Goal: Information Seeking & Learning: Learn about a topic

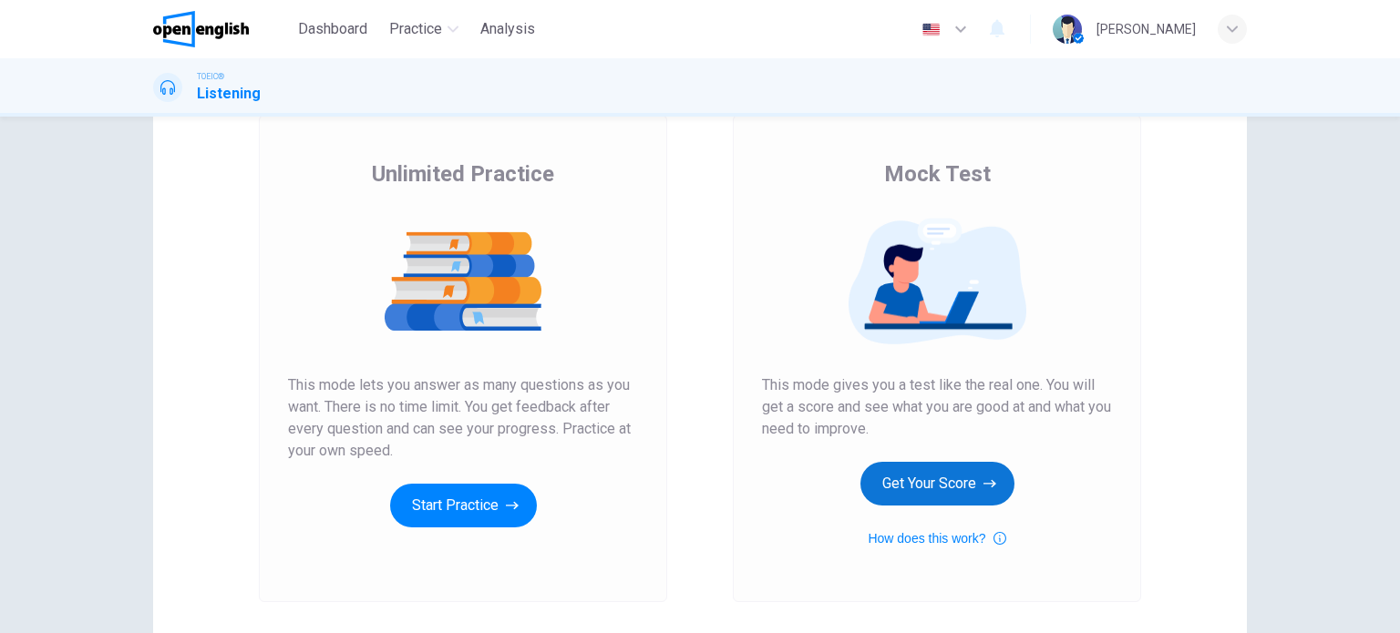
scroll to position [110, 0]
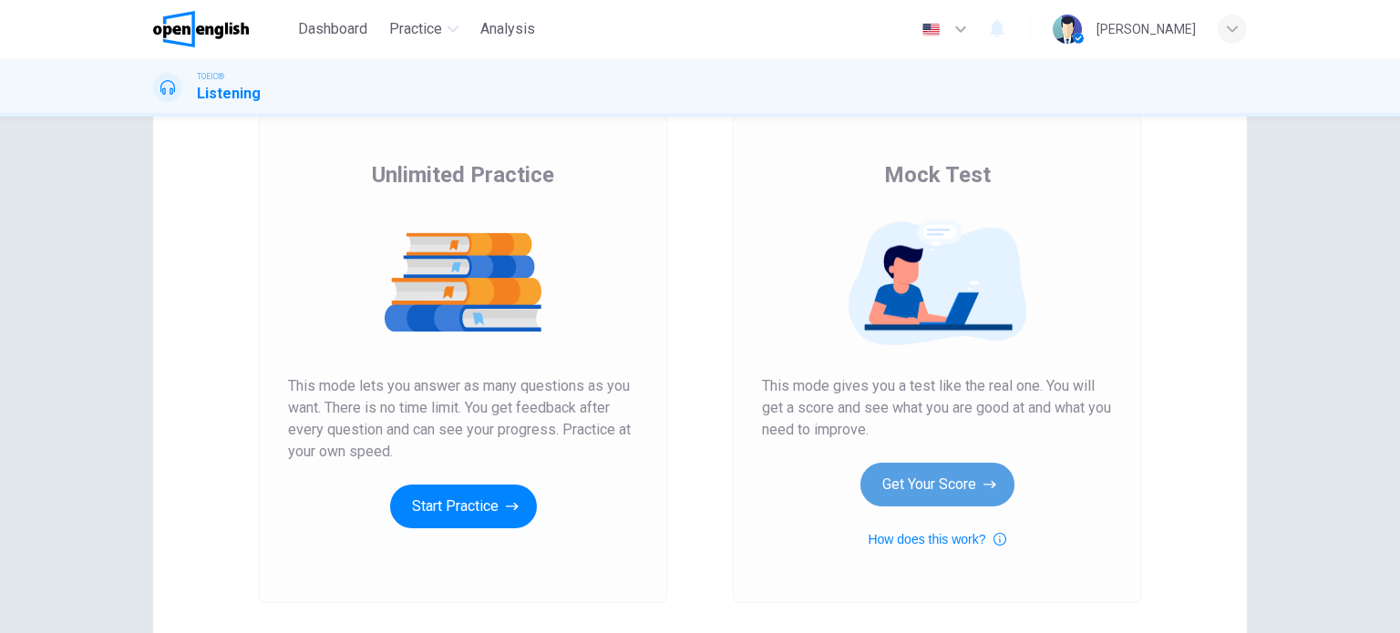
click at [921, 499] on button "Get Your Score" at bounding box center [937, 485] width 154 height 44
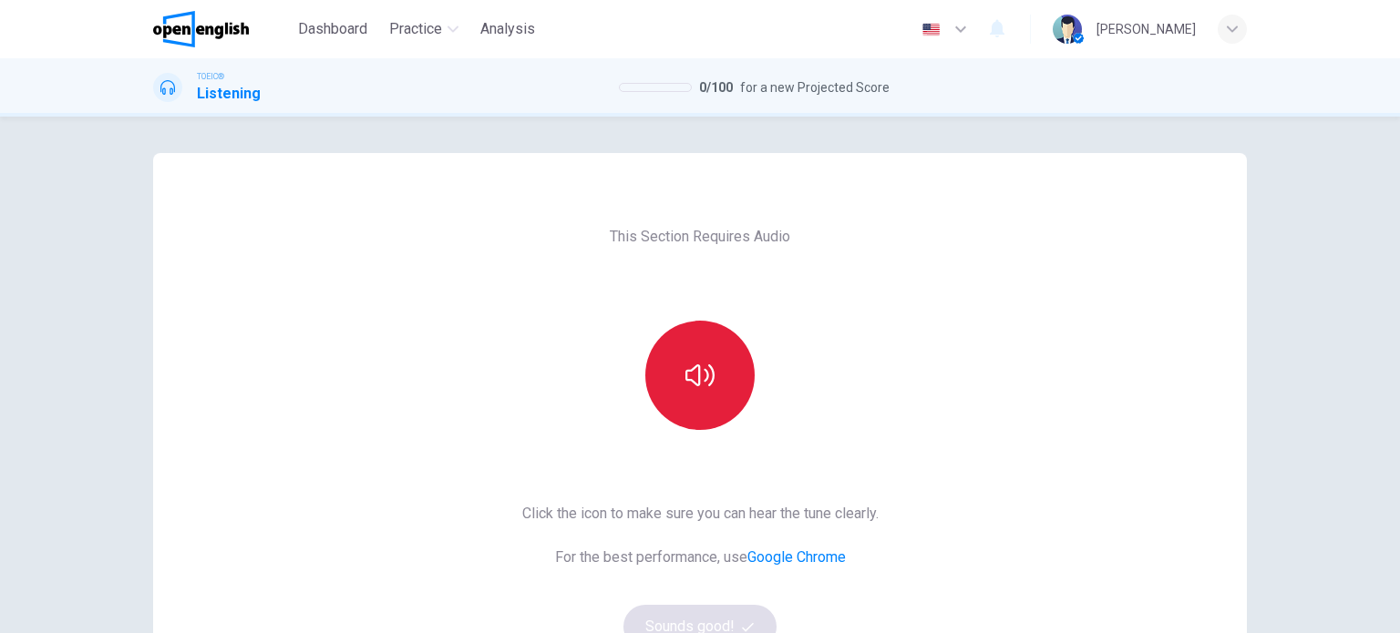
click at [671, 356] on button "button" at bounding box center [699, 375] width 109 height 109
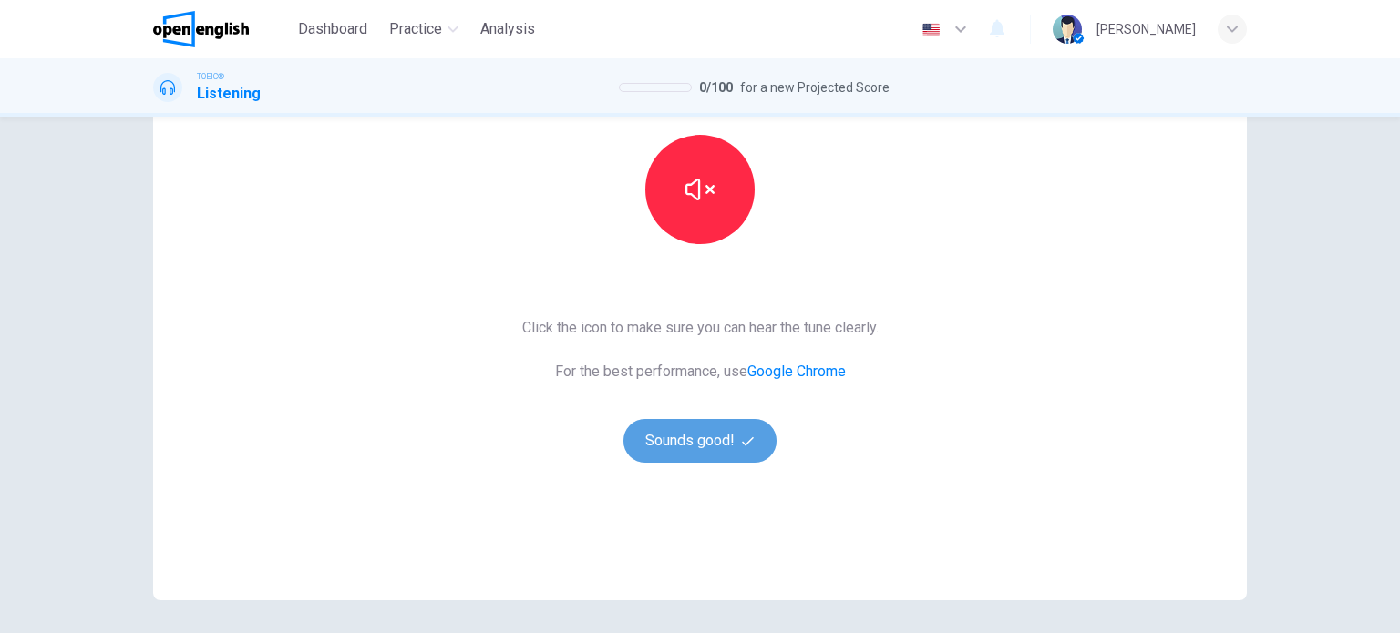
click at [693, 437] on button "Sounds good!" at bounding box center [699, 441] width 153 height 44
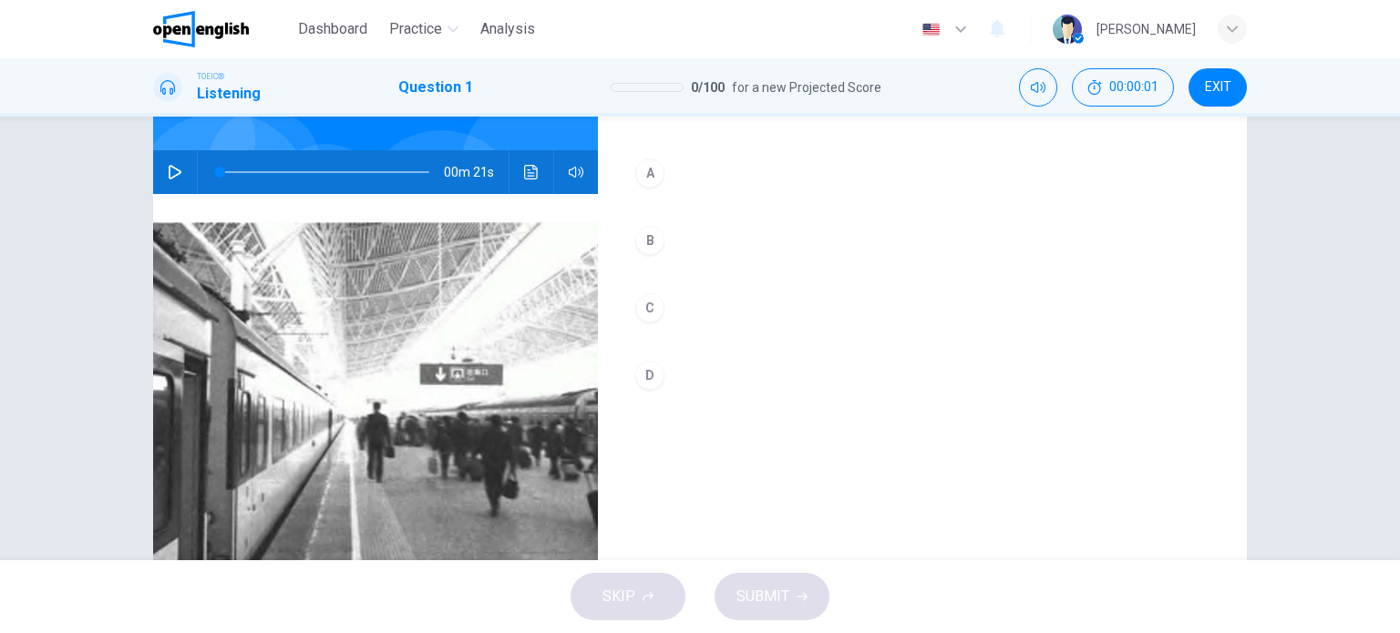
scroll to position [148, 0]
click at [167, 180] on button "button" at bounding box center [174, 173] width 29 height 44
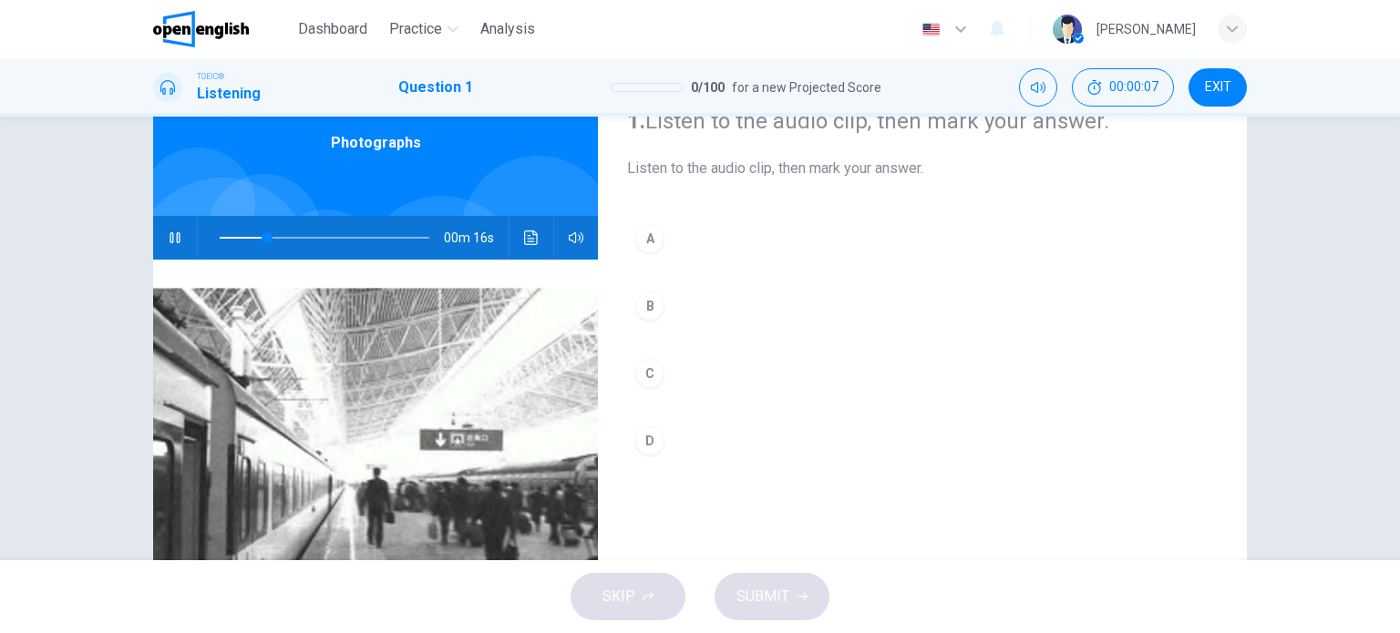
scroll to position [80, 0]
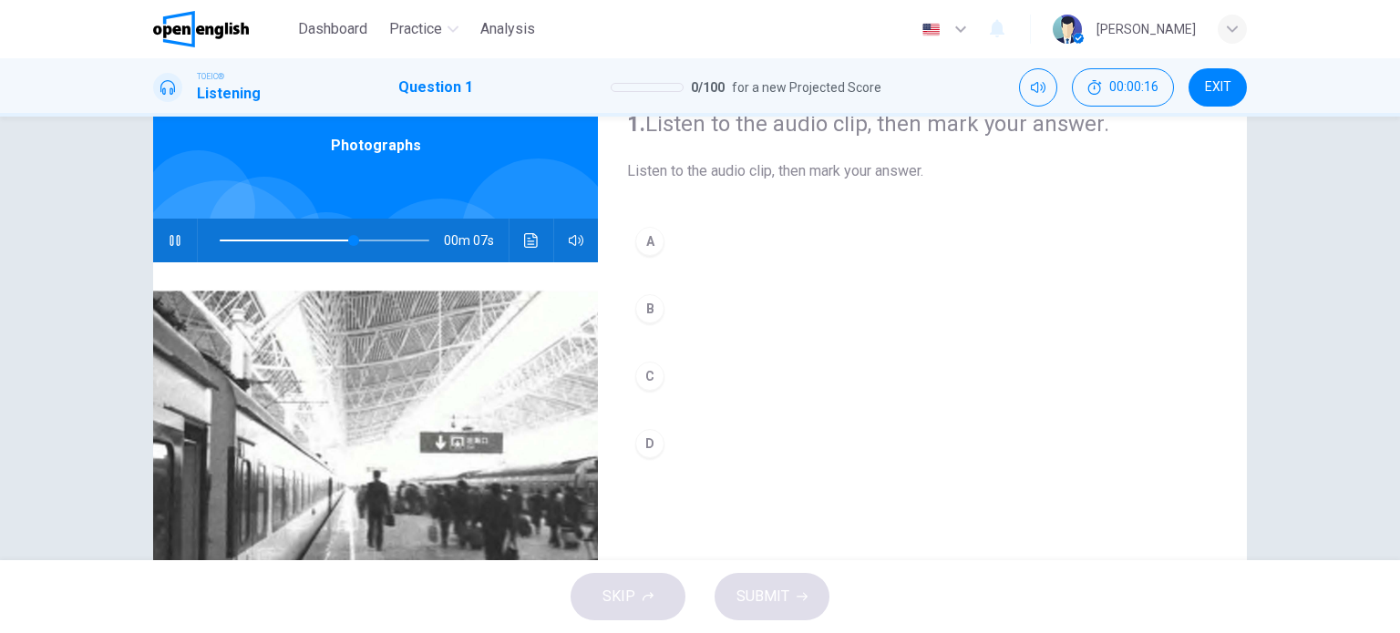
type input "**"
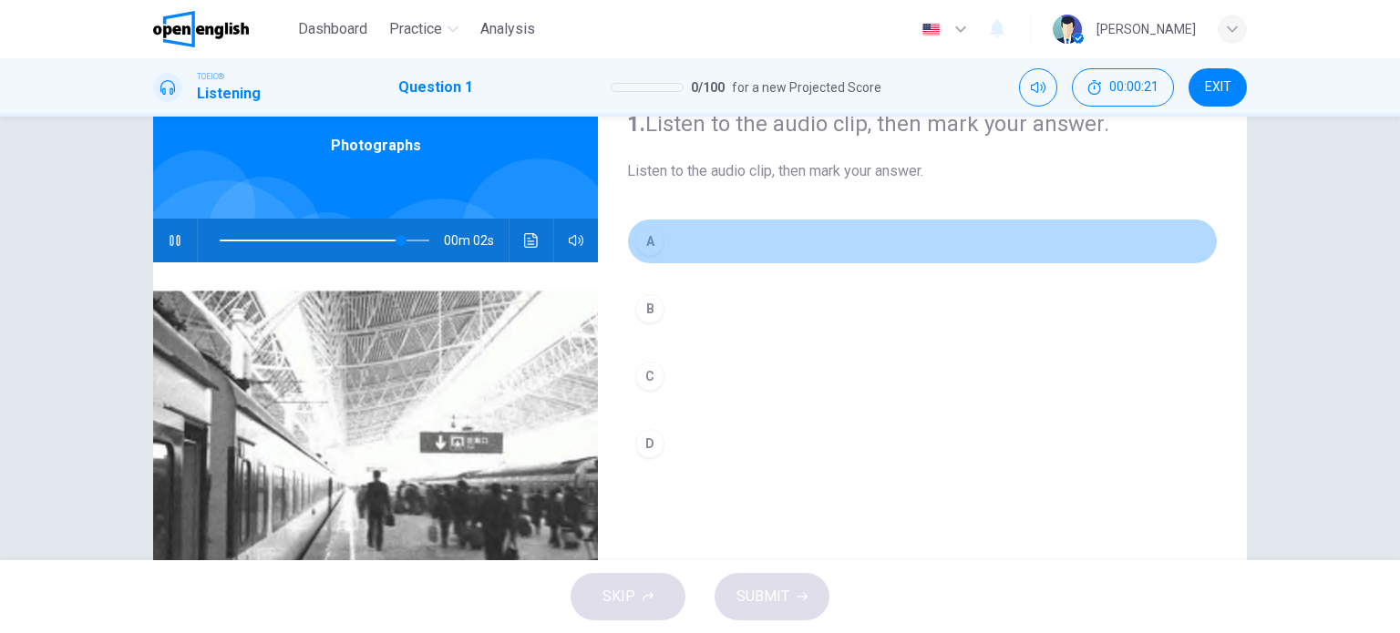
click at [644, 246] on div "A" at bounding box center [649, 241] width 29 height 29
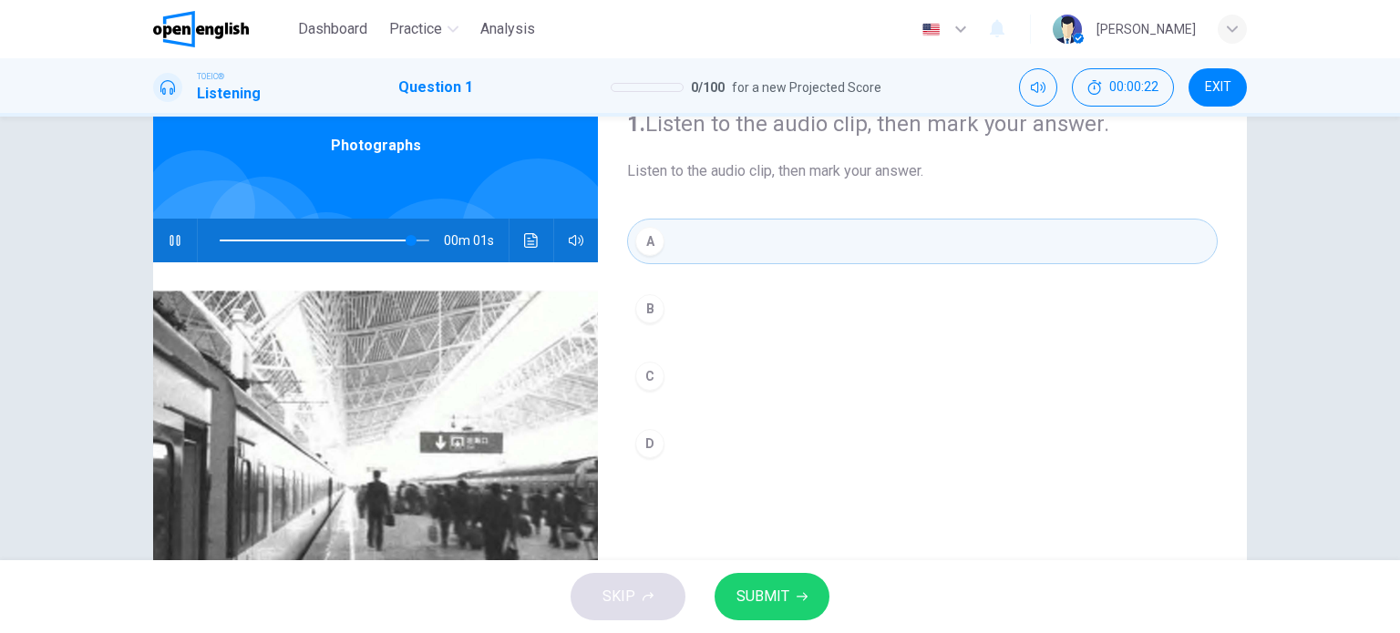
click at [763, 601] on span "SUBMIT" at bounding box center [762, 597] width 53 height 26
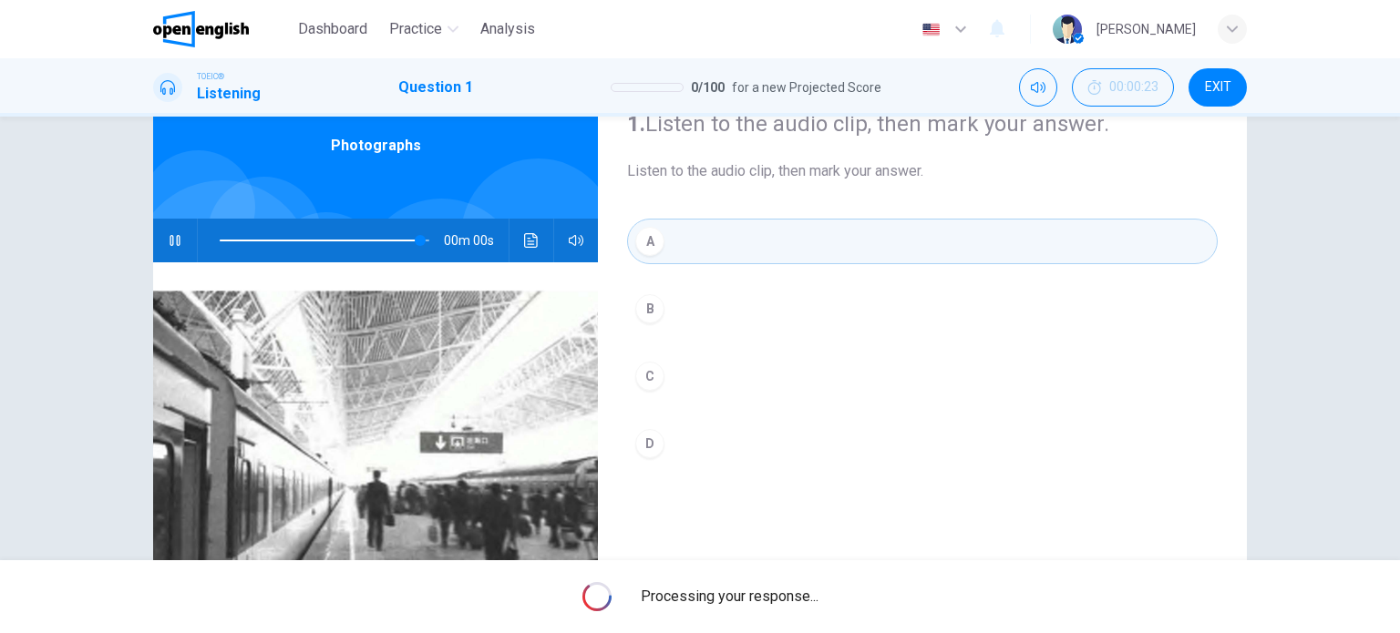
type input "*"
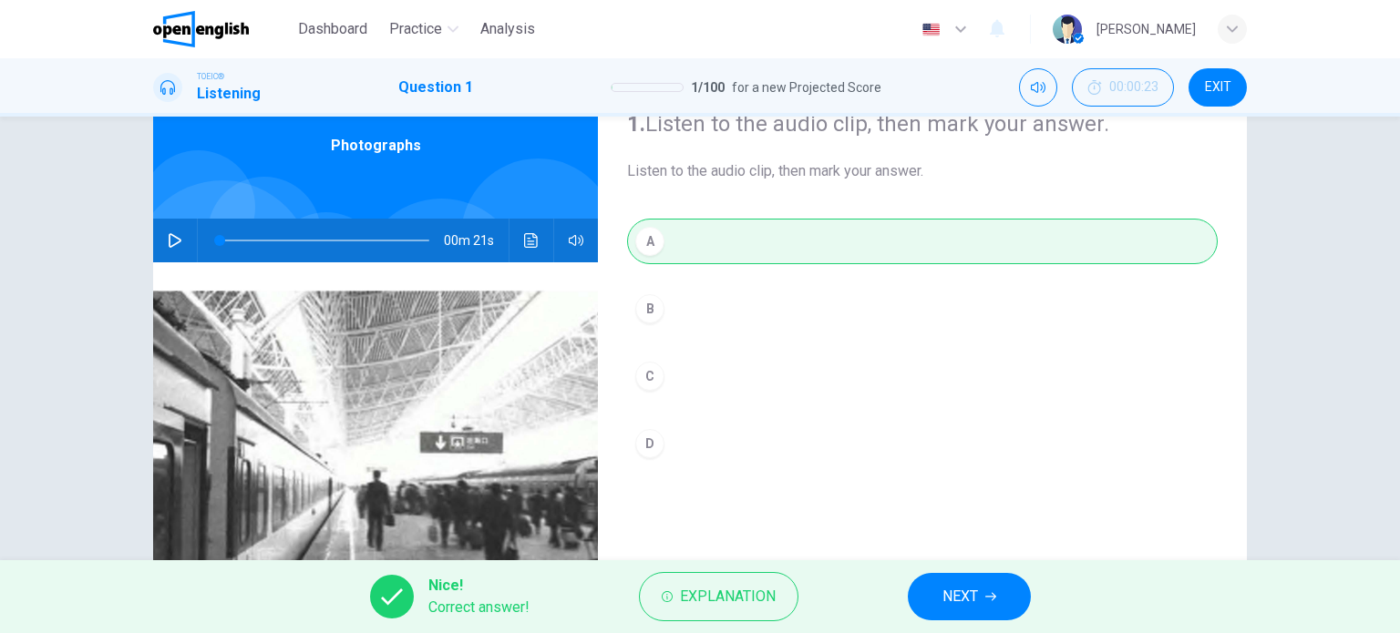
click at [904, 591] on div "Nice! Correct answer! Explanation NEXT" at bounding box center [700, 597] width 1400 height 73
click at [932, 599] on button "NEXT" at bounding box center [969, 596] width 123 height 47
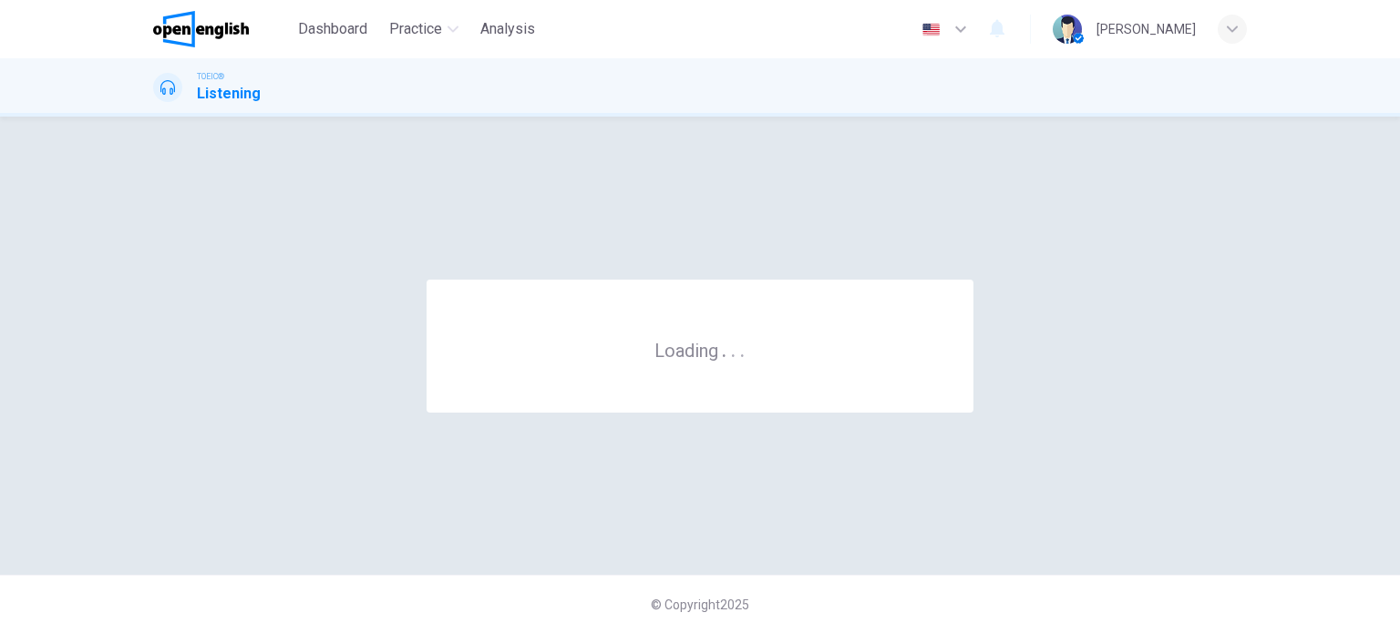
scroll to position [0, 0]
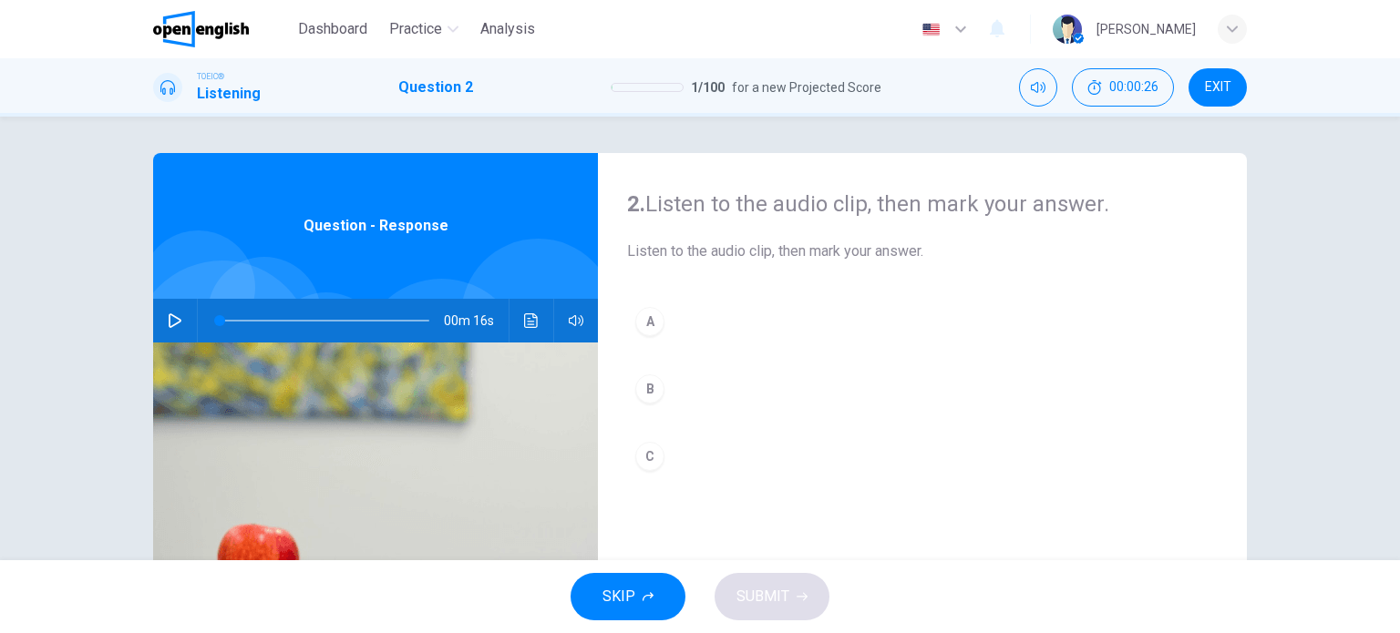
click at [157, 305] on div "00m 16s" at bounding box center [375, 321] width 445 height 44
click at [160, 315] on button "button" at bounding box center [174, 321] width 29 height 44
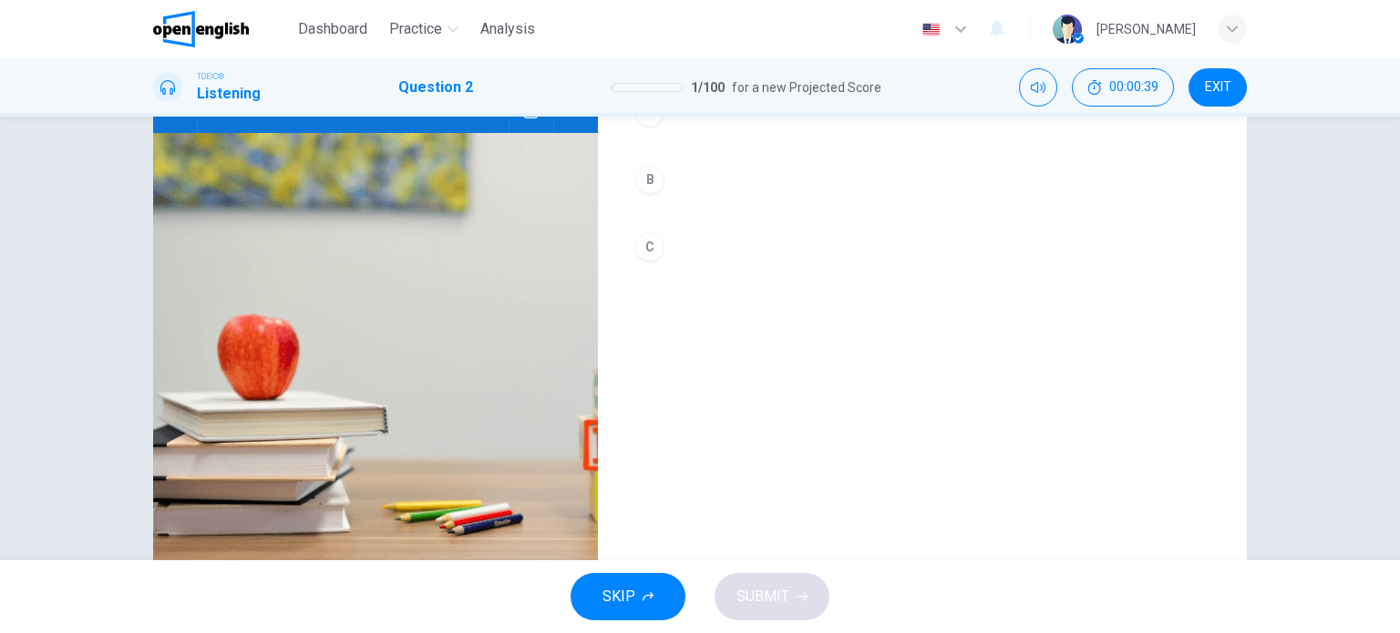
scroll to position [209, 0]
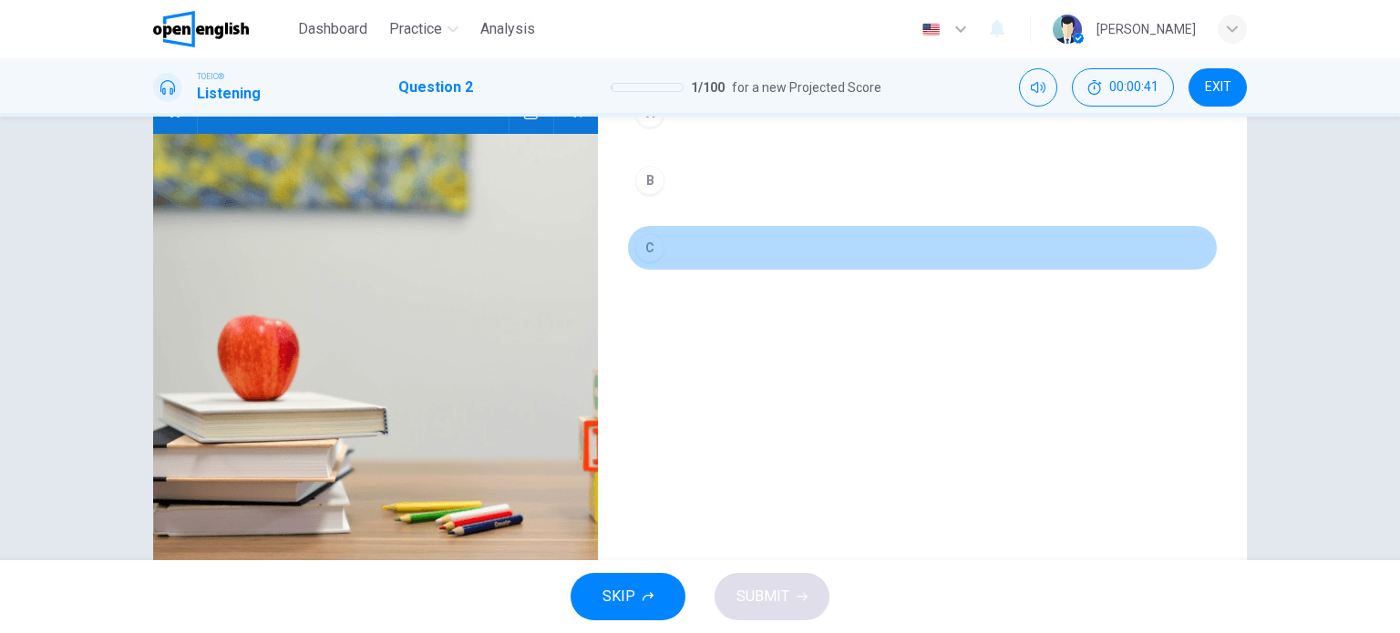
drag, startPoint x: 638, startPoint y: 251, endPoint x: 736, endPoint y: 214, distance: 104.1
click at [733, 215] on div "A B C" at bounding box center [922, 198] width 591 height 217
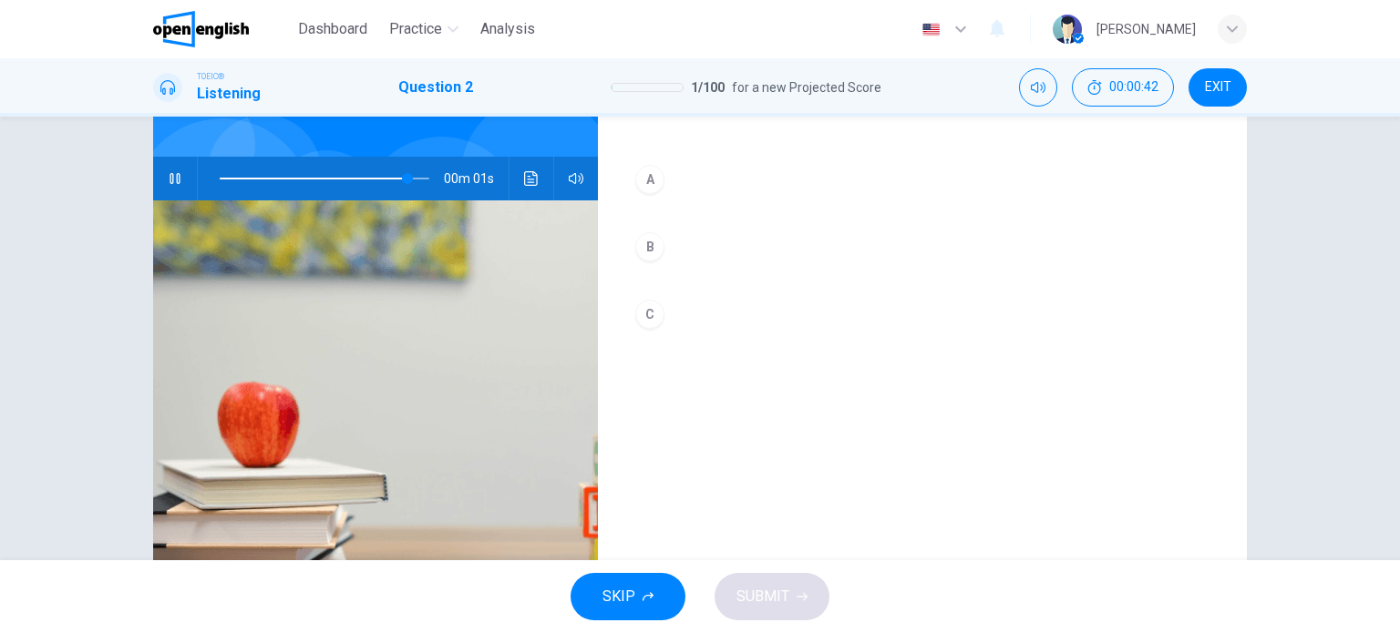
scroll to position [114, 0]
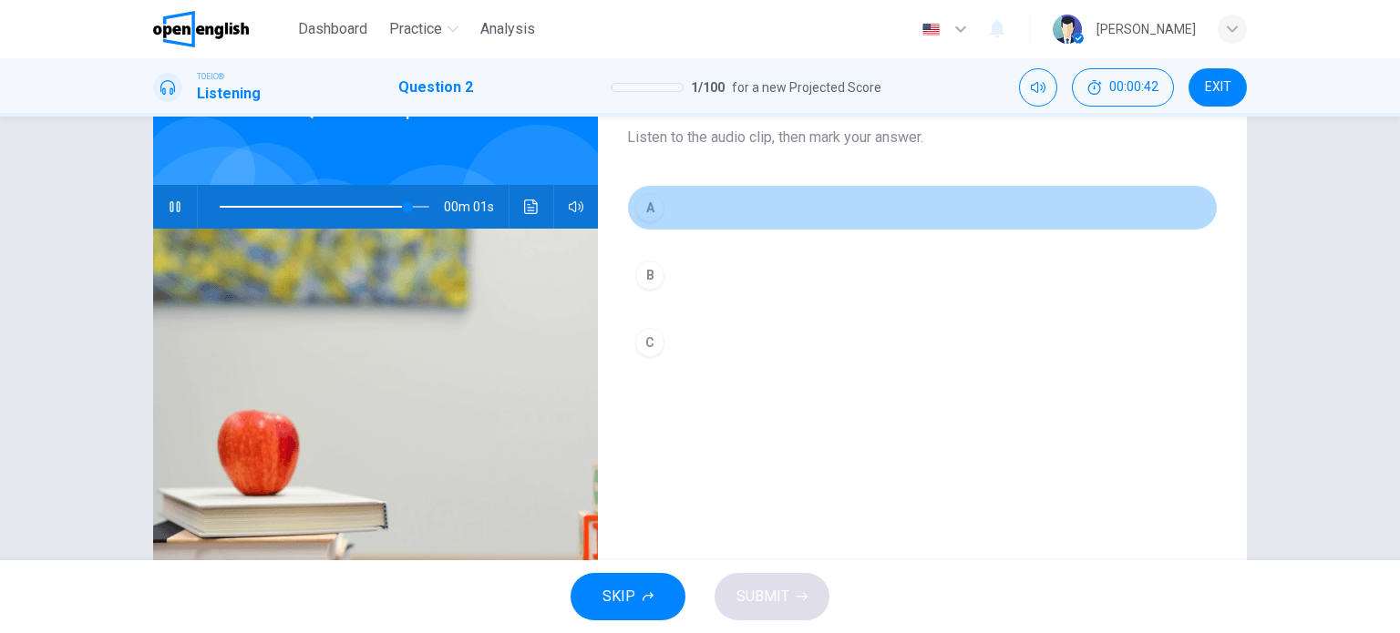
click at [653, 214] on div "A" at bounding box center [649, 207] width 29 height 29
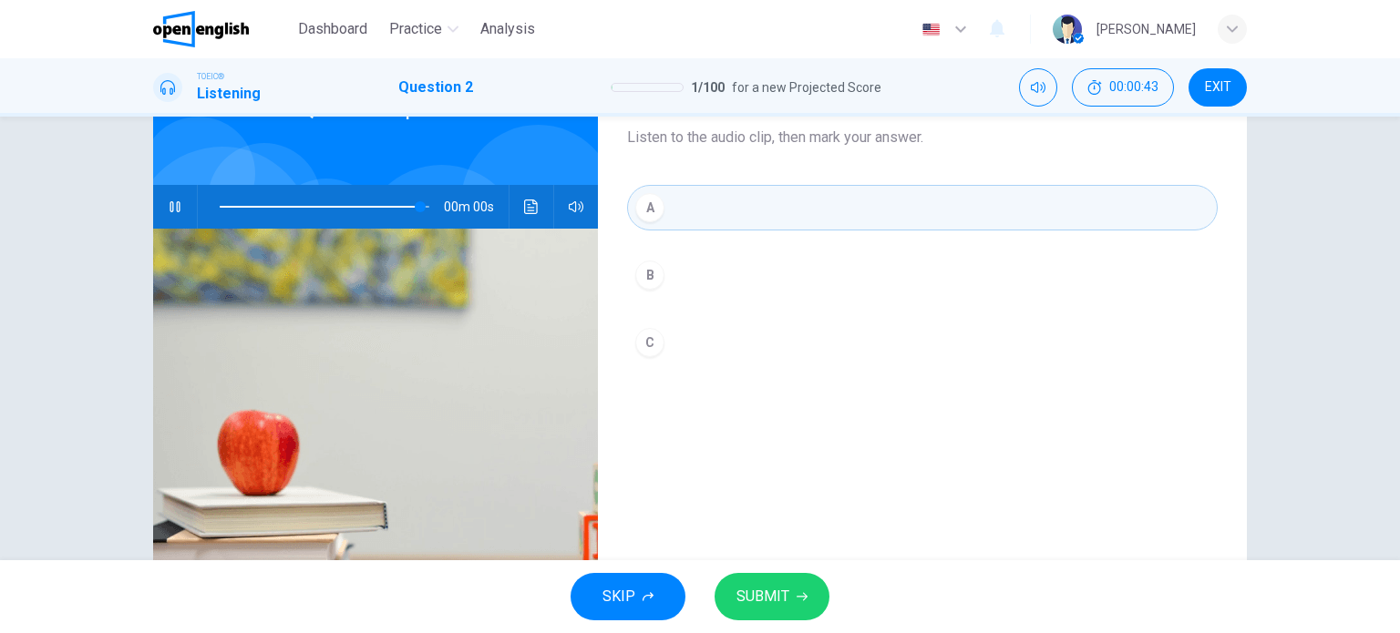
click at [801, 598] on icon "button" at bounding box center [802, 597] width 11 height 11
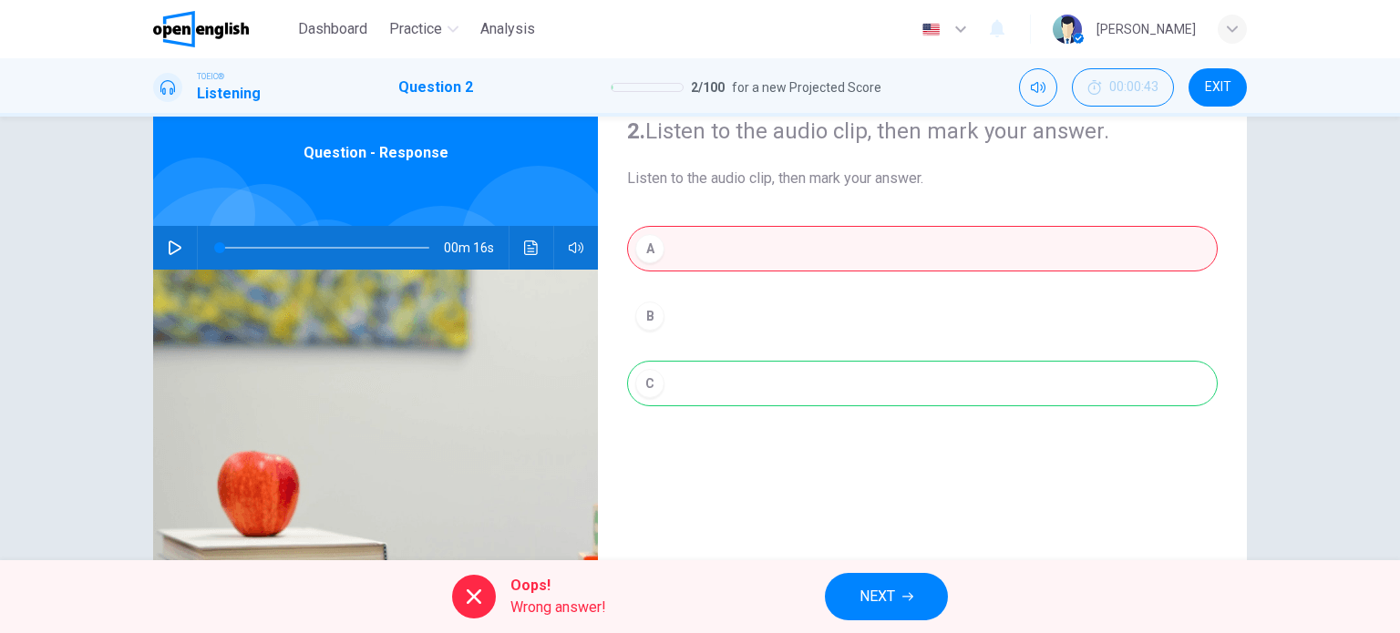
scroll to position [0, 0]
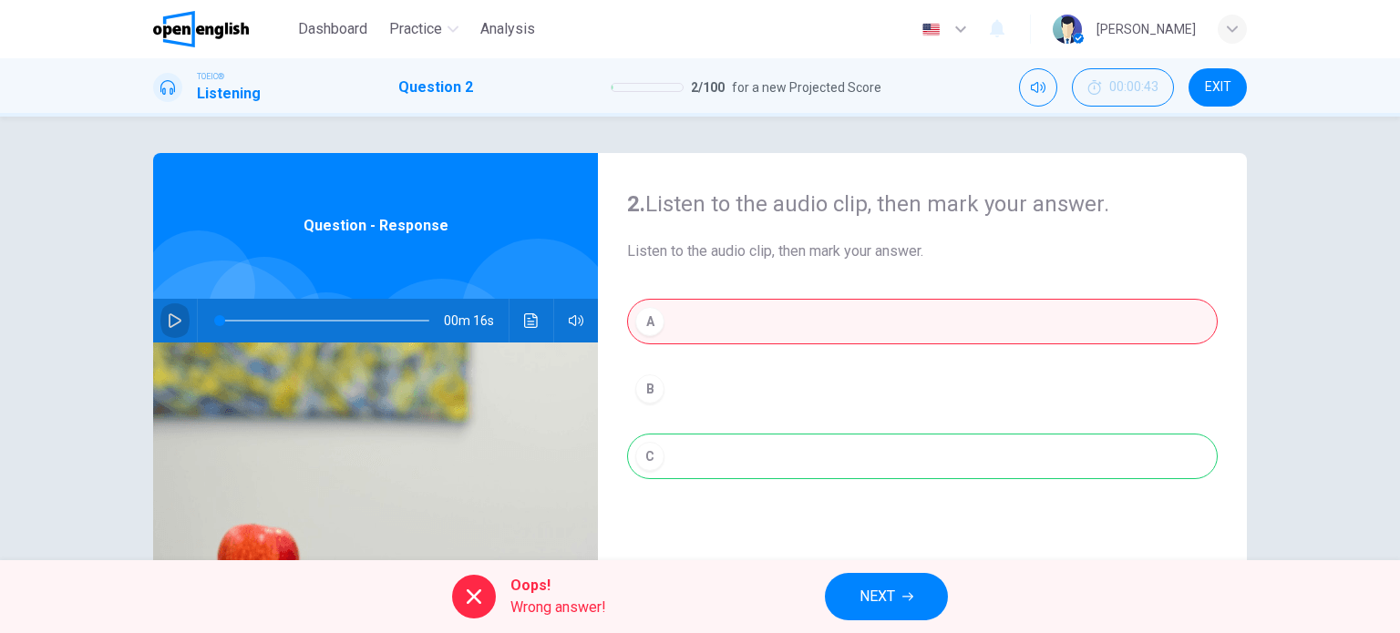
click at [169, 322] on icon "button" at bounding box center [175, 321] width 15 height 15
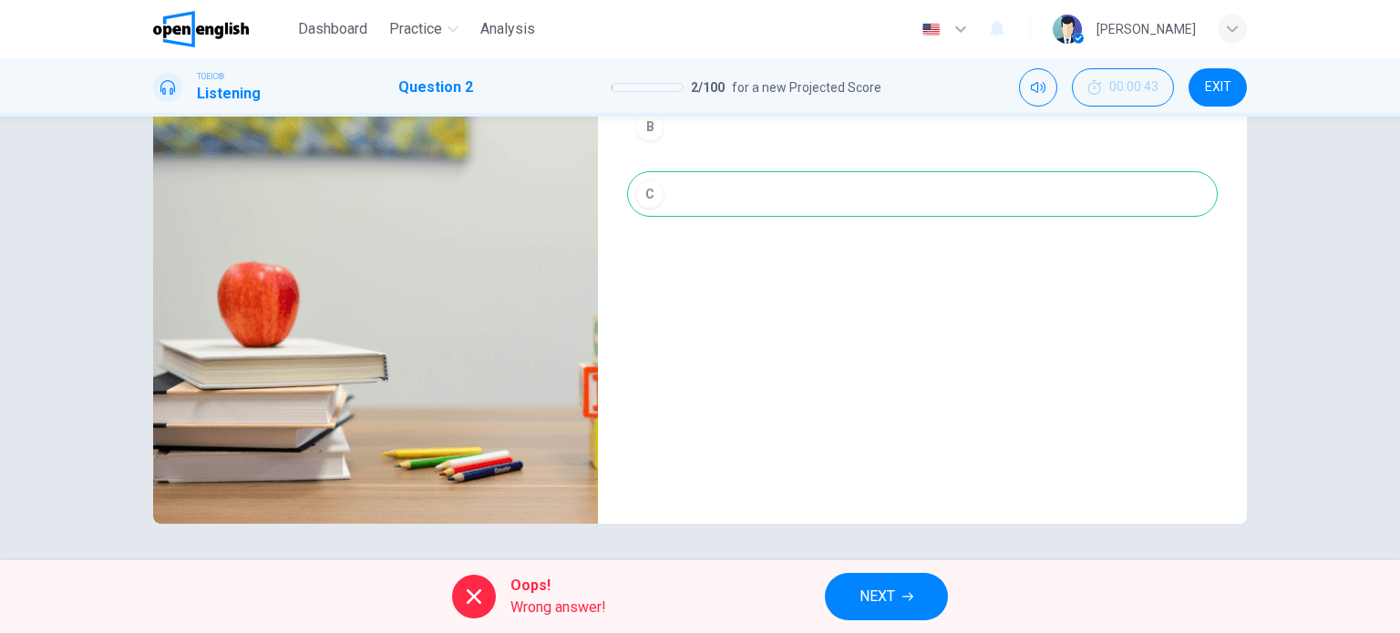
type input "**"
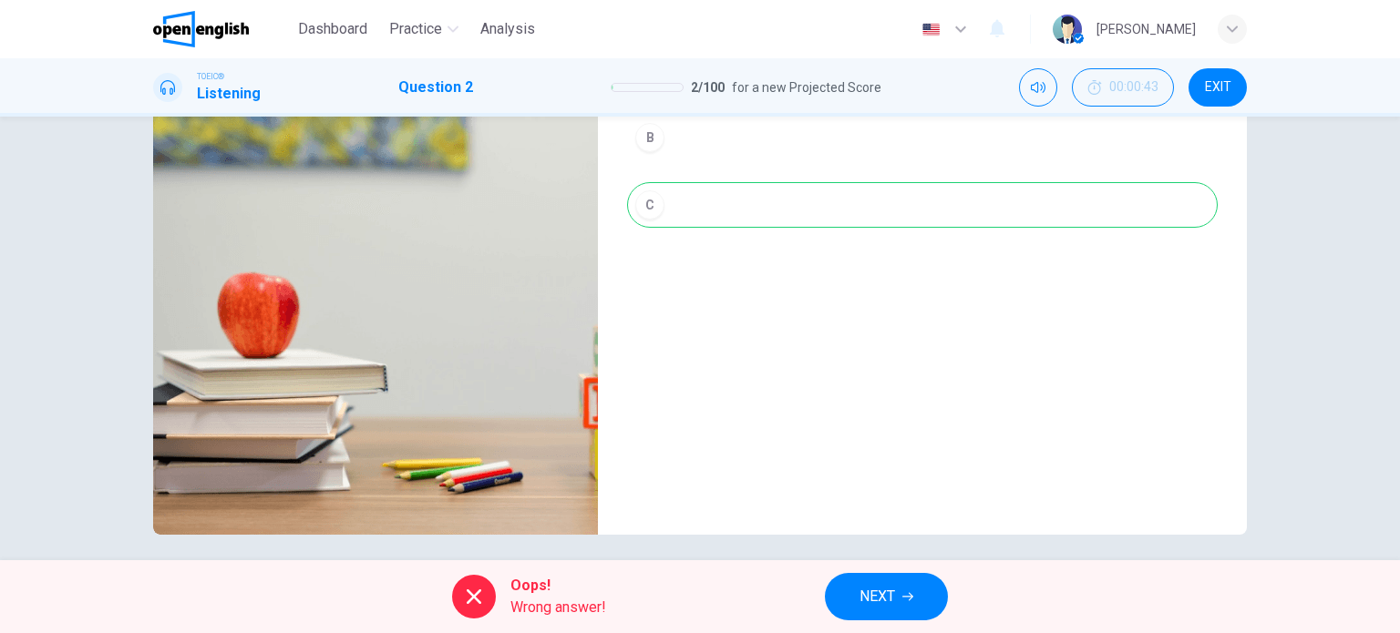
scroll to position [251, 0]
click at [891, 598] on span "NEXT" at bounding box center [878, 597] width 36 height 26
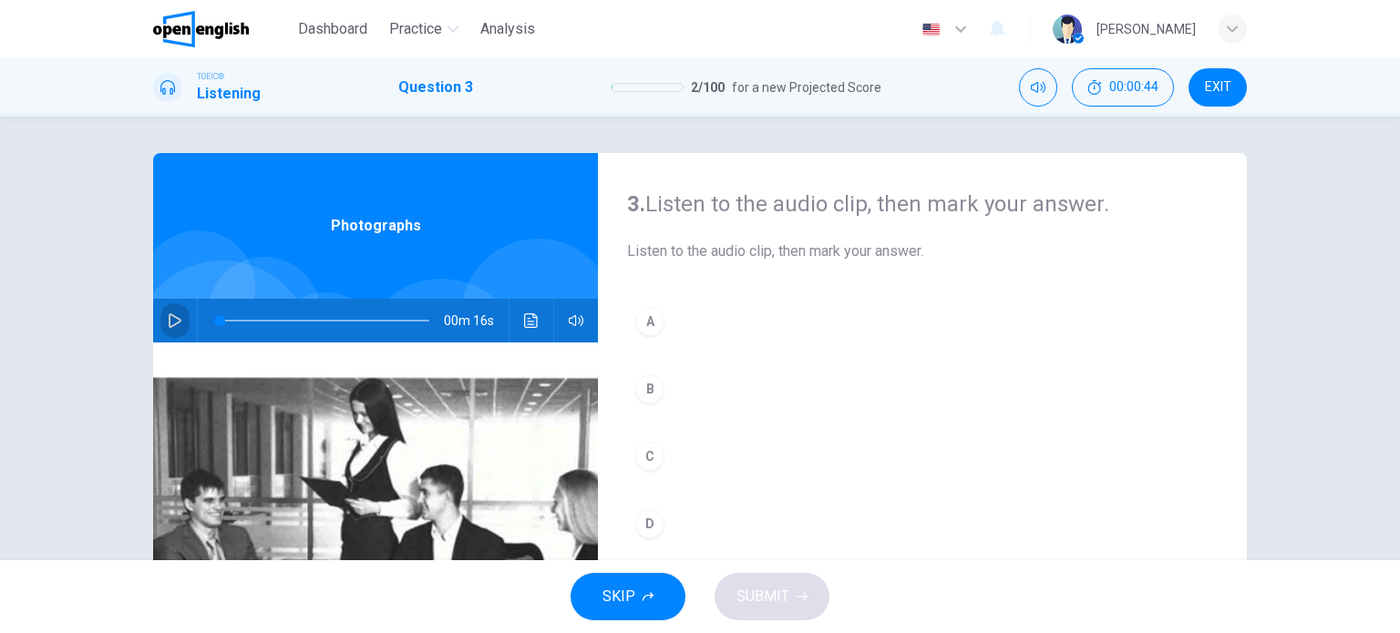
click at [168, 322] on icon "button" at bounding box center [175, 321] width 15 height 15
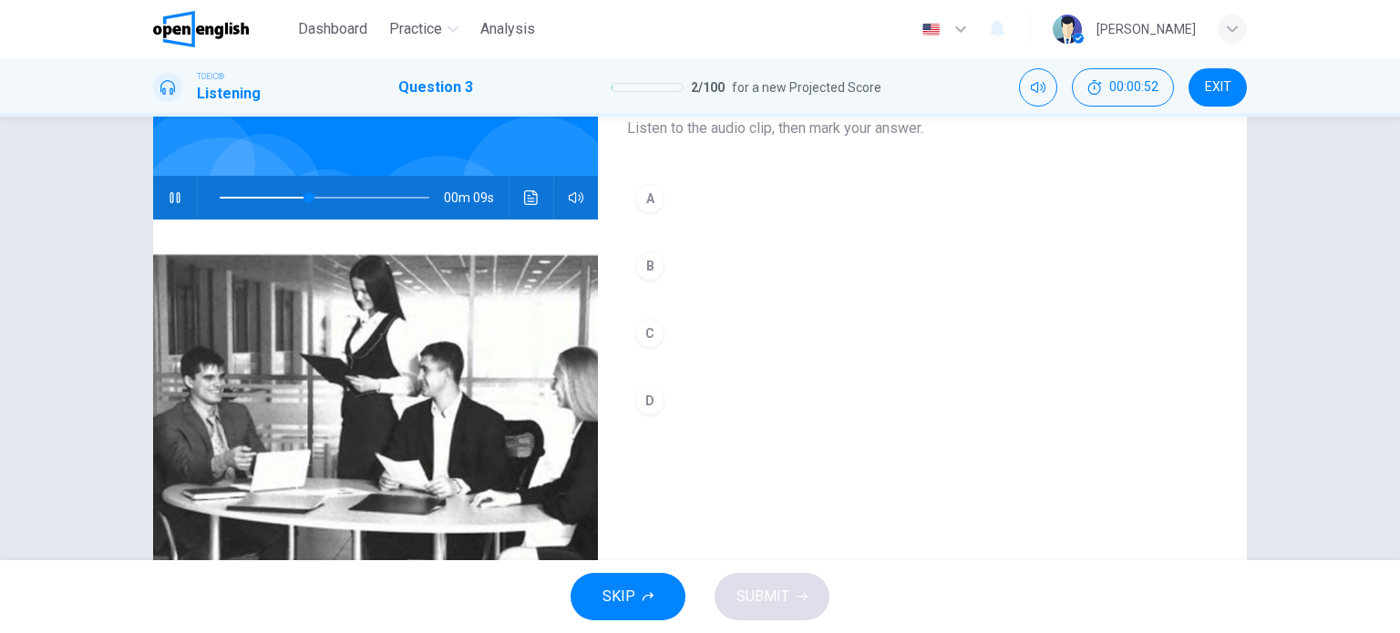
click at [649, 265] on div "B" at bounding box center [649, 266] width 29 height 29
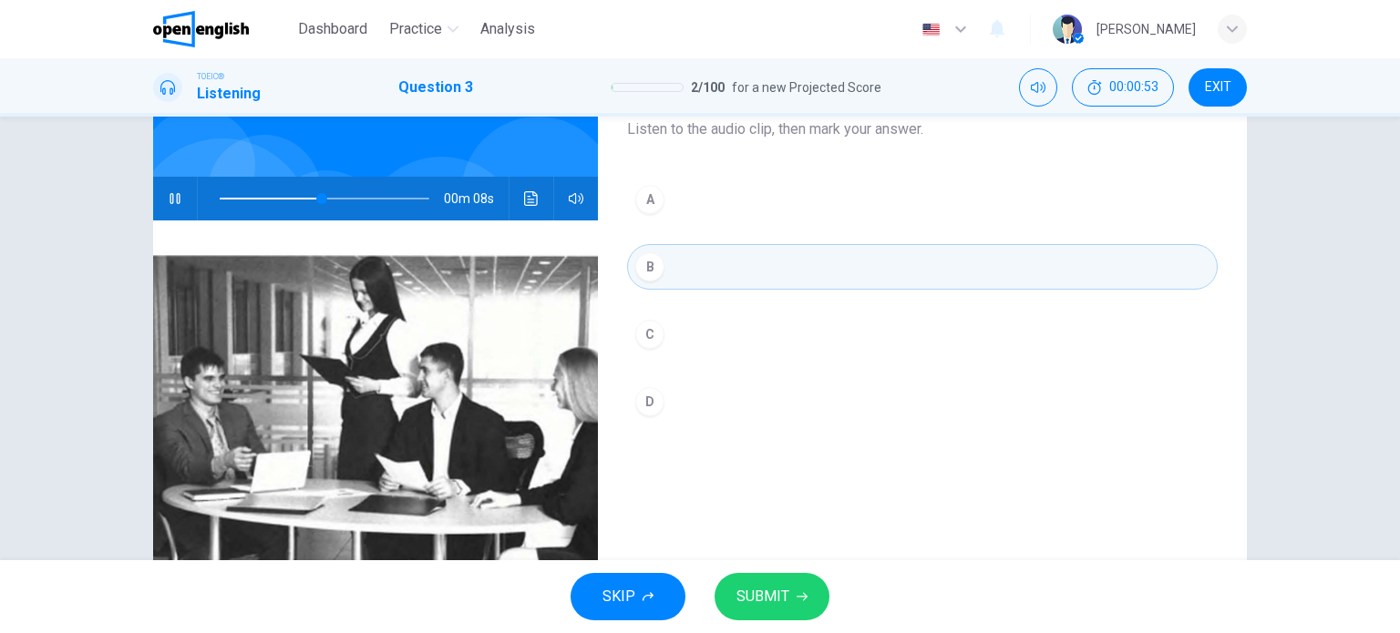
scroll to position [121, 0]
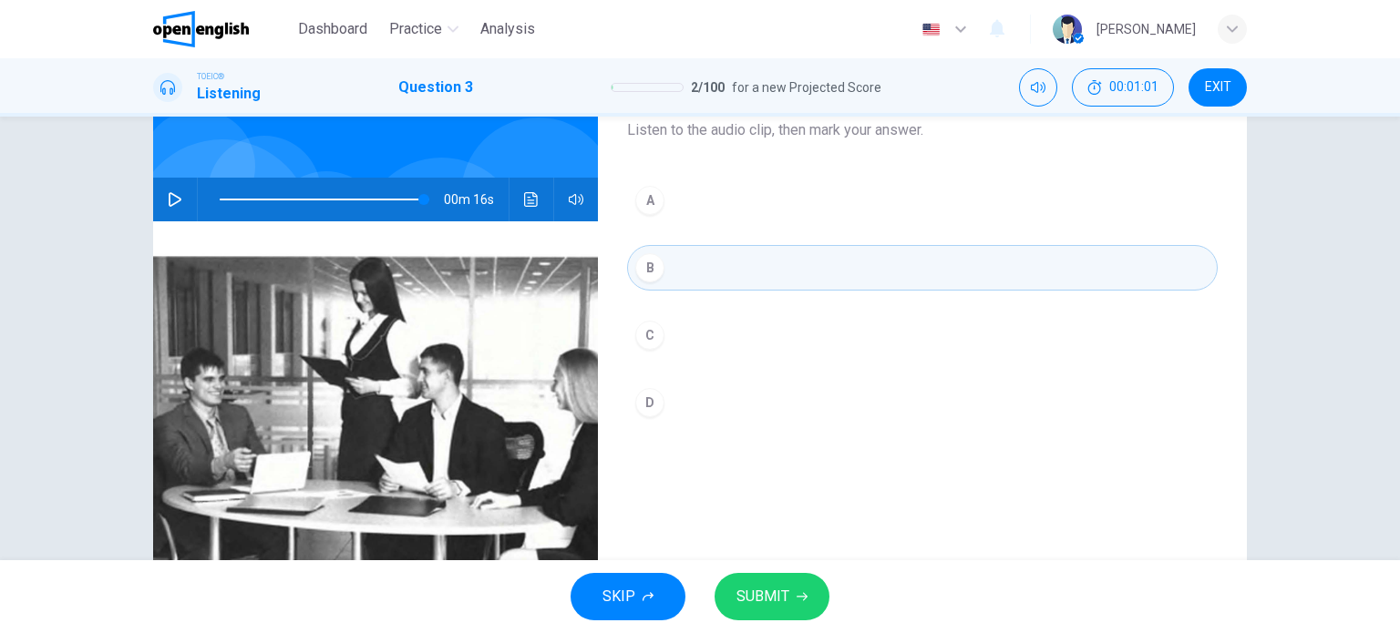
type input "*"
click at [770, 601] on span "SUBMIT" at bounding box center [762, 597] width 53 height 26
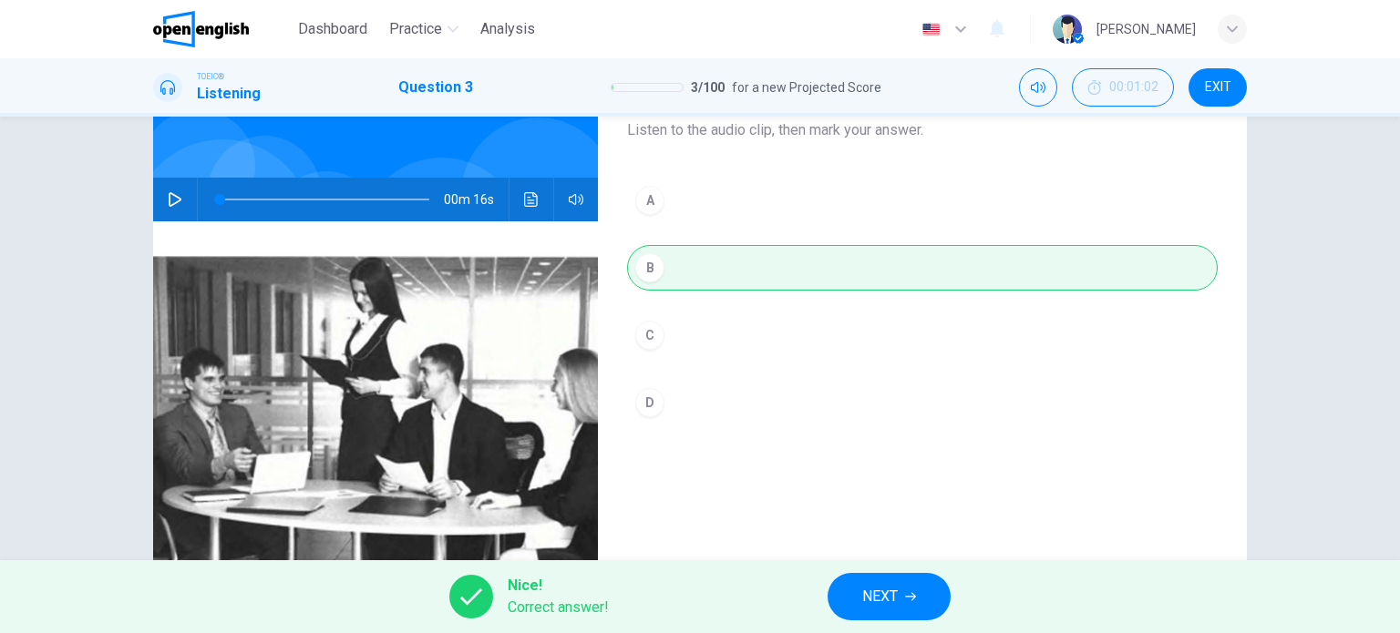
click at [857, 604] on button "NEXT" at bounding box center [889, 596] width 123 height 47
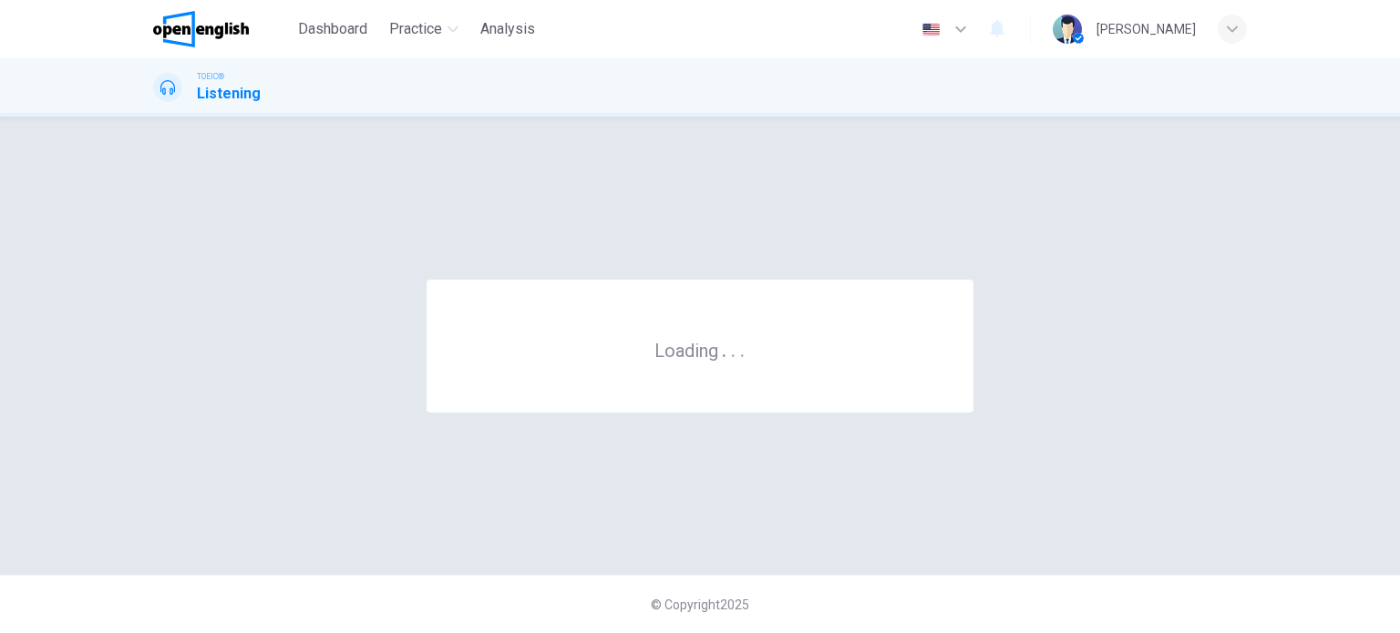
scroll to position [0, 0]
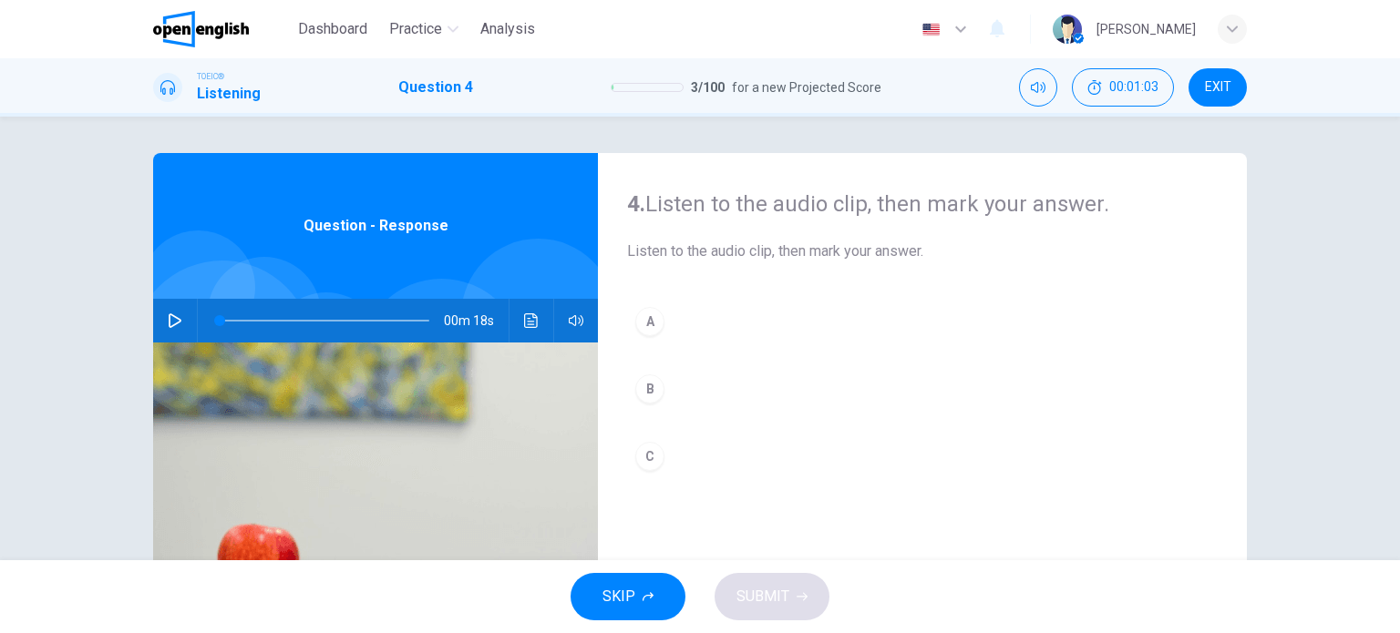
click at [177, 316] on icon "button" at bounding box center [175, 321] width 15 height 15
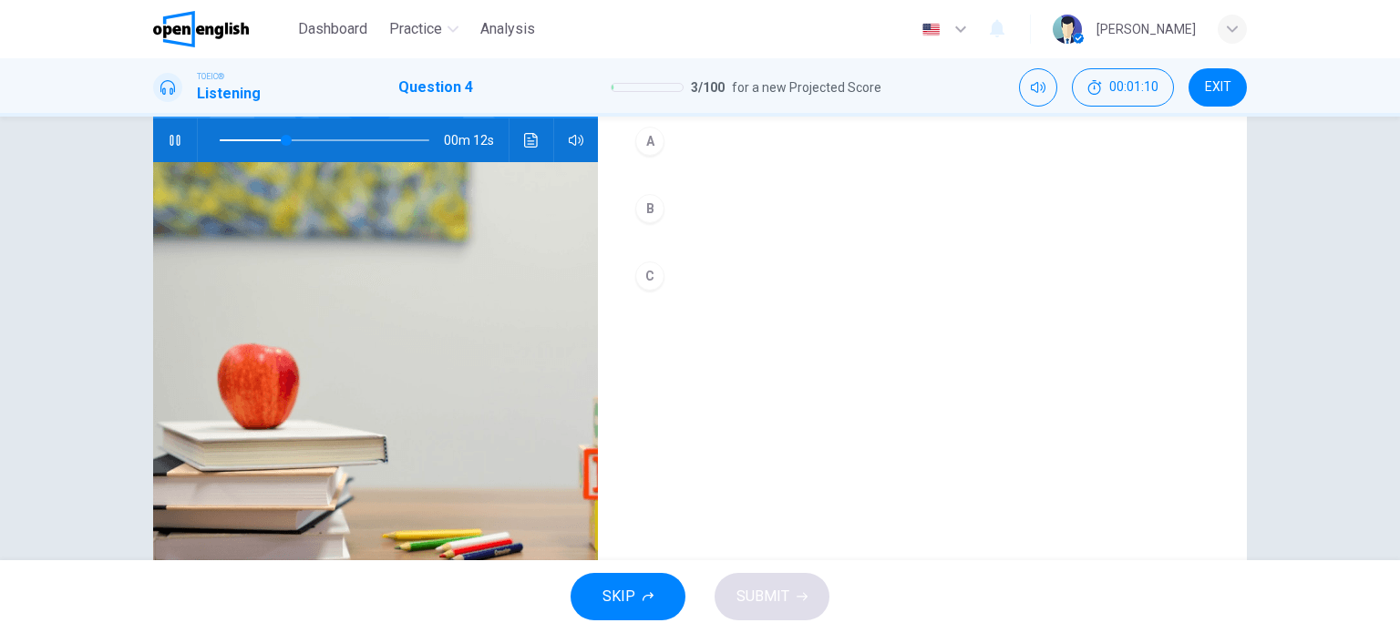
scroll to position [179, 0]
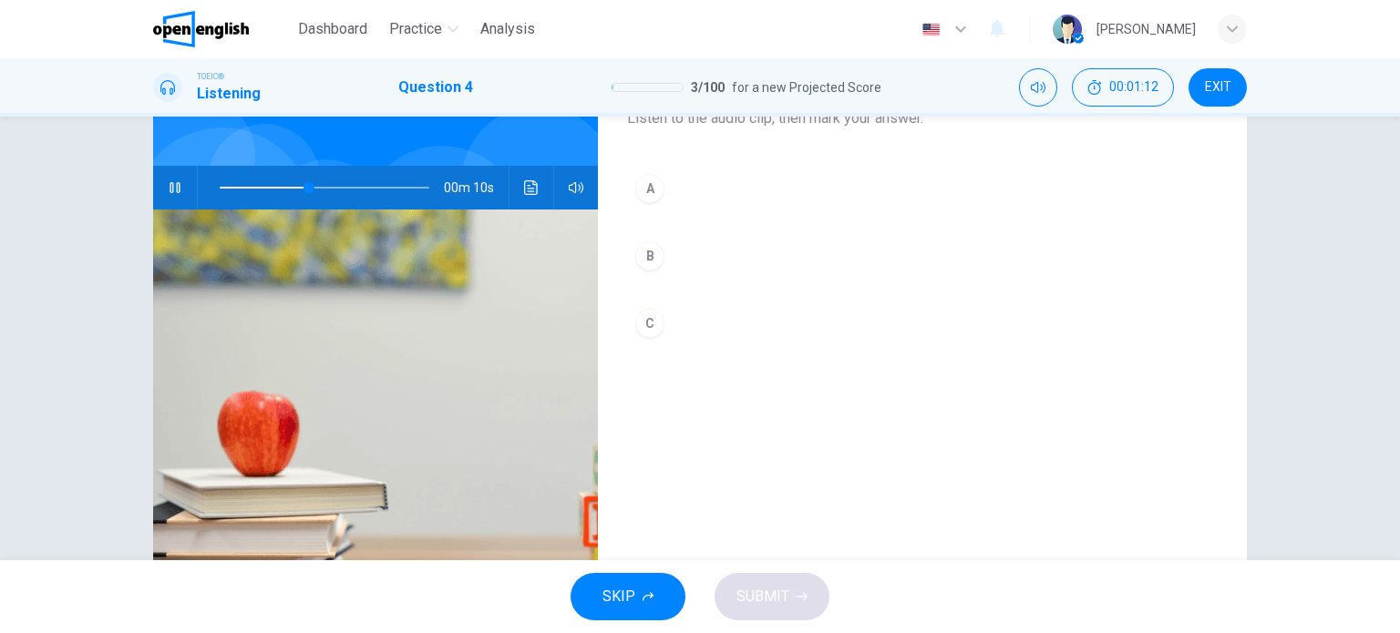
click at [481, 371] on img at bounding box center [375, 432] width 445 height 444
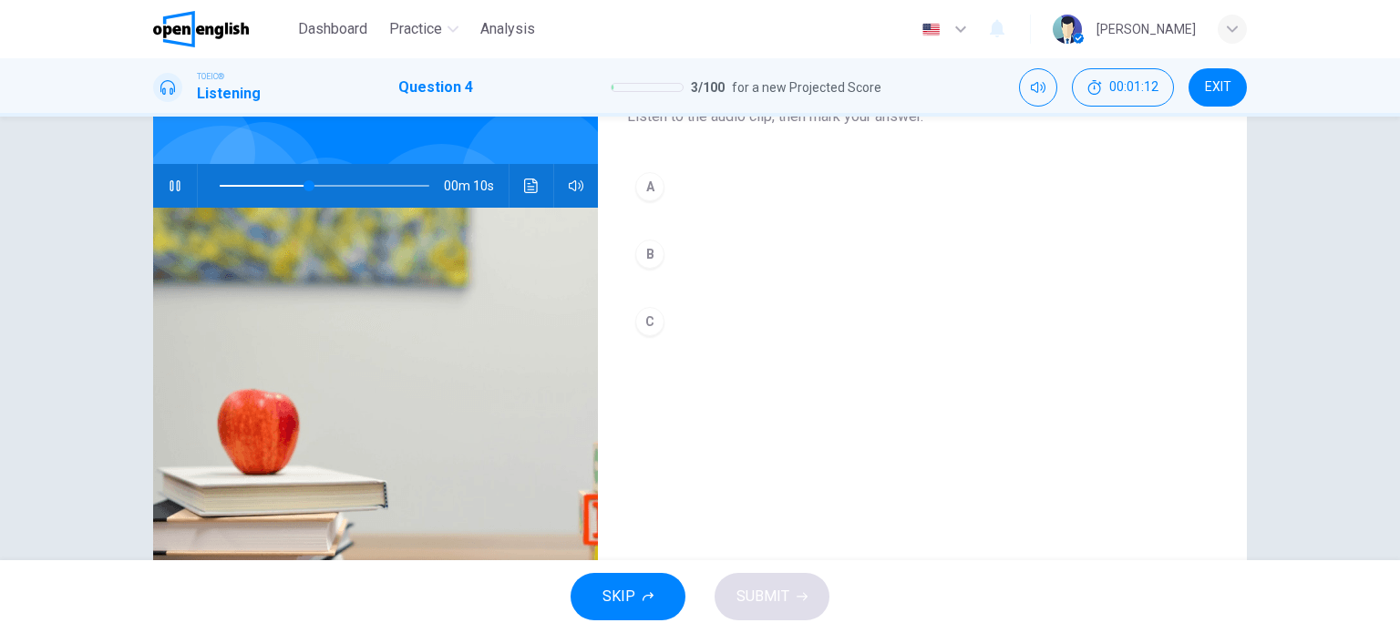
drag, startPoint x: 404, startPoint y: 353, endPoint x: 376, endPoint y: 403, distance: 57.5
click at [376, 403] on img at bounding box center [375, 430] width 445 height 444
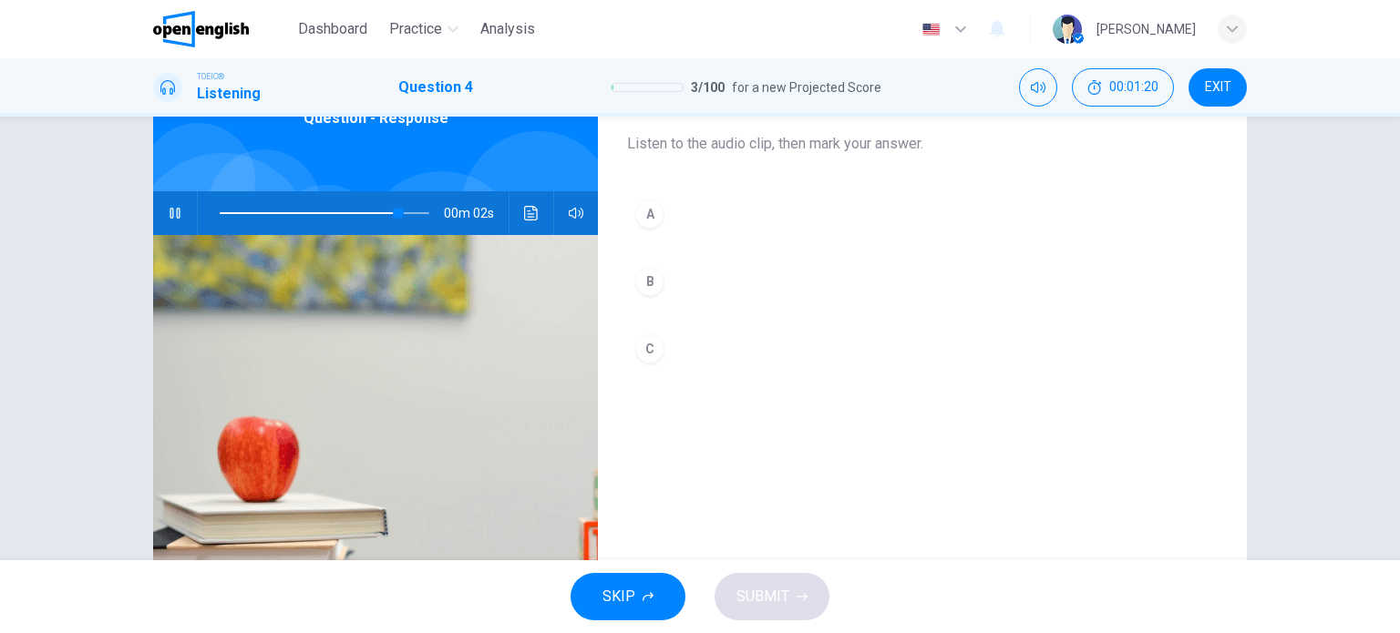
scroll to position [263, 0]
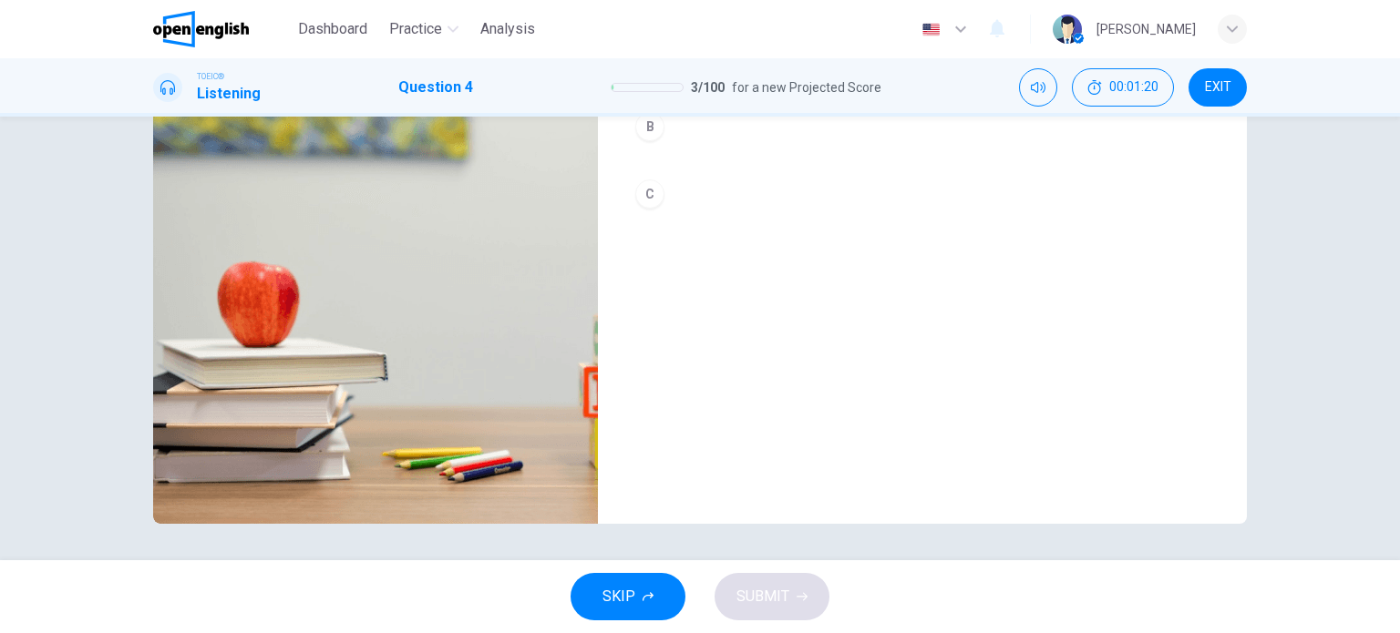
drag, startPoint x: 377, startPoint y: 353, endPoint x: 378, endPoint y: 417, distance: 64.7
click at [378, 417] on img at bounding box center [375, 302] width 445 height 444
click at [317, 396] on img at bounding box center [375, 302] width 445 height 444
drag, startPoint x: 323, startPoint y: 407, endPoint x: 348, endPoint y: 404, distance: 25.7
click at [324, 407] on img at bounding box center [375, 302] width 445 height 444
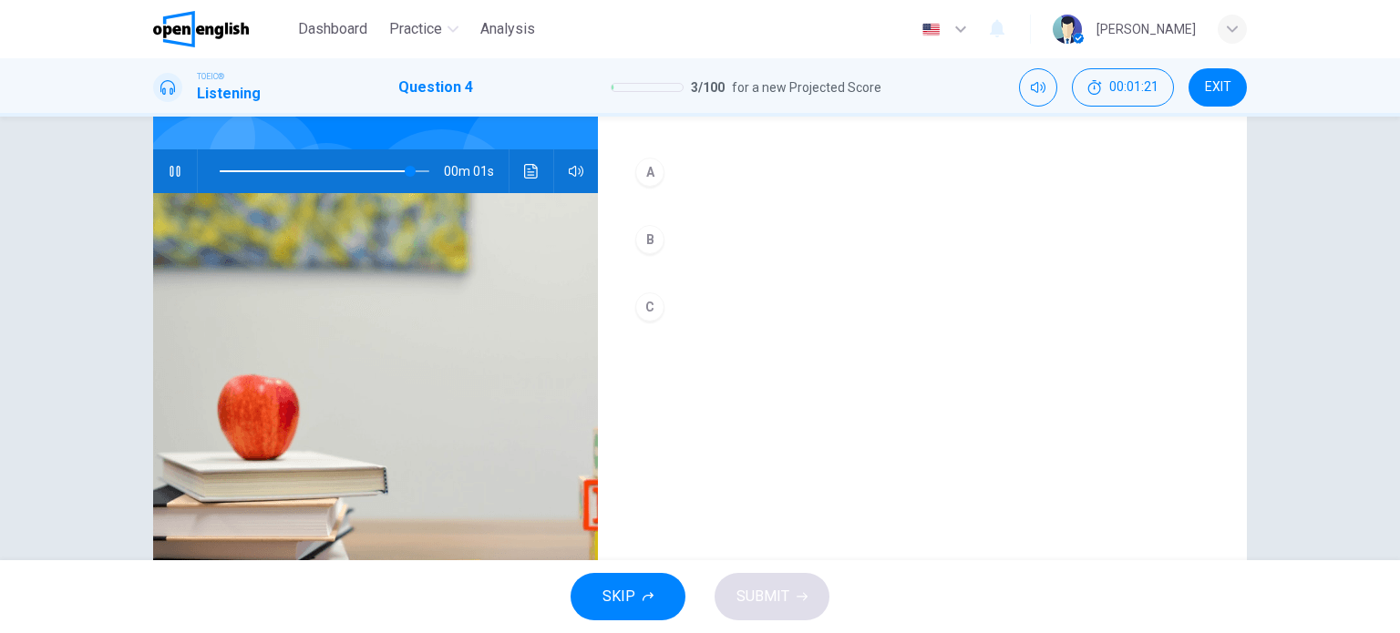
scroll to position [0, 0]
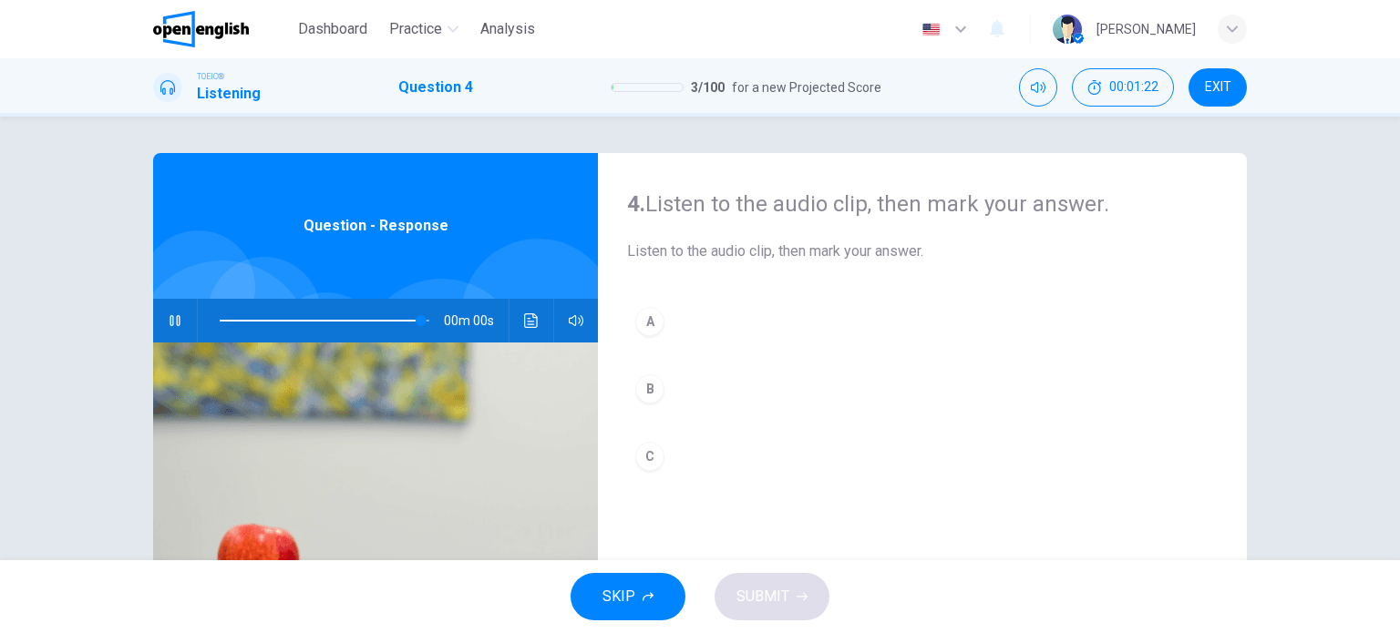
type input "*"
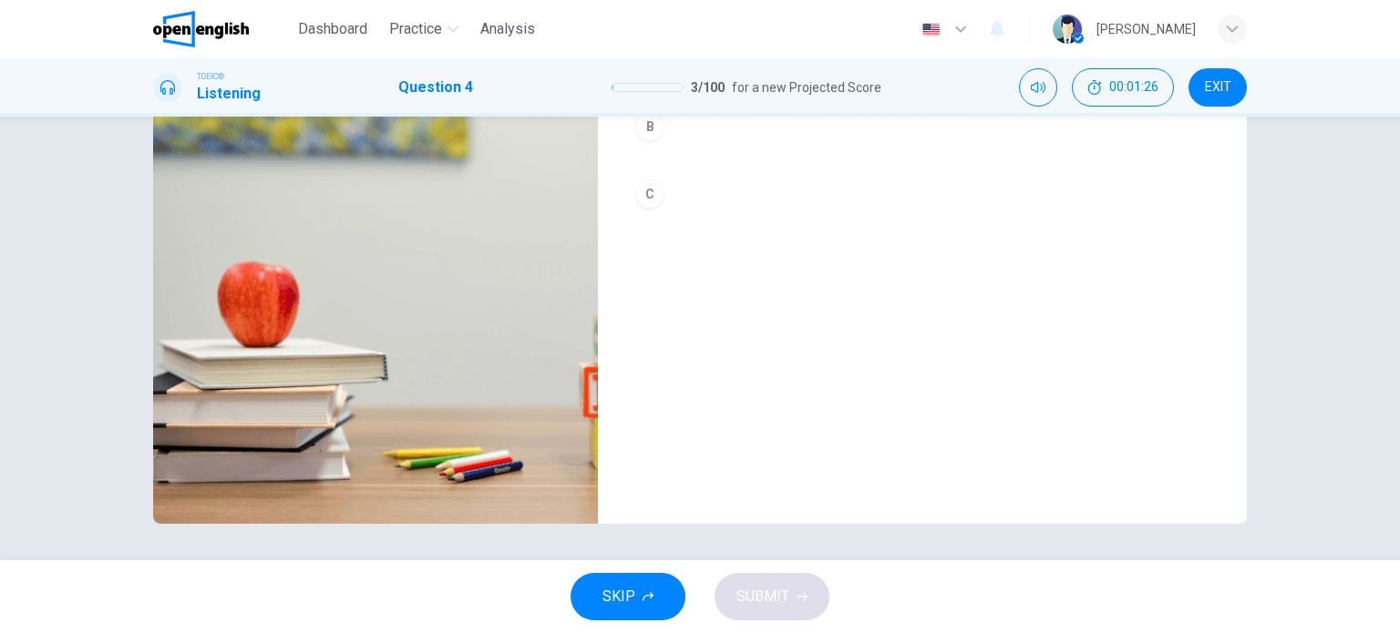
click at [656, 597] on button "SKIP" at bounding box center [628, 596] width 115 height 47
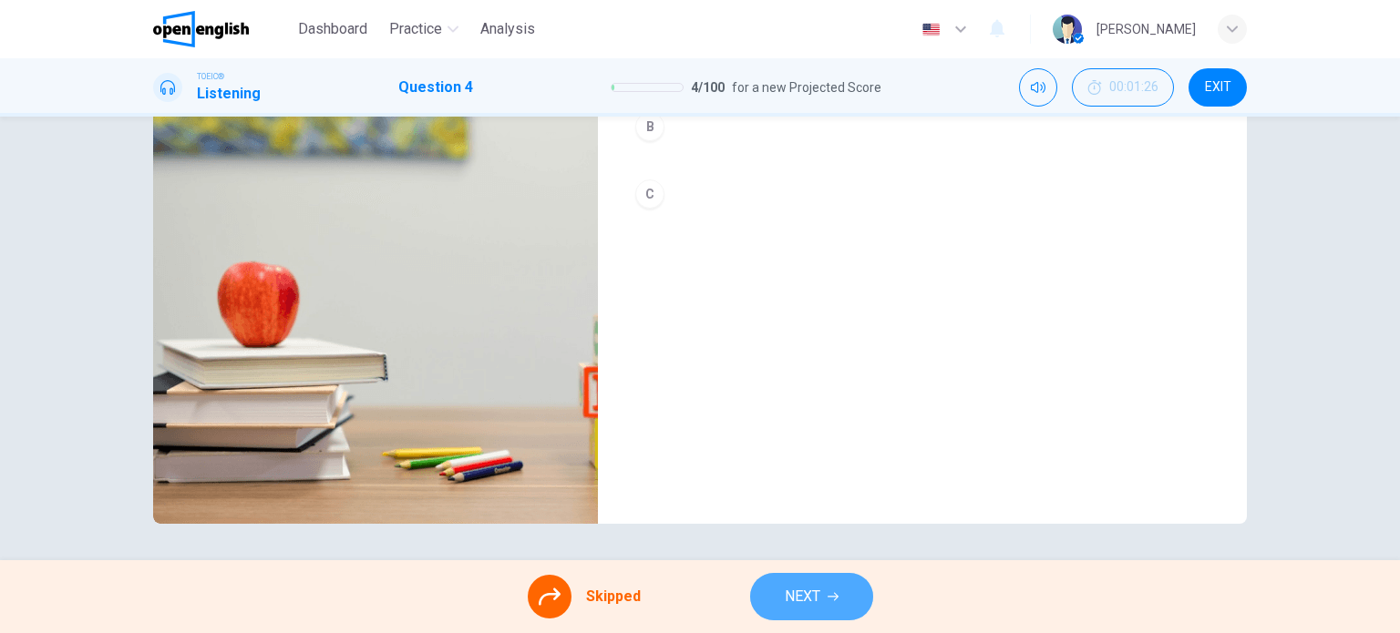
click at [758, 590] on button "NEXT" at bounding box center [811, 596] width 123 height 47
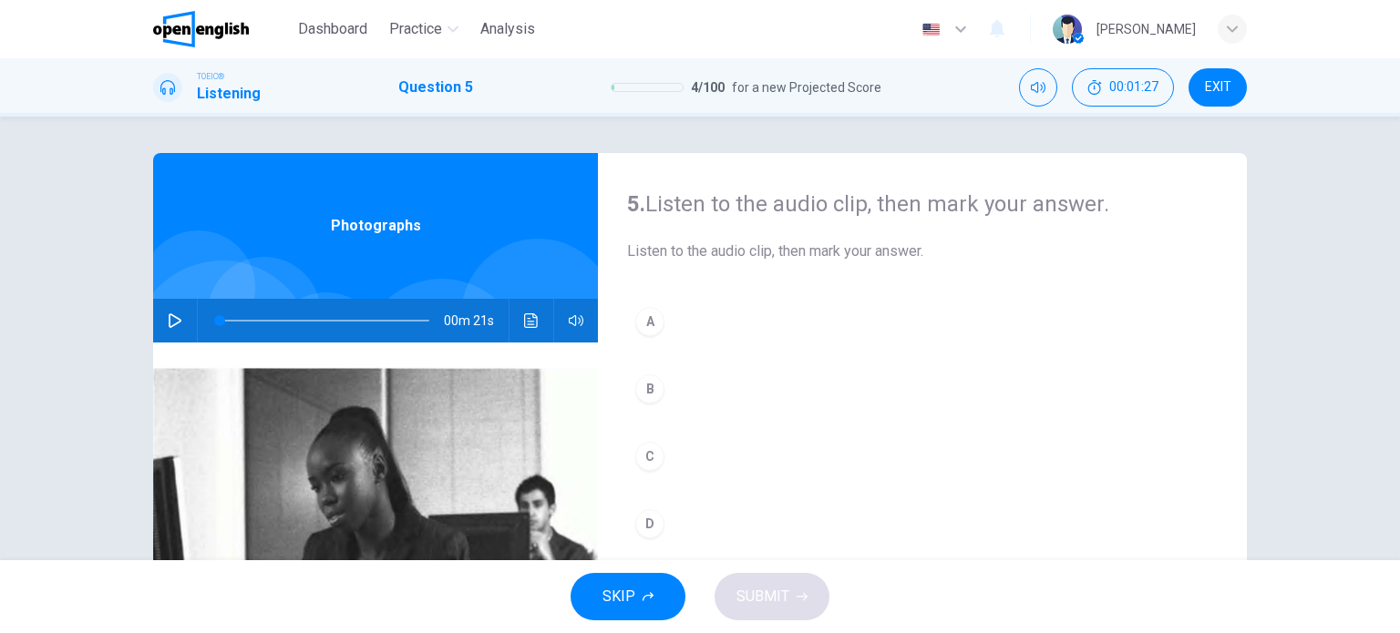
click at [178, 316] on button "button" at bounding box center [174, 321] width 29 height 44
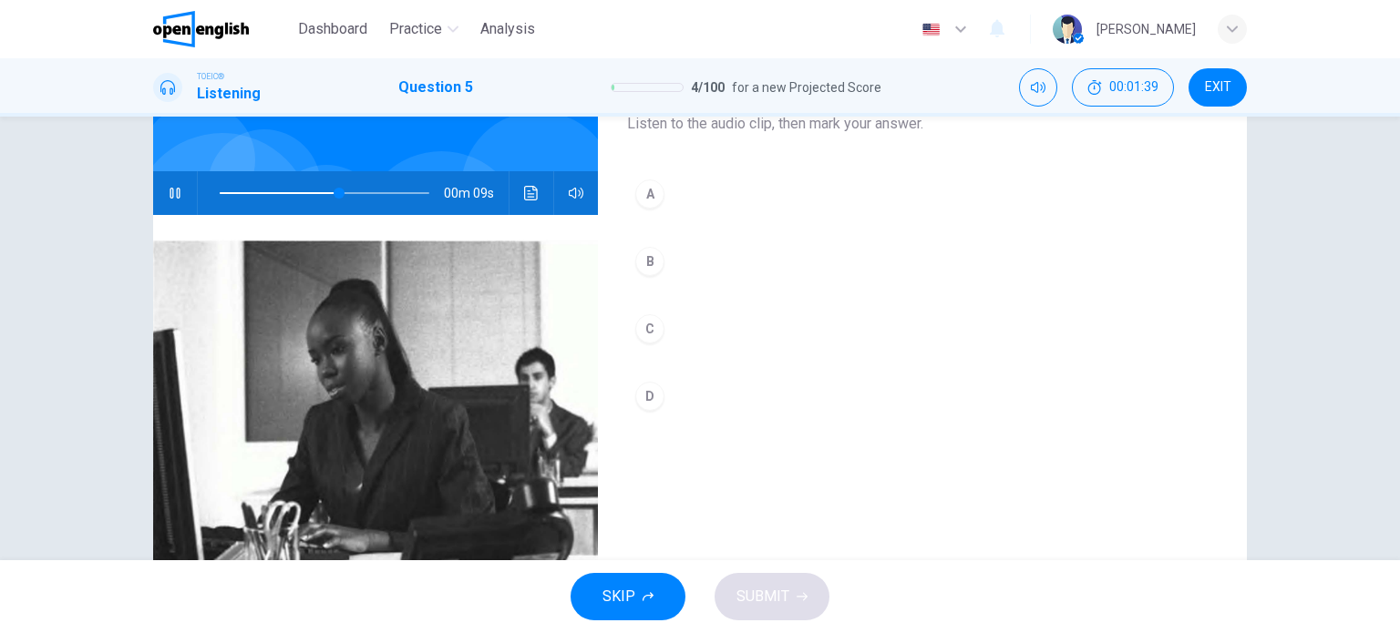
scroll to position [170, 0]
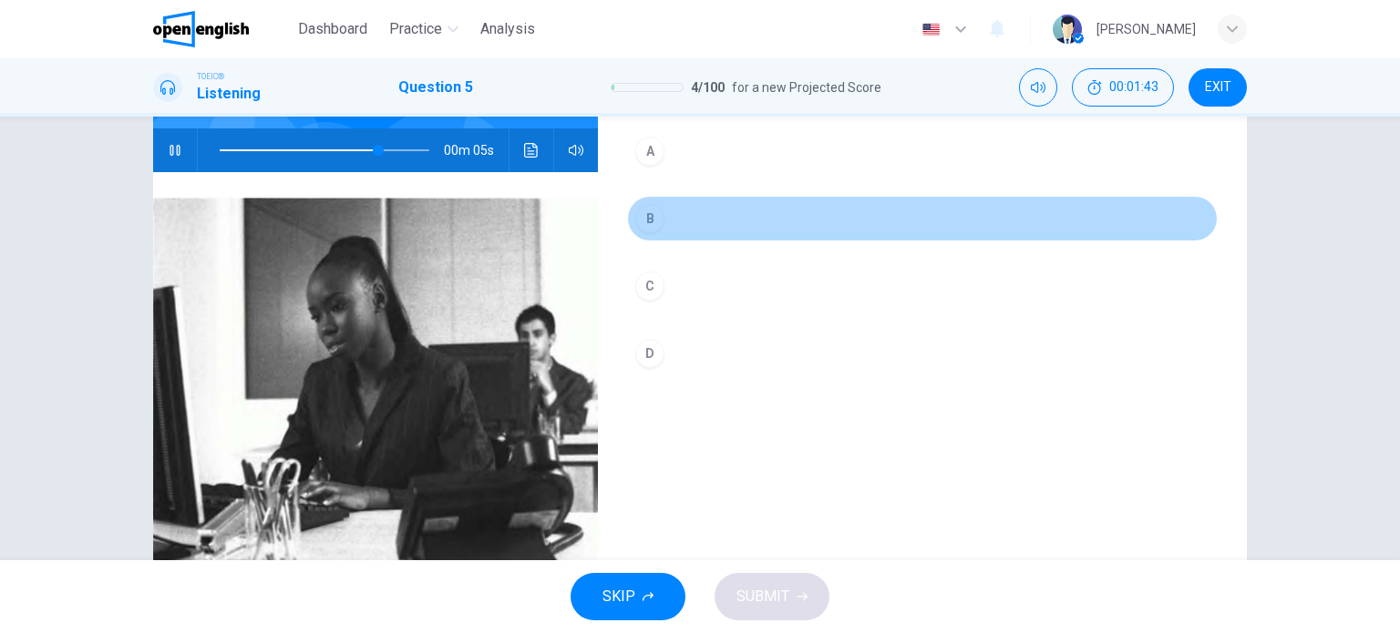
click at [643, 224] on div "B" at bounding box center [649, 218] width 29 height 29
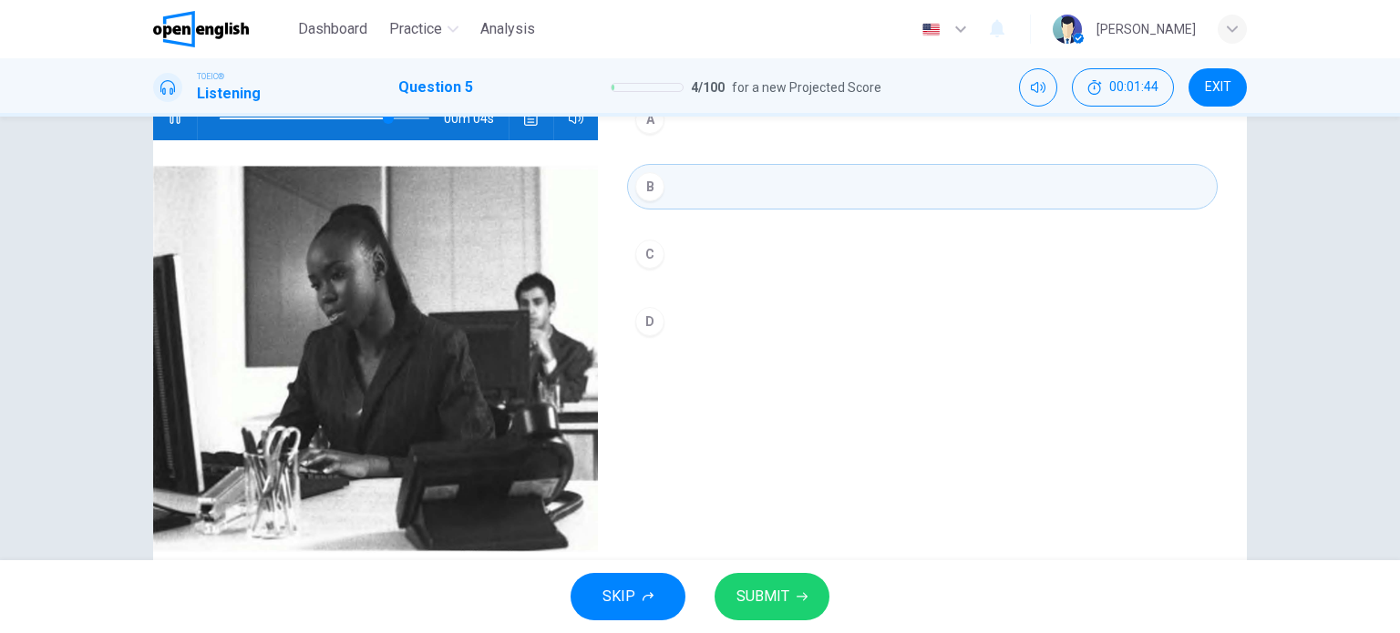
scroll to position [263, 0]
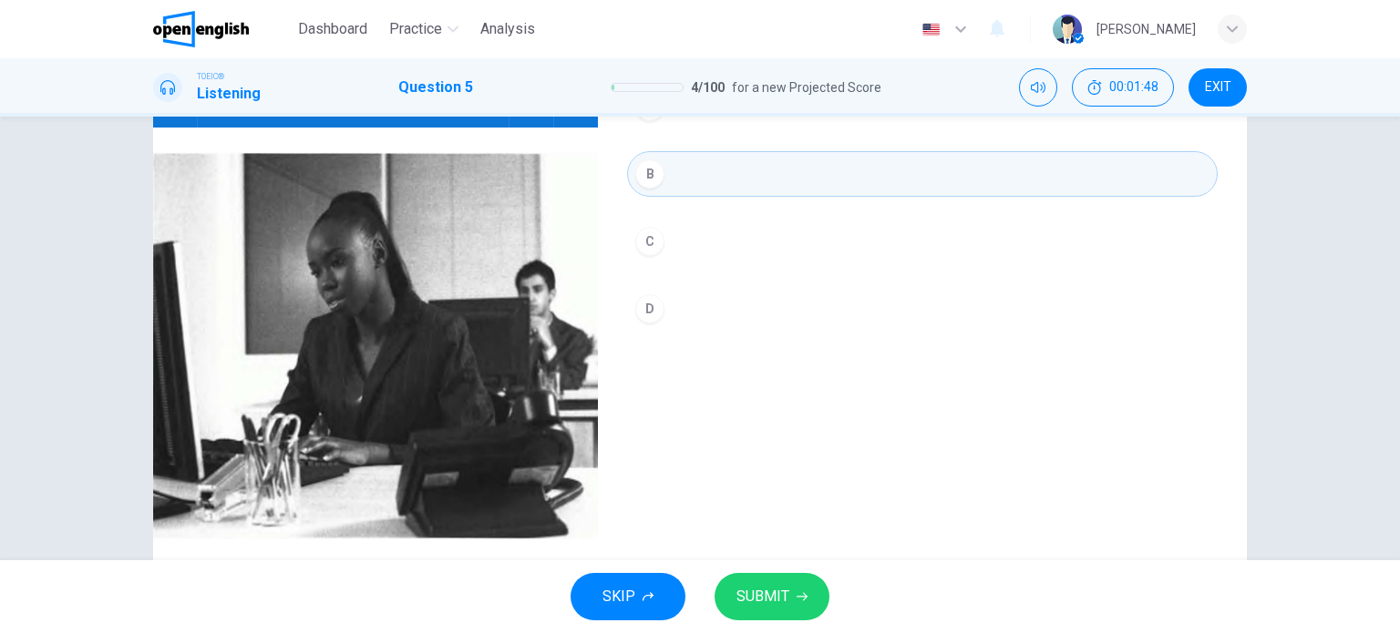
type input "*"
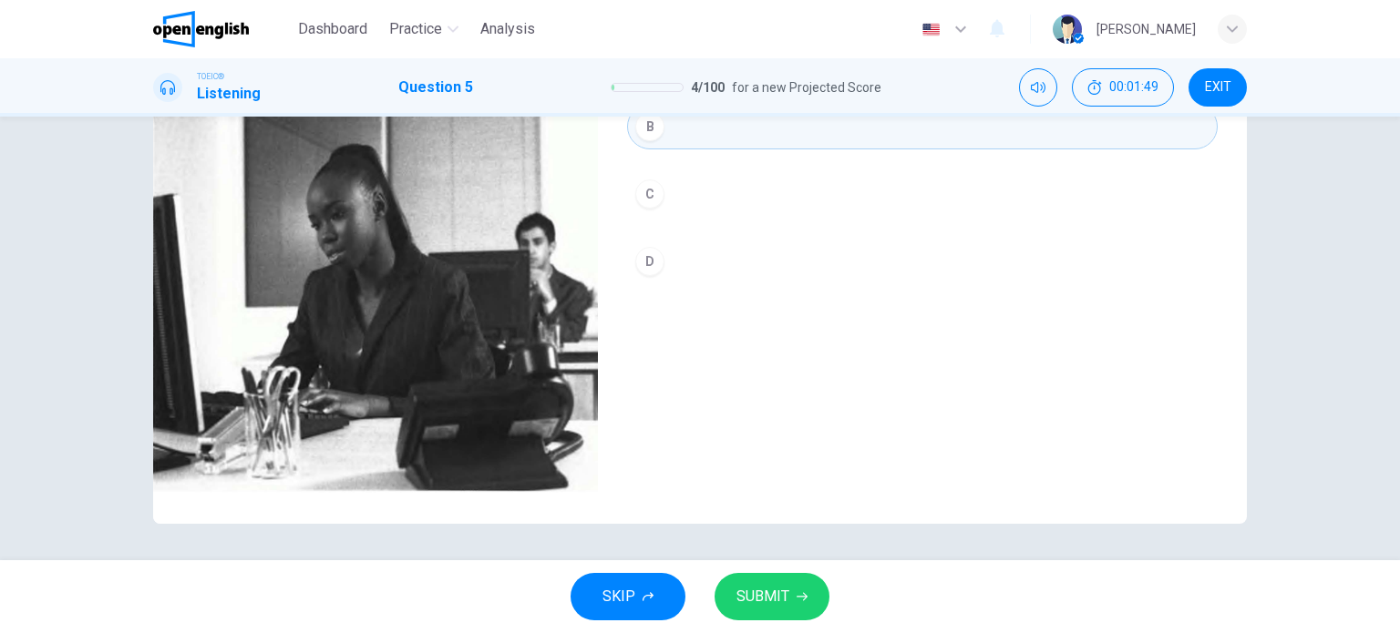
click at [762, 594] on span "SUBMIT" at bounding box center [762, 597] width 53 height 26
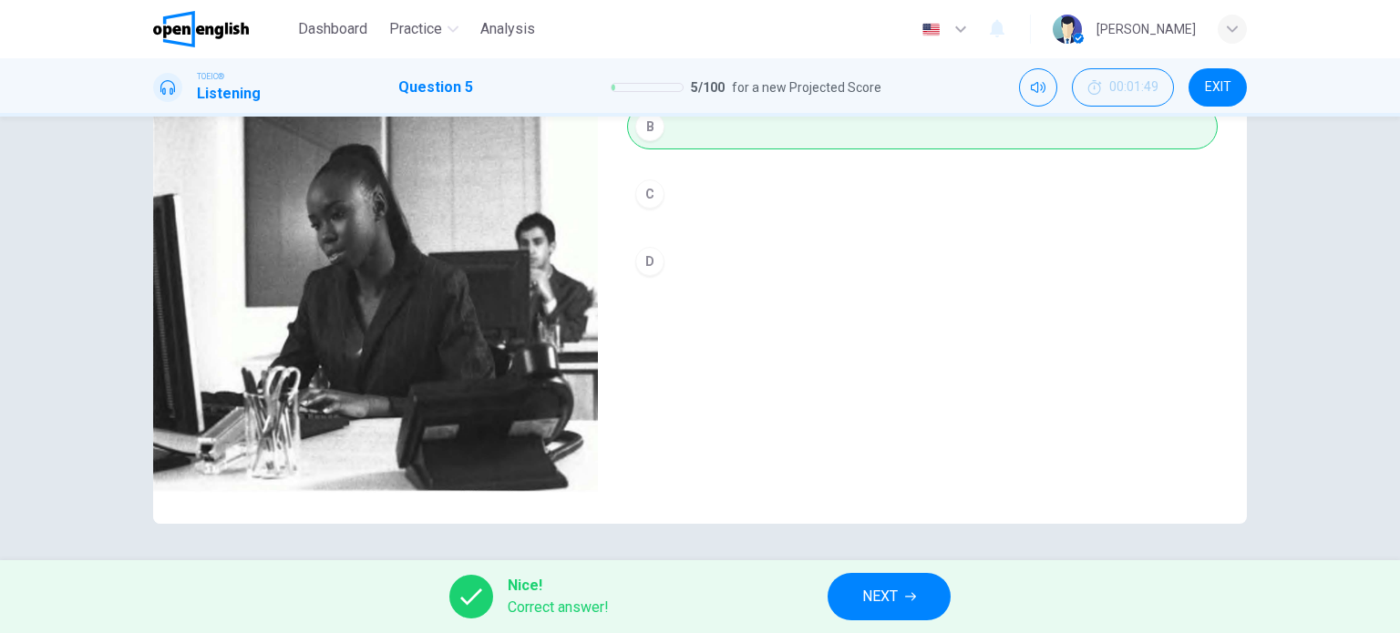
click at [896, 594] on span "NEXT" at bounding box center [880, 597] width 36 height 26
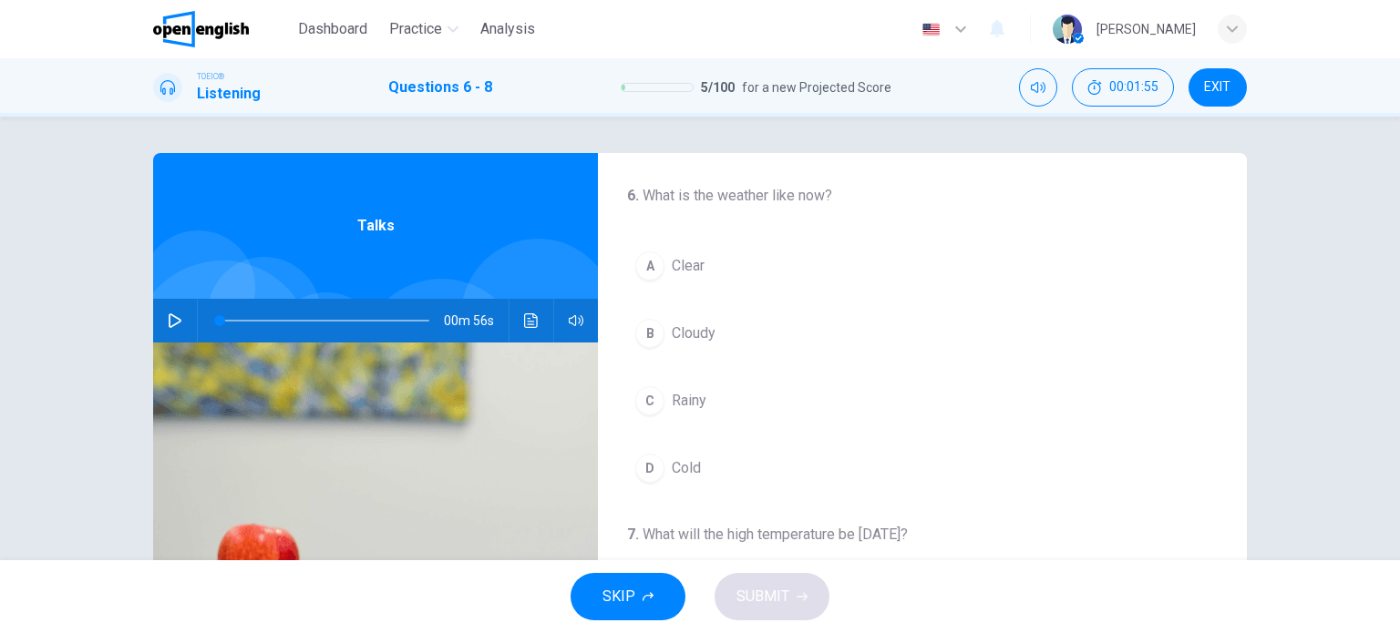
scroll to position [0, 0]
click at [168, 319] on icon "button" at bounding box center [175, 321] width 15 height 15
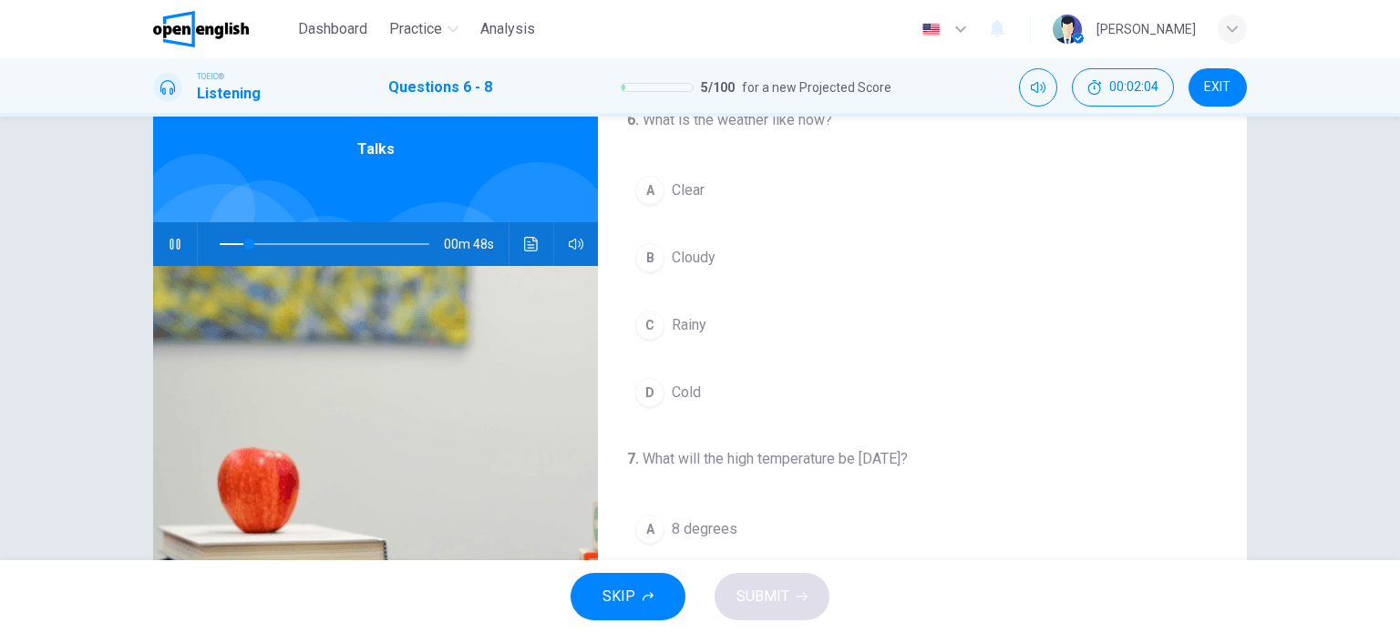
scroll to position [76, 0]
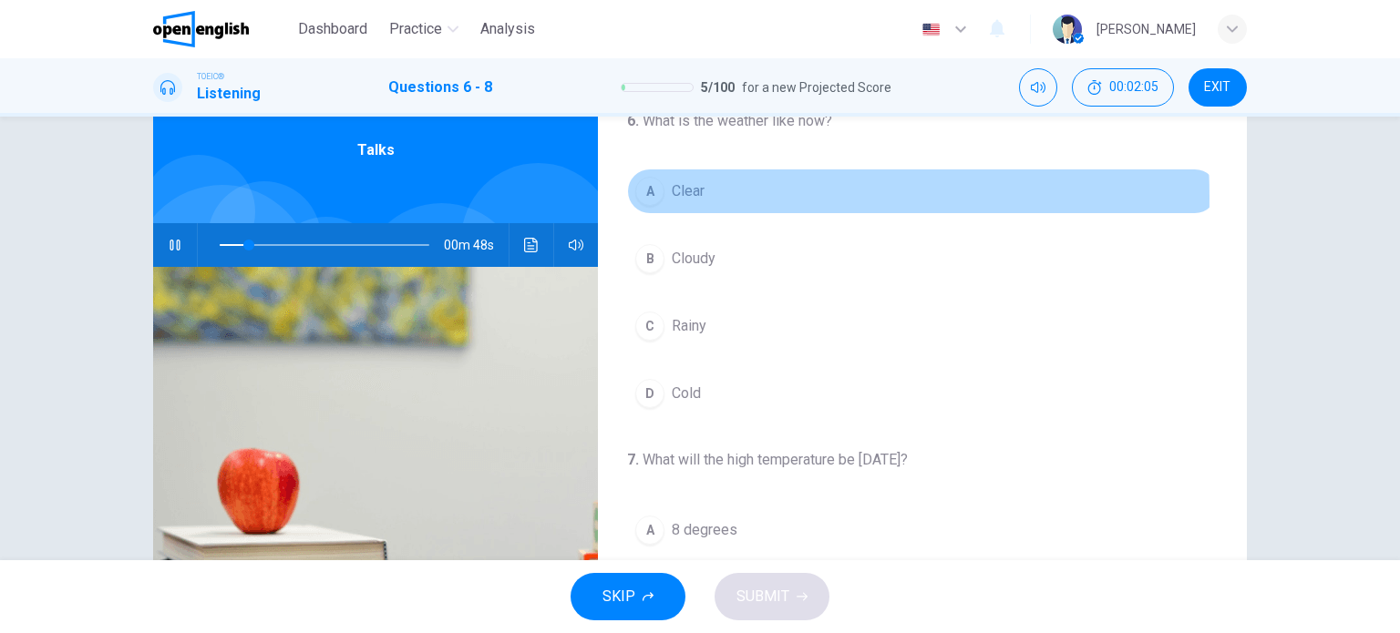
click at [645, 197] on div "A" at bounding box center [649, 191] width 29 height 29
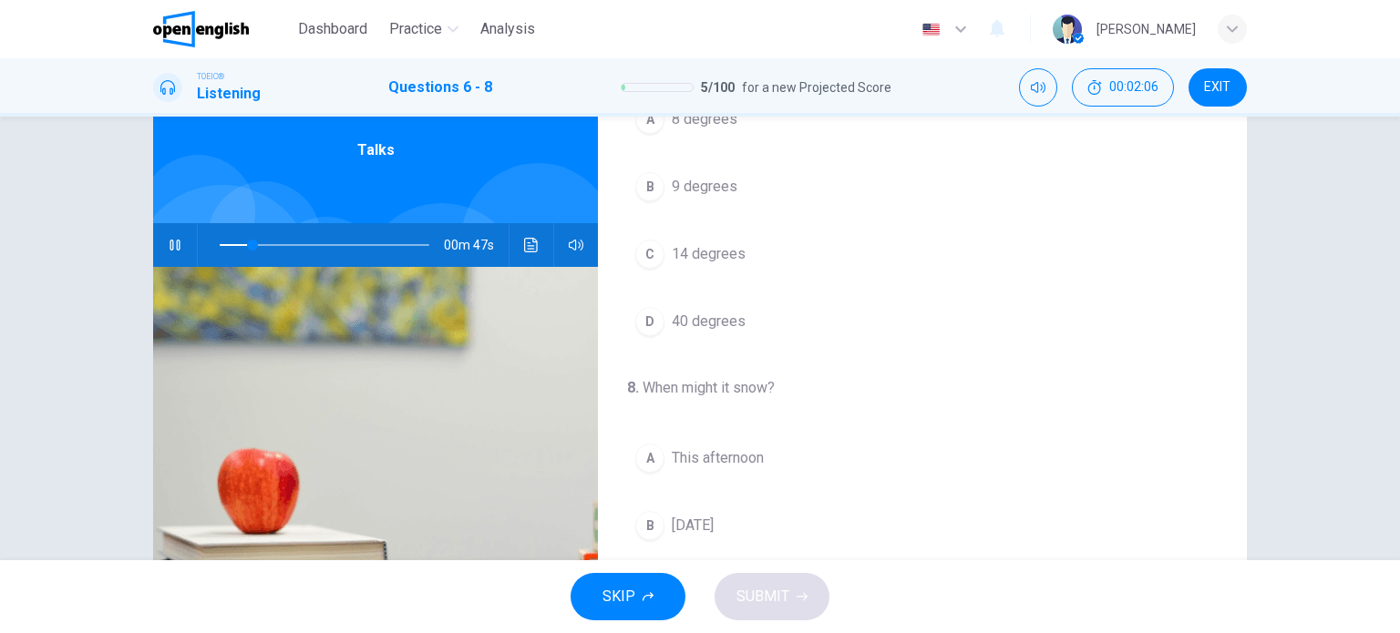
scroll to position [412, 0]
click at [657, 320] on div "D" at bounding box center [649, 320] width 29 height 29
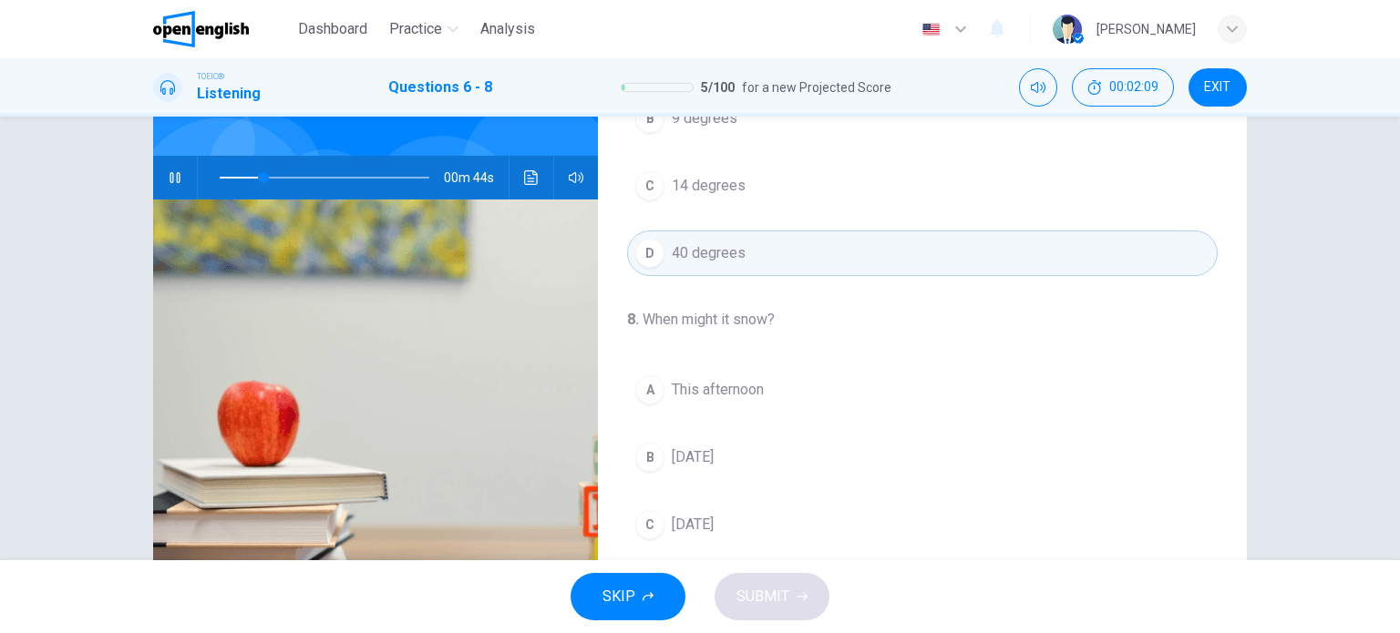
click at [639, 254] on div "D" at bounding box center [649, 253] width 29 height 29
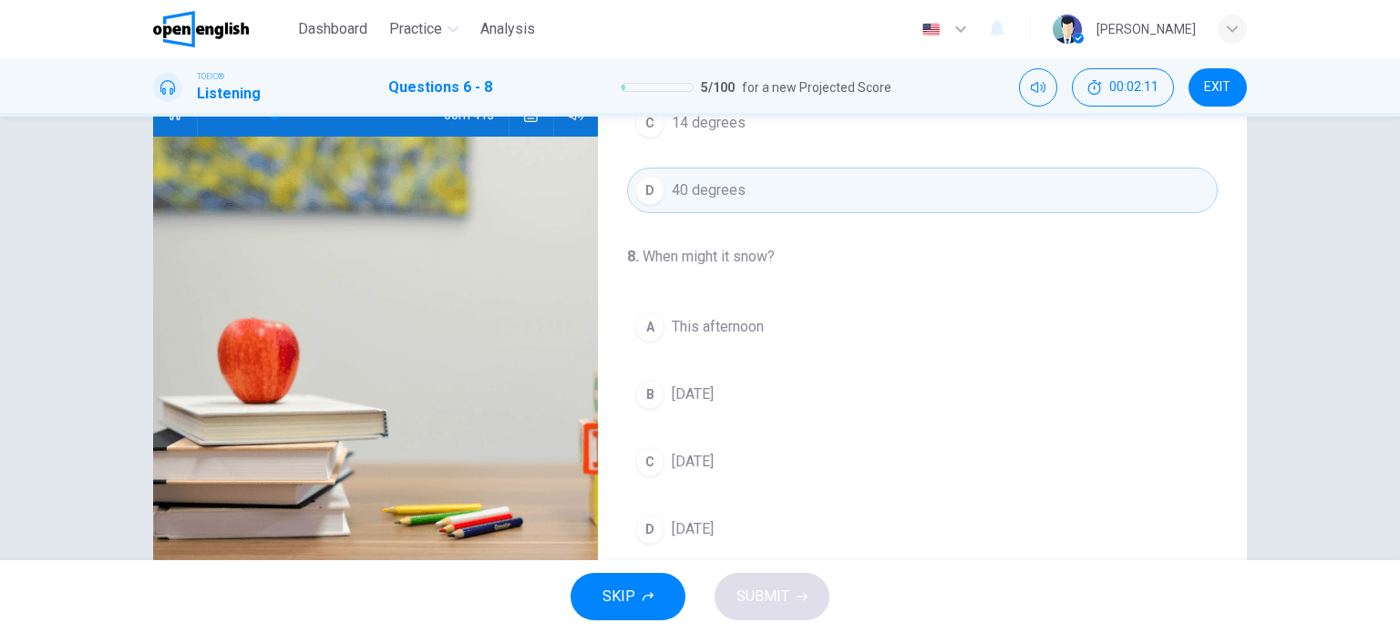
scroll to position [211, 0]
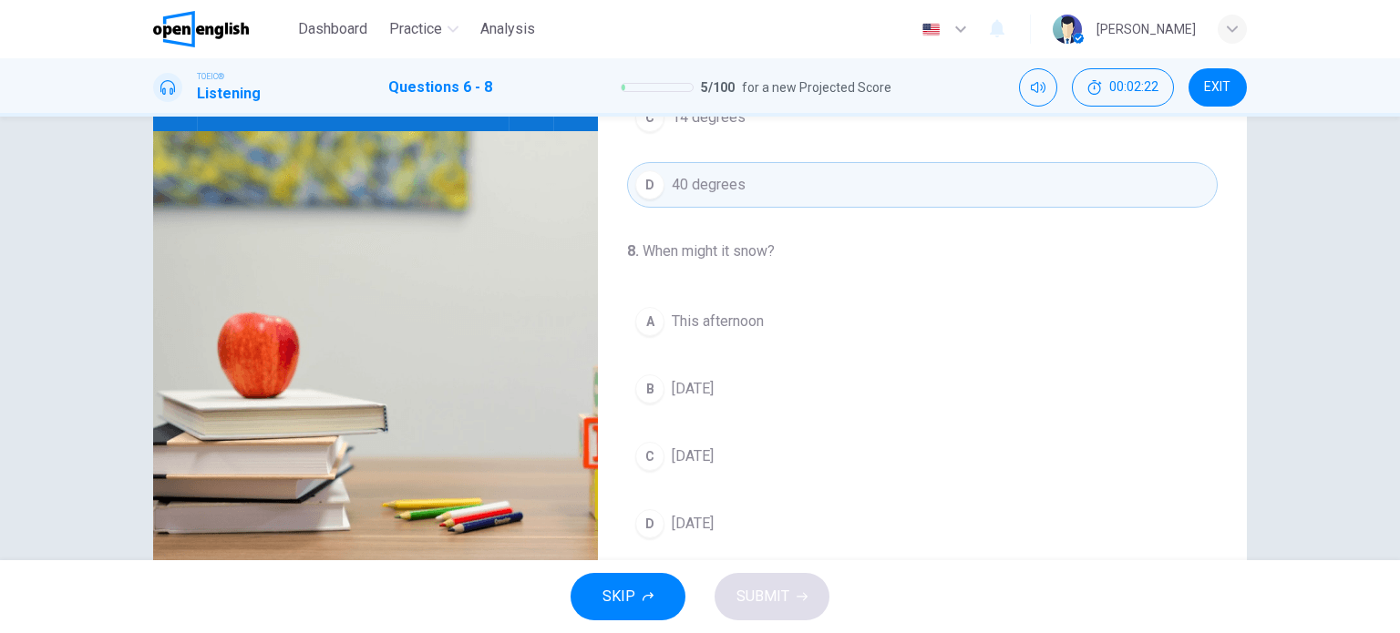
click at [655, 456] on div "C" at bounding box center [649, 456] width 29 height 29
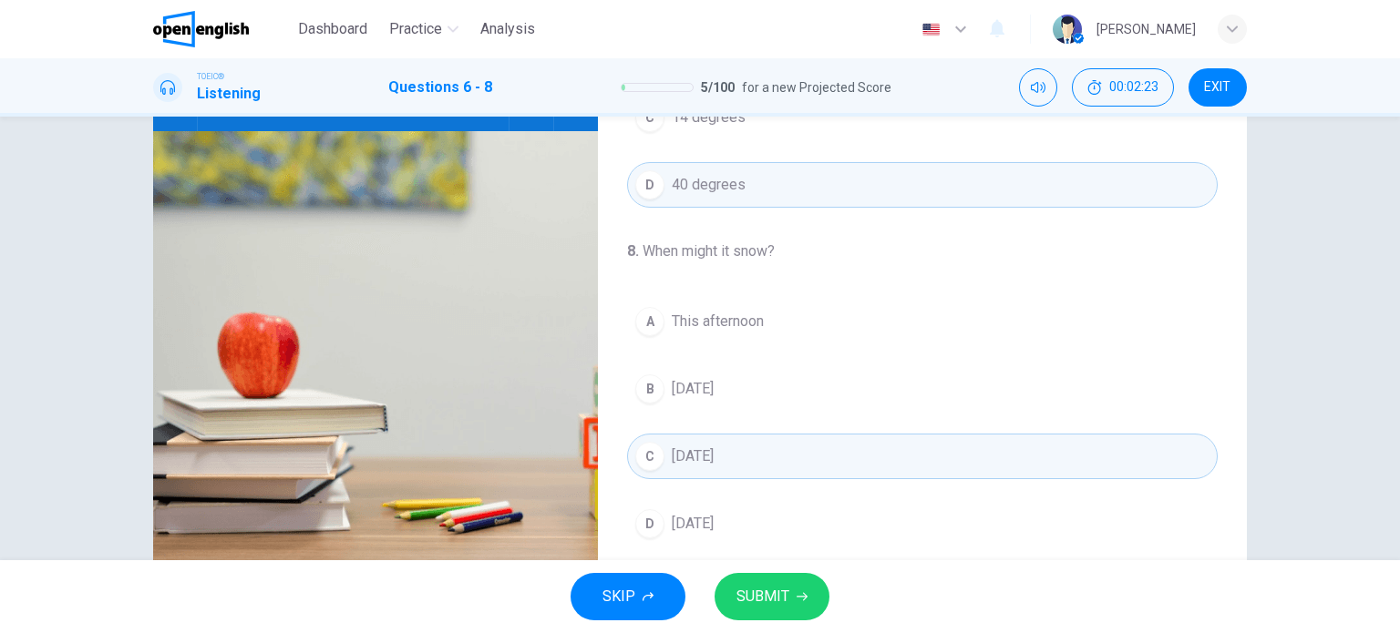
click at [758, 608] on span "SUBMIT" at bounding box center [762, 597] width 53 height 26
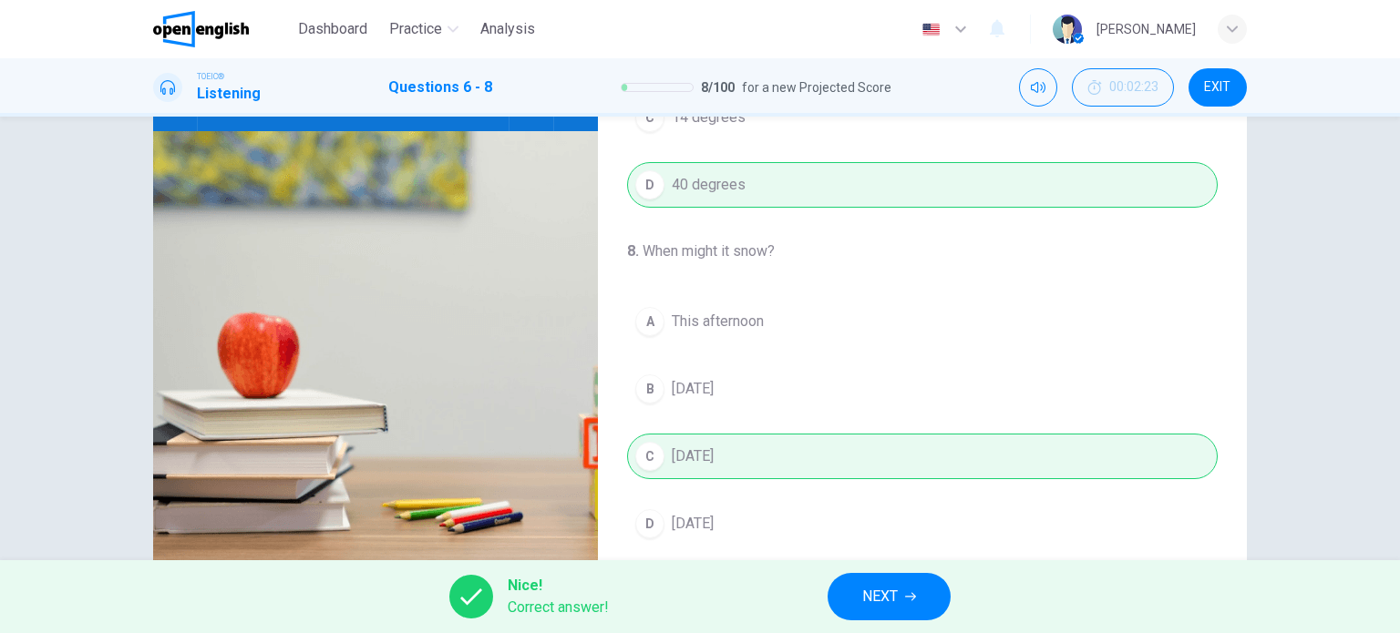
type input "**"
click at [881, 594] on span "NEXT" at bounding box center [880, 597] width 36 height 26
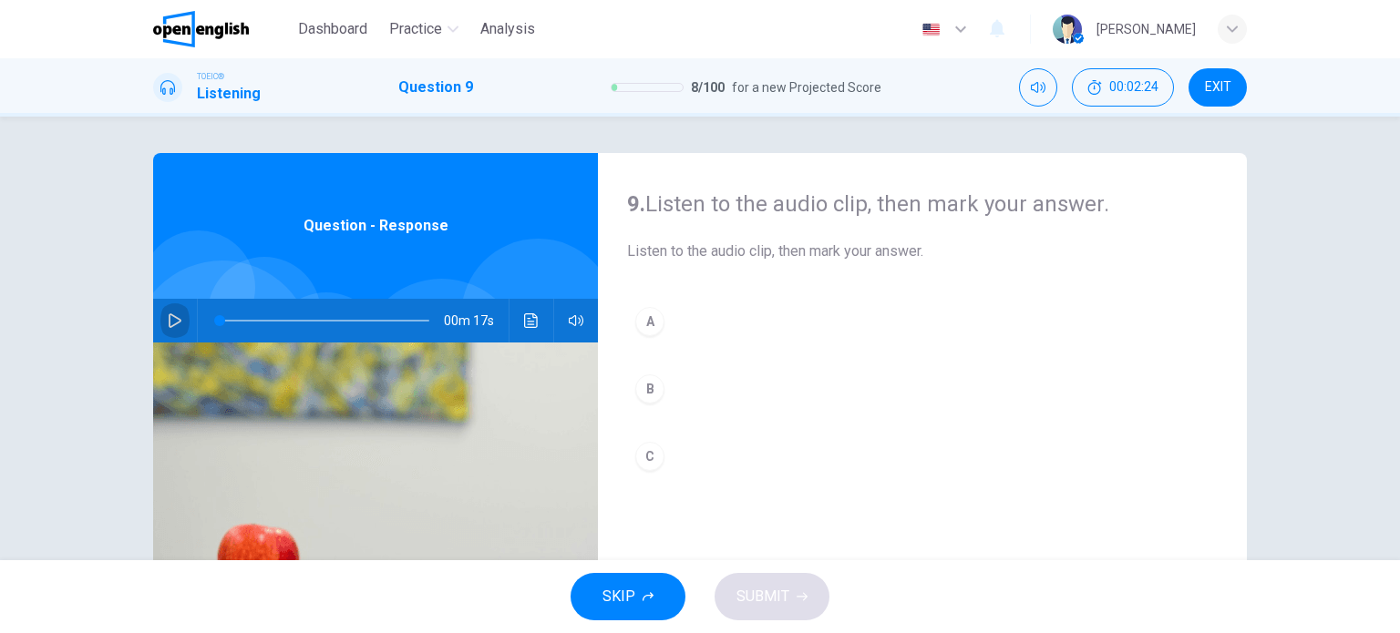
click at [174, 318] on icon "button" at bounding box center [175, 321] width 13 height 15
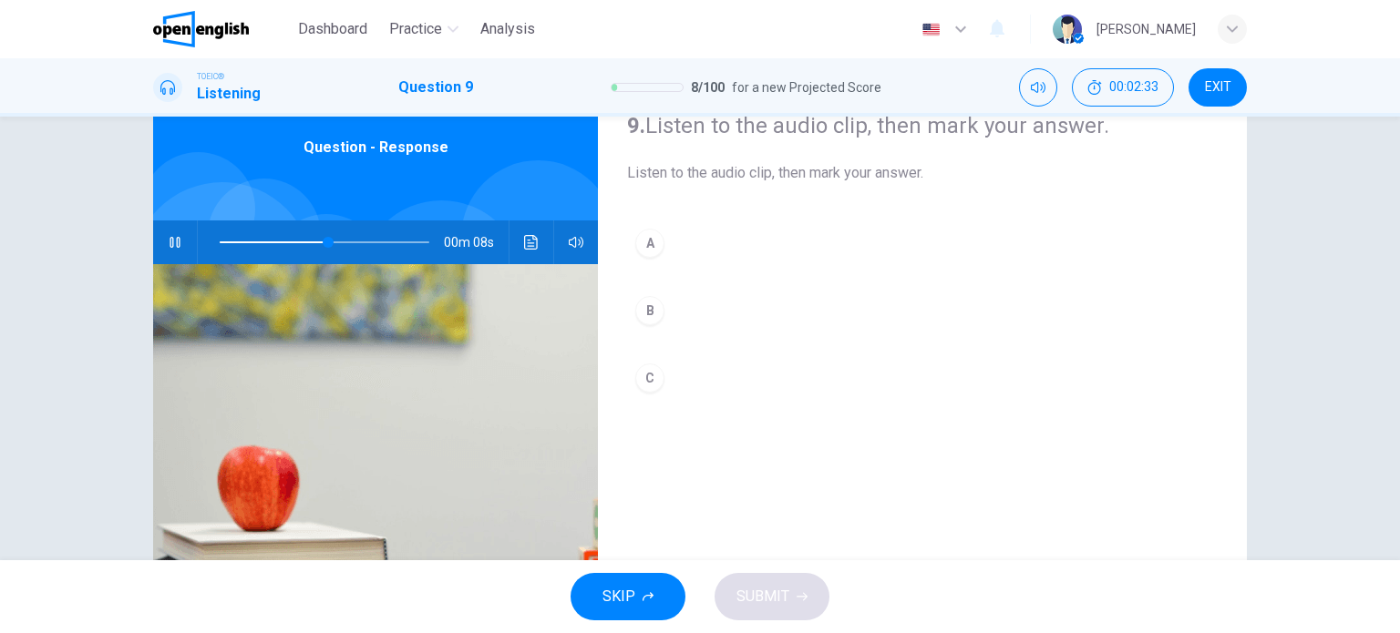
scroll to position [79, 0]
click at [643, 252] on div "A" at bounding box center [649, 242] width 29 height 29
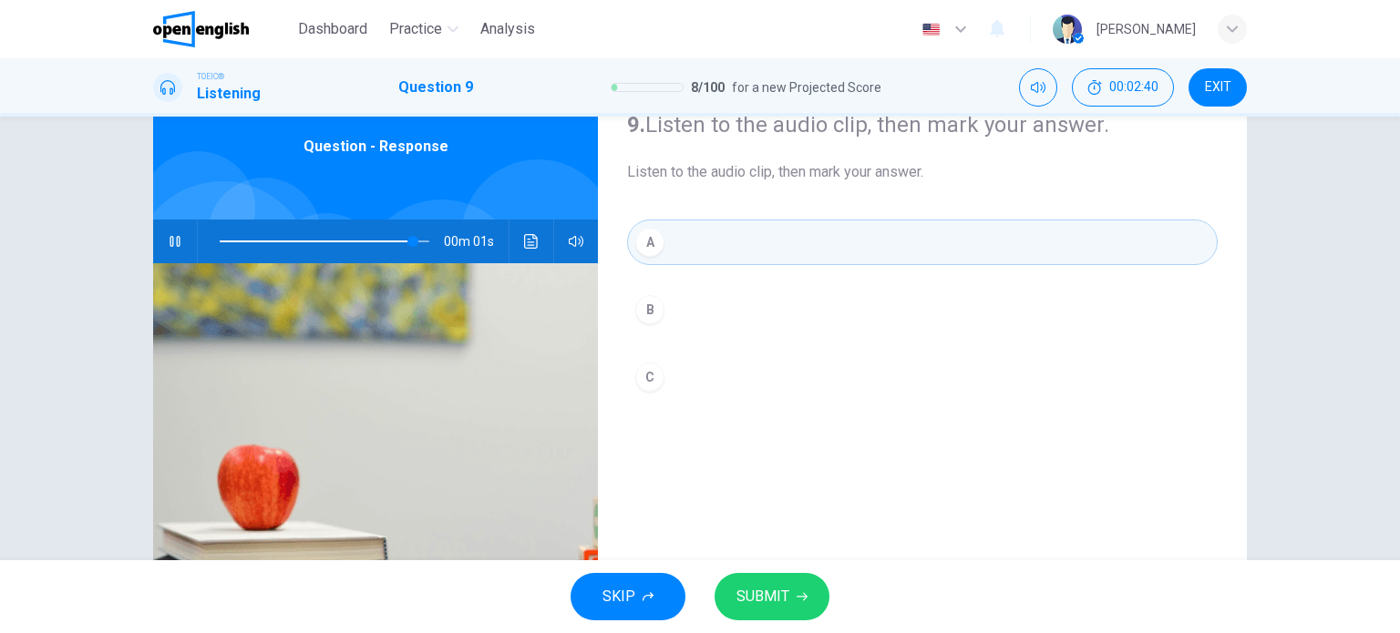
click at [766, 594] on span "SUBMIT" at bounding box center [762, 597] width 53 height 26
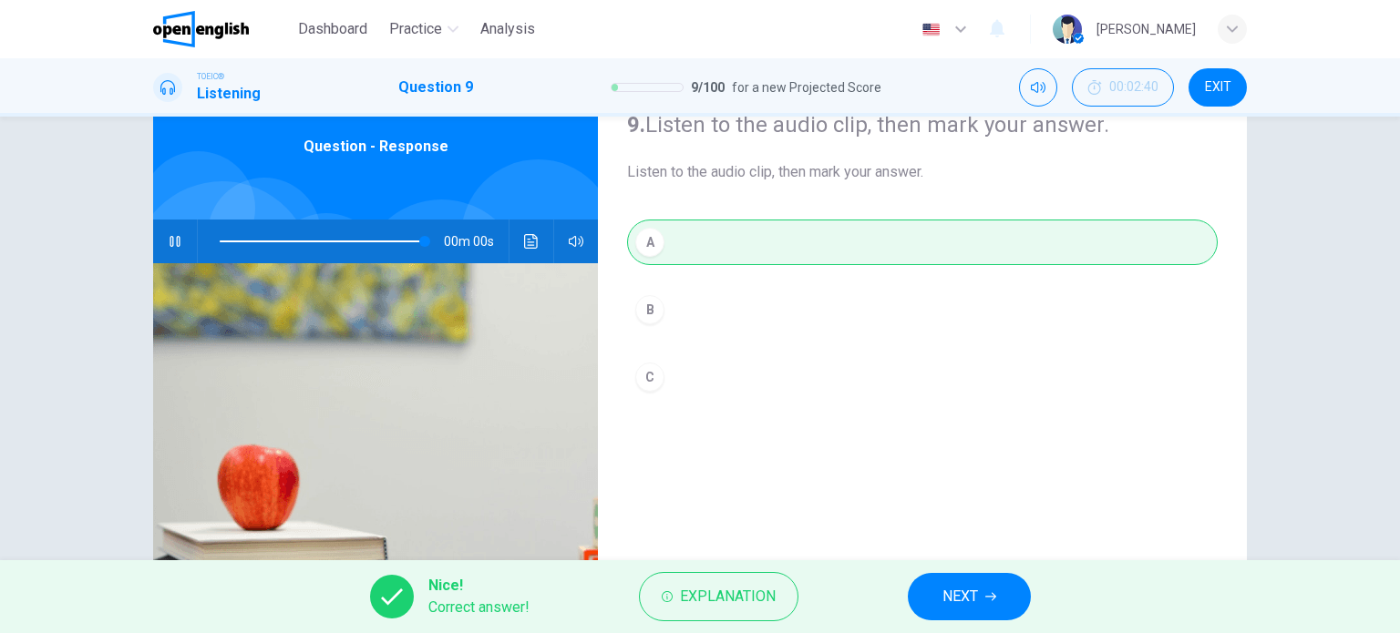
type input "*"
click at [949, 592] on span "NEXT" at bounding box center [960, 597] width 36 height 26
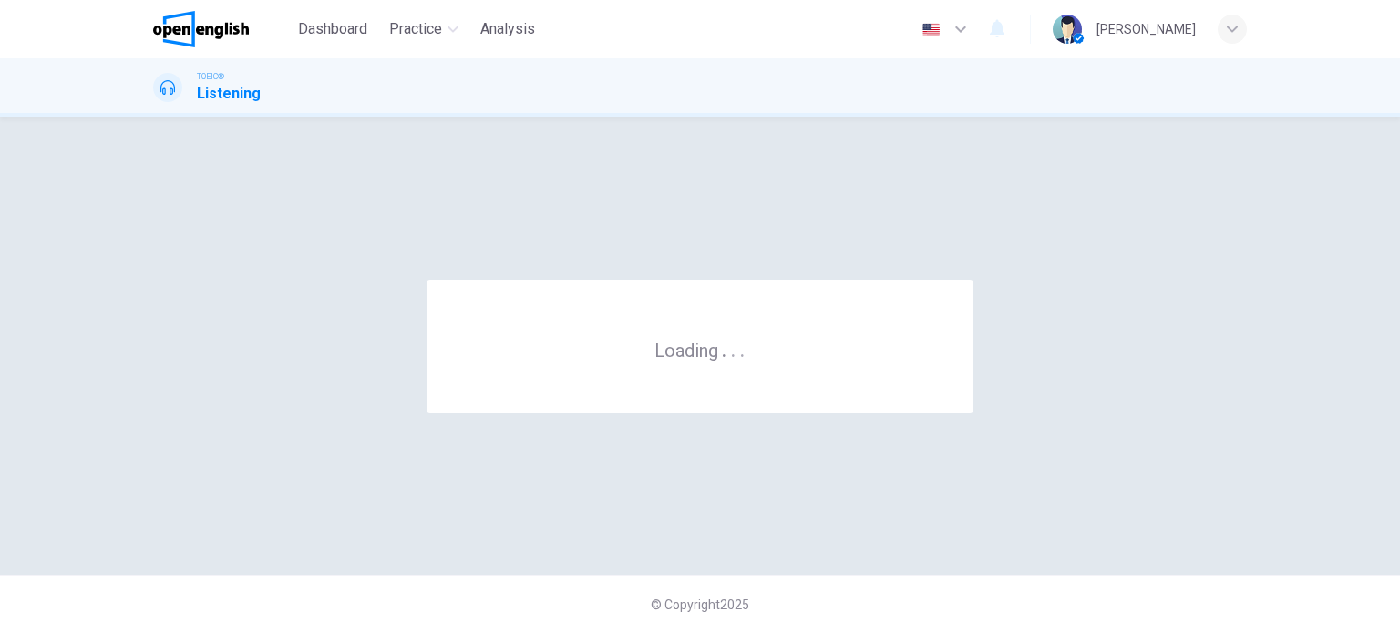
scroll to position [0, 0]
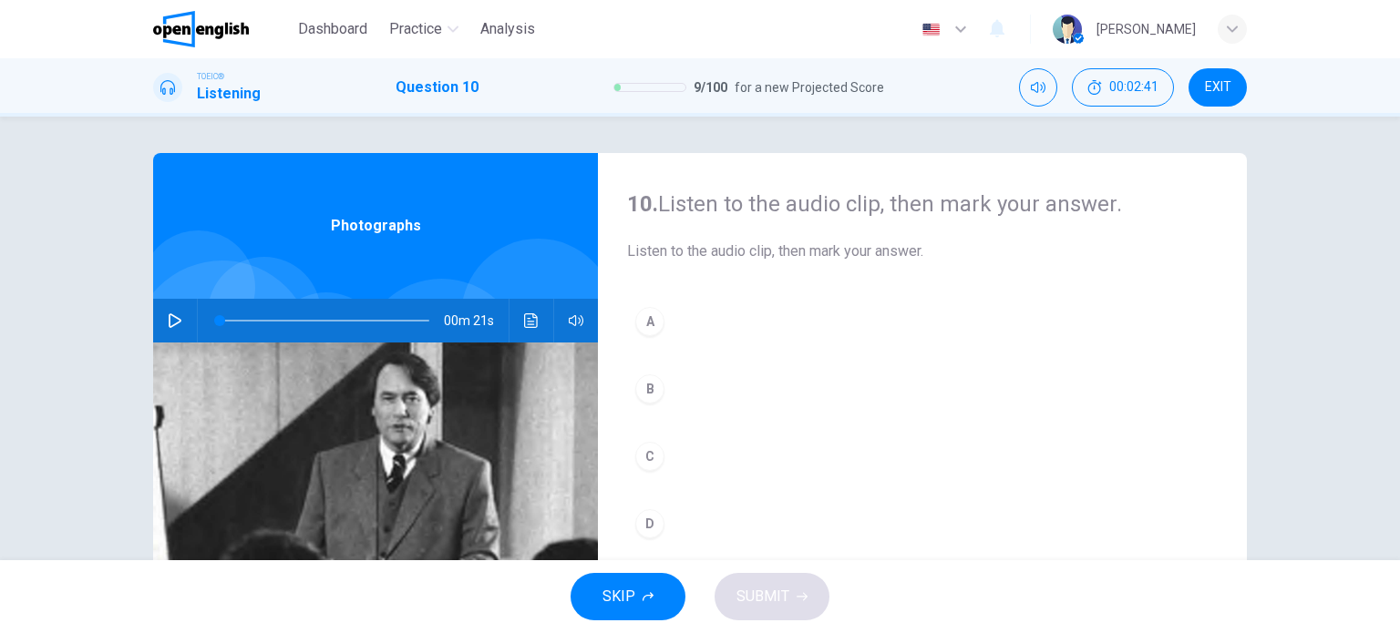
click at [176, 320] on icon "button" at bounding box center [175, 321] width 15 height 15
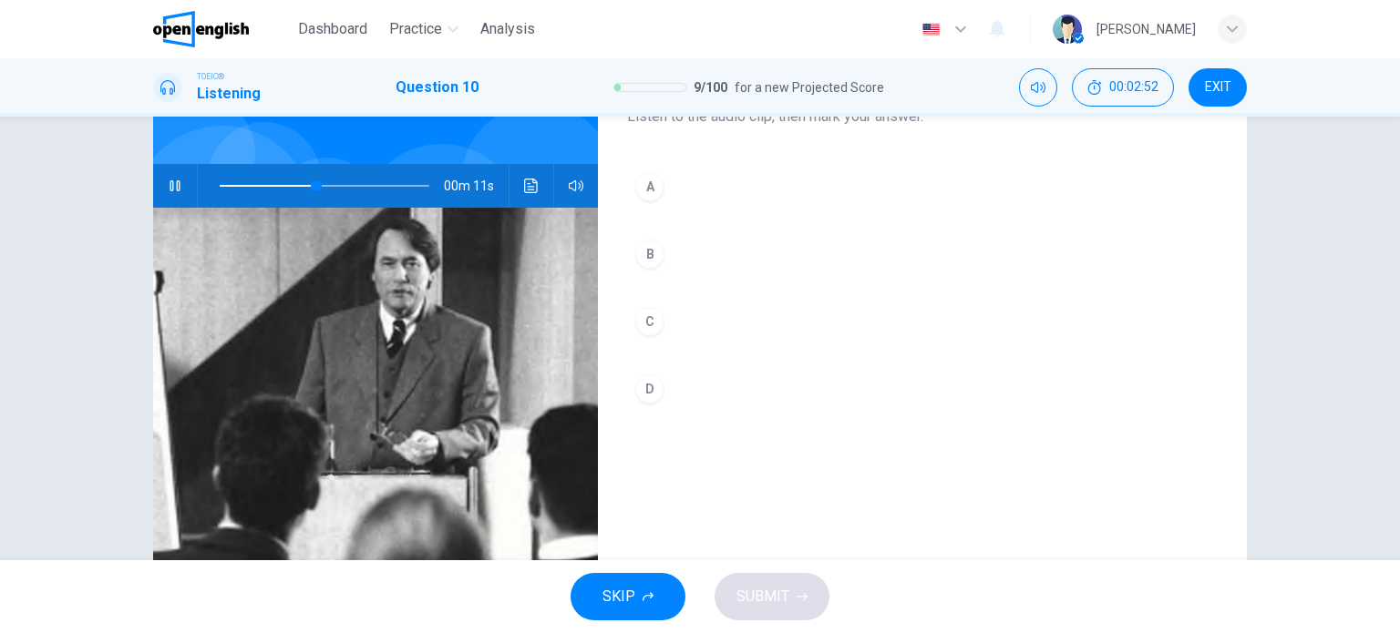
scroll to position [150, 0]
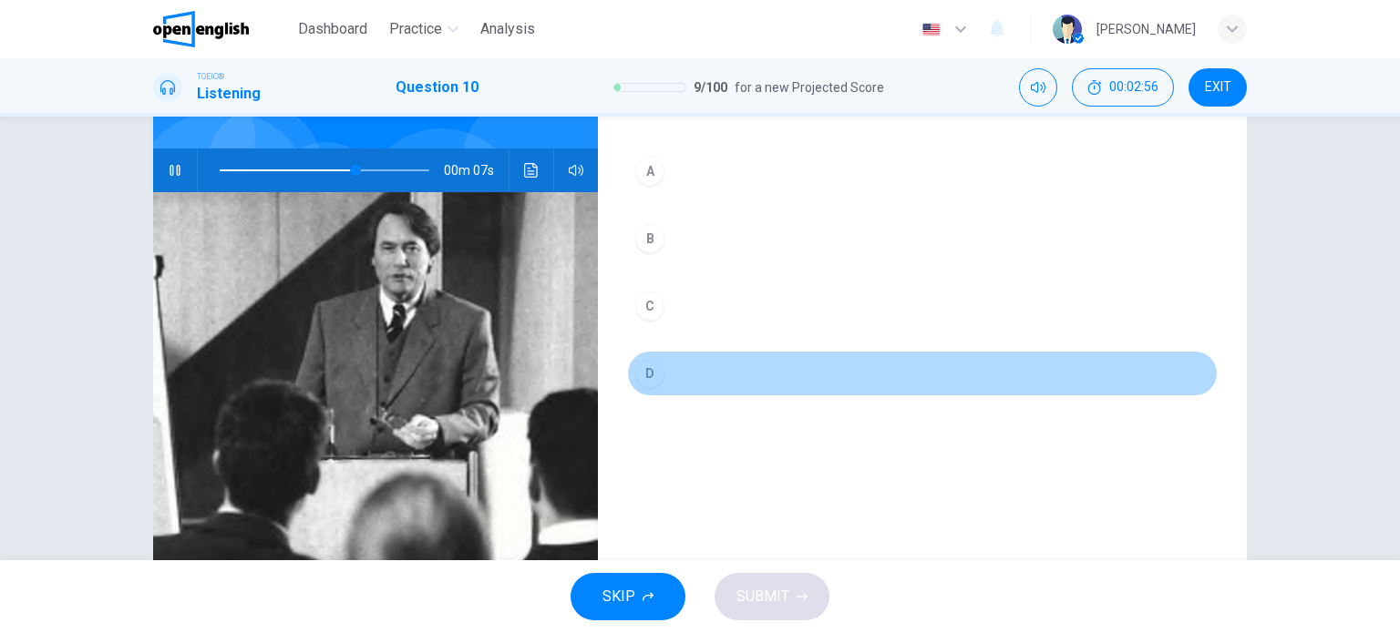
click at [660, 382] on button "D" at bounding box center [922, 374] width 591 height 46
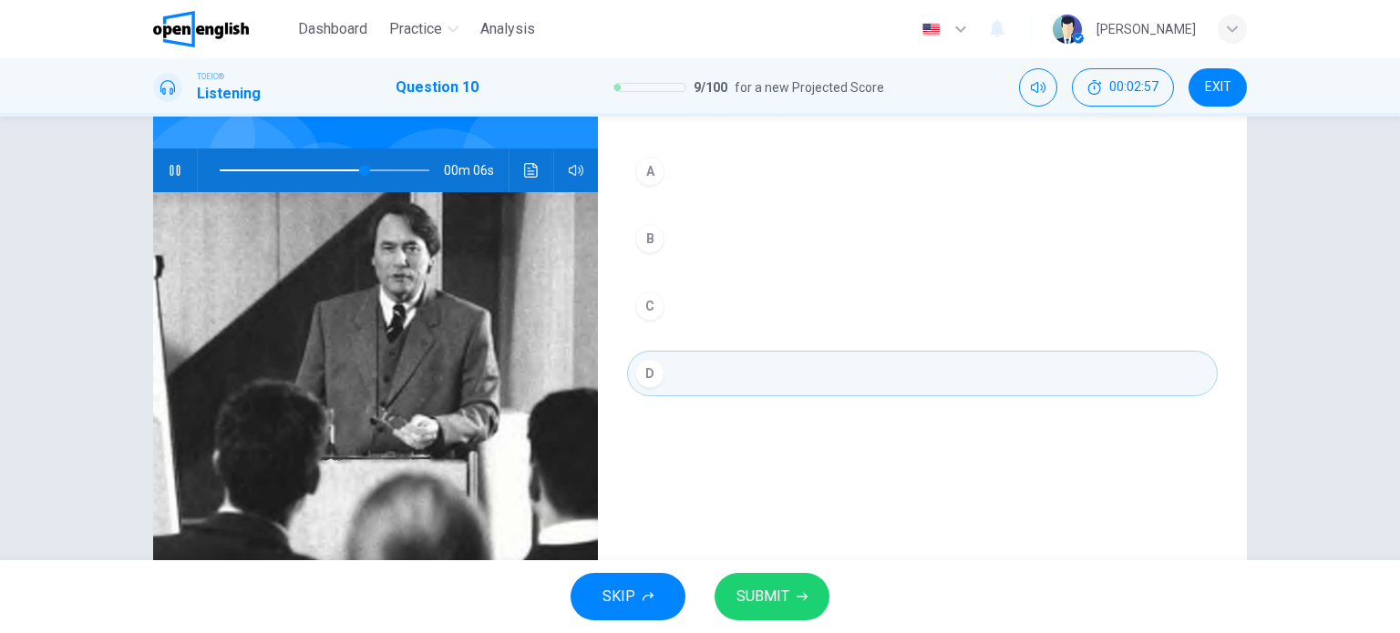
click at [774, 613] on button "SUBMIT" at bounding box center [772, 596] width 115 height 47
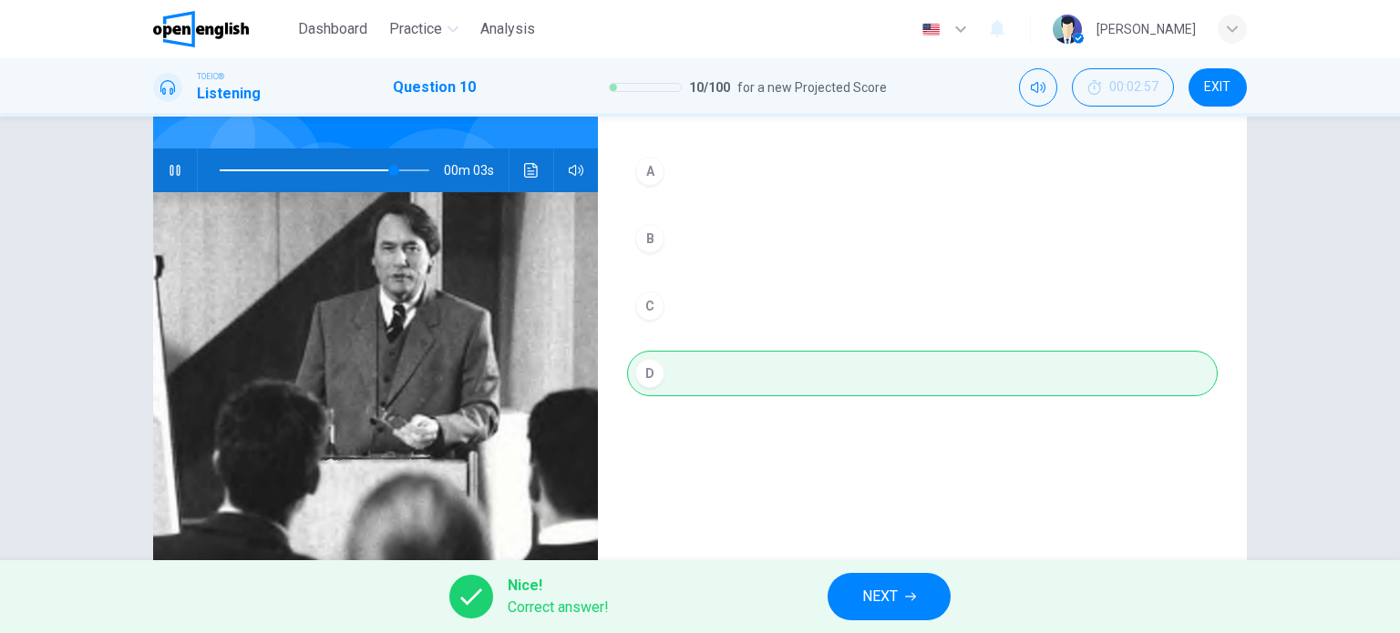
type input "**"
click at [885, 595] on span "NEXT" at bounding box center [880, 597] width 36 height 26
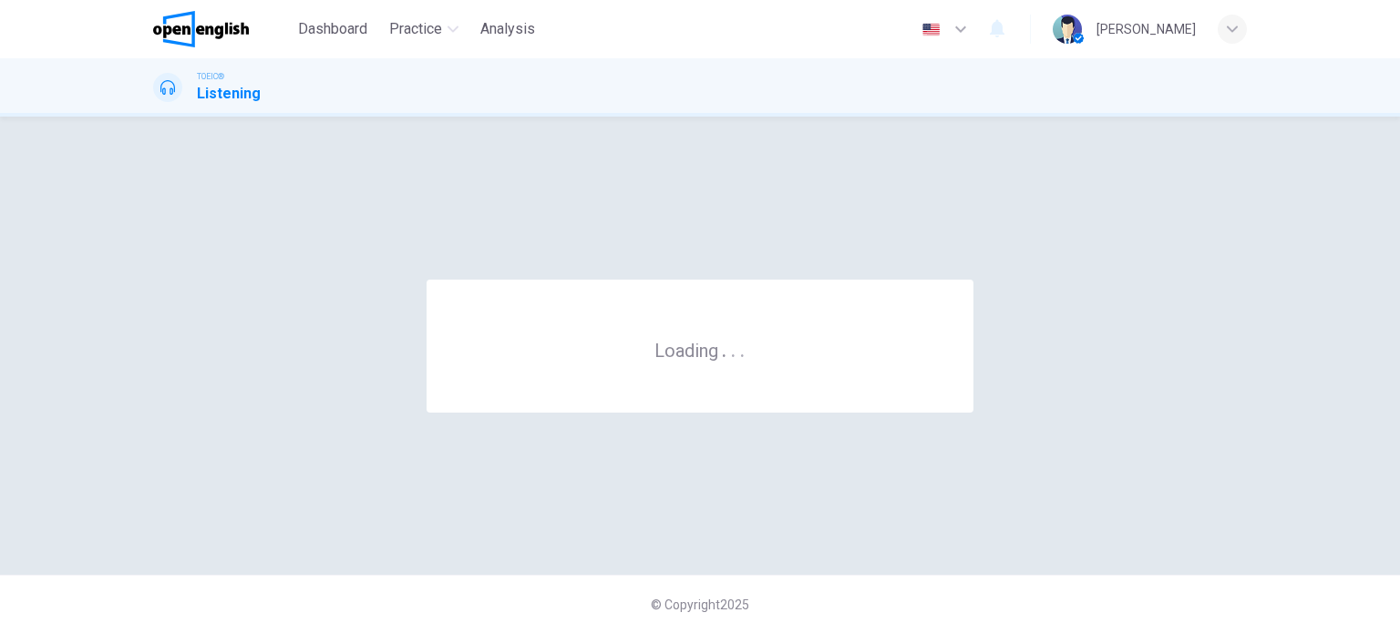
scroll to position [0, 0]
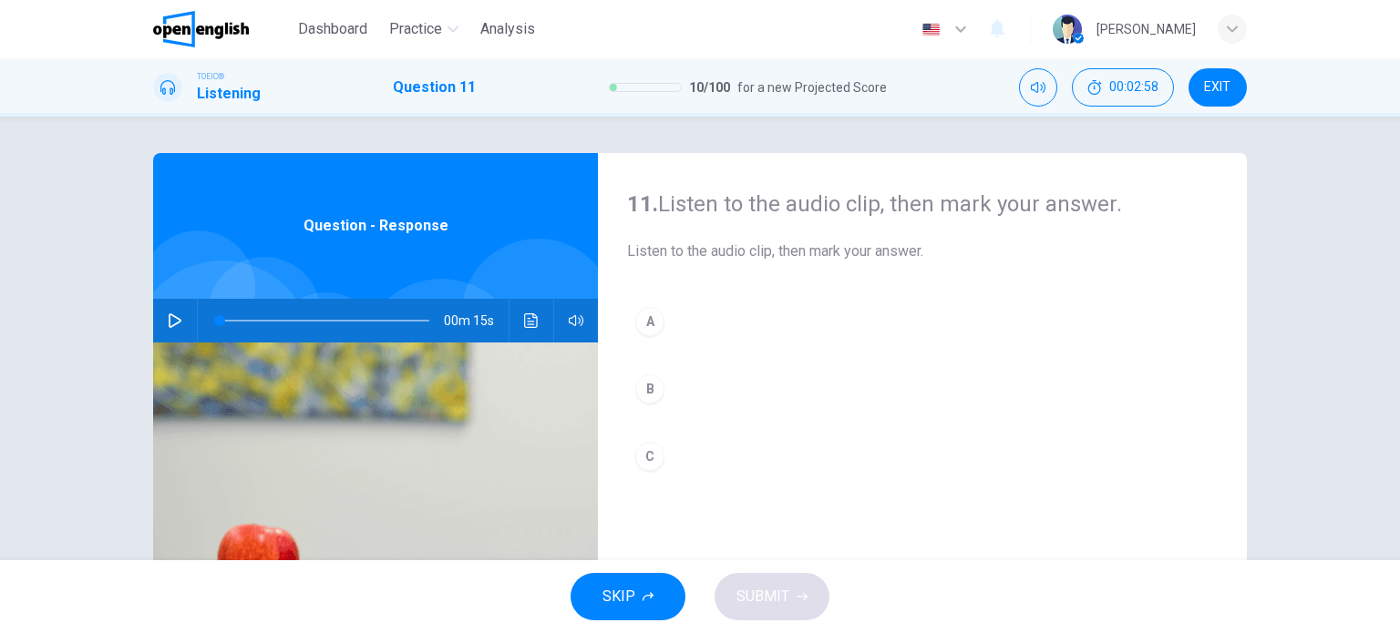
click at [174, 326] on icon "button" at bounding box center [175, 321] width 15 height 15
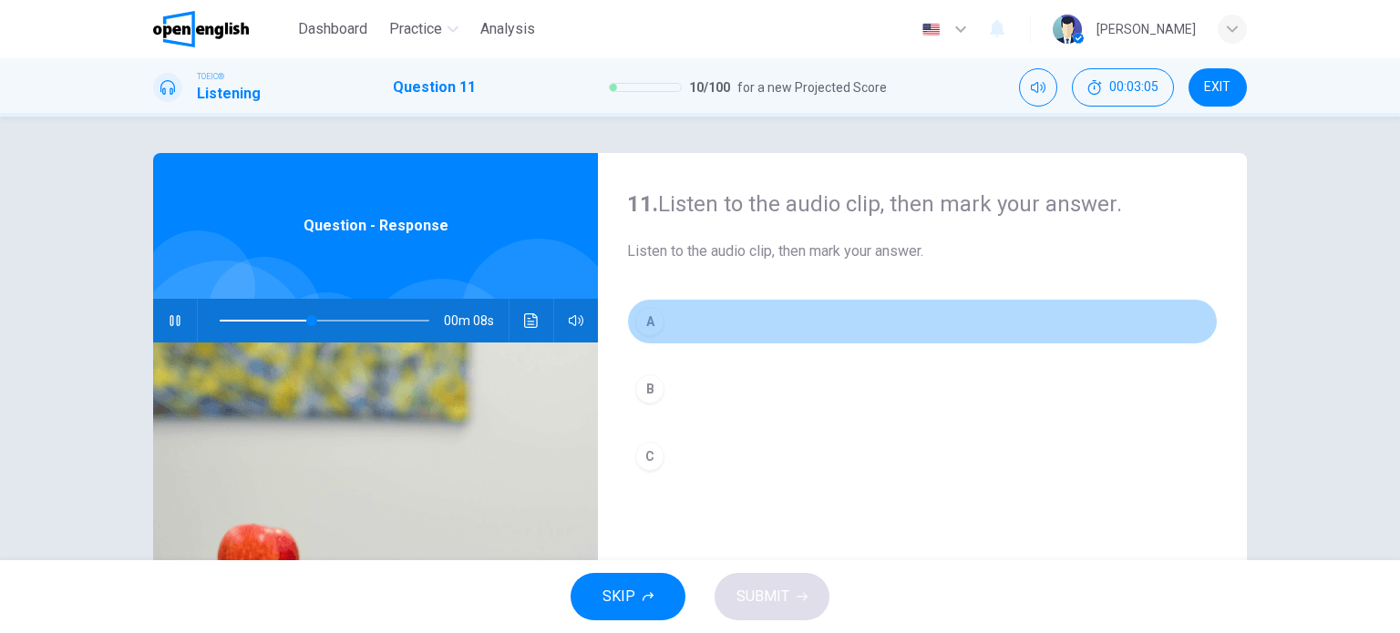
click at [646, 326] on div "A" at bounding box center [649, 321] width 29 height 29
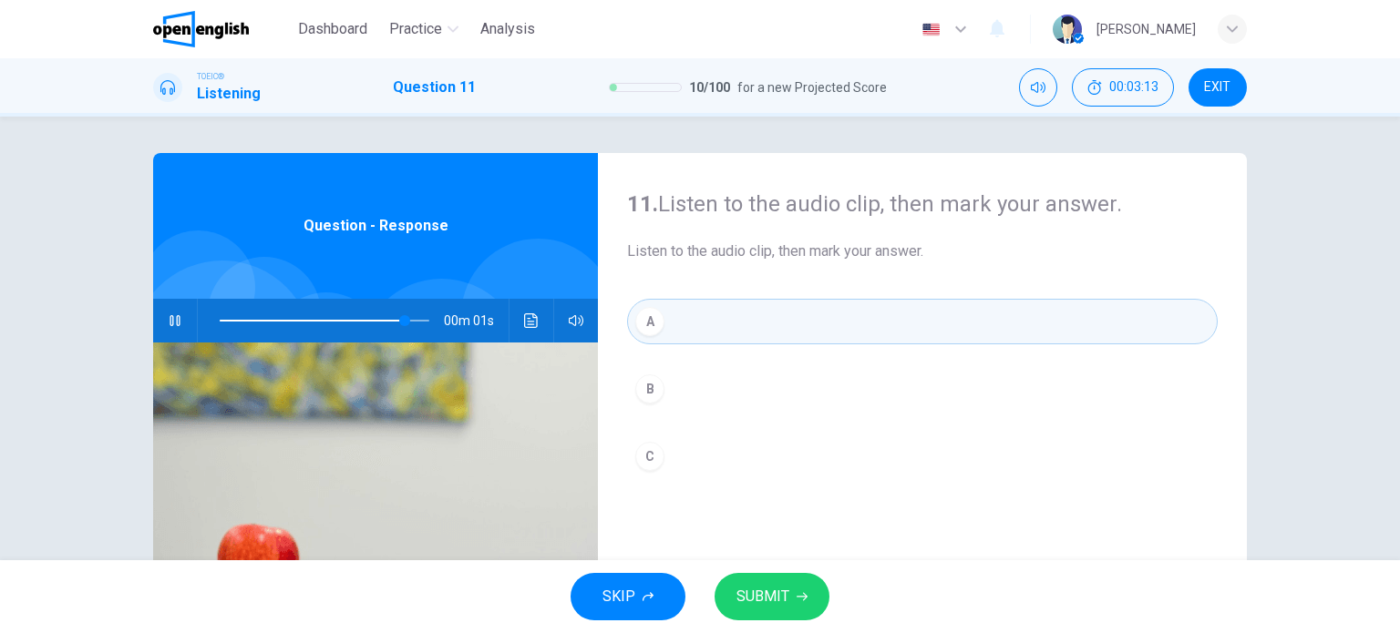
click at [761, 600] on span "SUBMIT" at bounding box center [762, 597] width 53 height 26
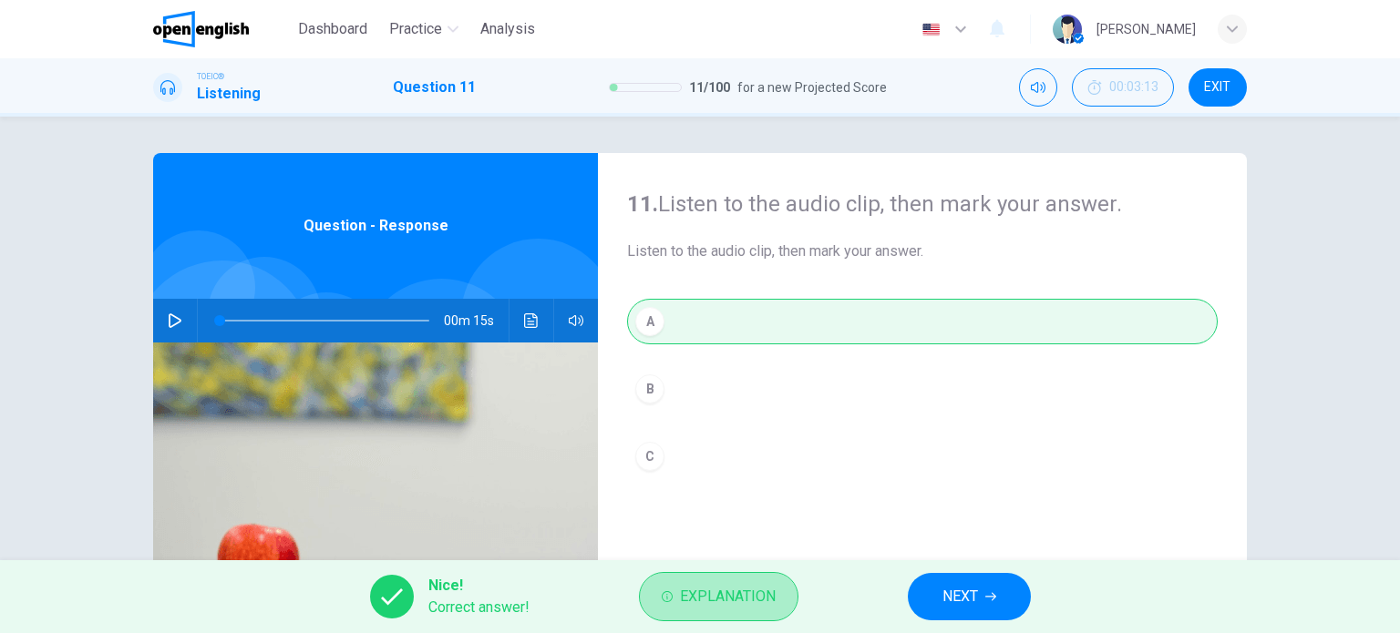
type input "*"
click at [761, 600] on span "Explanation" at bounding box center [728, 597] width 96 height 26
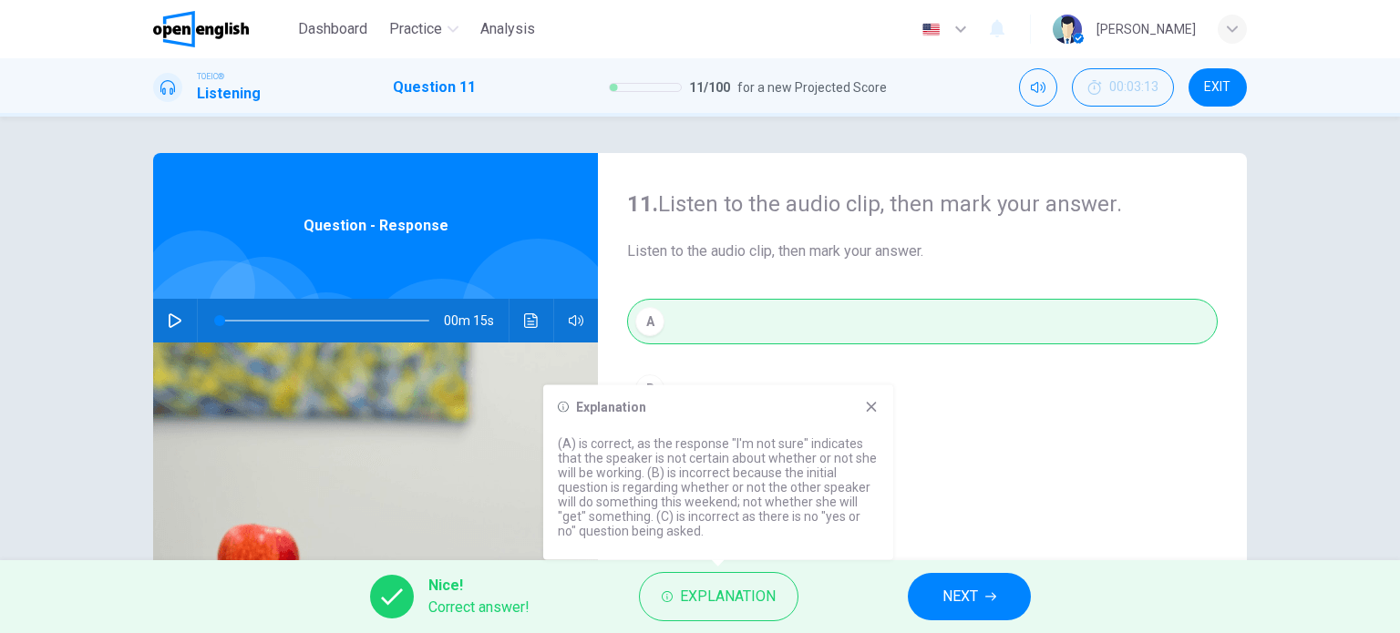
drag, startPoint x: 761, startPoint y: 600, endPoint x: 882, endPoint y: 583, distance: 122.3
click at [881, 582] on div "Nice! Correct answer! Explanation NEXT" at bounding box center [700, 597] width 1400 height 73
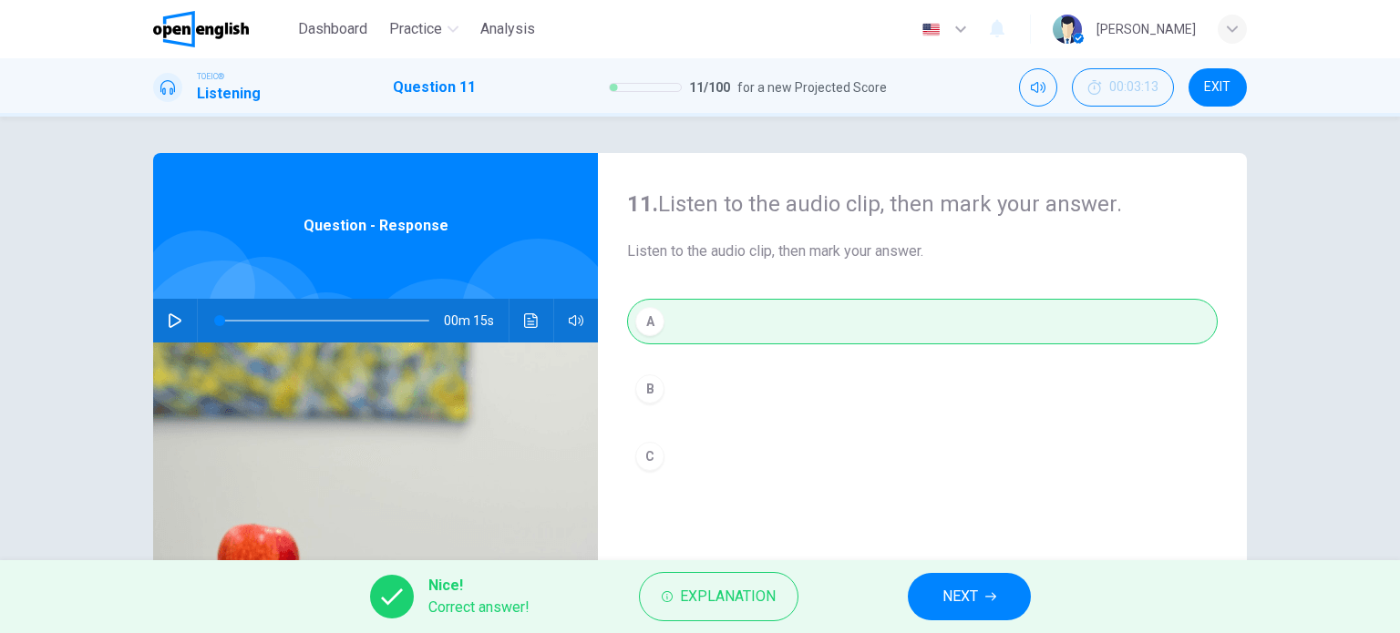
click at [894, 593] on div "Nice! Correct answer! Explanation NEXT" at bounding box center [700, 597] width 1400 height 73
click at [942, 592] on span "NEXT" at bounding box center [960, 597] width 36 height 26
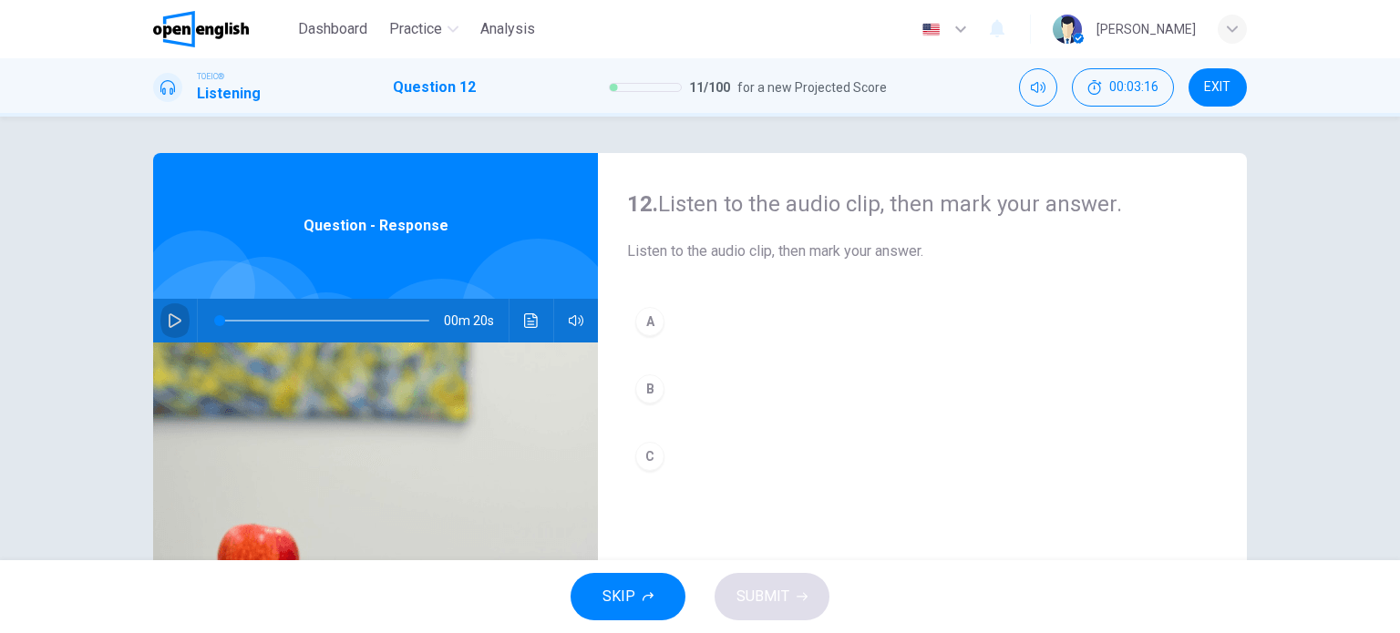
click at [169, 328] on button "button" at bounding box center [174, 321] width 29 height 44
click at [643, 462] on div "C" at bounding box center [649, 456] width 29 height 29
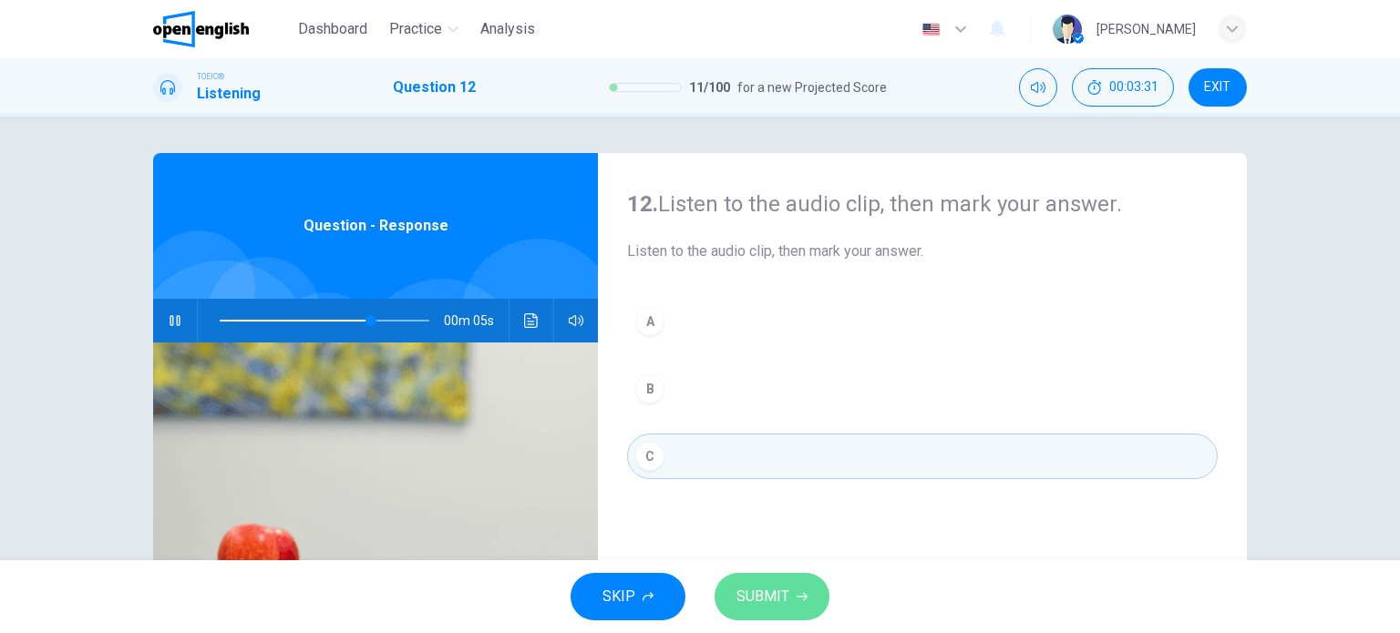
click at [751, 595] on span "SUBMIT" at bounding box center [762, 597] width 53 height 26
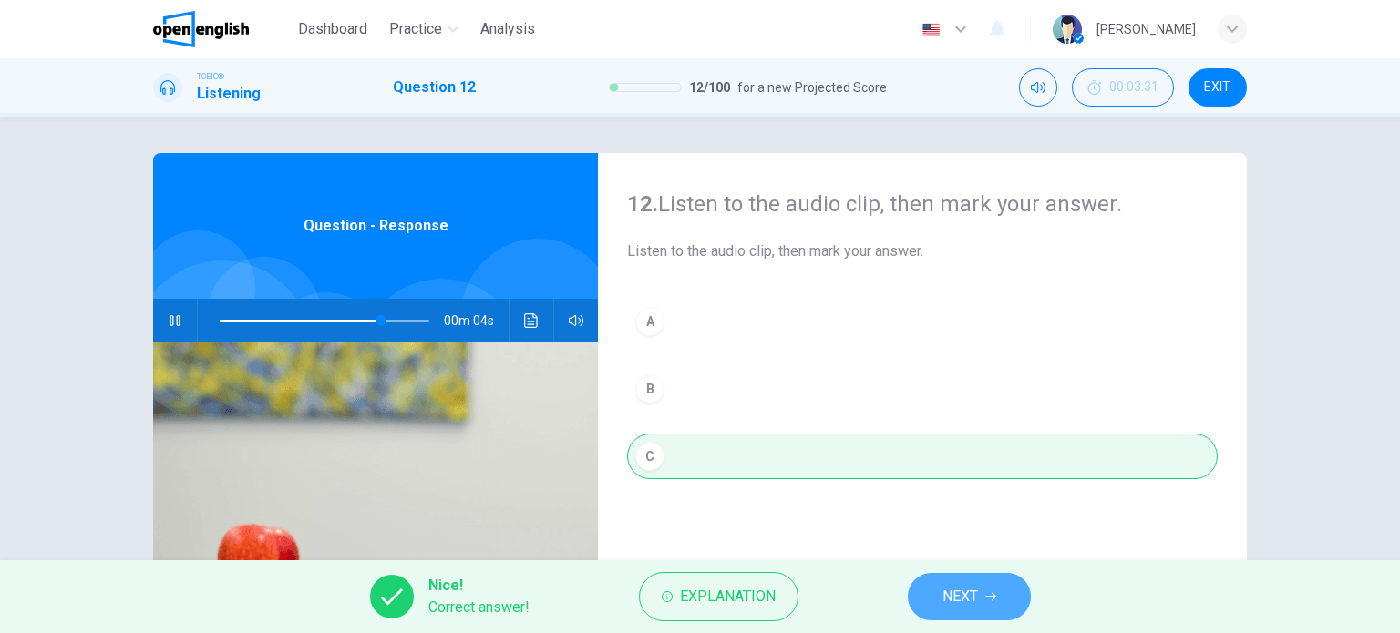
type input "**"
click at [921, 602] on button "NEXT" at bounding box center [969, 596] width 123 height 47
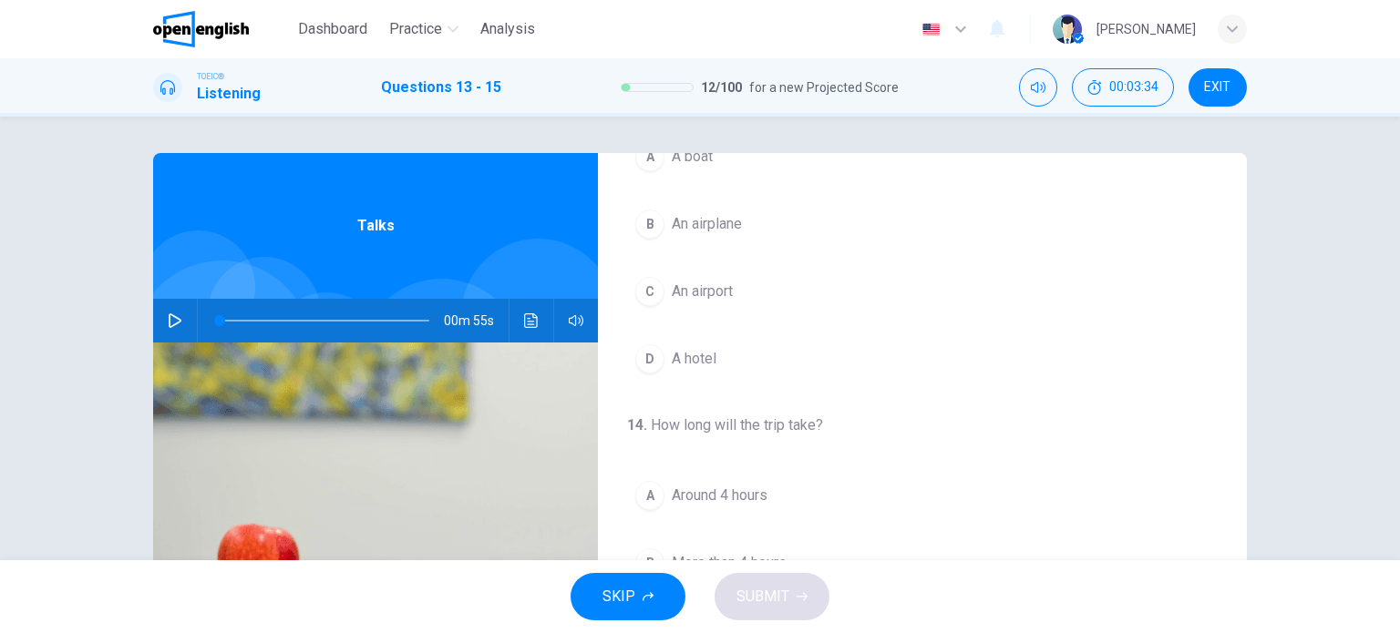
scroll to position [97, 0]
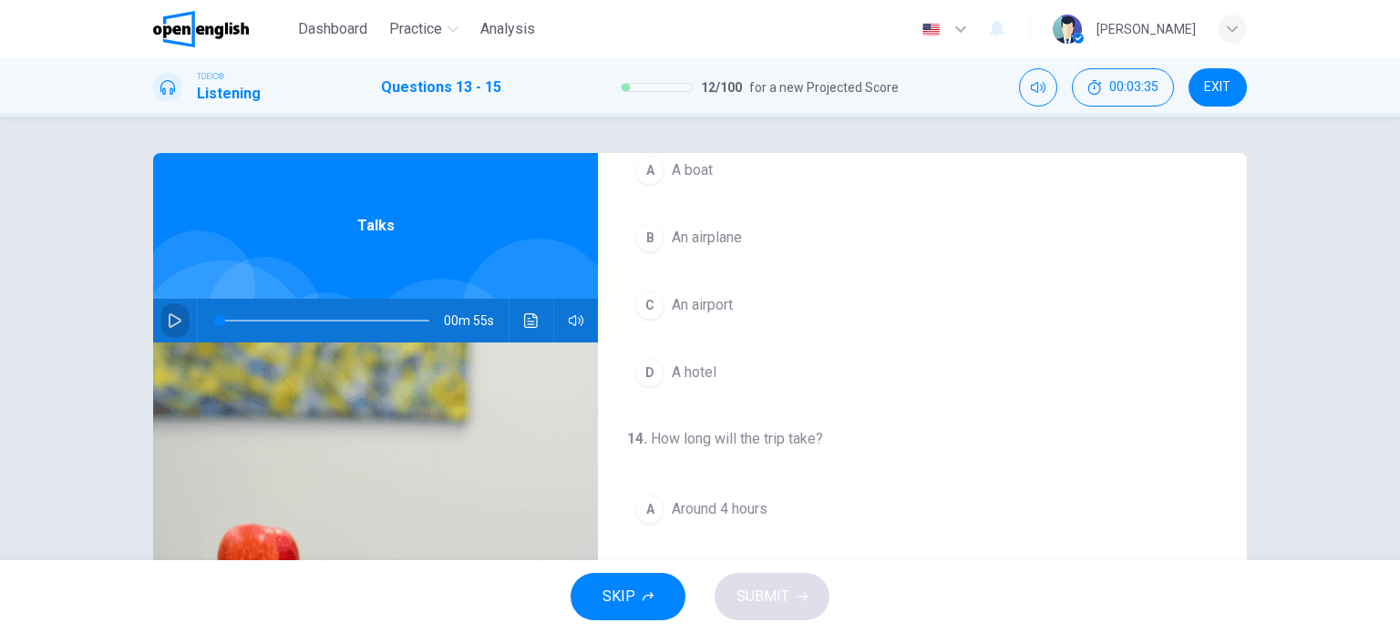
drag, startPoint x: 160, startPoint y: 324, endPoint x: 182, endPoint y: 335, distance: 25.3
click at [161, 324] on button "button" at bounding box center [174, 321] width 29 height 44
click at [649, 249] on div "B" at bounding box center [649, 245] width 29 height 29
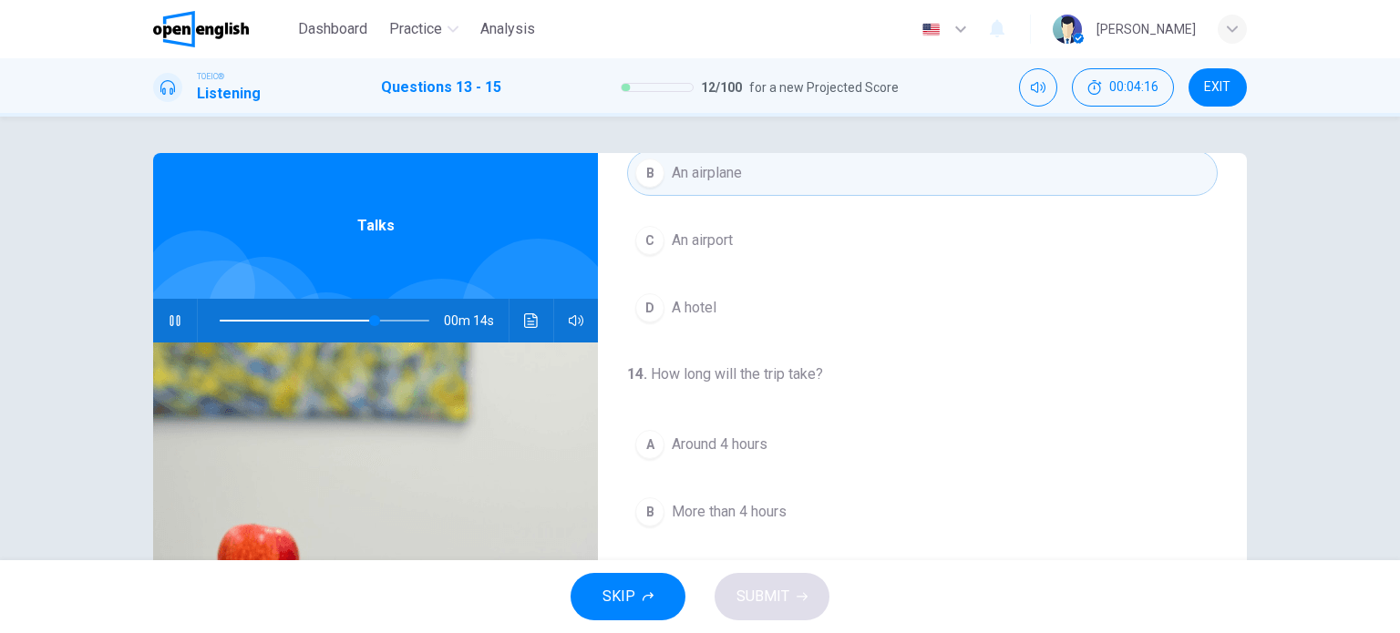
scroll to position [0, 0]
click at [230, 318] on span at bounding box center [325, 321] width 210 height 26
click at [664, 441] on button "A Around 4 hours" at bounding box center [922, 445] width 591 height 46
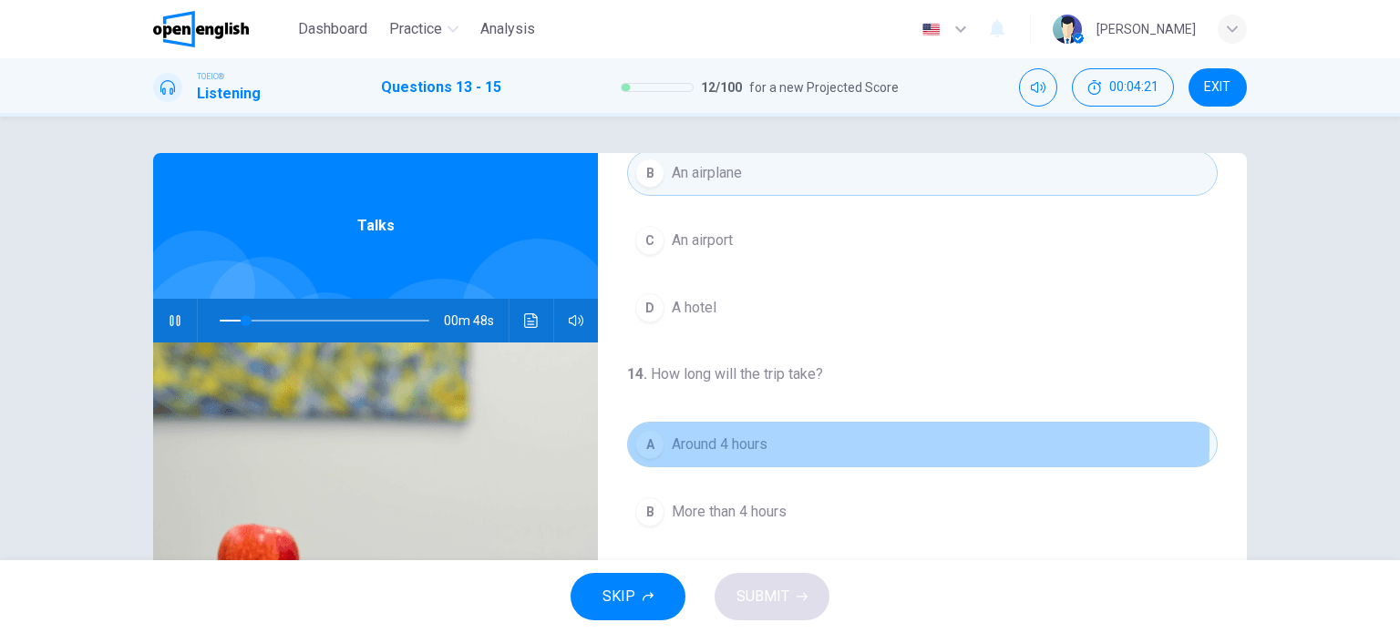
click at [664, 441] on button "A Around 4 hours" at bounding box center [922, 445] width 591 height 46
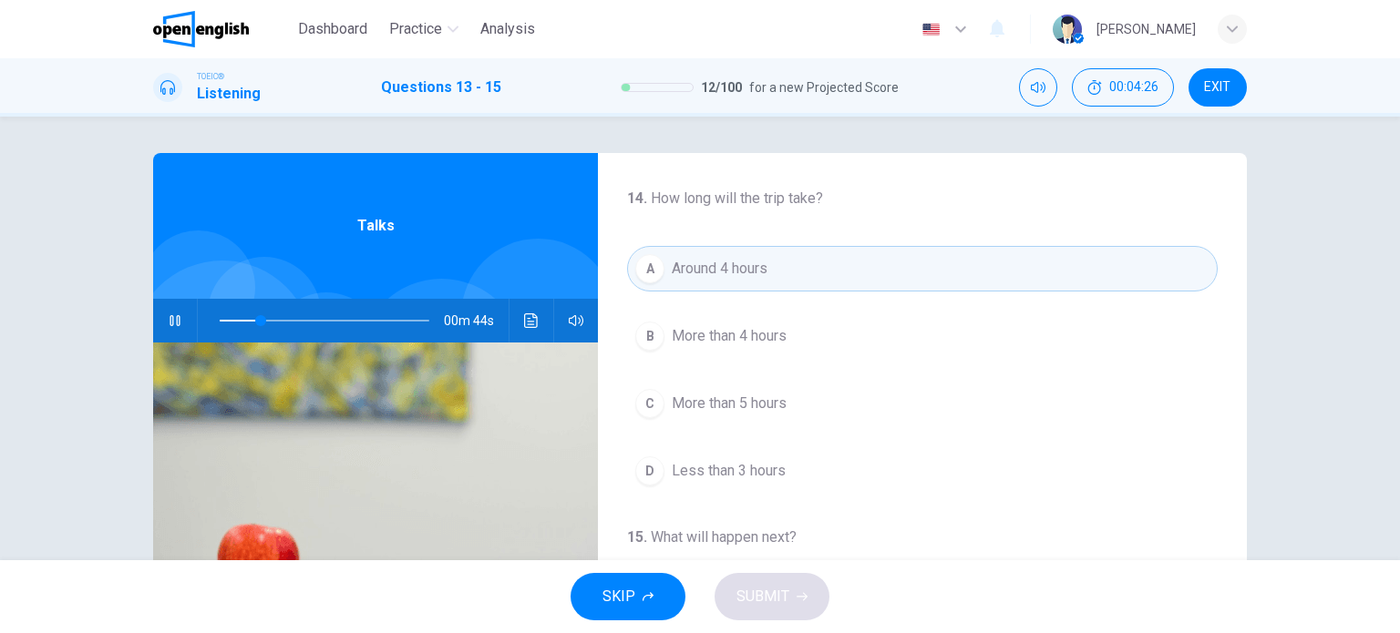
scroll to position [412, 0]
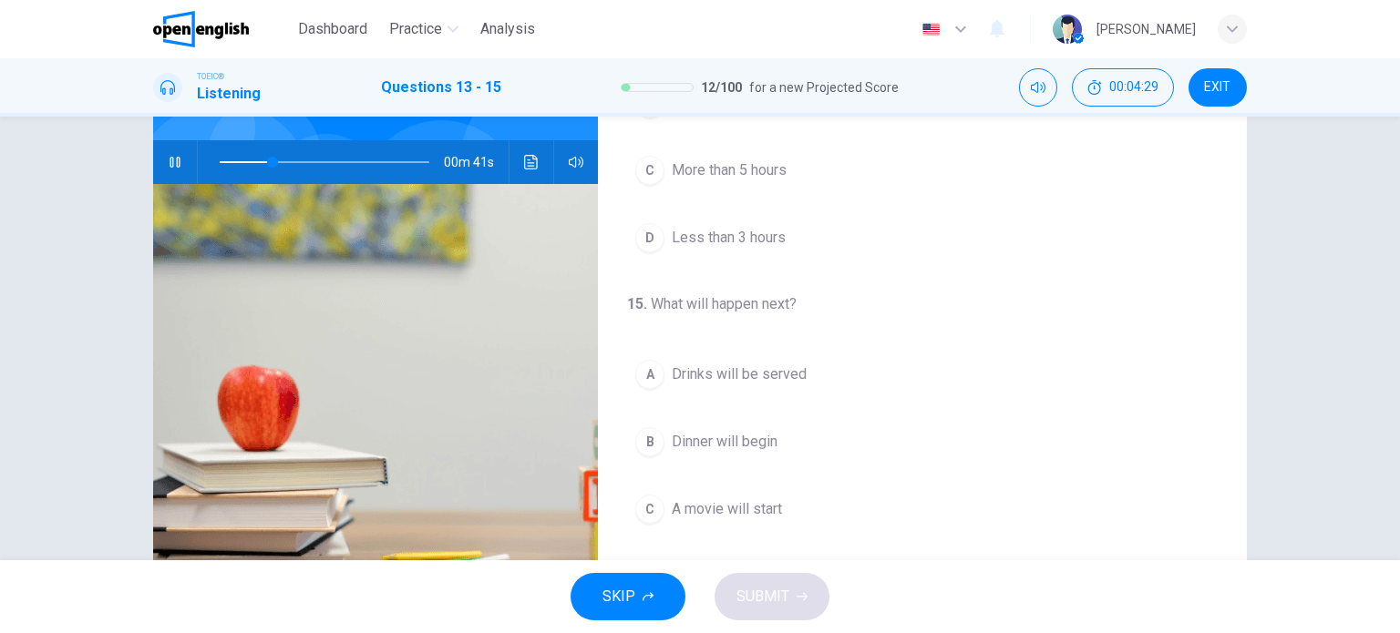
click at [655, 374] on div "A" at bounding box center [649, 374] width 29 height 29
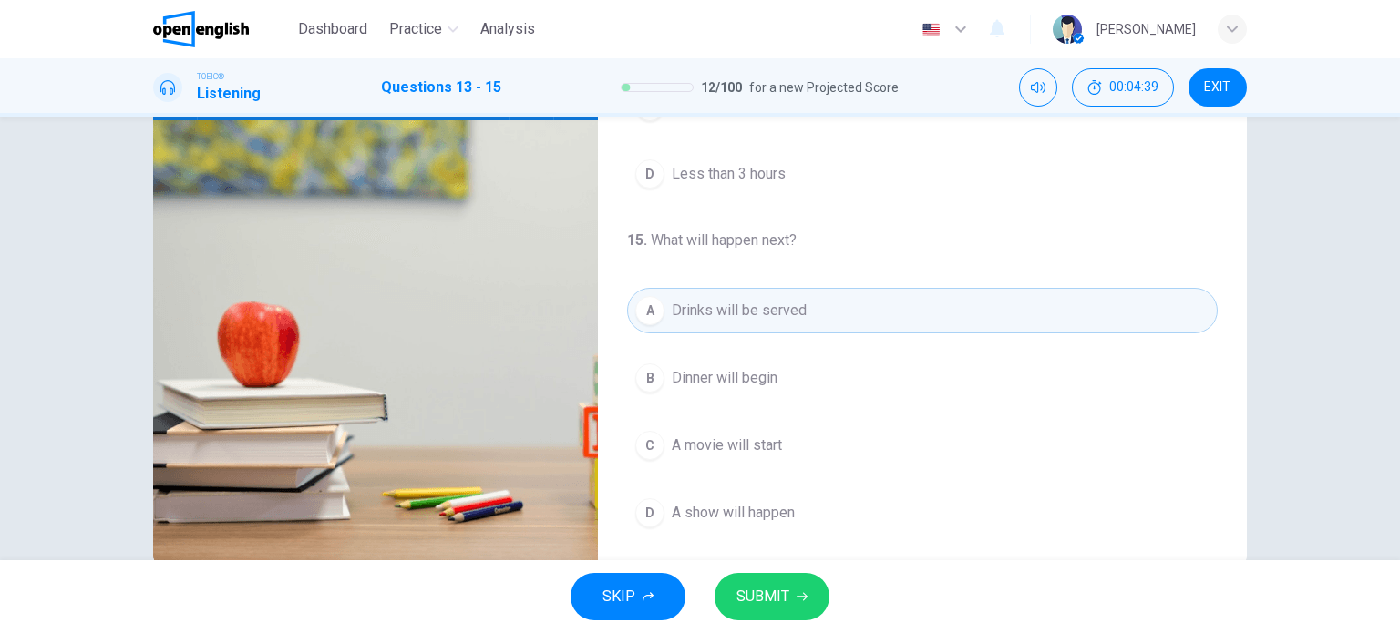
scroll to position [240, 0]
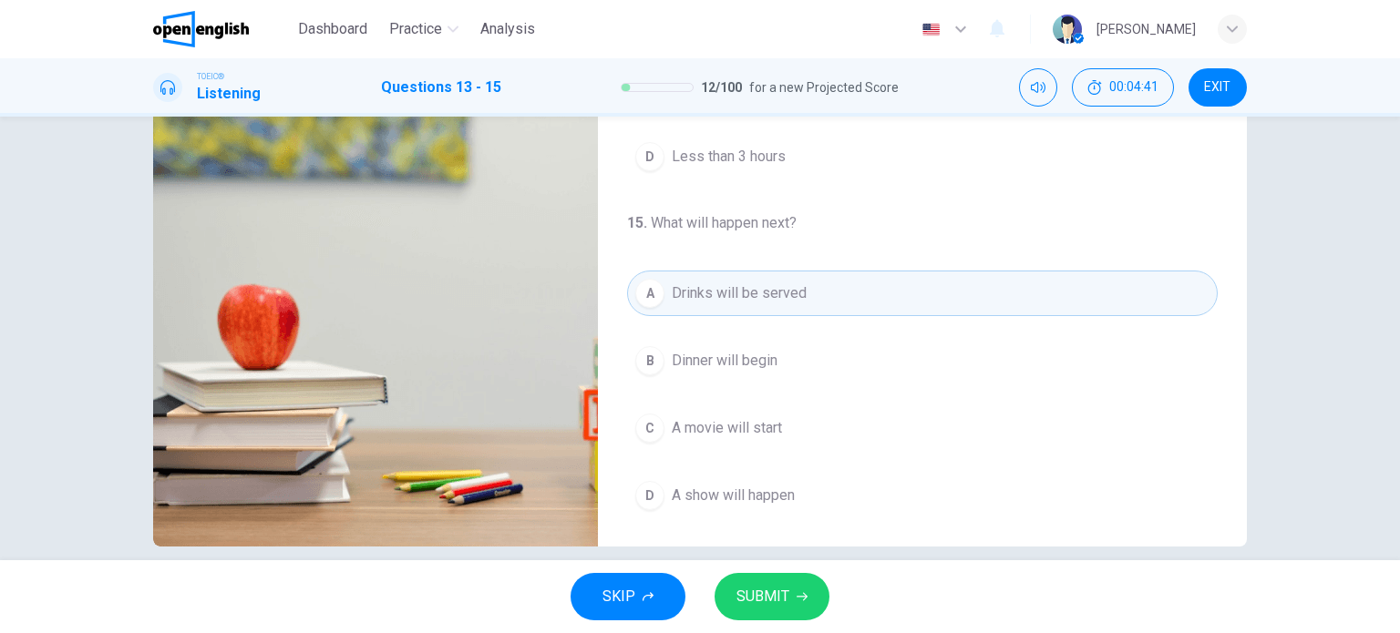
click at [642, 425] on div "C" at bounding box center [649, 428] width 29 height 29
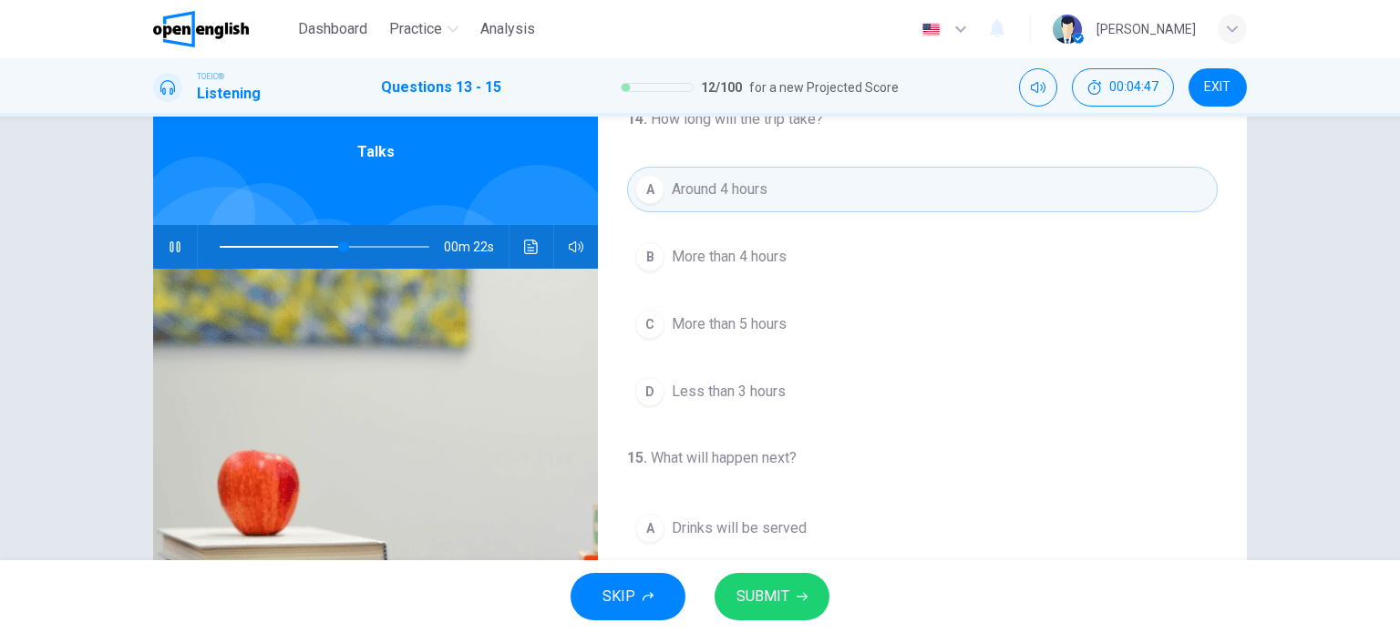
scroll to position [73, 0]
click at [323, 242] on span at bounding box center [325, 248] width 210 height 26
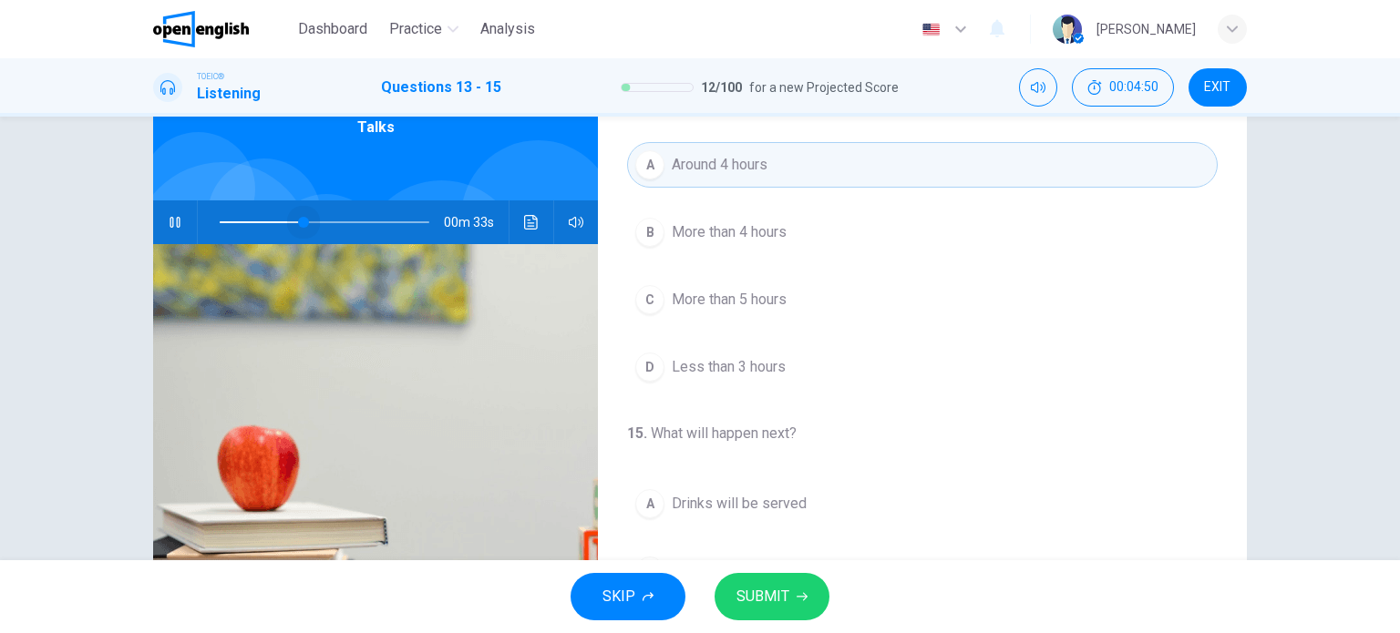
click at [299, 217] on span at bounding box center [325, 223] width 210 height 26
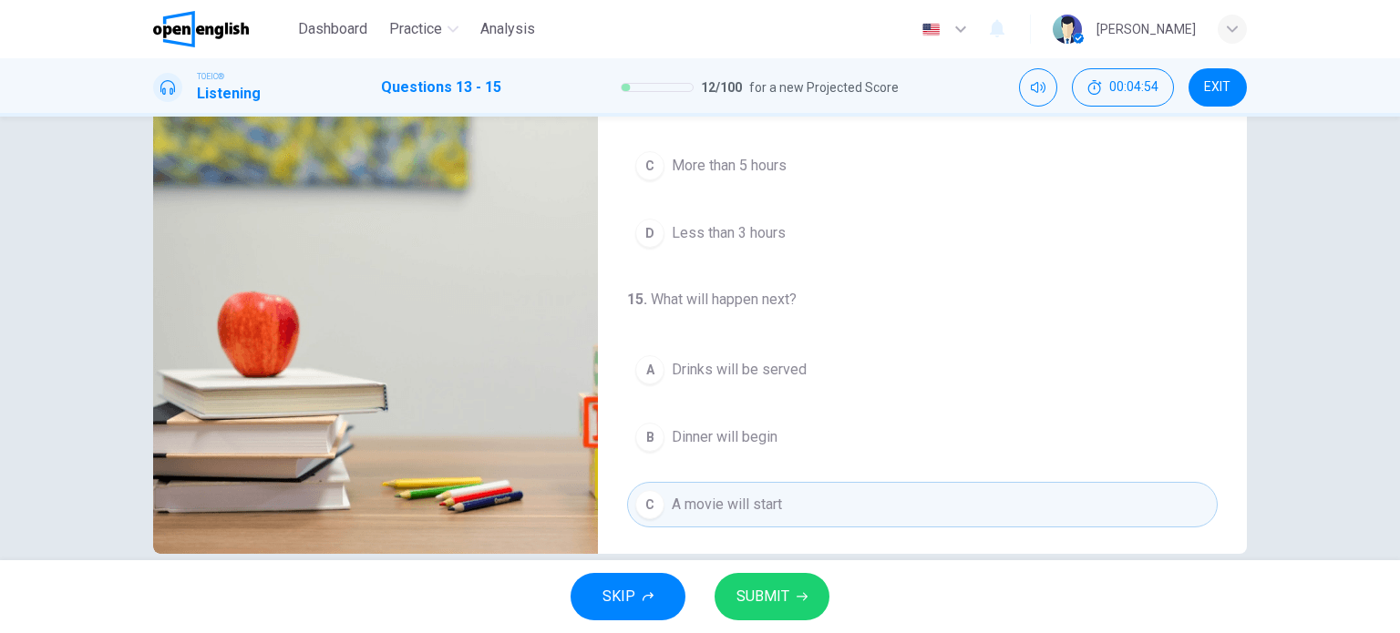
scroll to position [232, 0]
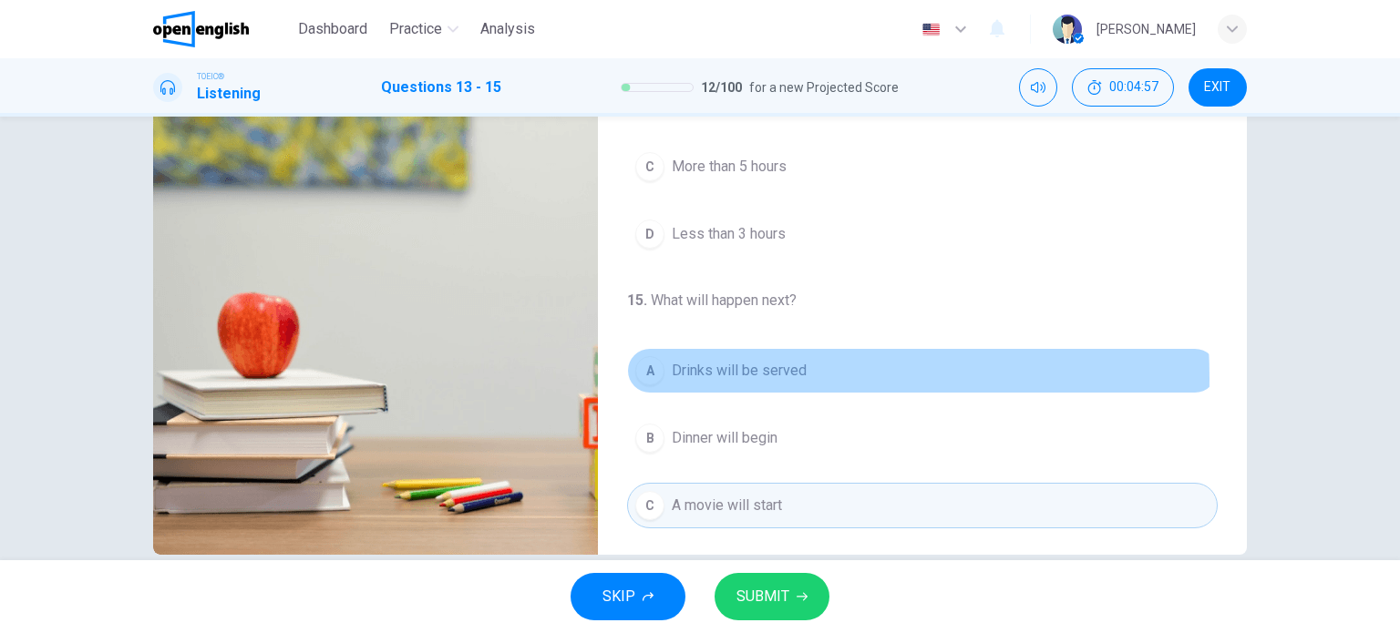
click at [659, 375] on button "A Drinks will be served" at bounding box center [922, 371] width 591 height 46
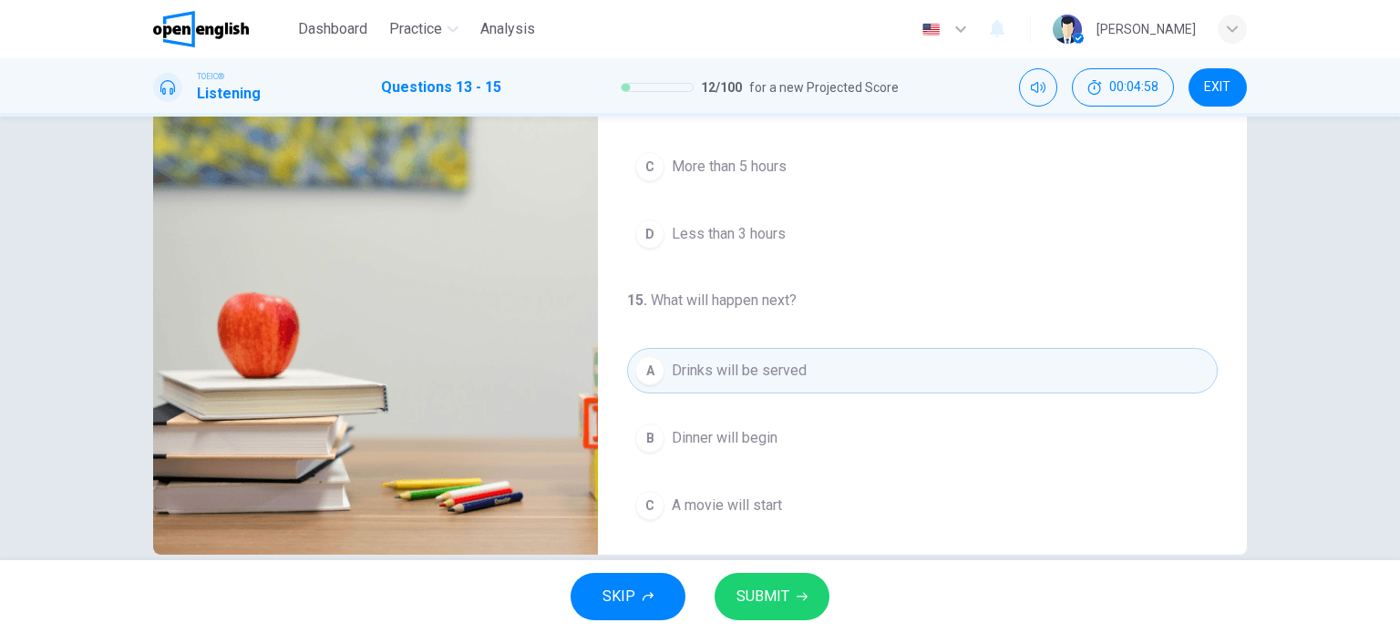
click at [772, 596] on span "SUBMIT" at bounding box center [762, 597] width 53 height 26
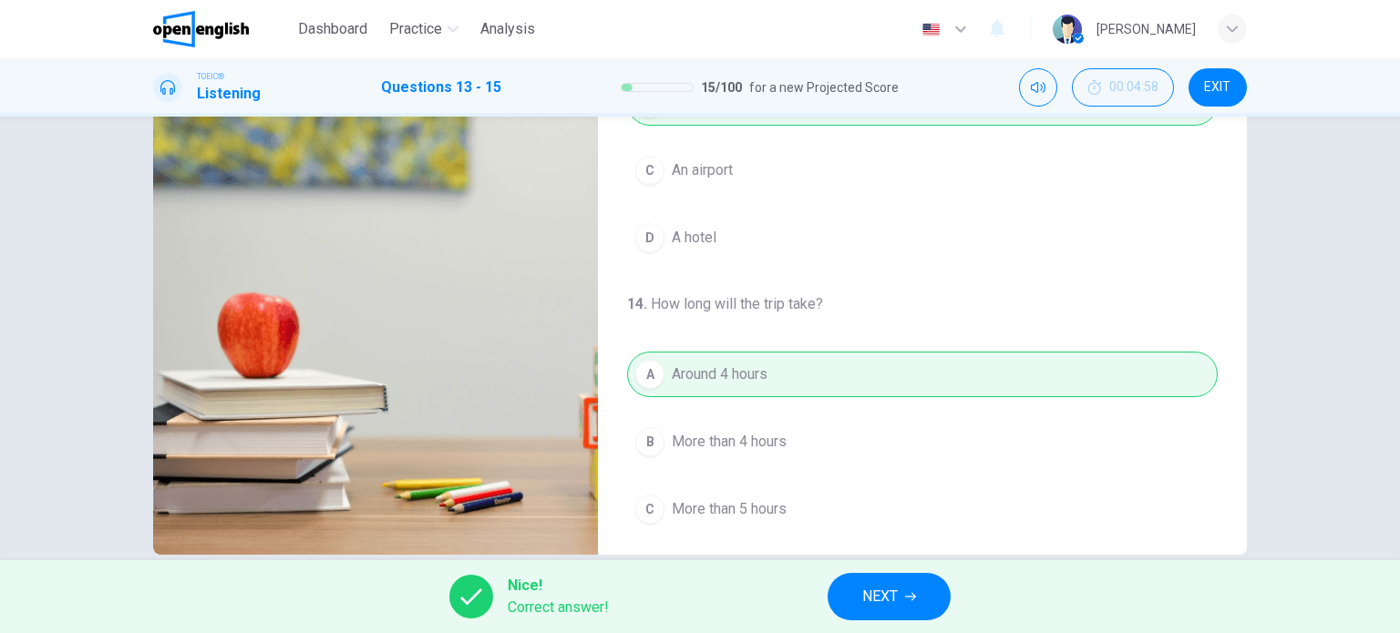
scroll to position [231, 0]
type input "**"
click at [882, 592] on span "NEXT" at bounding box center [880, 597] width 36 height 26
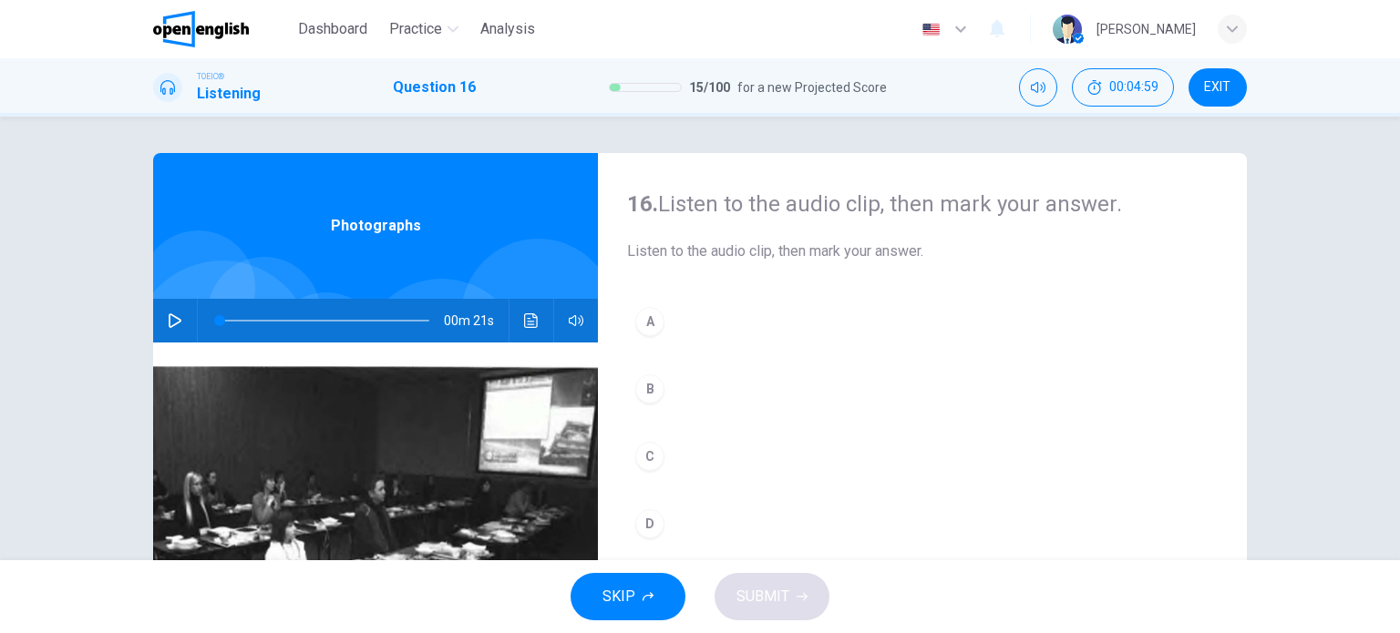
click at [445, 255] on div "Photographs" at bounding box center [375, 226] width 445 height 146
click at [174, 321] on icon "button" at bounding box center [175, 321] width 15 height 15
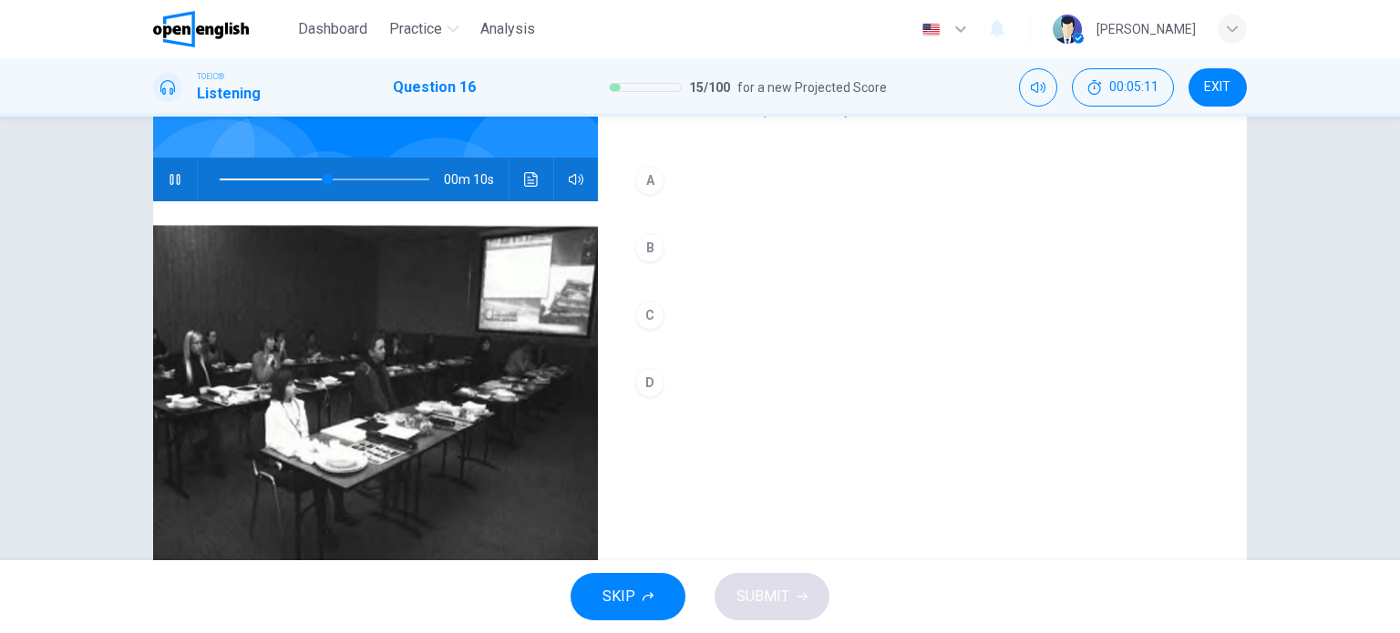
scroll to position [157, 0]
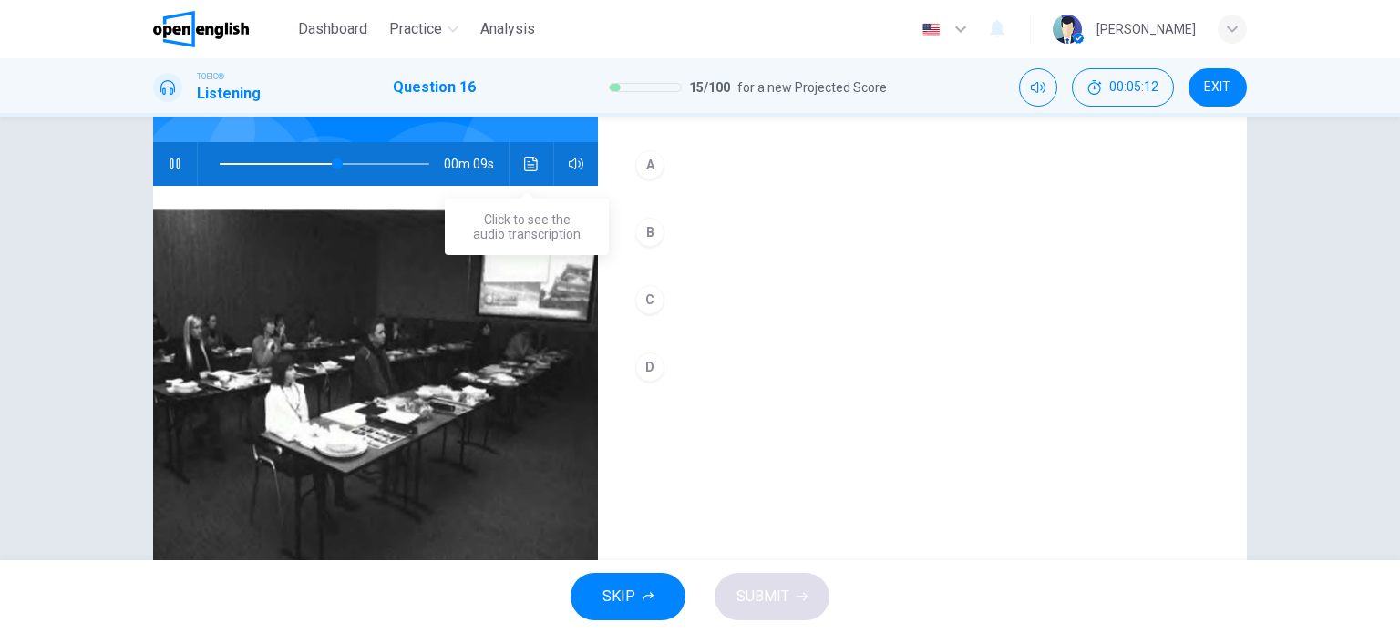
click at [529, 154] on button "Click to see the audio transcription" at bounding box center [531, 164] width 29 height 44
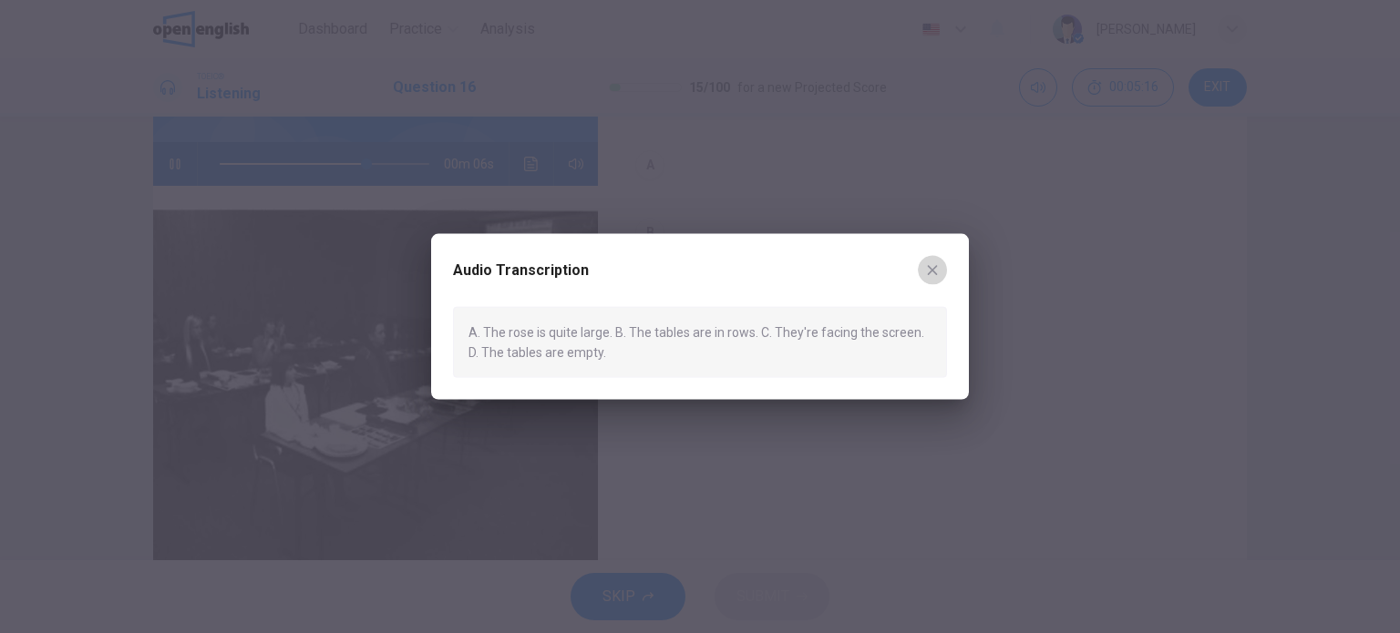
click at [939, 268] on icon "button" at bounding box center [932, 270] width 15 height 15
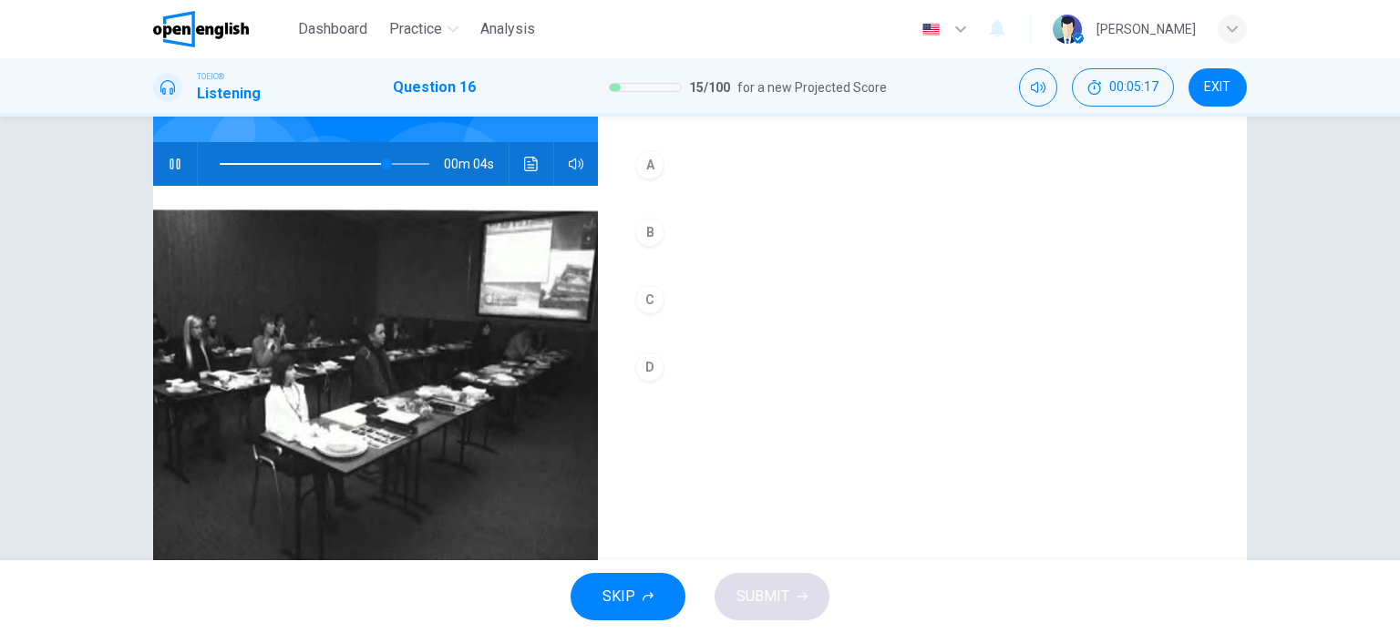
click at [647, 366] on div "D" at bounding box center [649, 367] width 29 height 29
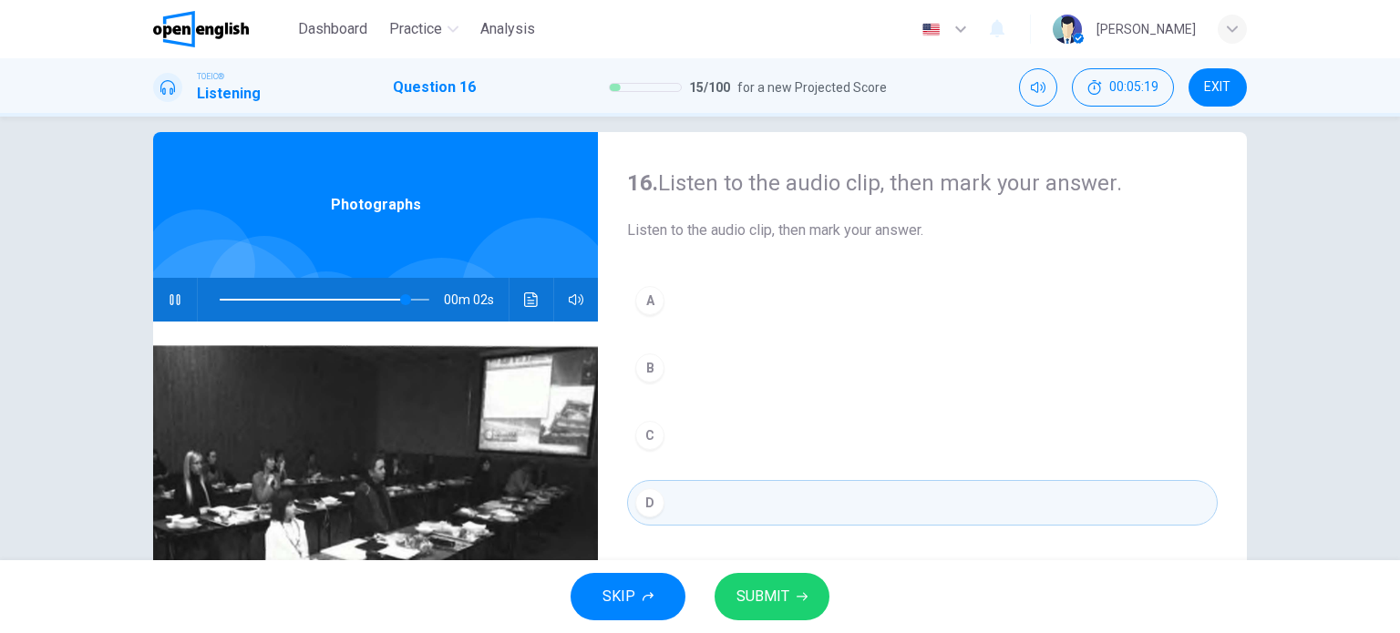
scroll to position [0, 0]
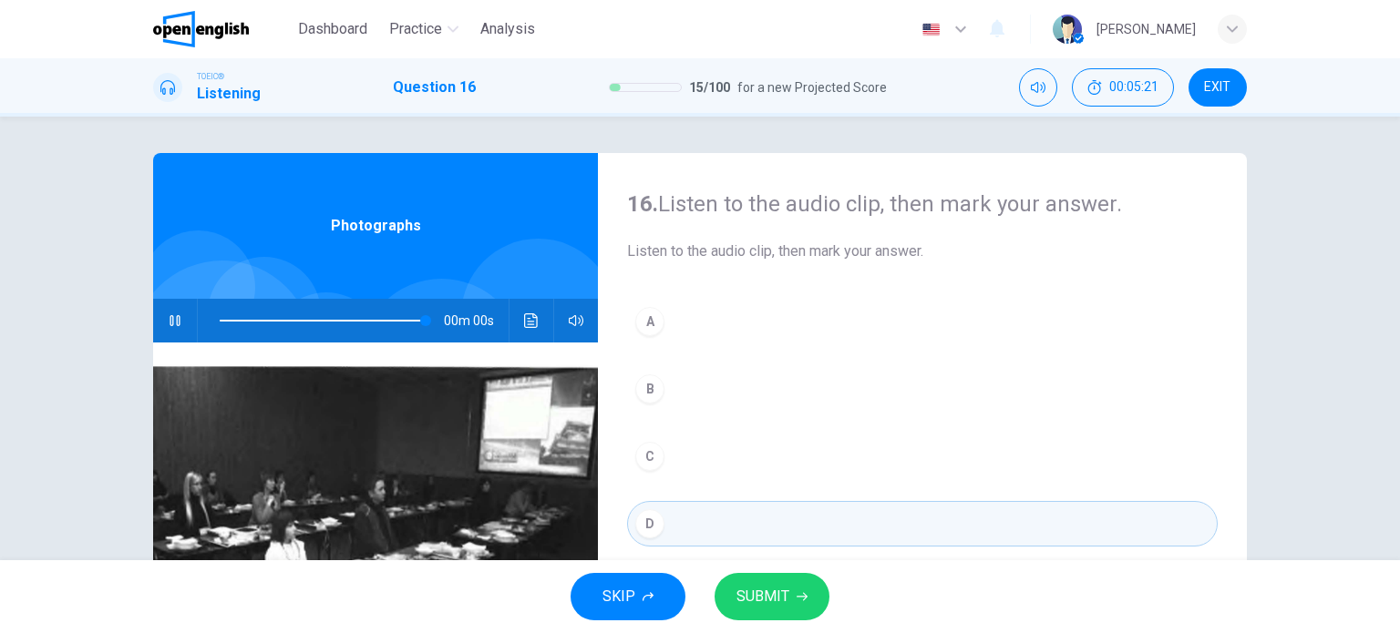
click at [546, 326] on div "00m 00s" at bounding box center [375, 321] width 445 height 44
type input "*"
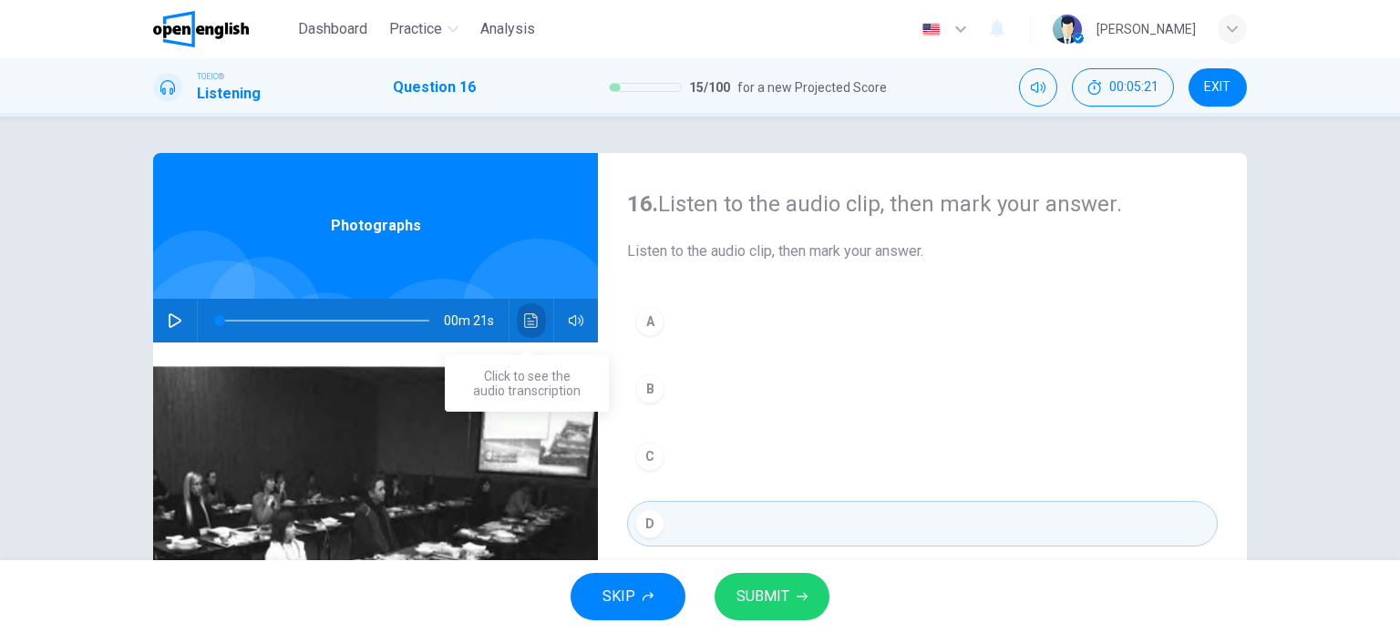
click at [524, 326] on icon "Click to see the audio transcription" at bounding box center [531, 321] width 15 height 15
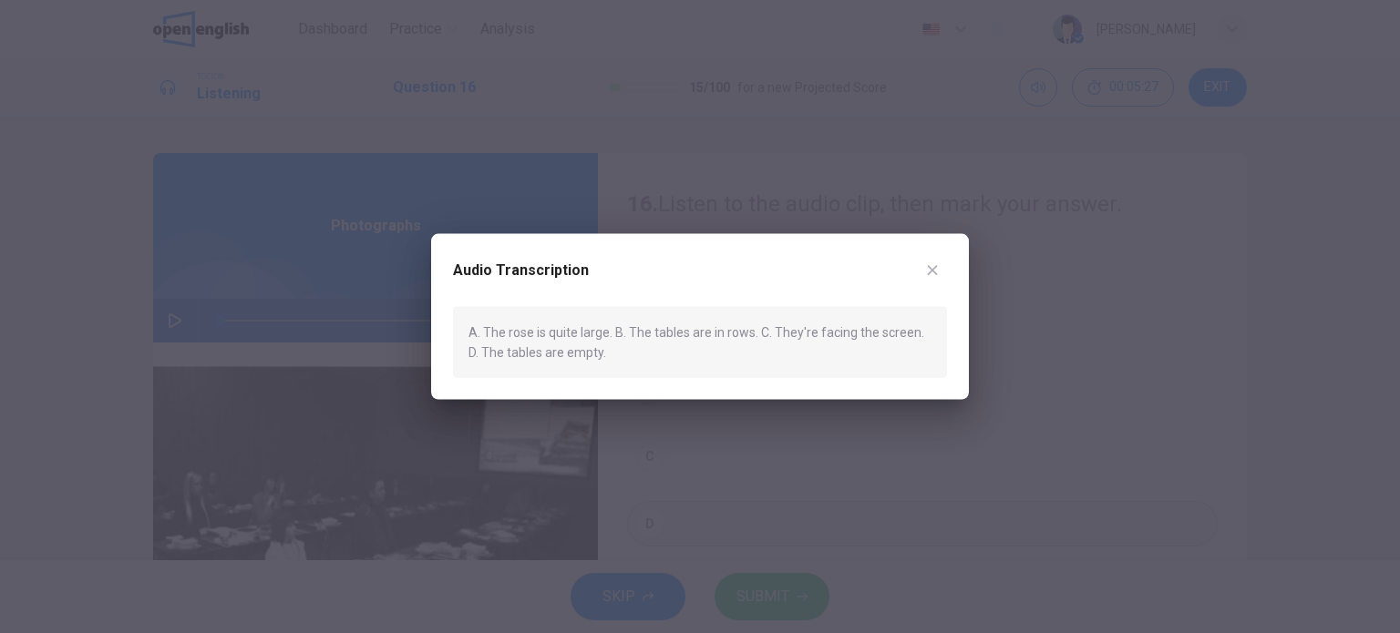
click at [828, 464] on div at bounding box center [700, 316] width 1400 height 633
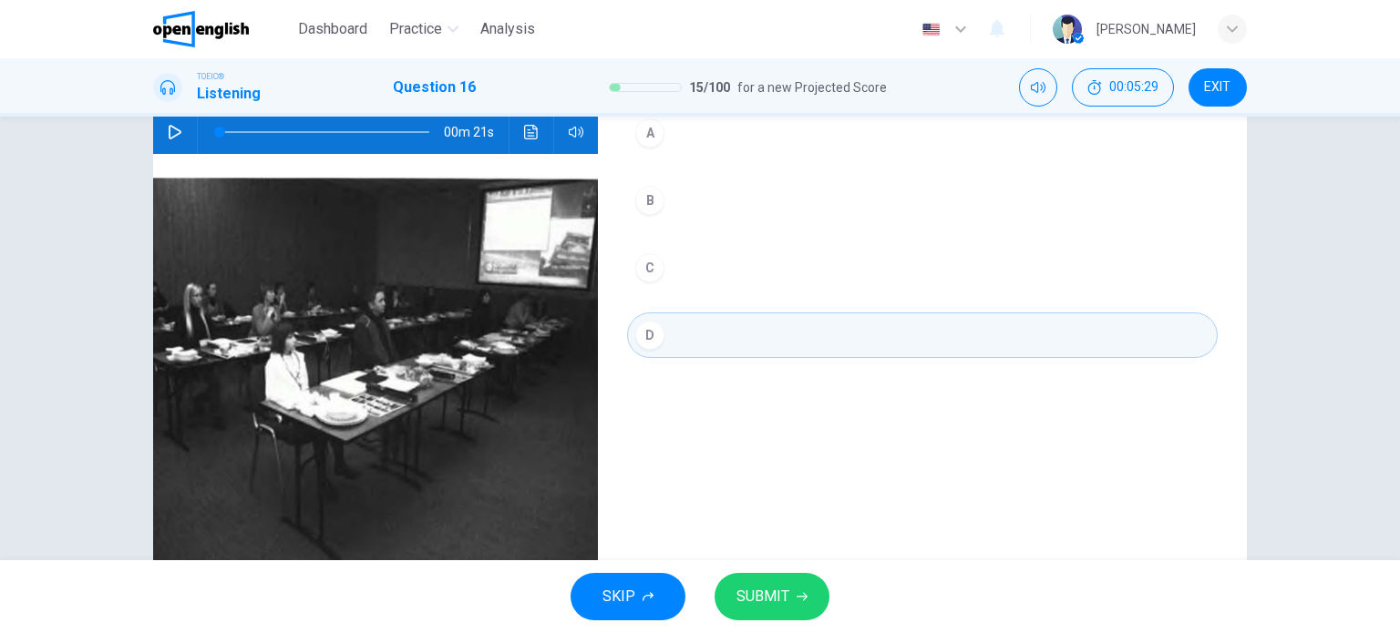
click at [647, 201] on div "B" at bounding box center [649, 200] width 29 height 29
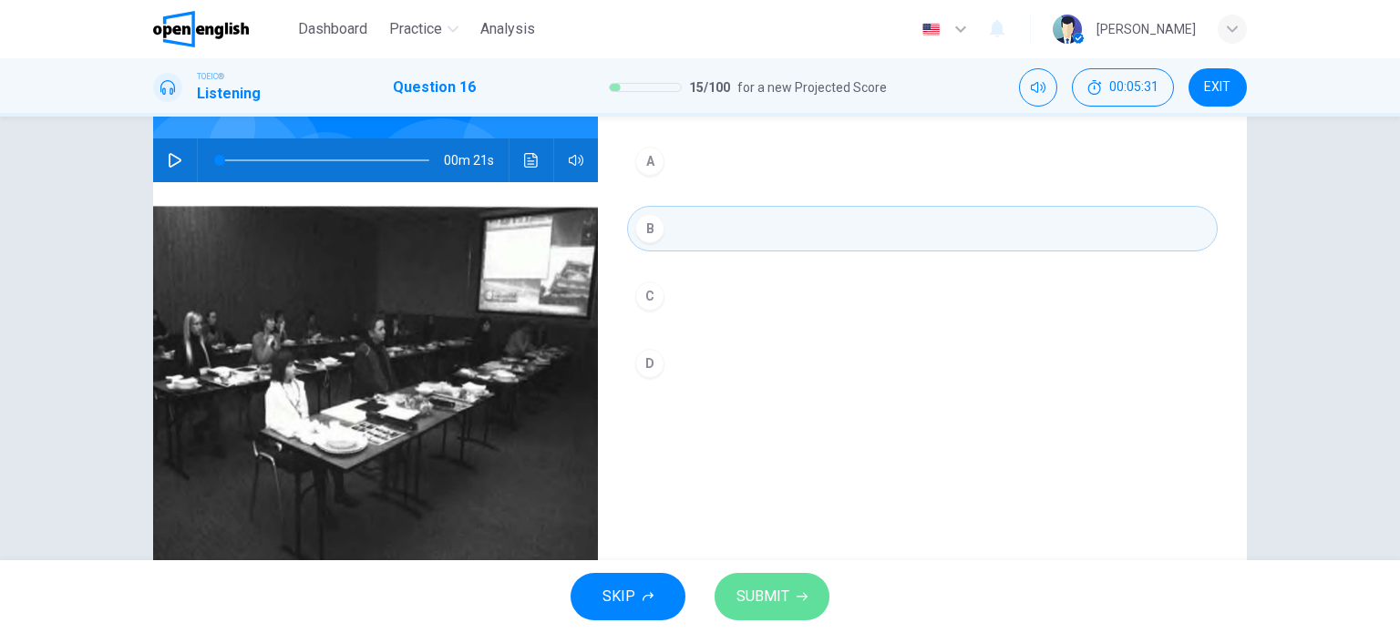
click at [760, 592] on span "SUBMIT" at bounding box center [762, 597] width 53 height 26
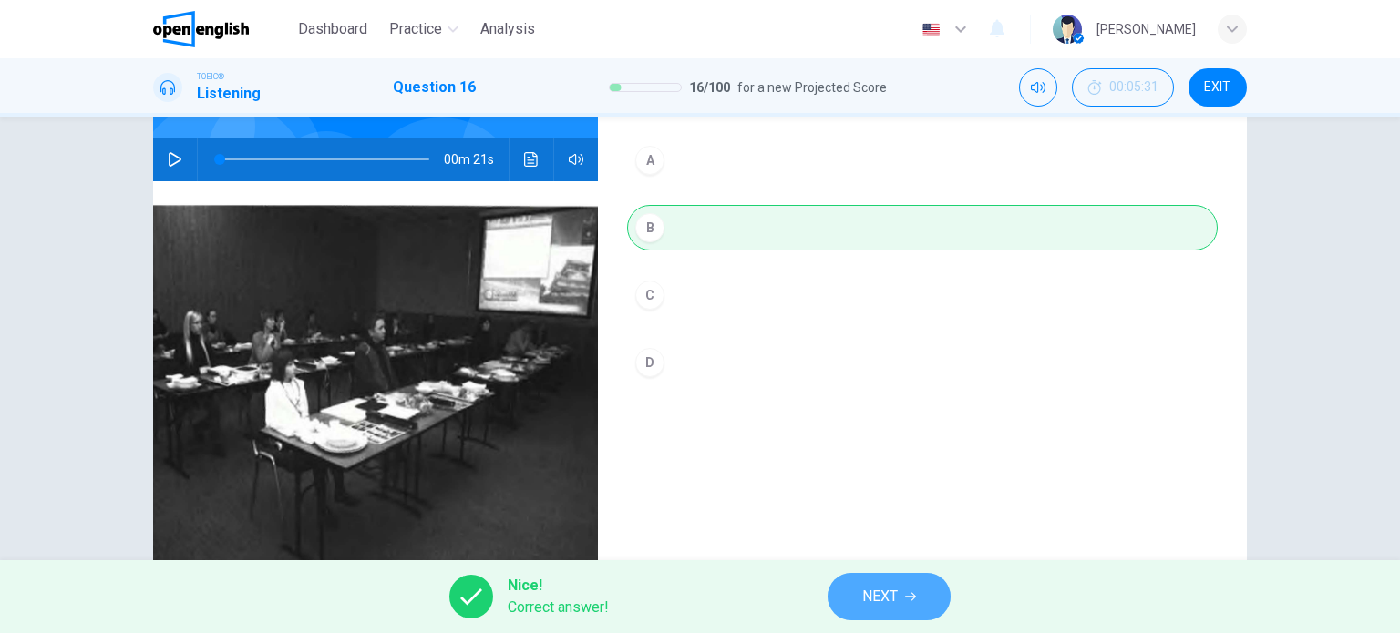
click at [864, 591] on span "NEXT" at bounding box center [880, 597] width 36 height 26
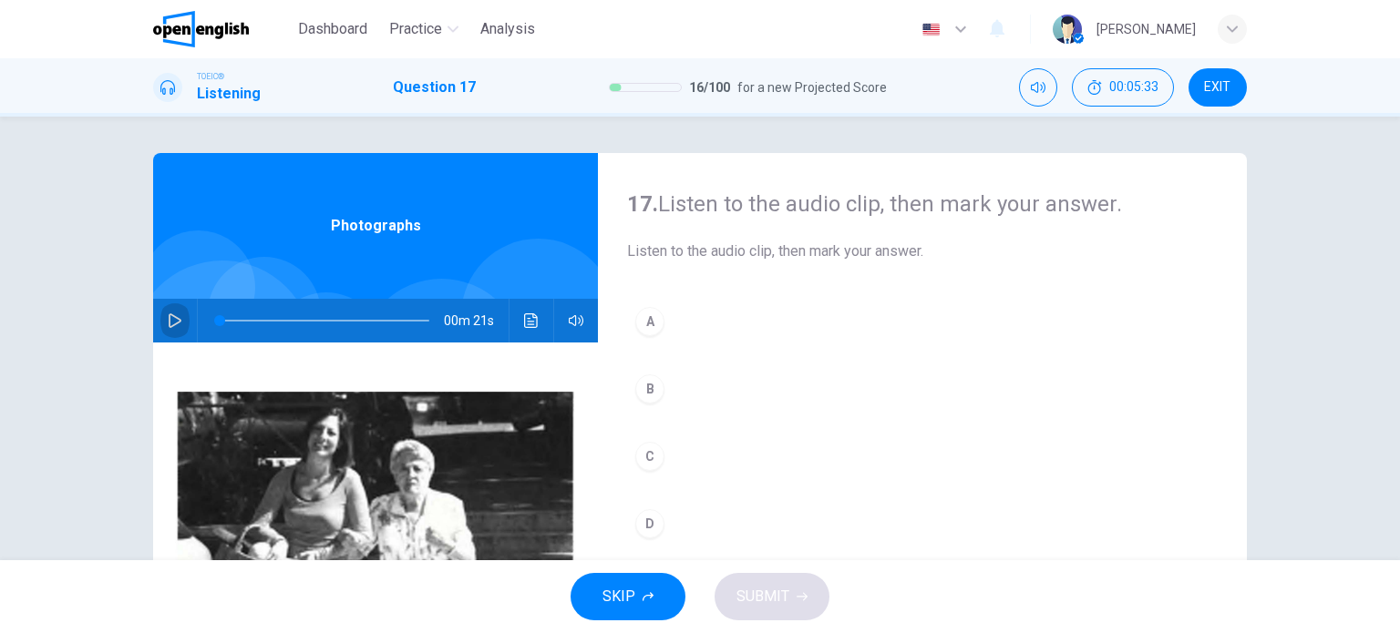
click at [175, 324] on icon "button" at bounding box center [175, 321] width 15 height 15
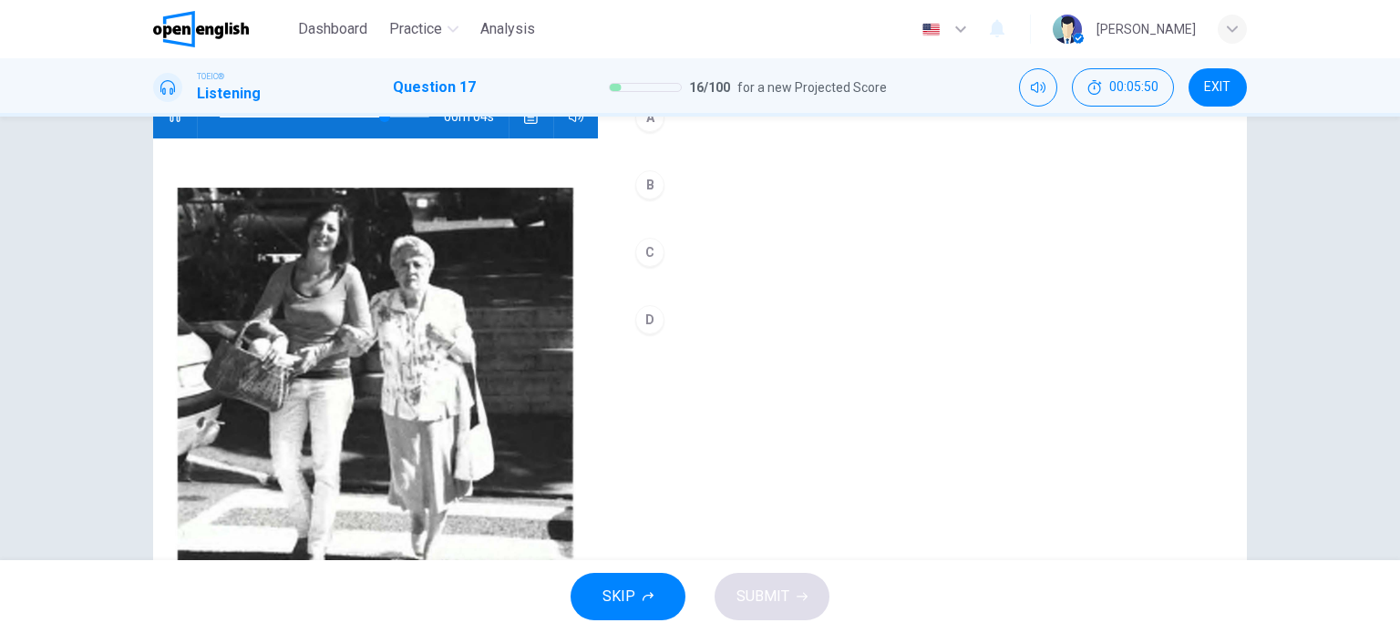
scroll to position [203, 0]
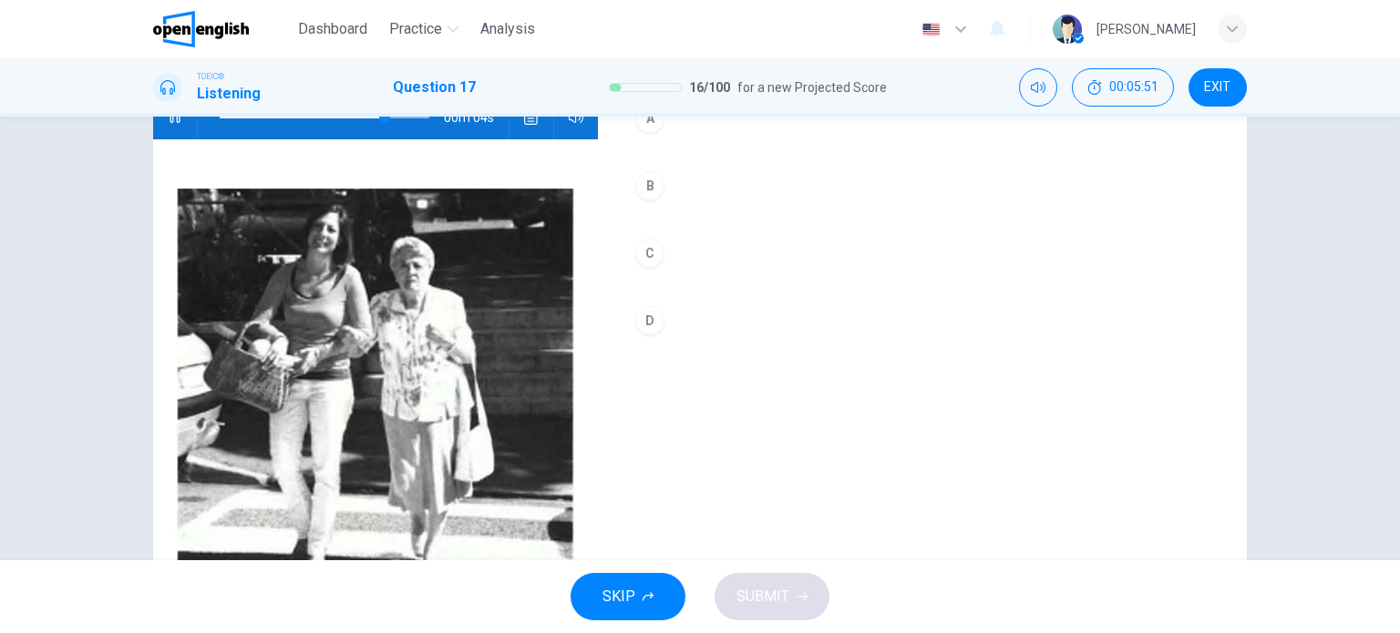
click at [642, 329] on div "D" at bounding box center [649, 320] width 29 height 29
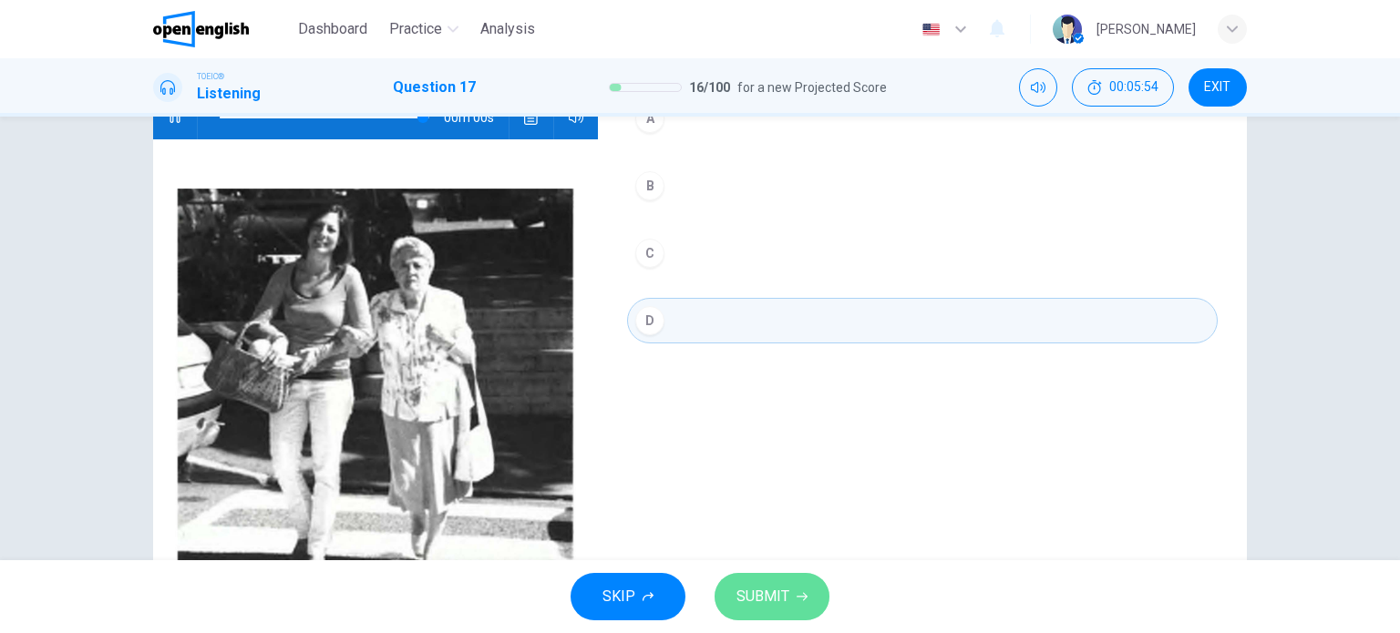
click at [767, 589] on span "SUBMIT" at bounding box center [762, 597] width 53 height 26
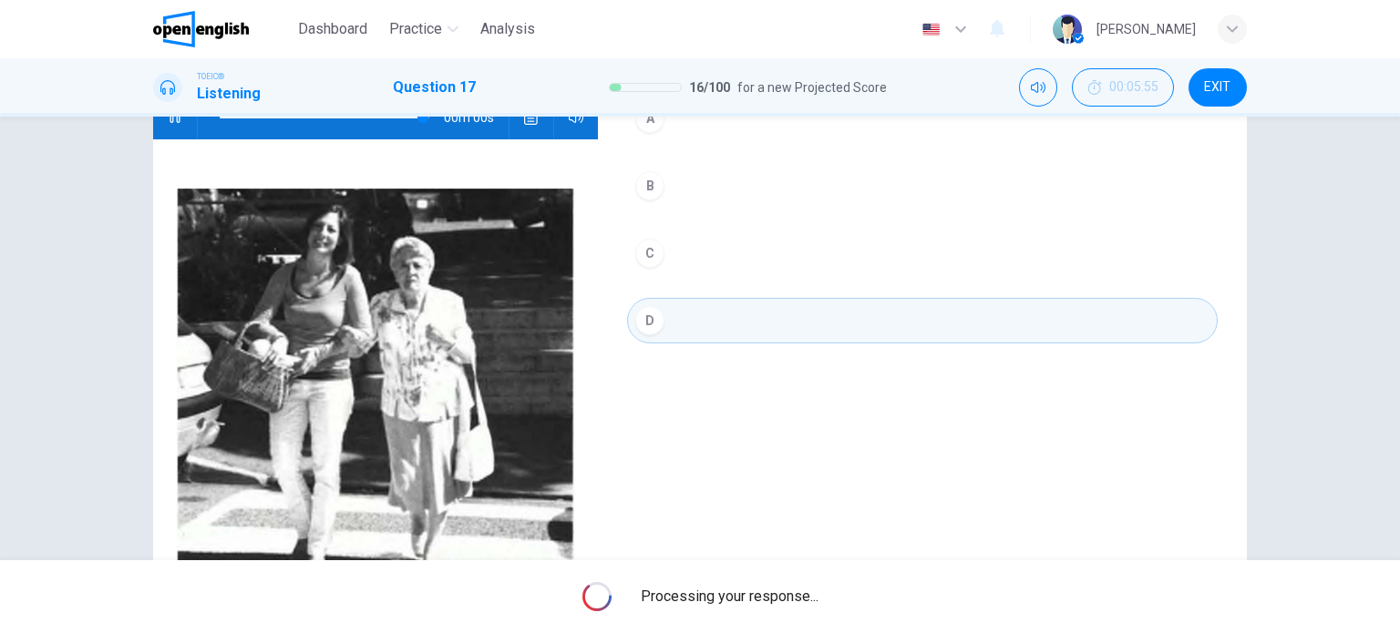
type input "*"
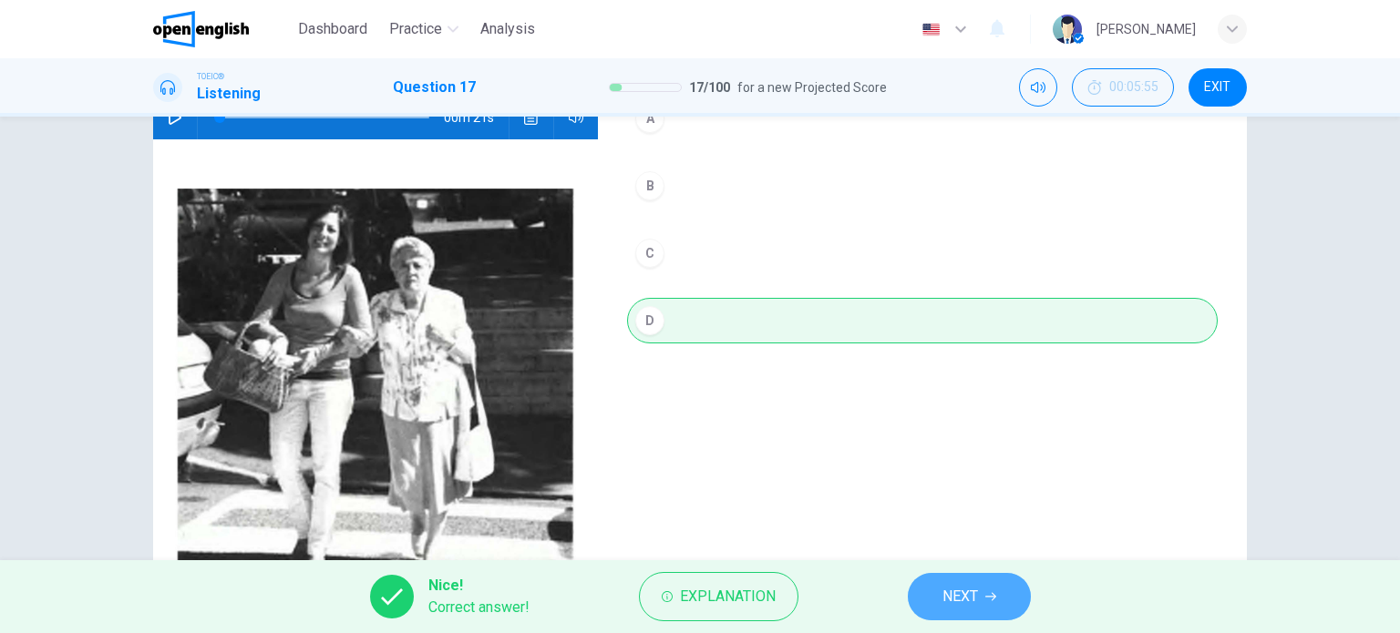
click at [955, 592] on span "NEXT" at bounding box center [960, 597] width 36 height 26
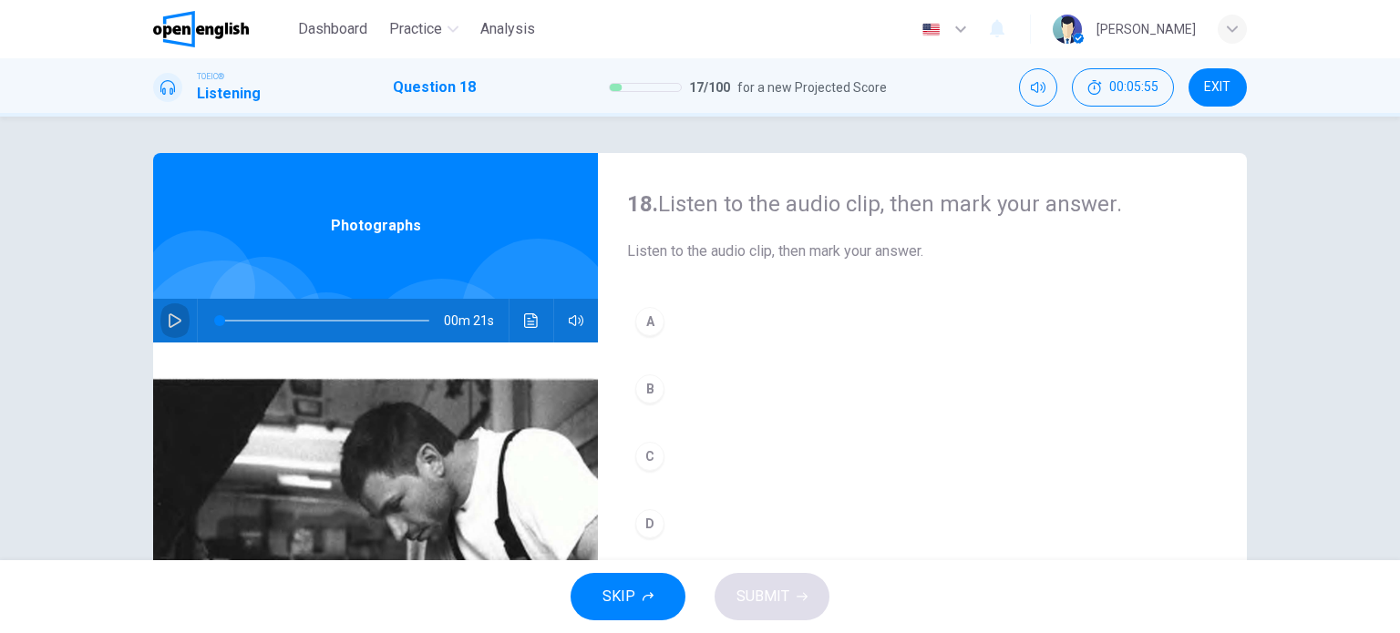
click at [171, 315] on icon "button" at bounding box center [175, 321] width 15 height 15
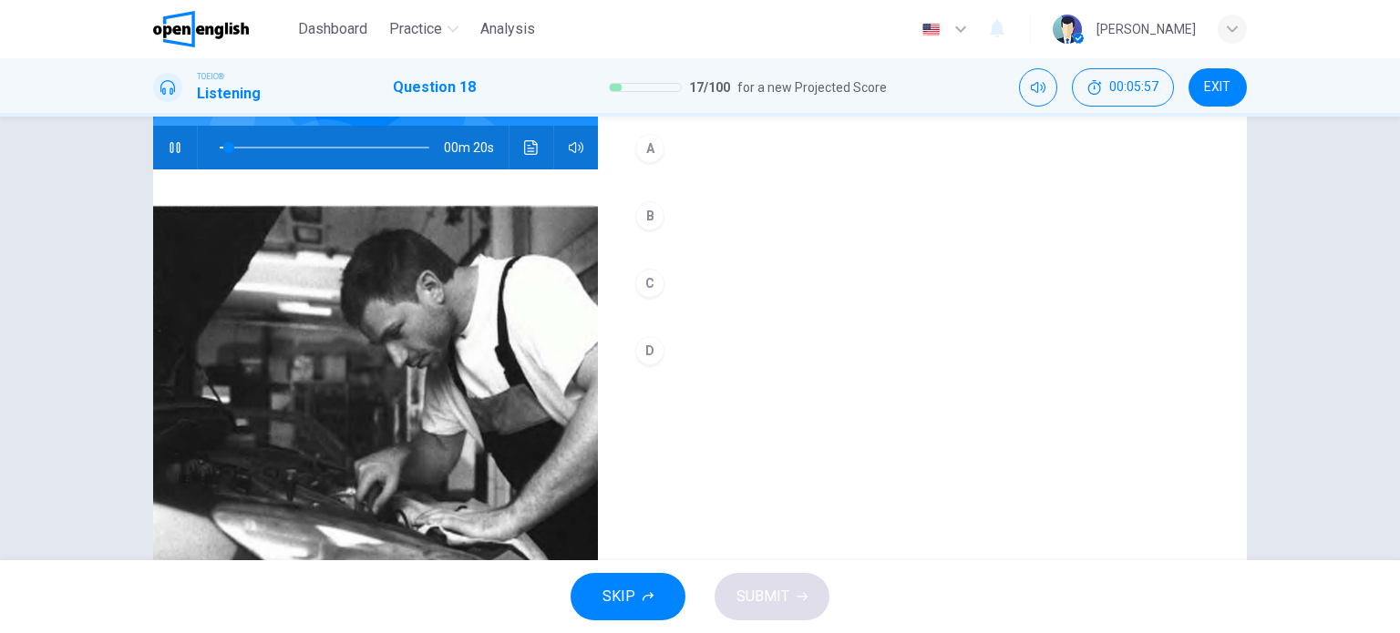
scroll to position [175, 0]
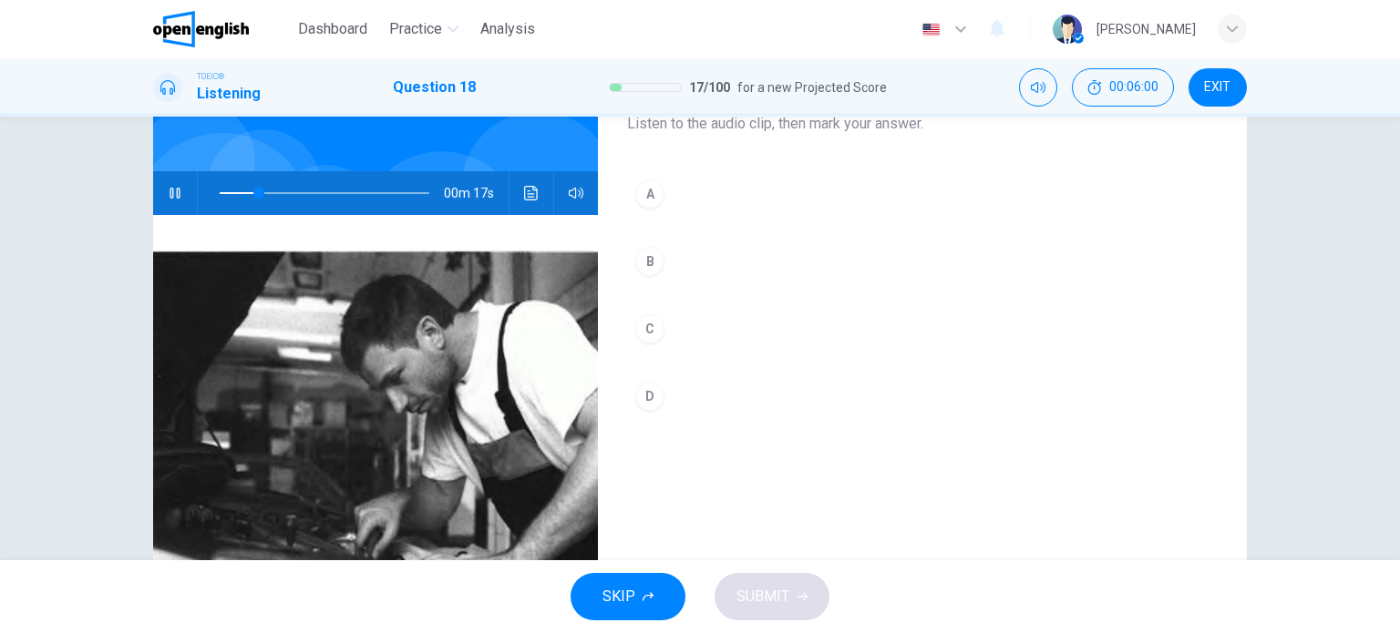
click at [638, 194] on div "A" at bounding box center [649, 194] width 29 height 29
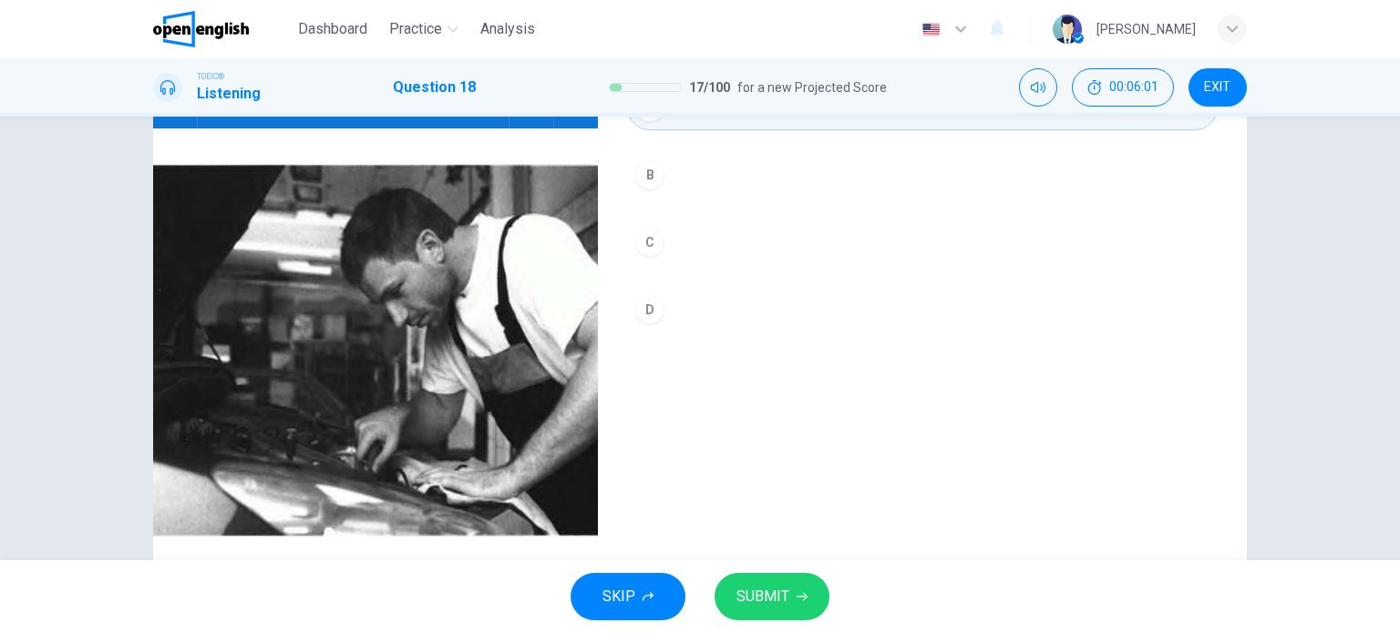
scroll to position [215, 0]
click at [749, 582] on button "SUBMIT" at bounding box center [772, 596] width 115 height 47
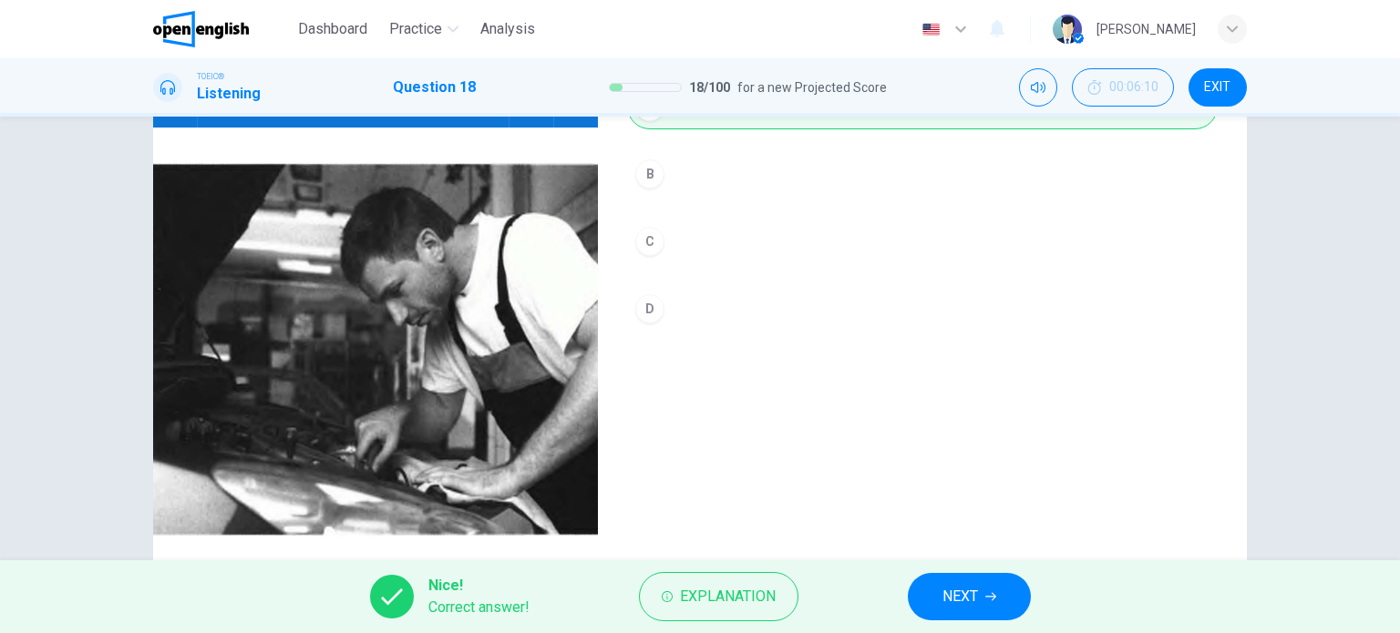
click at [897, 580] on div "Nice! Correct answer! Explanation NEXT" at bounding box center [700, 597] width 1400 height 73
type input "**"
click at [947, 582] on button "NEXT" at bounding box center [969, 596] width 123 height 47
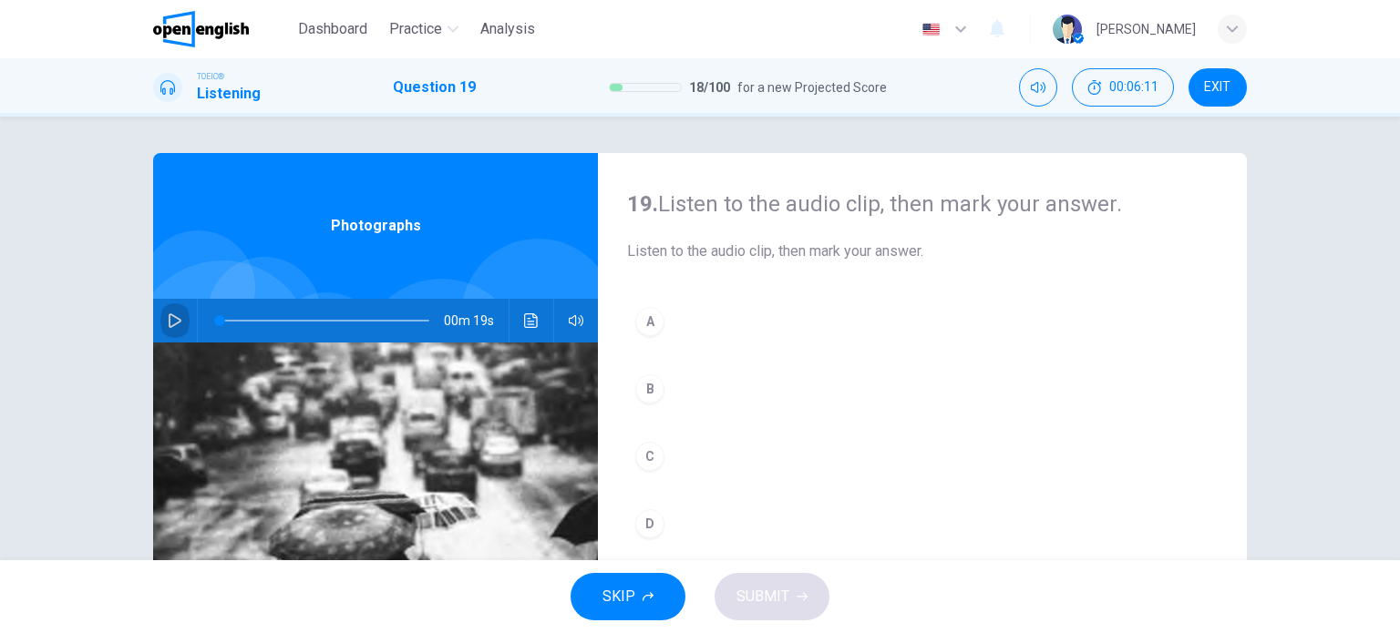
click at [162, 305] on button "button" at bounding box center [174, 321] width 29 height 44
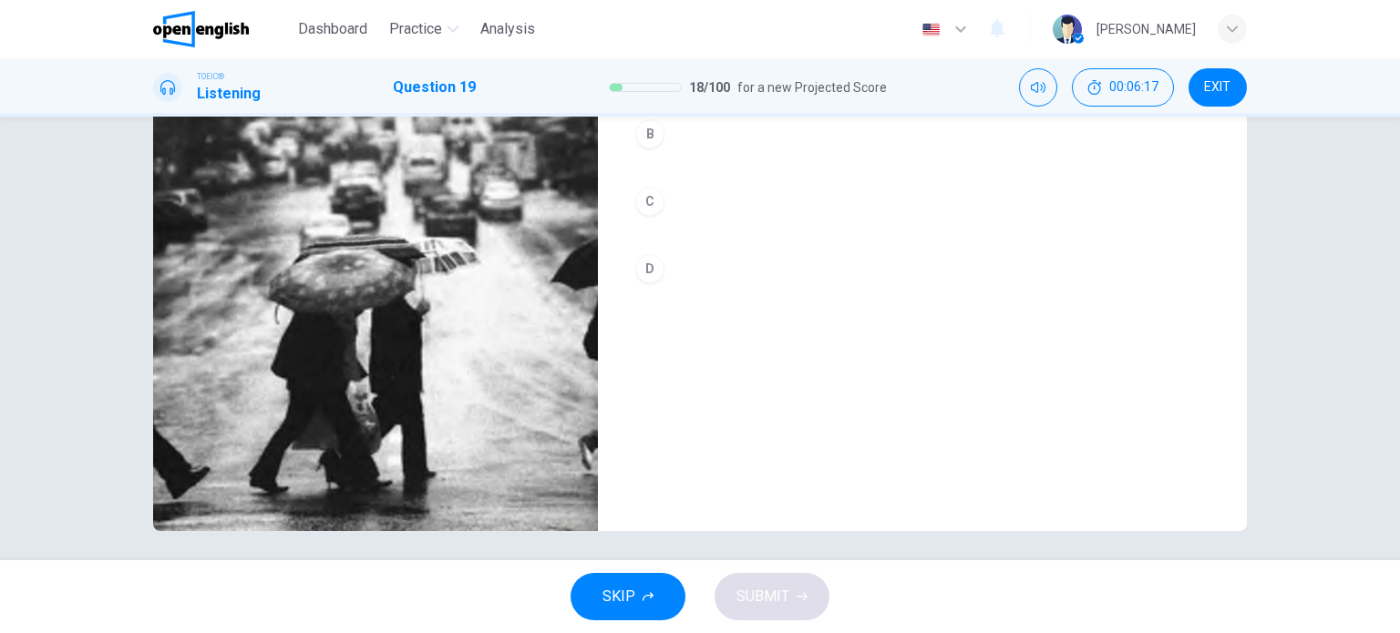
scroll to position [263, 0]
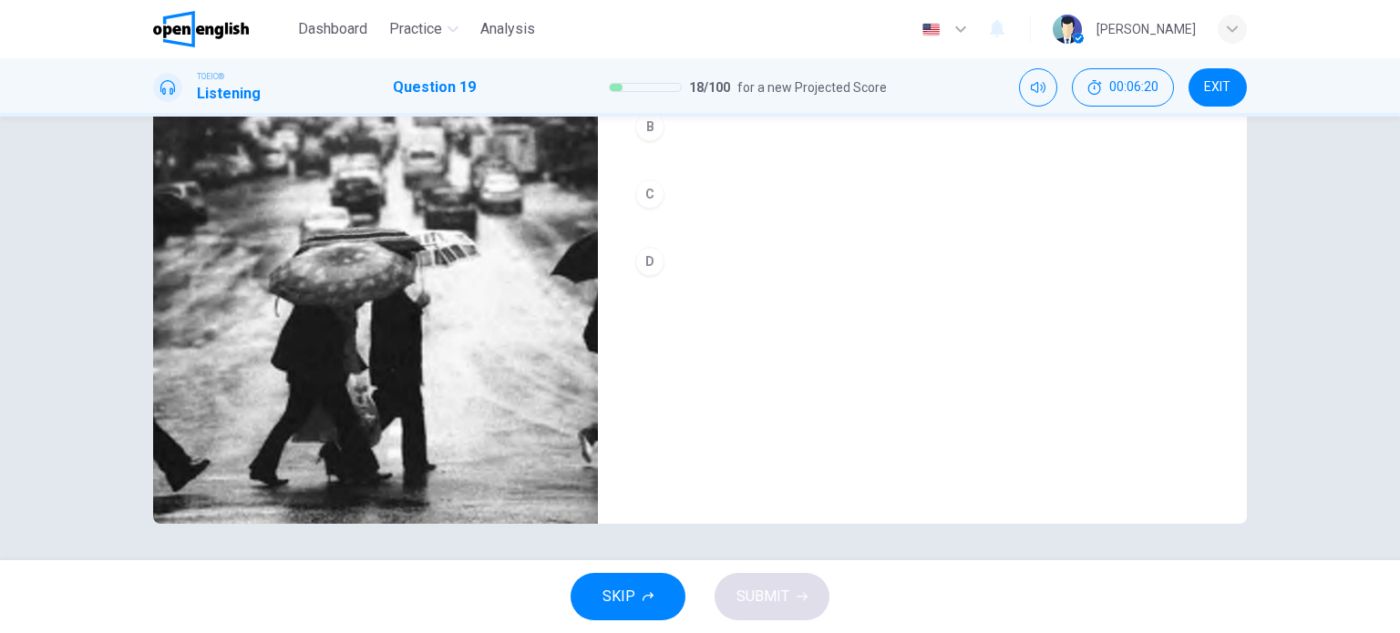
click at [651, 129] on div "B" at bounding box center [649, 126] width 29 height 29
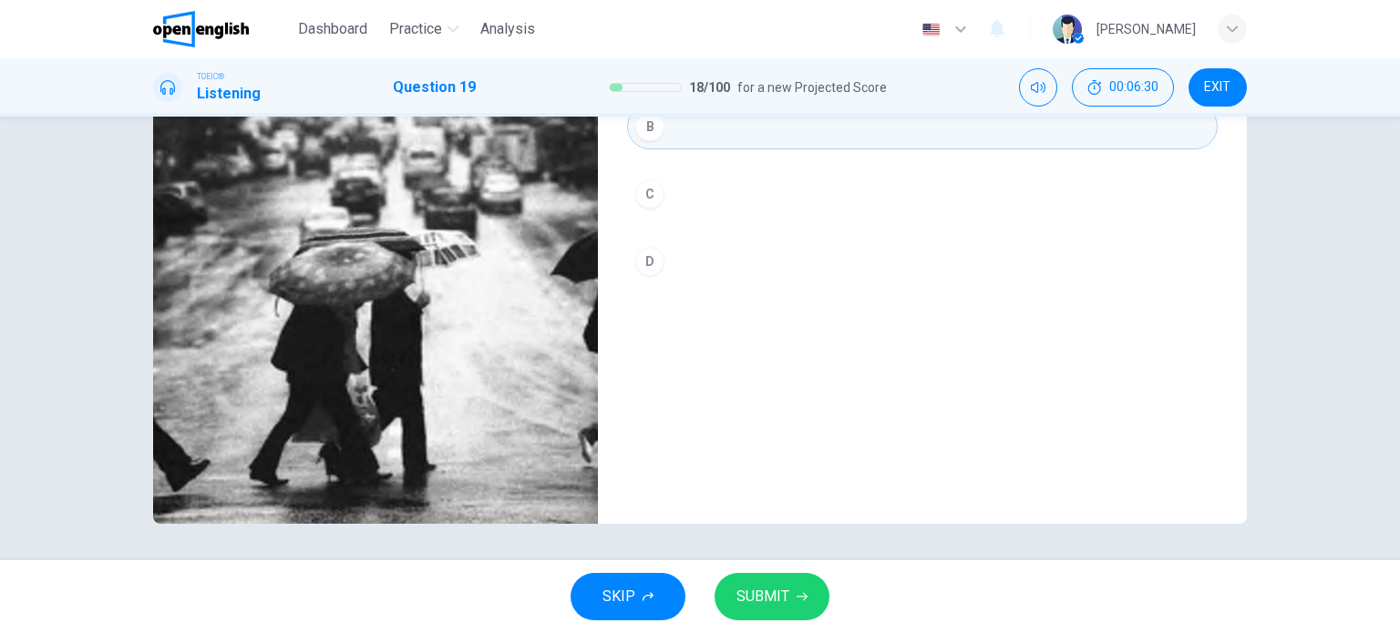
click at [762, 592] on span "SUBMIT" at bounding box center [762, 597] width 53 height 26
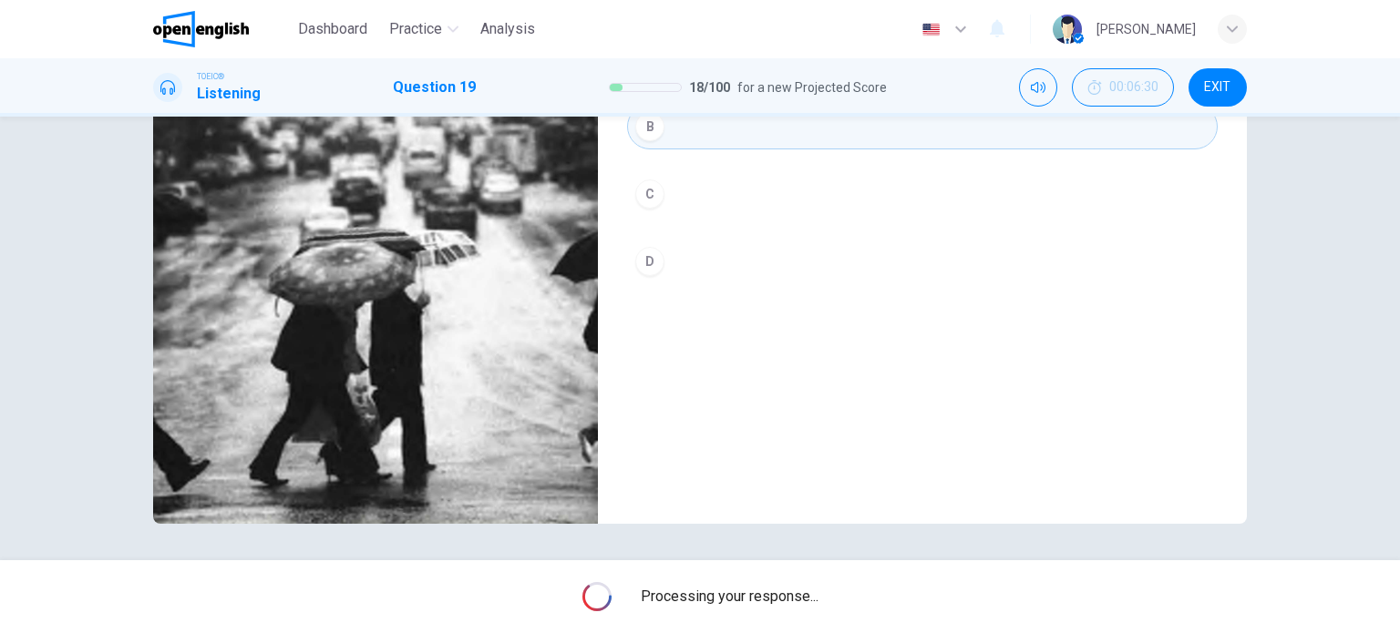
type input "**"
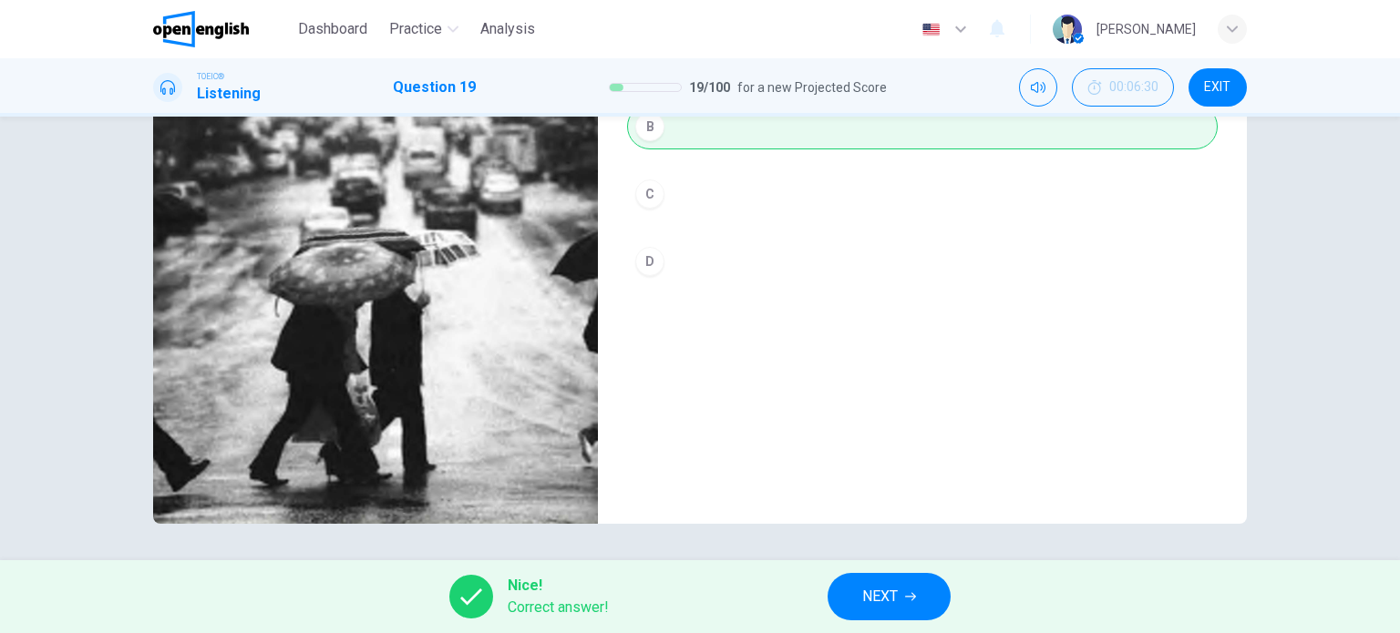
click at [853, 593] on button "NEXT" at bounding box center [889, 596] width 123 height 47
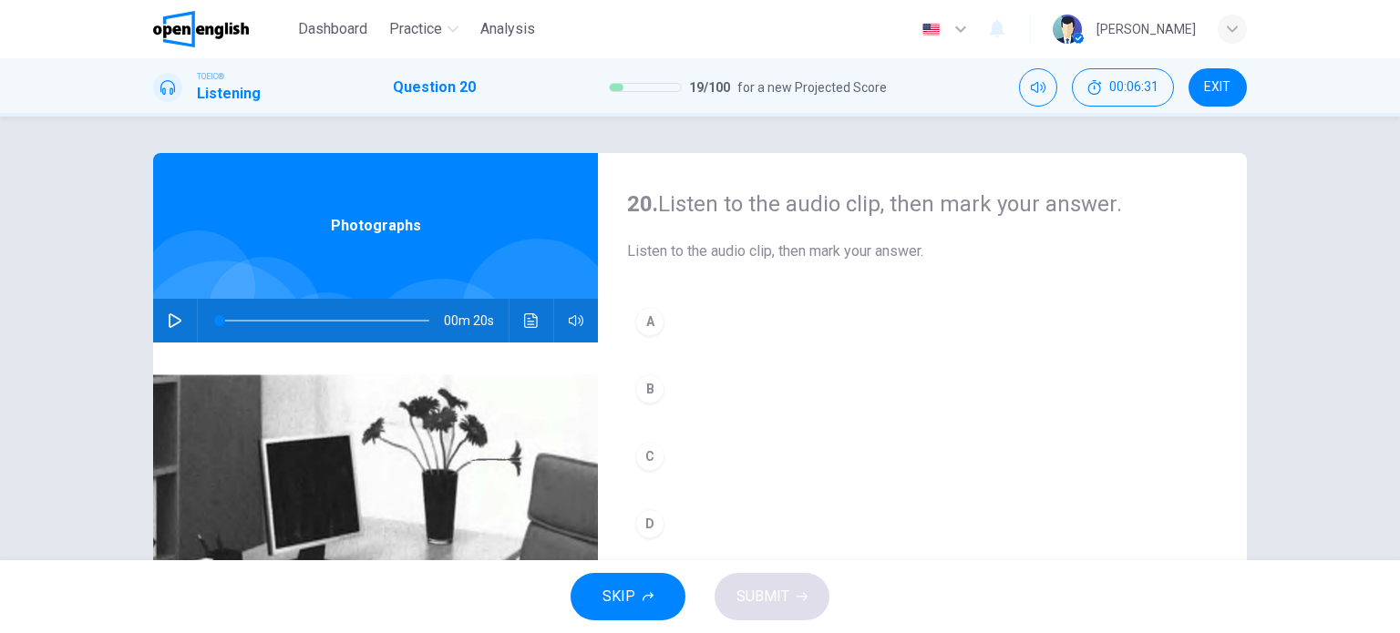
click at [155, 319] on div "00m 20s" at bounding box center [375, 321] width 445 height 44
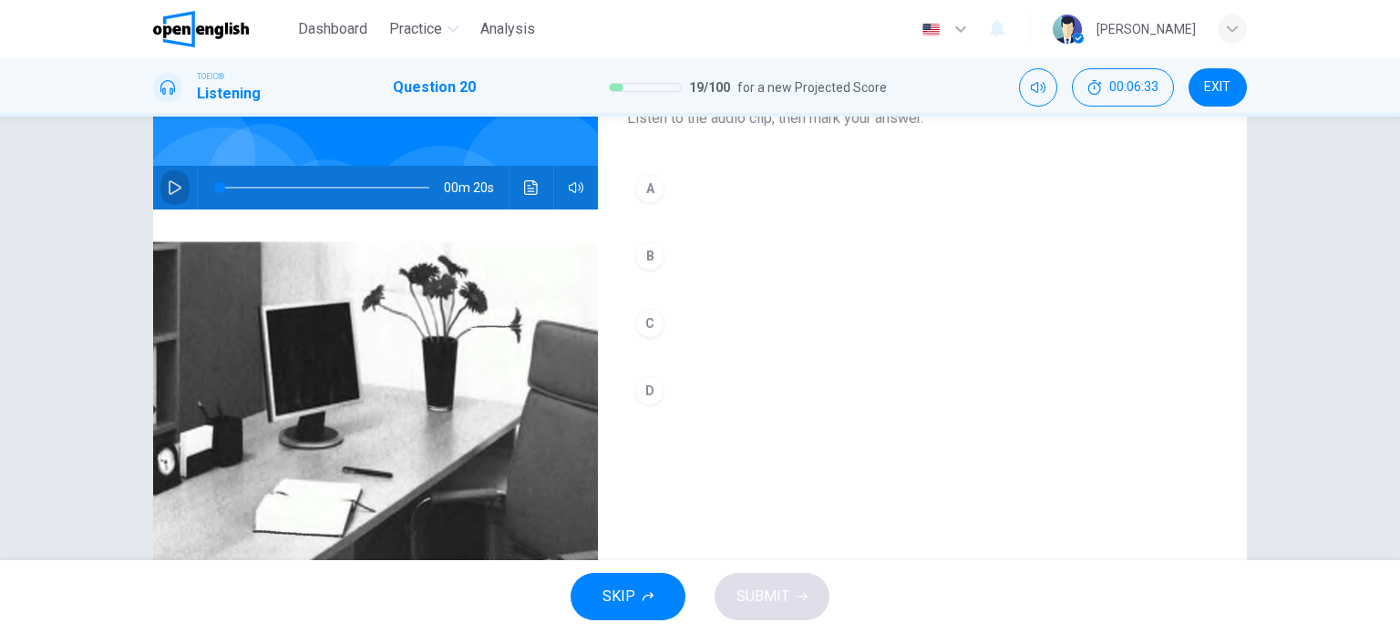
scroll to position [132, 0]
click at [169, 194] on icon "button" at bounding box center [175, 188] width 15 height 15
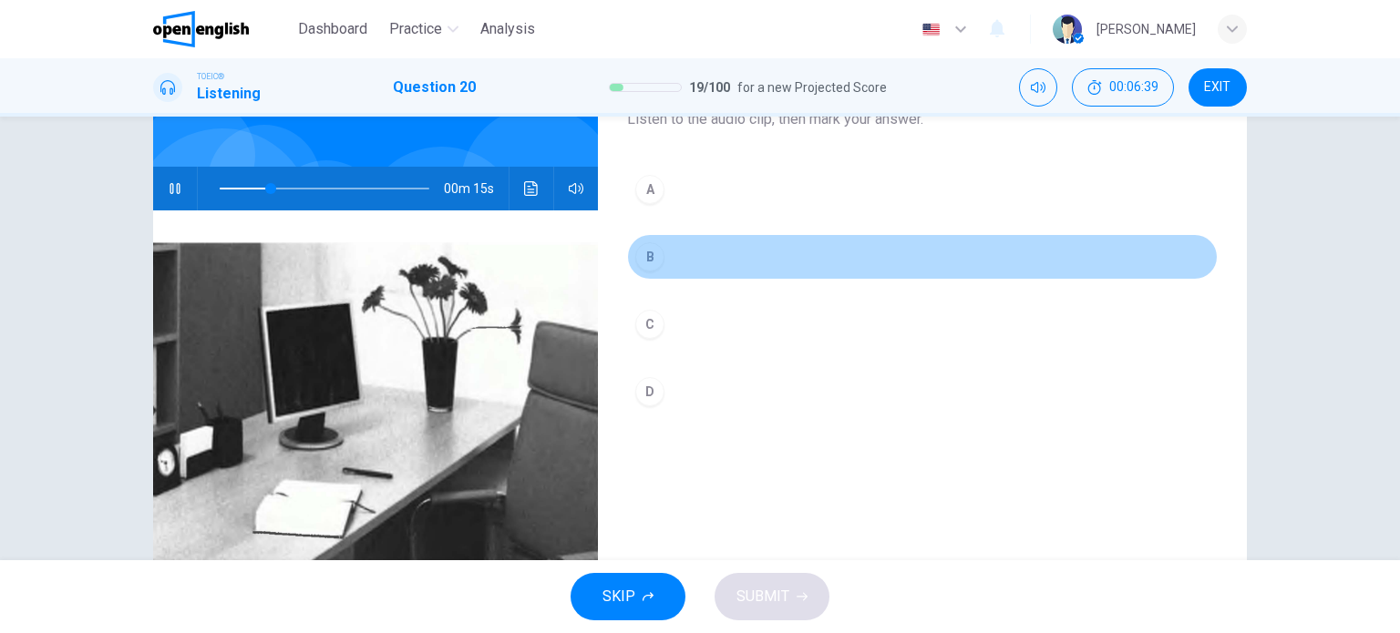
click at [653, 254] on div "B" at bounding box center [649, 256] width 29 height 29
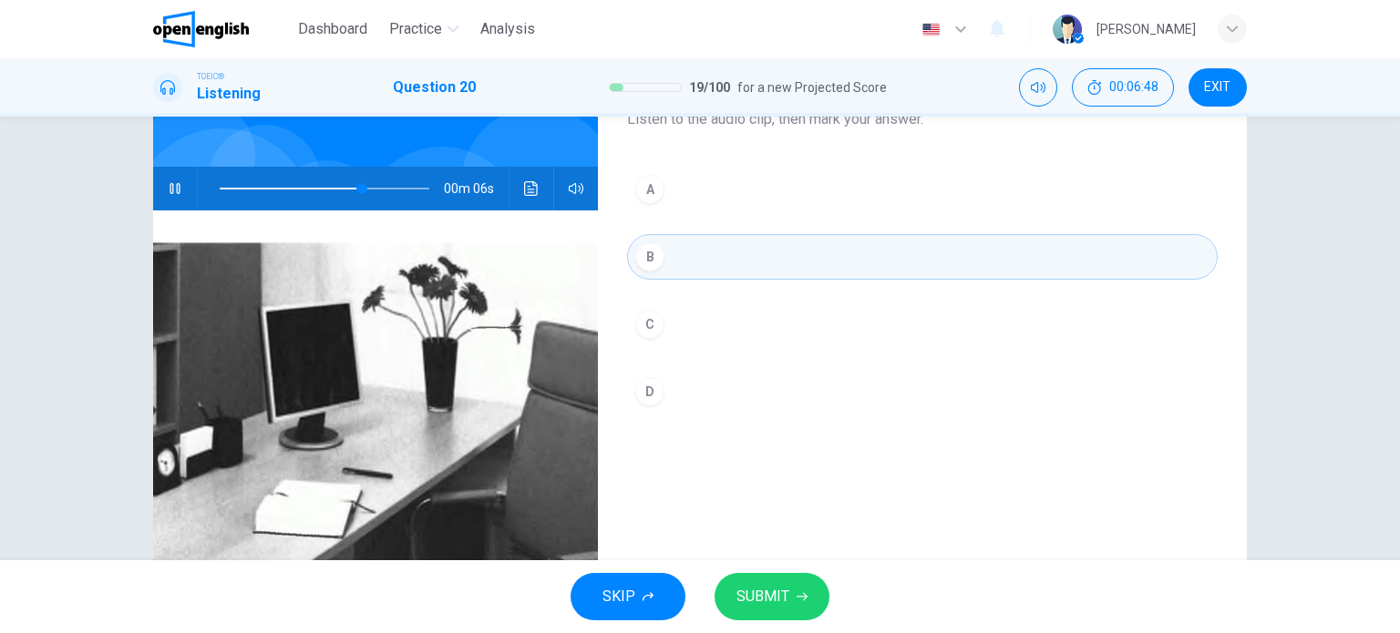
click at [769, 601] on span "SUBMIT" at bounding box center [762, 597] width 53 height 26
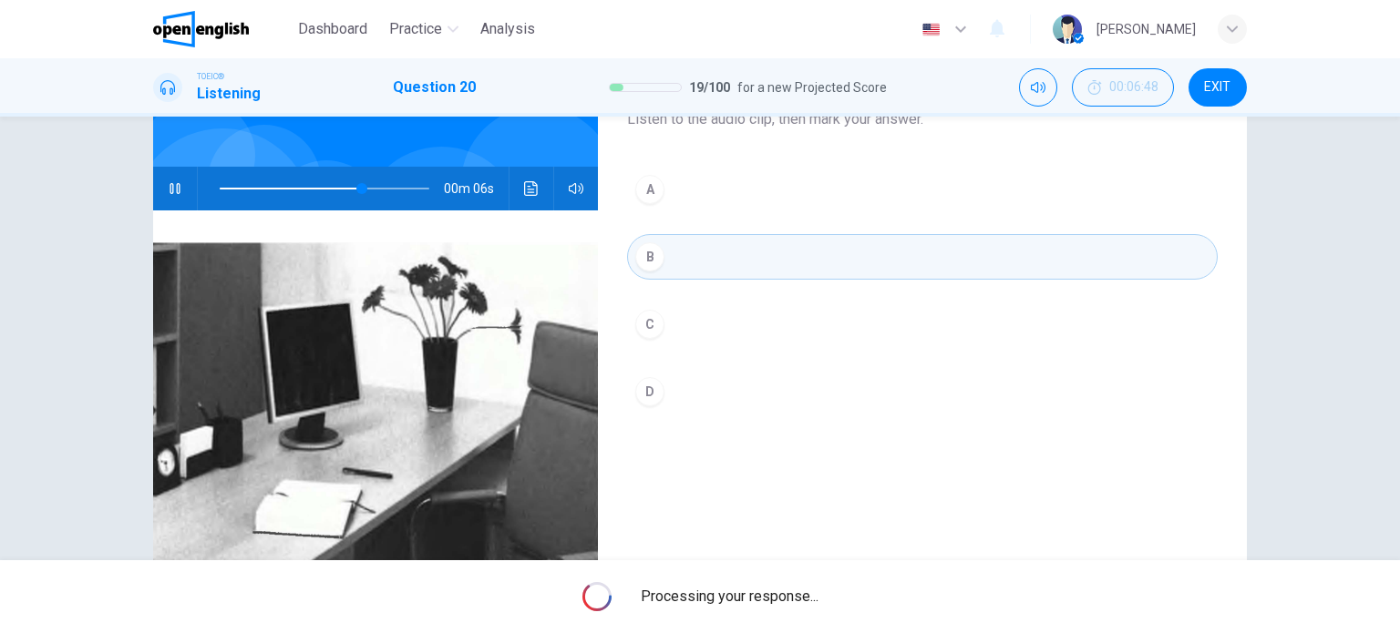
type input "**"
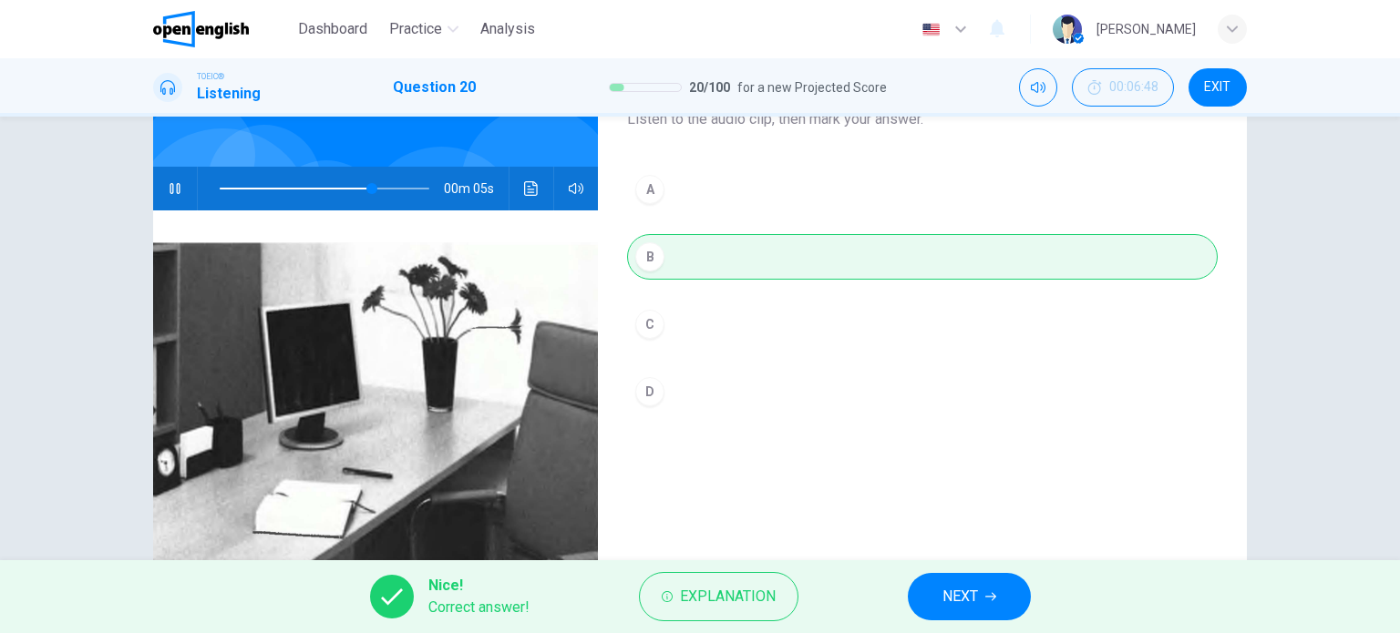
click at [973, 602] on span "NEXT" at bounding box center [960, 597] width 36 height 26
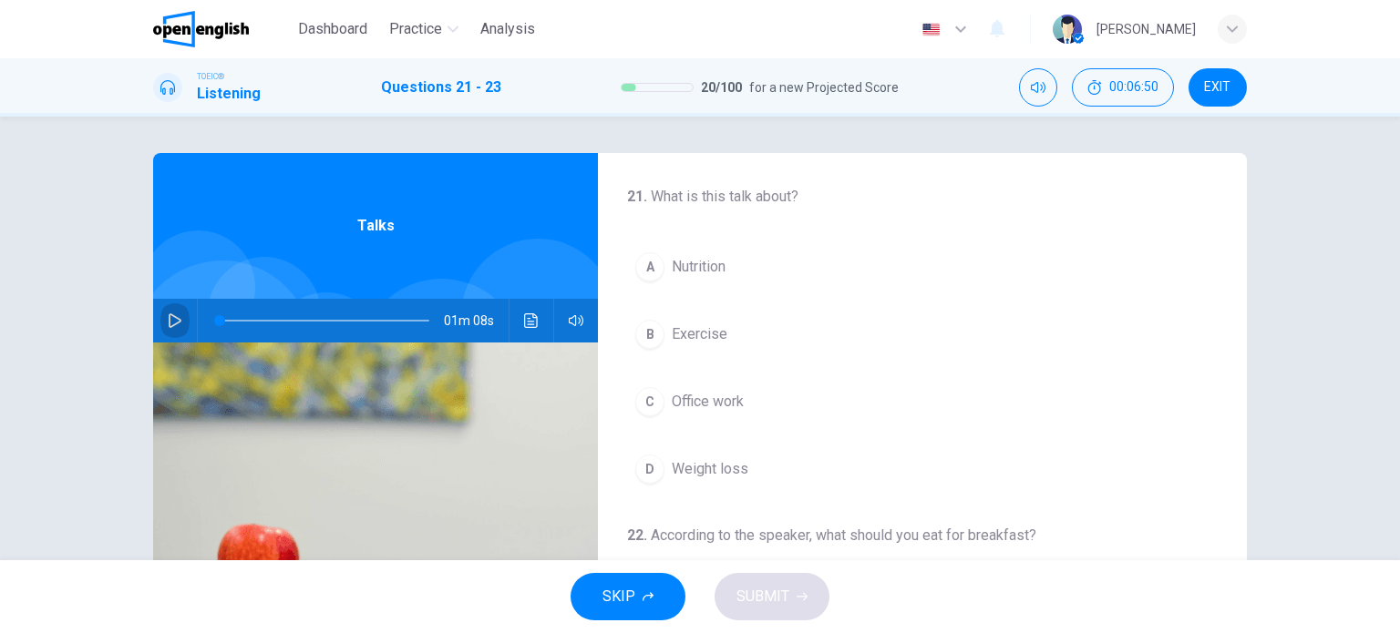
click at [166, 313] on button "button" at bounding box center [174, 321] width 29 height 44
click at [649, 337] on div "B" at bounding box center [649, 333] width 29 height 29
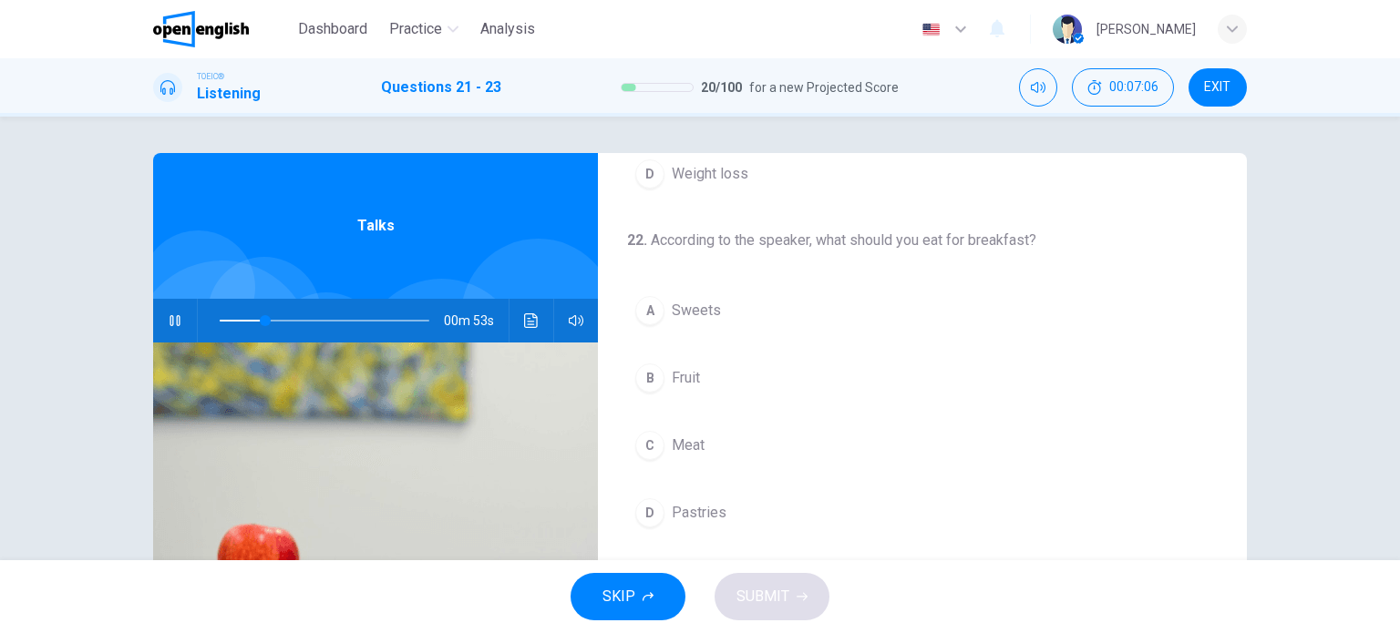
scroll to position [293, 0]
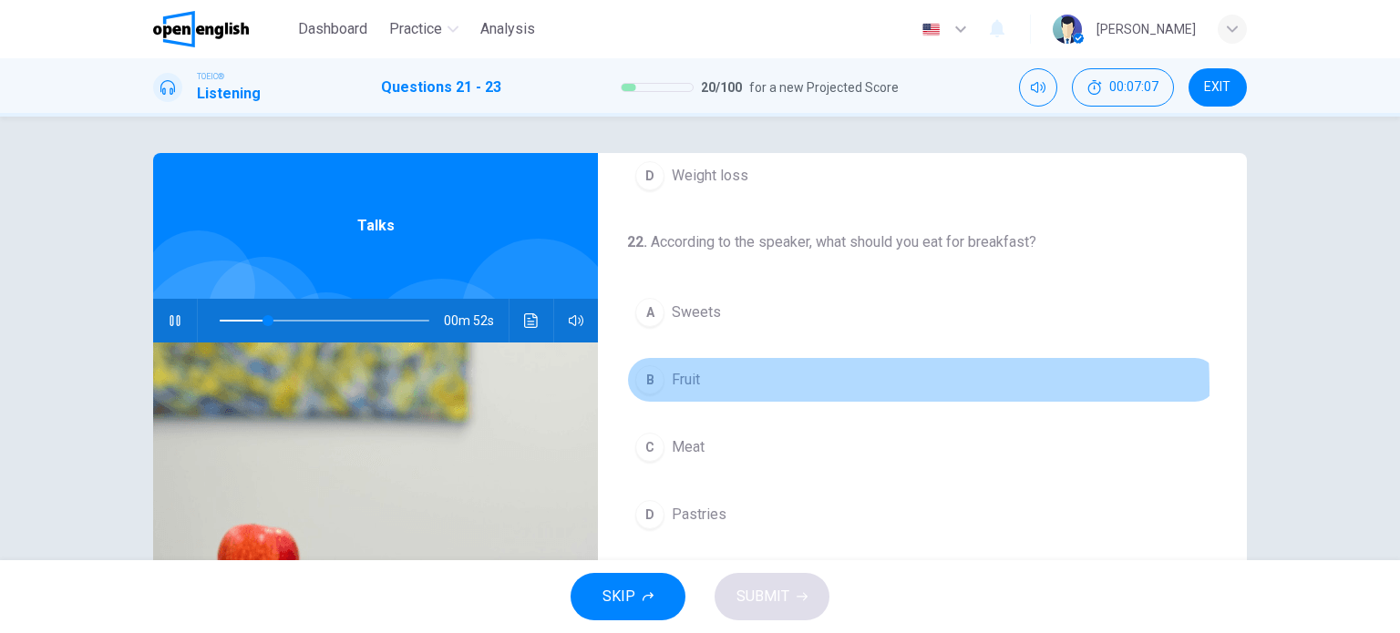
click at [642, 386] on div "B" at bounding box center [649, 379] width 29 height 29
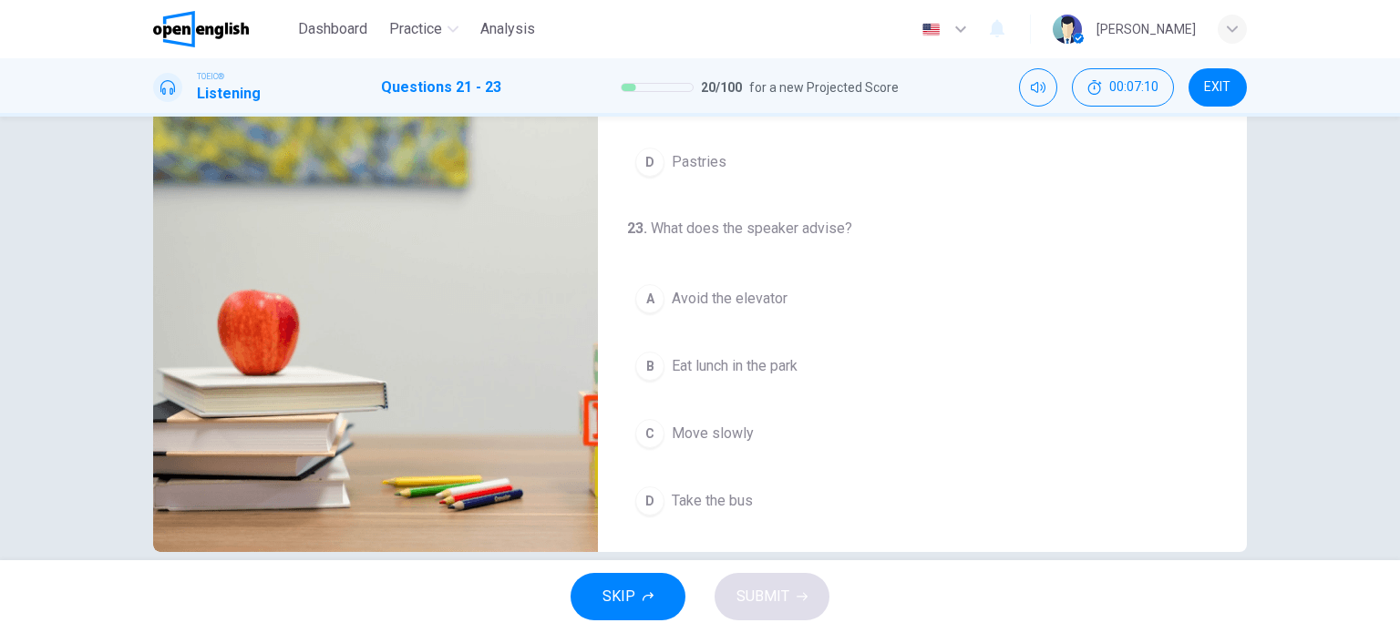
scroll to position [263, 0]
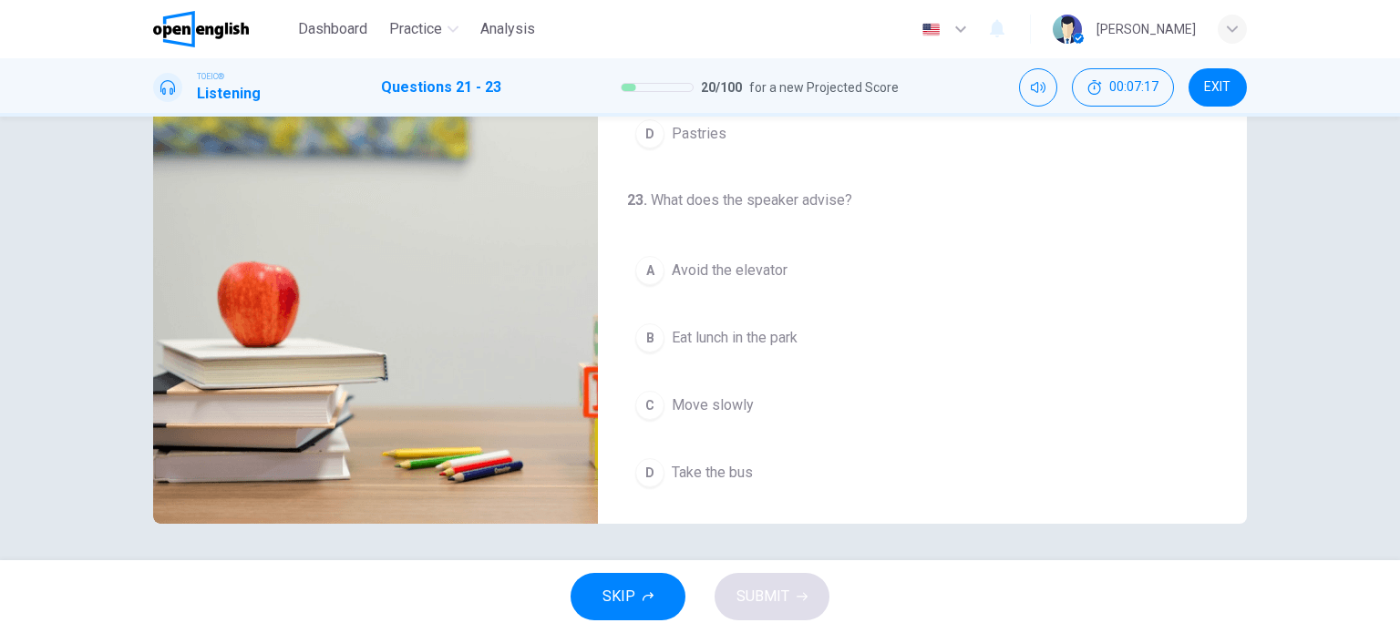
click at [652, 273] on div "A" at bounding box center [649, 270] width 29 height 29
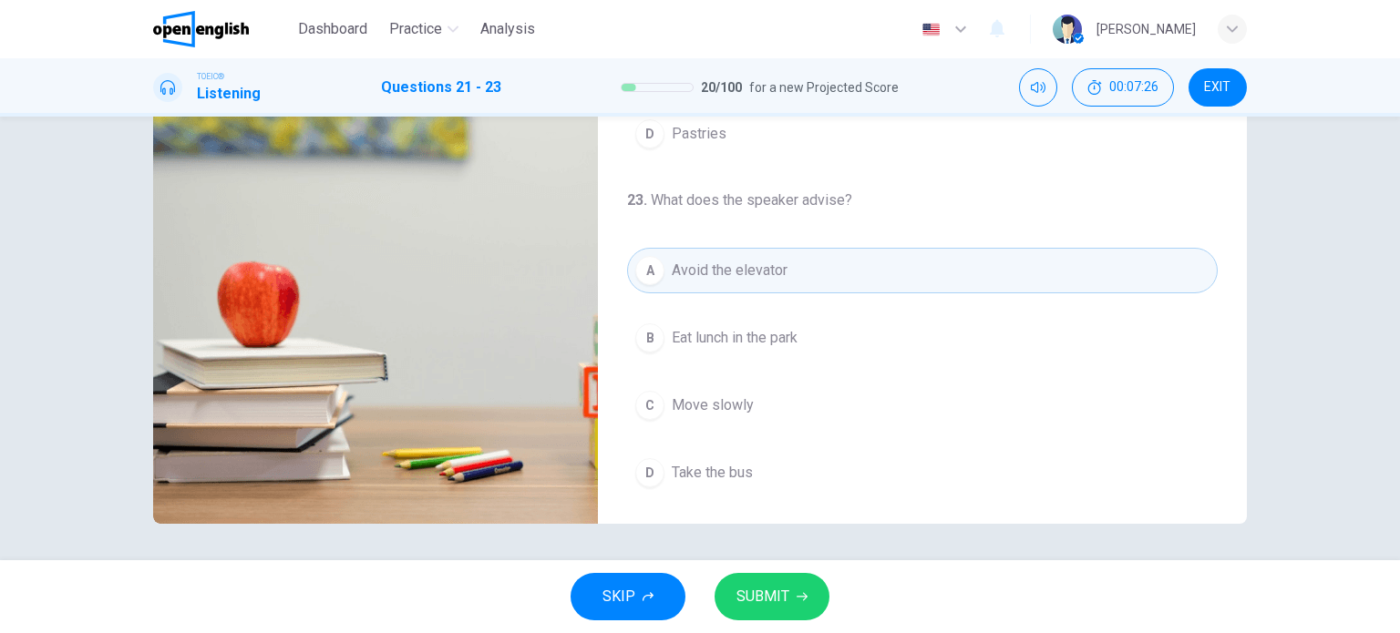
click at [764, 592] on span "SUBMIT" at bounding box center [762, 597] width 53 height 26
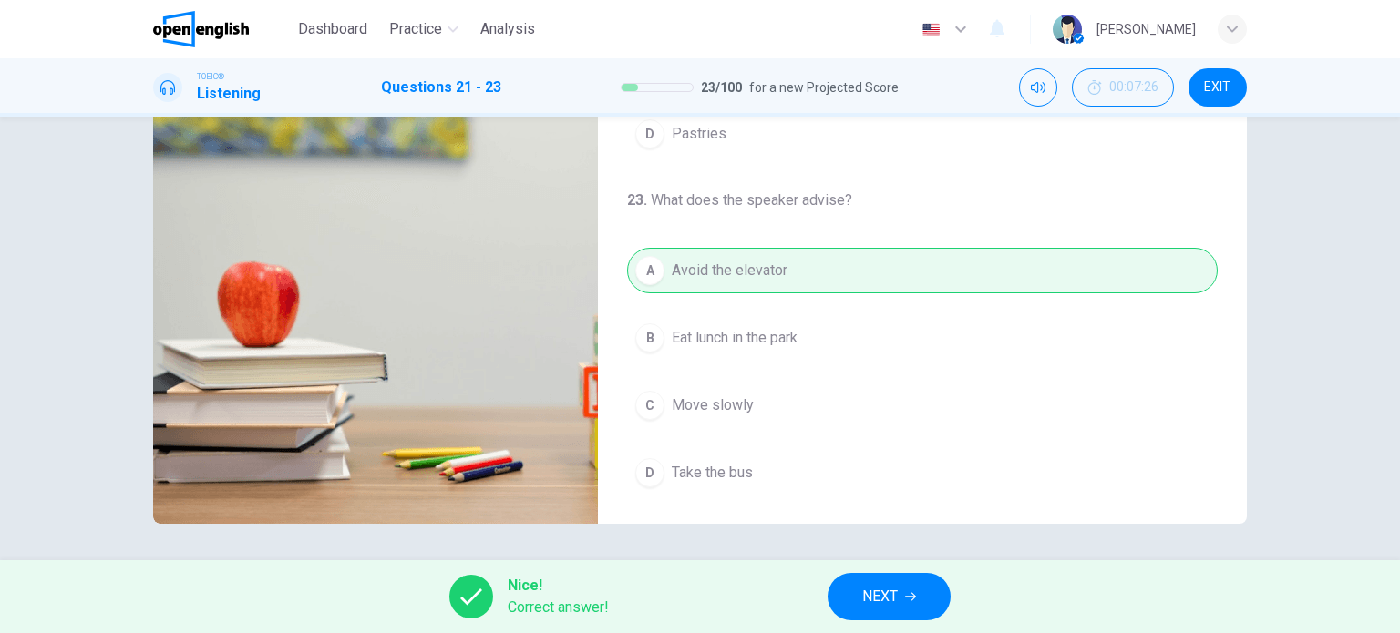
type input "**"
click at [870, 608] on span "NEXT" at bounding box center [880, 597] width 36 height 26
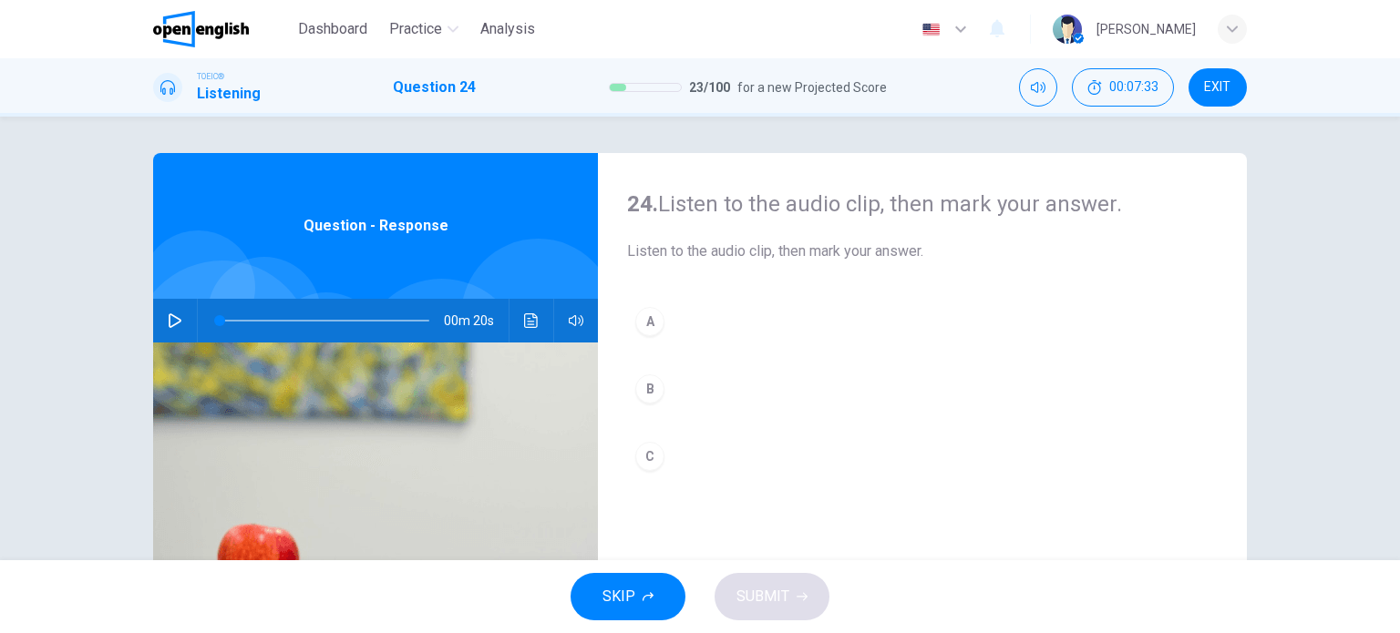
click at [170, 317] on icon "button" at bounding box center [175, 321] width 15 height 15
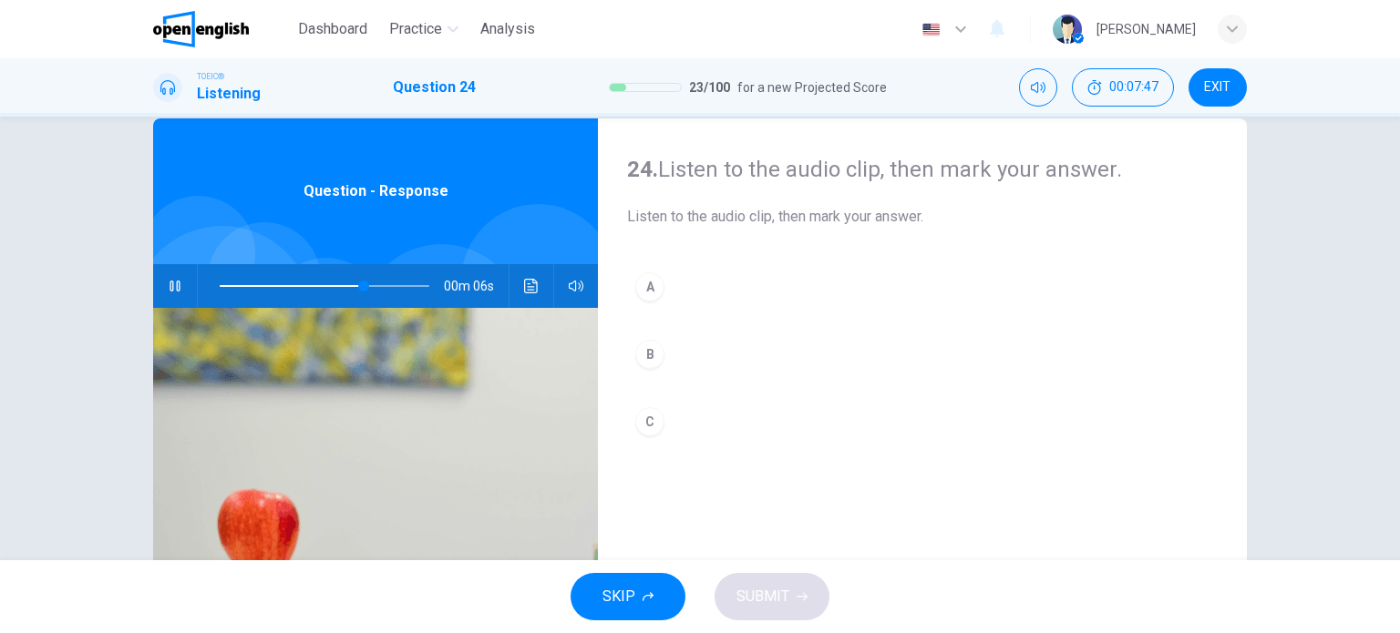
scroll to position [34, 0]
click at [648, 354] on div "B" at bounding box center [649, 355] width 29 height 29
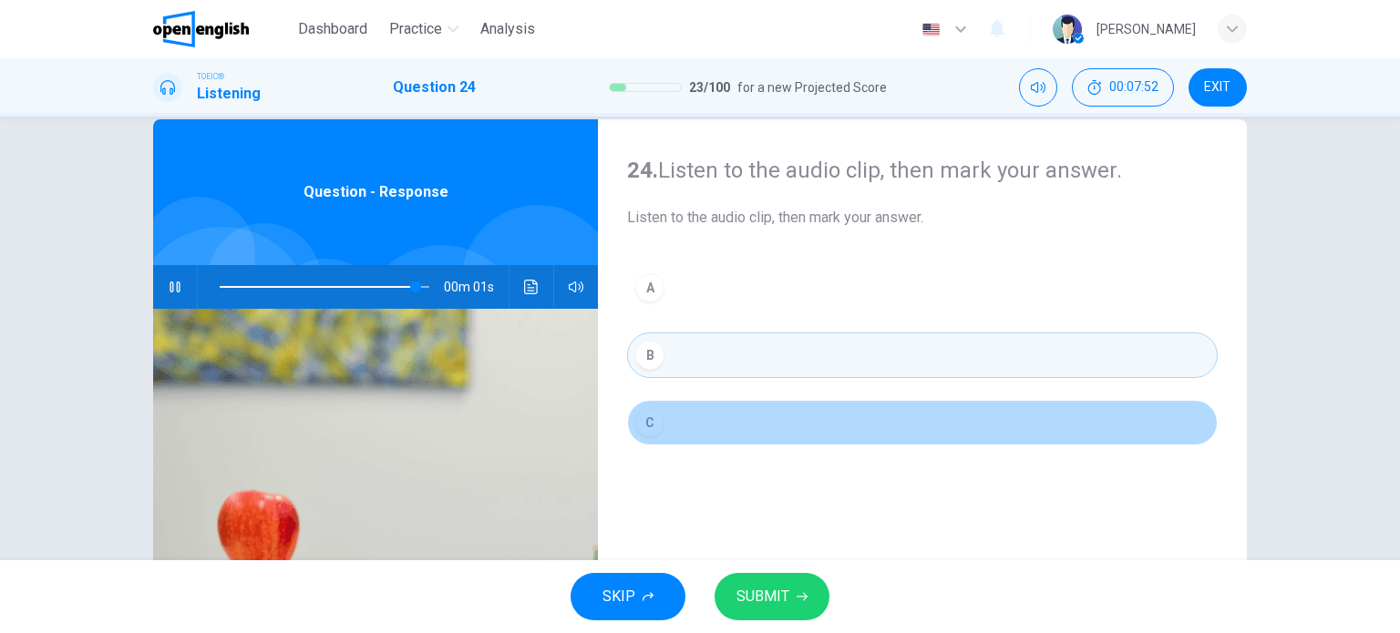
drag, startPoint x: 649, startPoint y: 421, endPoint x: 693, endPoint y: 484, distance: 76.6
click at [649, 422] on div "C" at bounding box center [649, 422] width 29 height 29
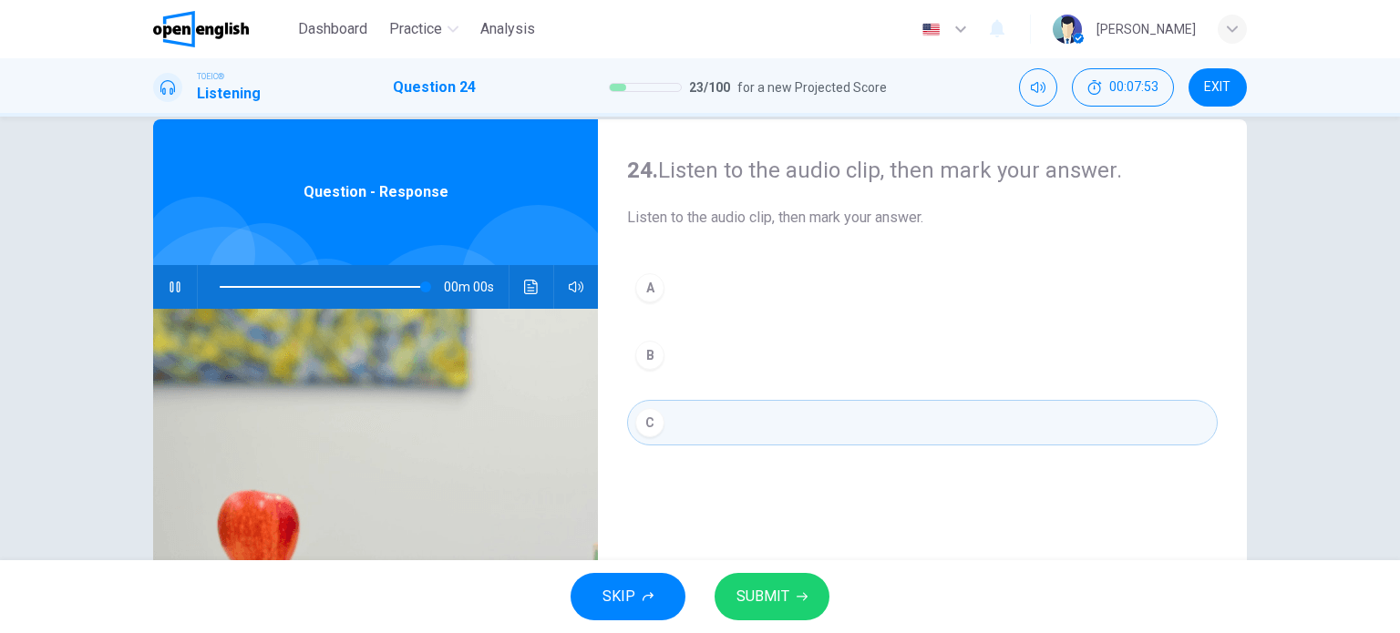
click at [745, 591] on span "SUBMIT" at bounding box center [762, 597] width 53 height 26
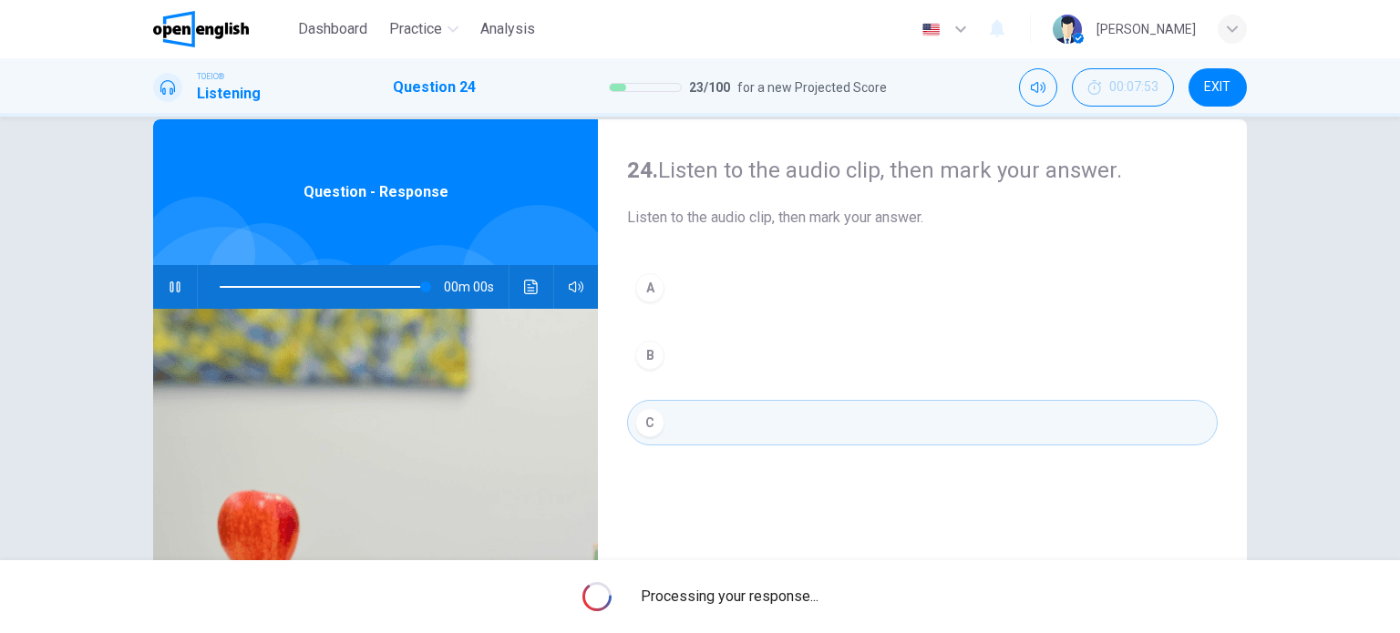
type input "*"
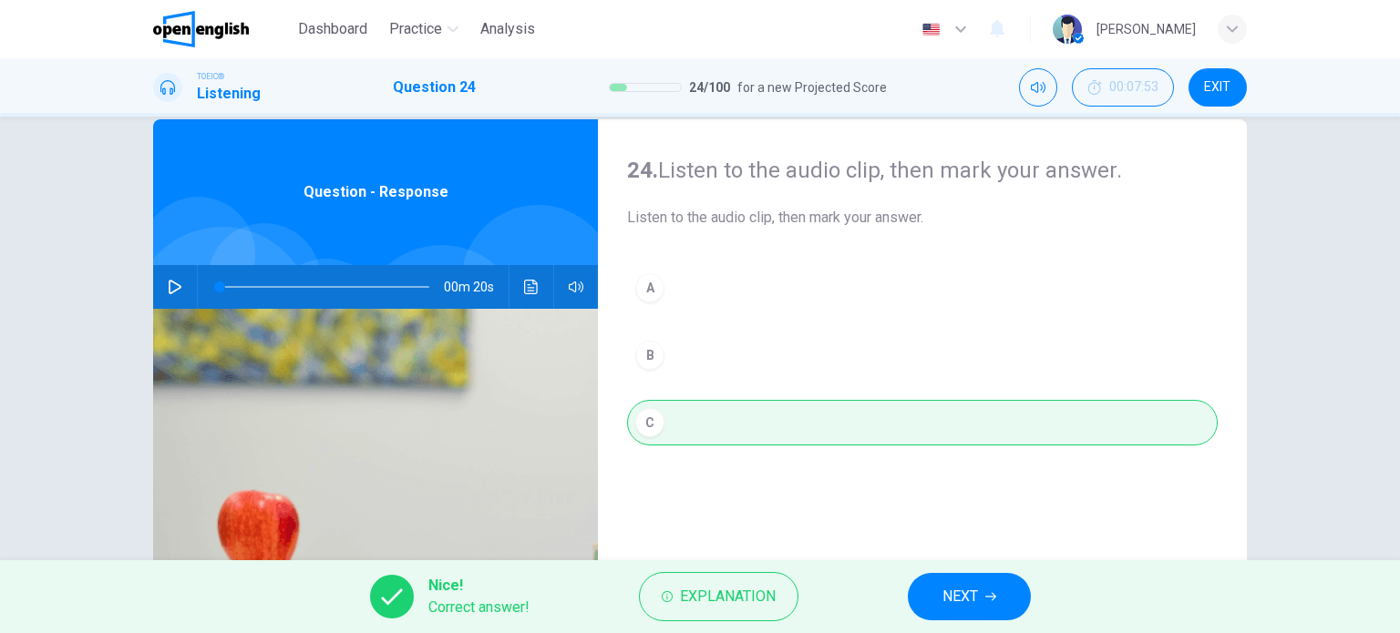
click at [948, 597] on span "NEXT" at bounding box center [960, 597] width 36 height 26
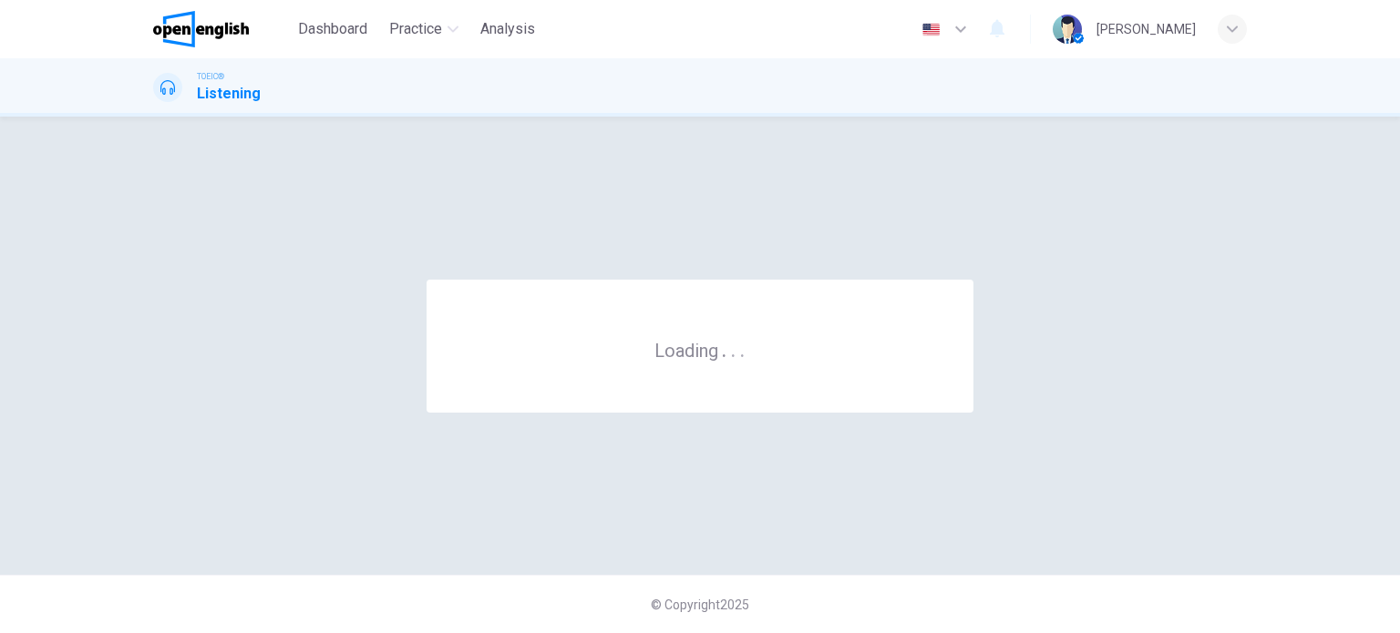
scroll to position [0, 0]
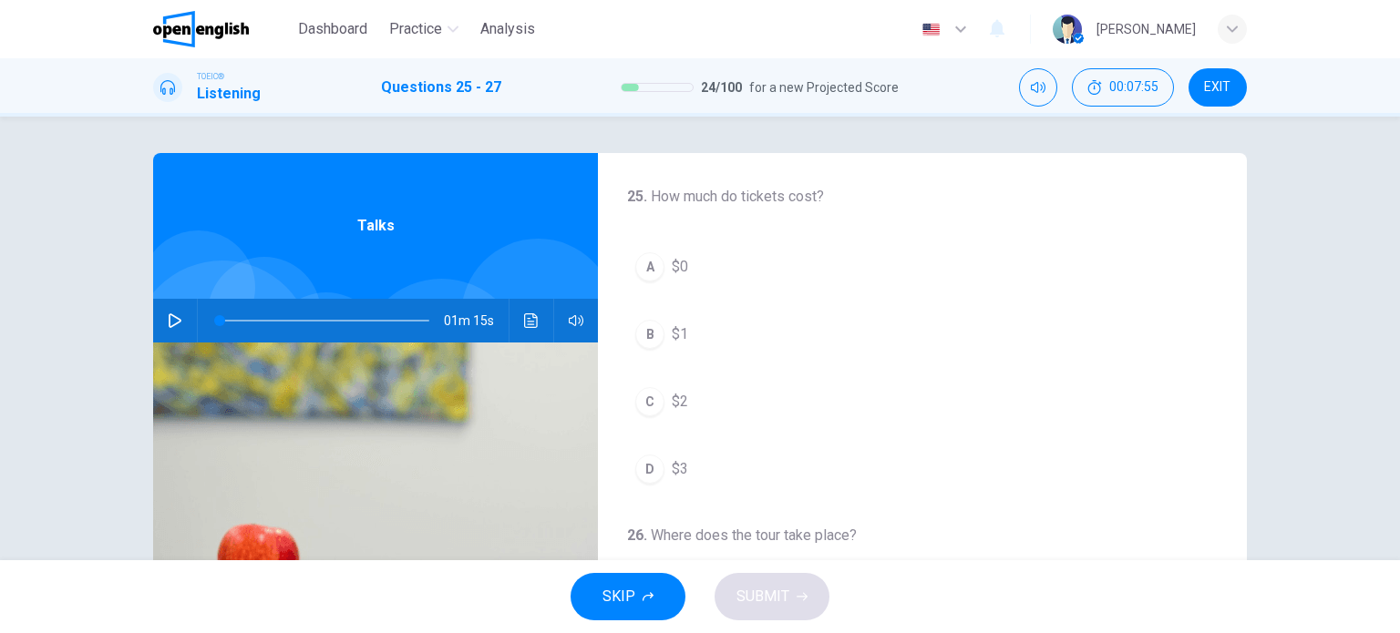
click at [168, 323] on icon "button" at bounding box center [175, 321] width 15 height 15
click at [635, 269] on div "A" at bounding box center [649, 266] width 29 height 29
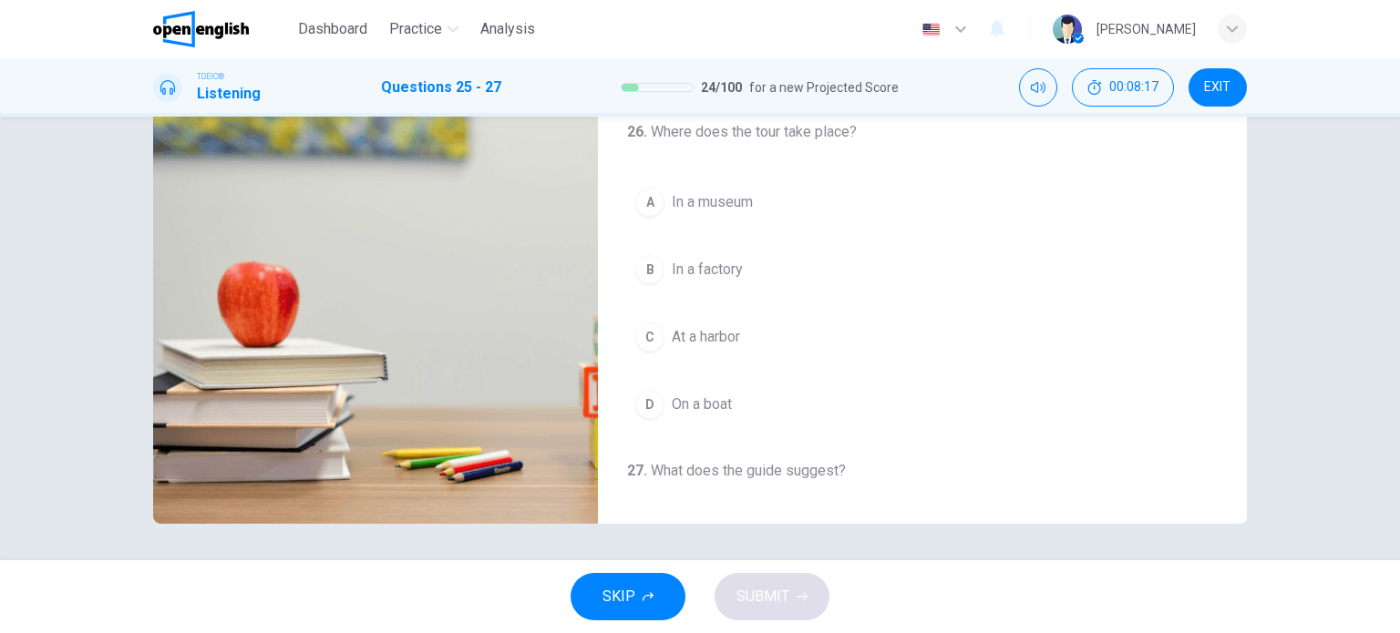
scroll to position [139, 0]
click at [647, 207] on div "A" at bounding box center [649, 204] width 29 height 29
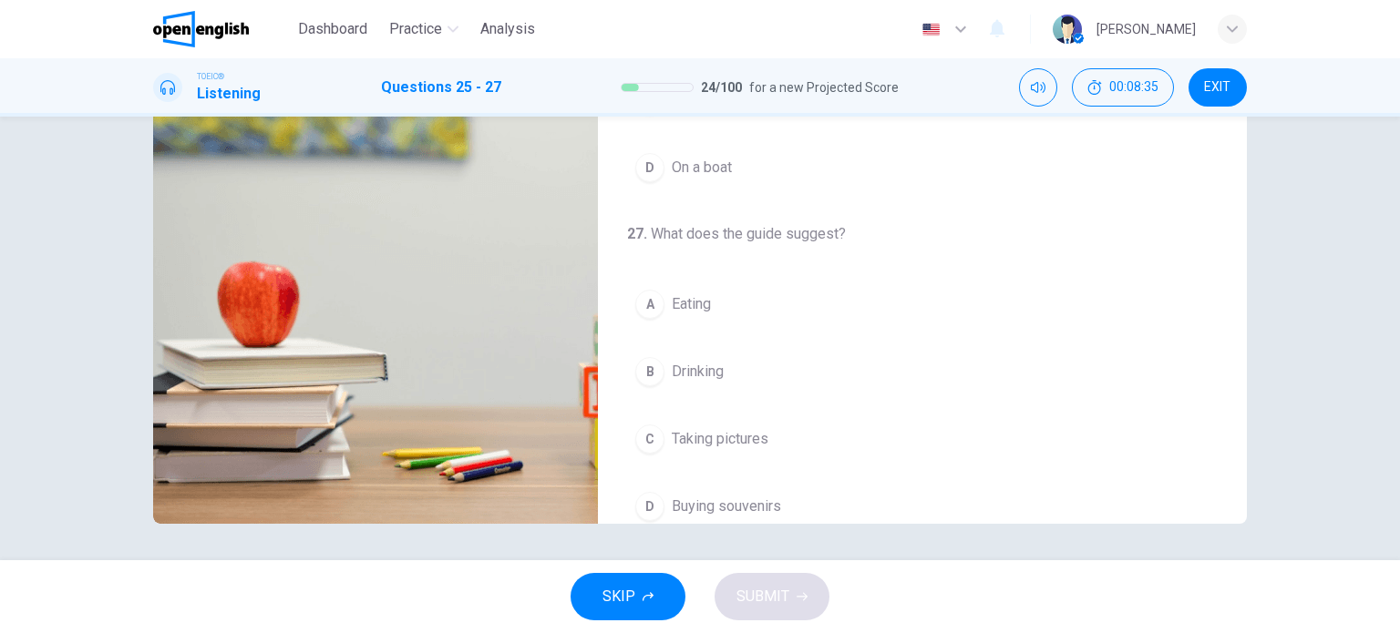
scroll to position [412, 0]
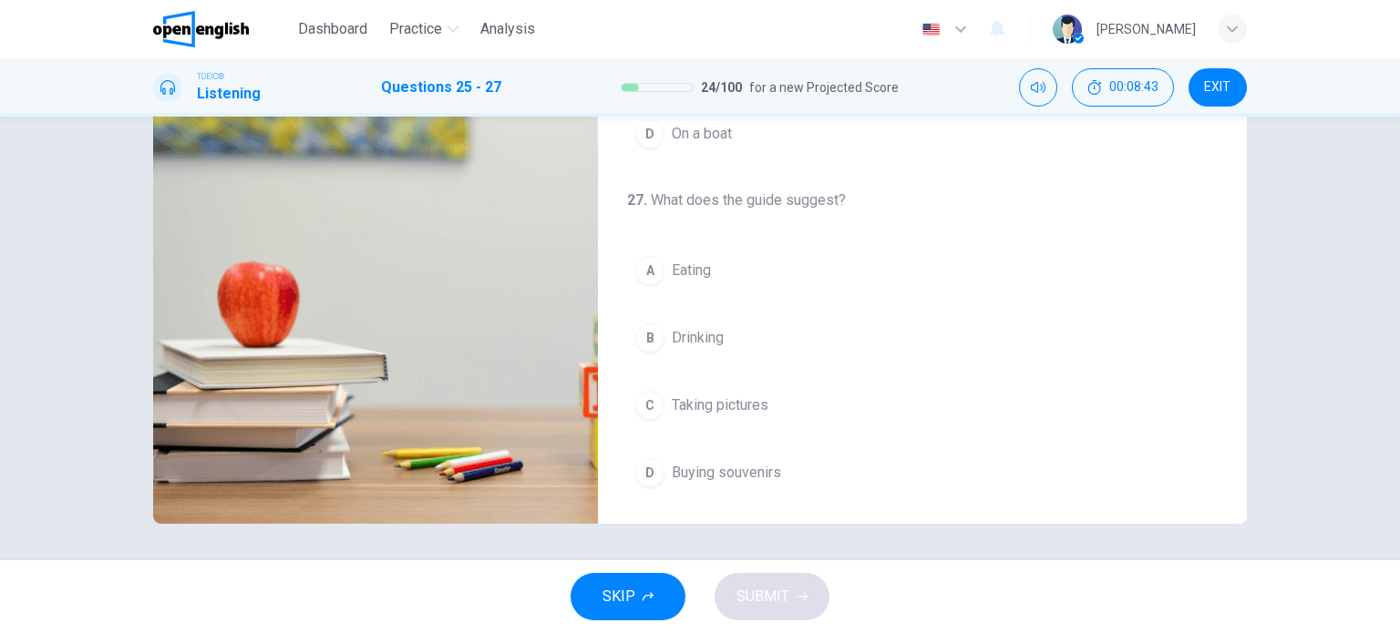
click at [646, 473] on div "D" at bounding box center [649, 472] width 29 height 29
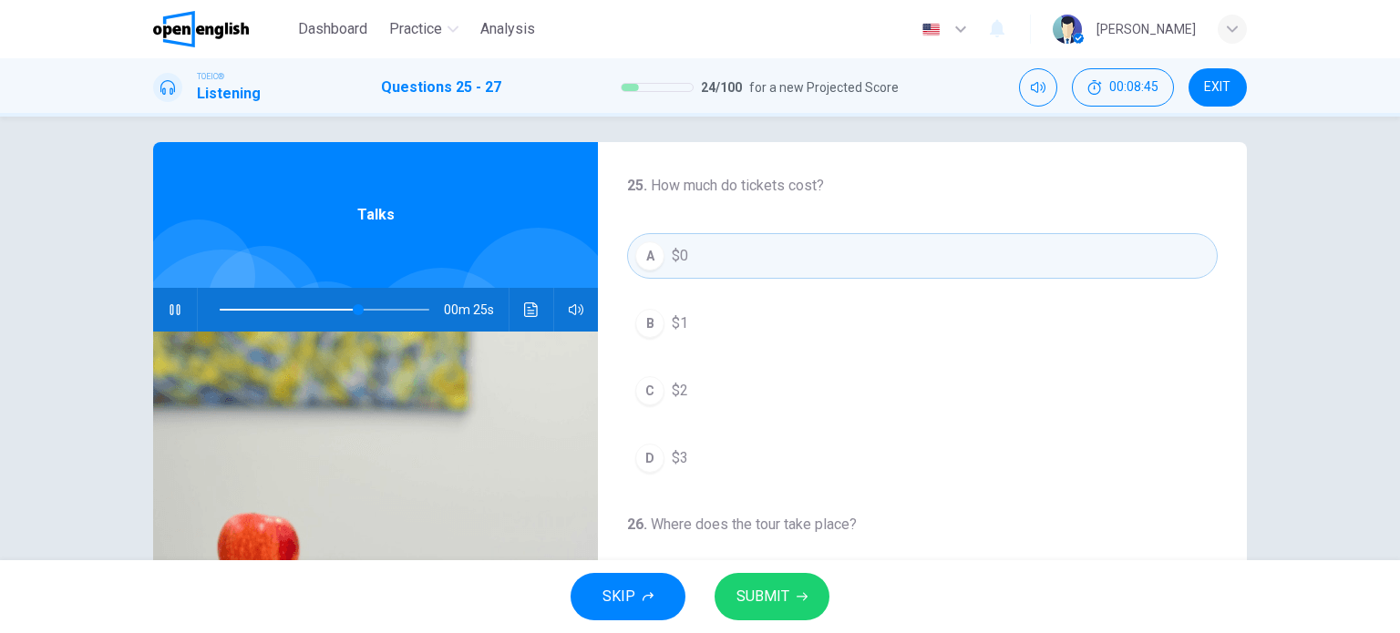
scroll to position [0, 0]
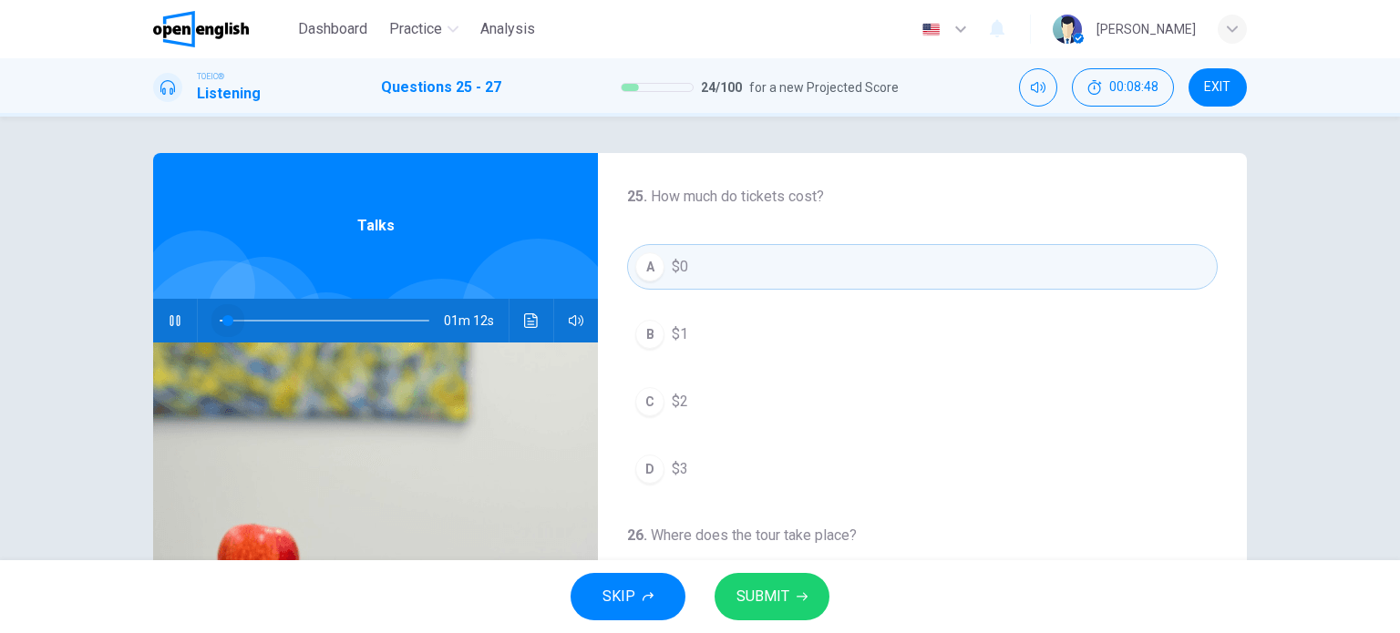
drag, startPoint x: 235, startPoint y: 318, endPoint x: 213, endPoint y: 324, distance: 22.5
click at [220, 324] on span at bounding box center [325, 321] width 210 height 26
click at [517, 317] on button "Click to see the audio transcription" at bounding box center [531, 321] width 29 height 44
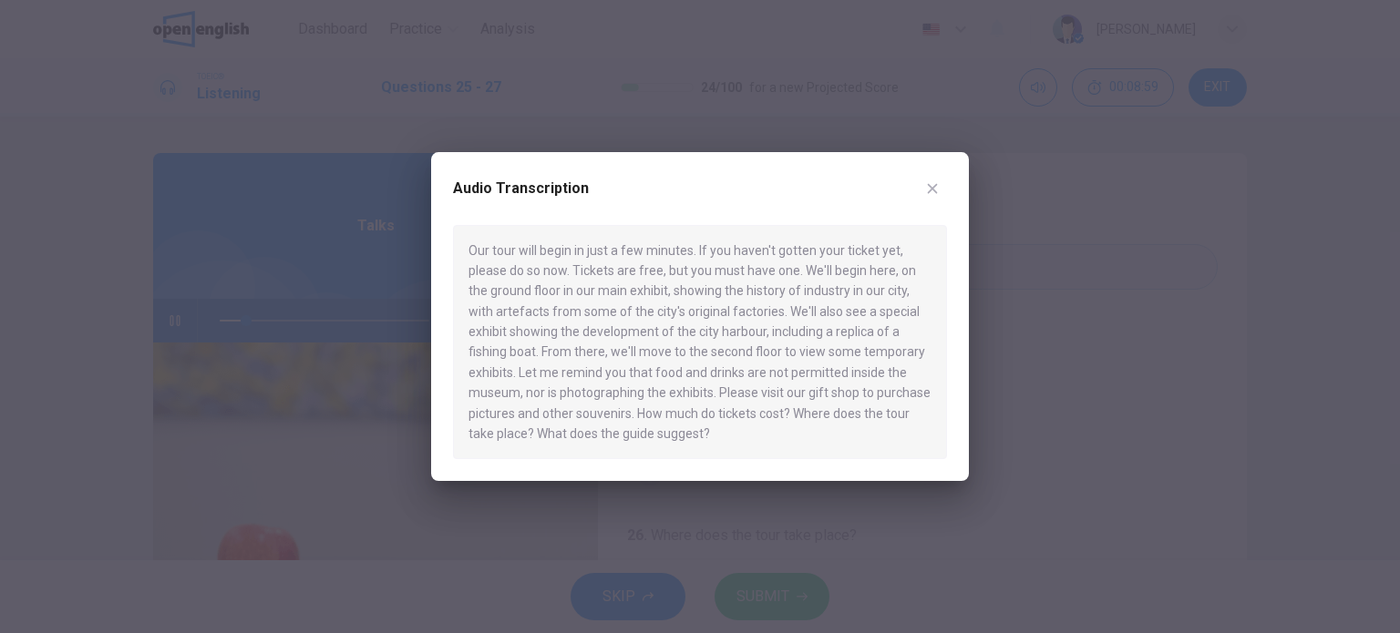
click at [930, 185] on icon "button" at bounding box center [932, 188] width 15 height 15
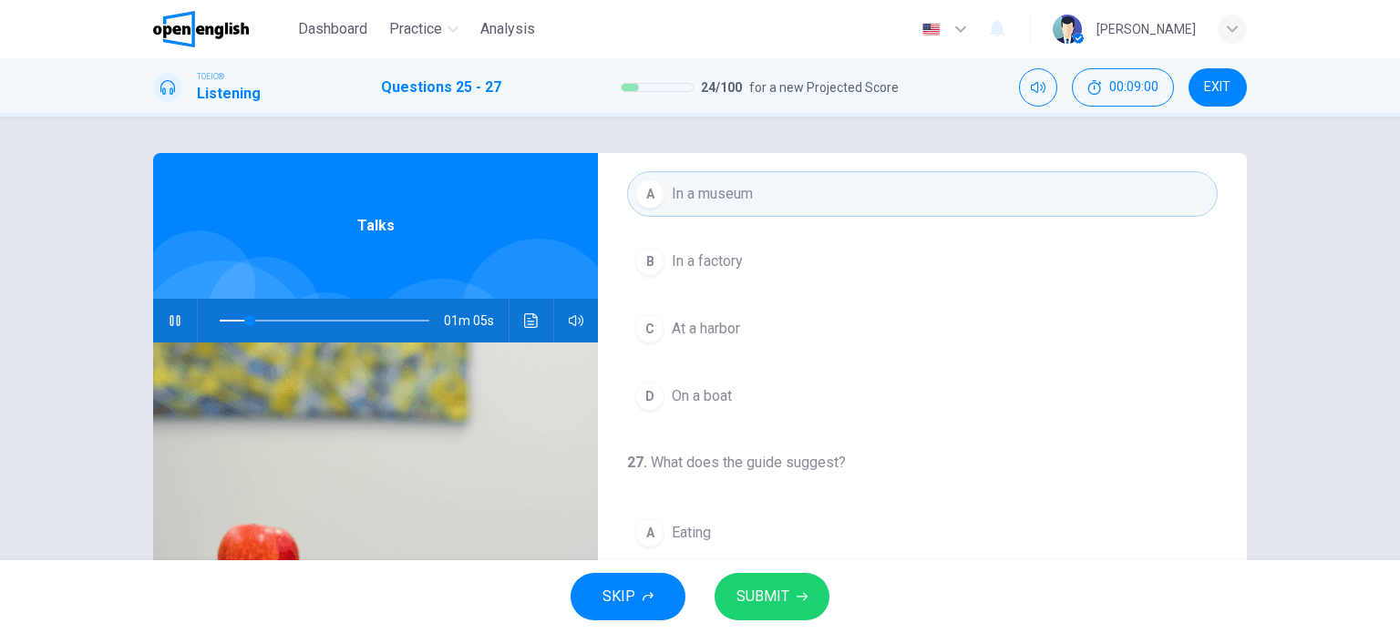
scroll to position [2, 0]
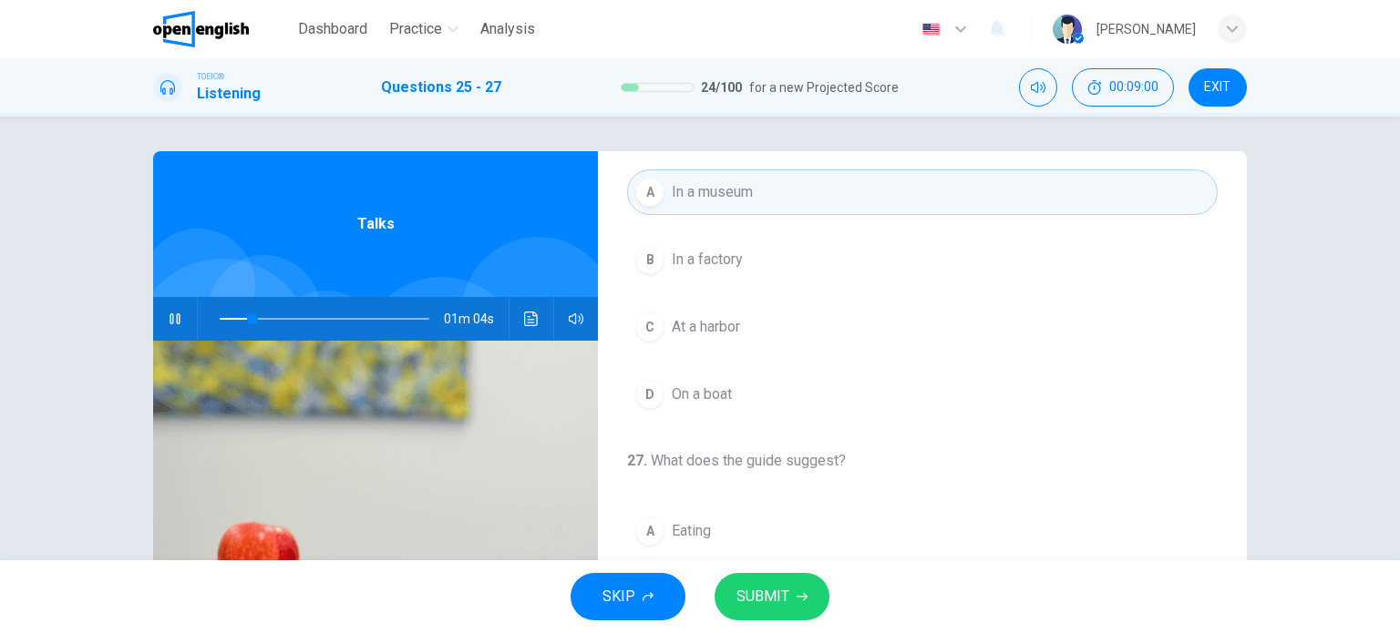
click at [799, 596] on icon "button" at bounding box center [802, 597] width 11 height 11
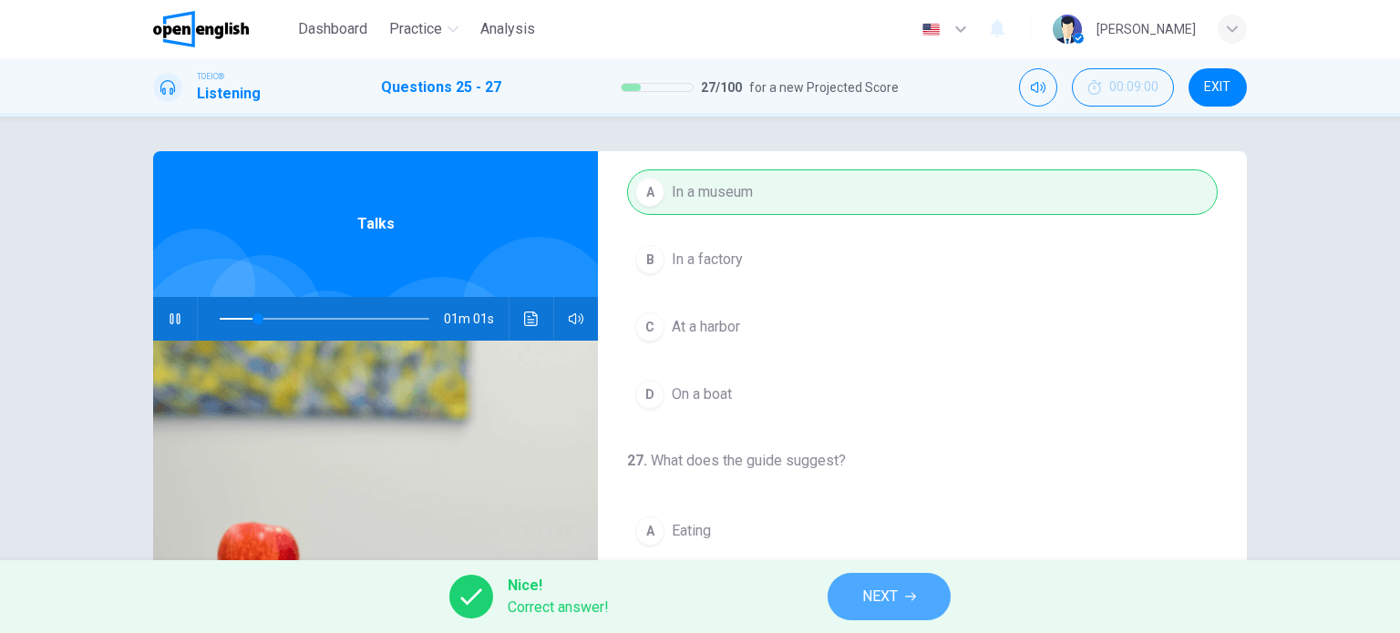
type input "**"
click at [909, 588] on button "NEXT" at bounding box center [889, 596] width 123 height 47
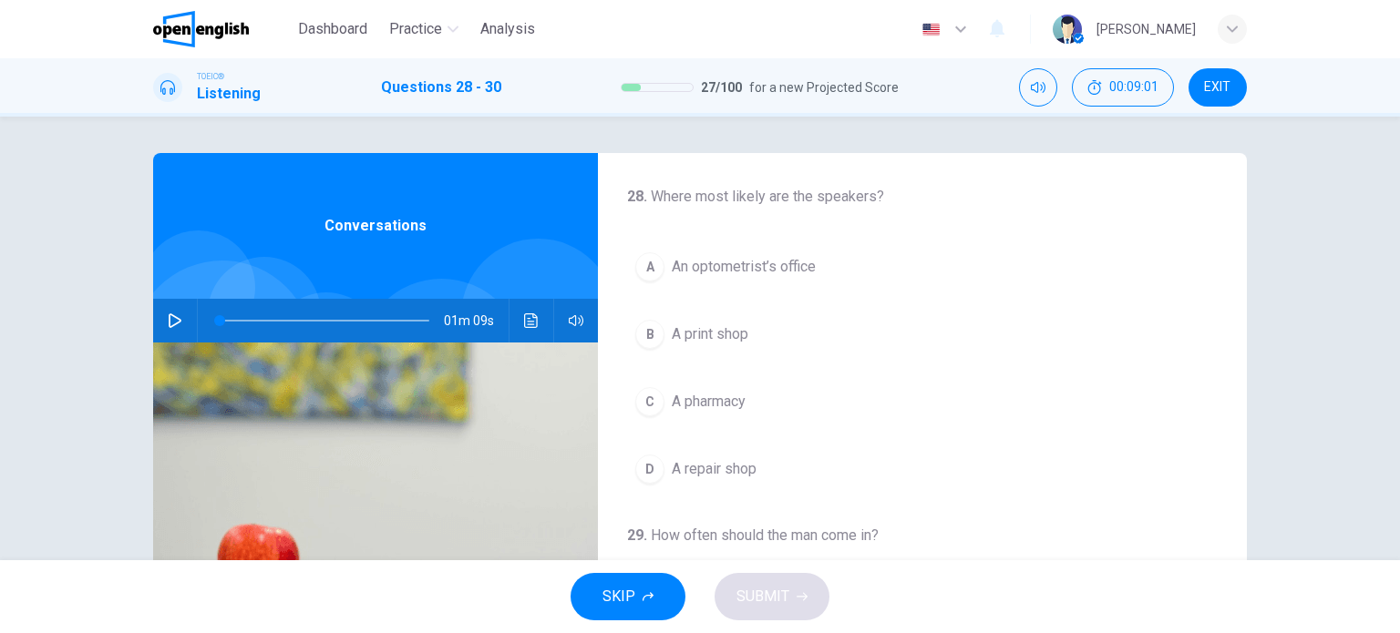
click at [172, 321] on icon "button" at bounding box center [175, 321] width 15 height 15
click at [648, 272] on div "A" at bounding box center [649, 266] width 29 height 29
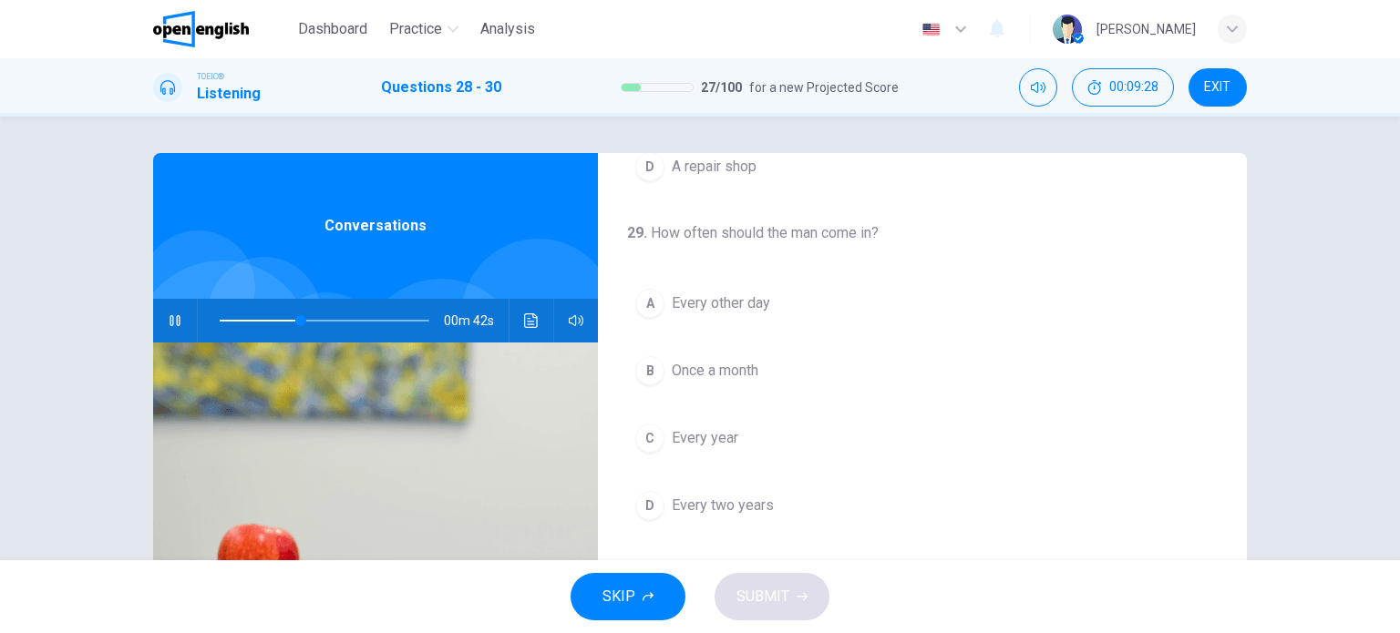
scroll to position [304, 0]
click at [654, 429] on div "C" at bounding box center [649, 437] width 29 height 29
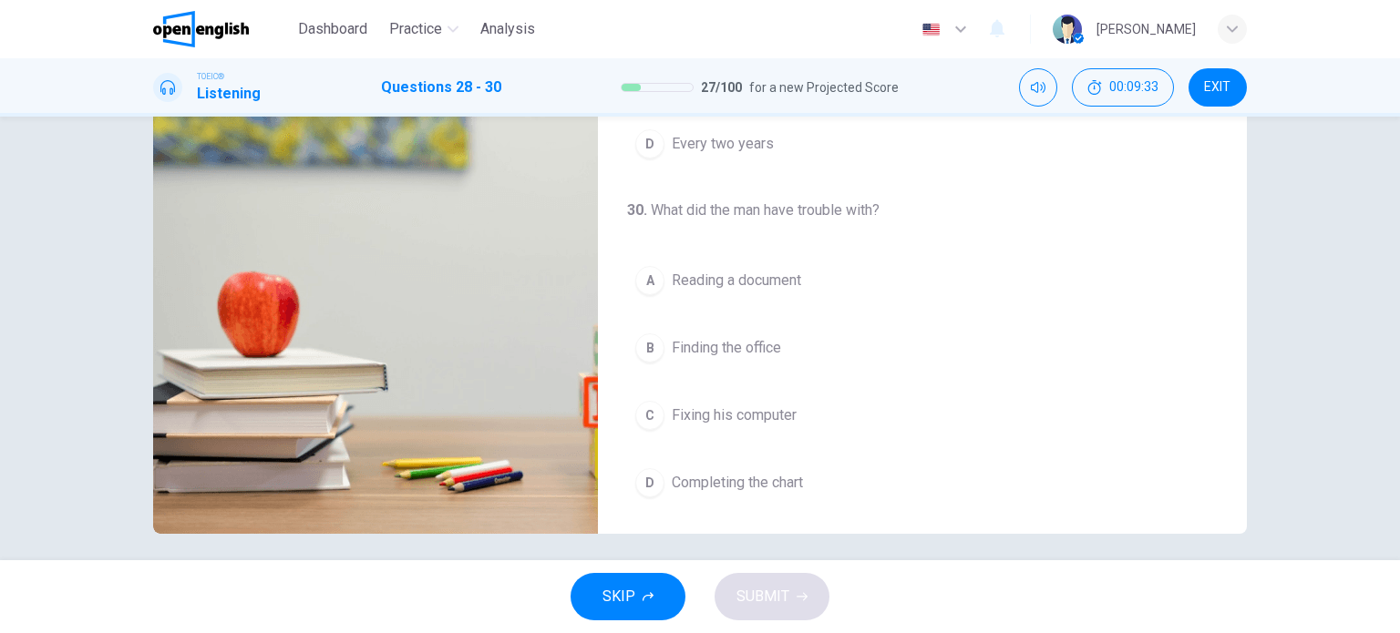
scroll to position [263, 0]
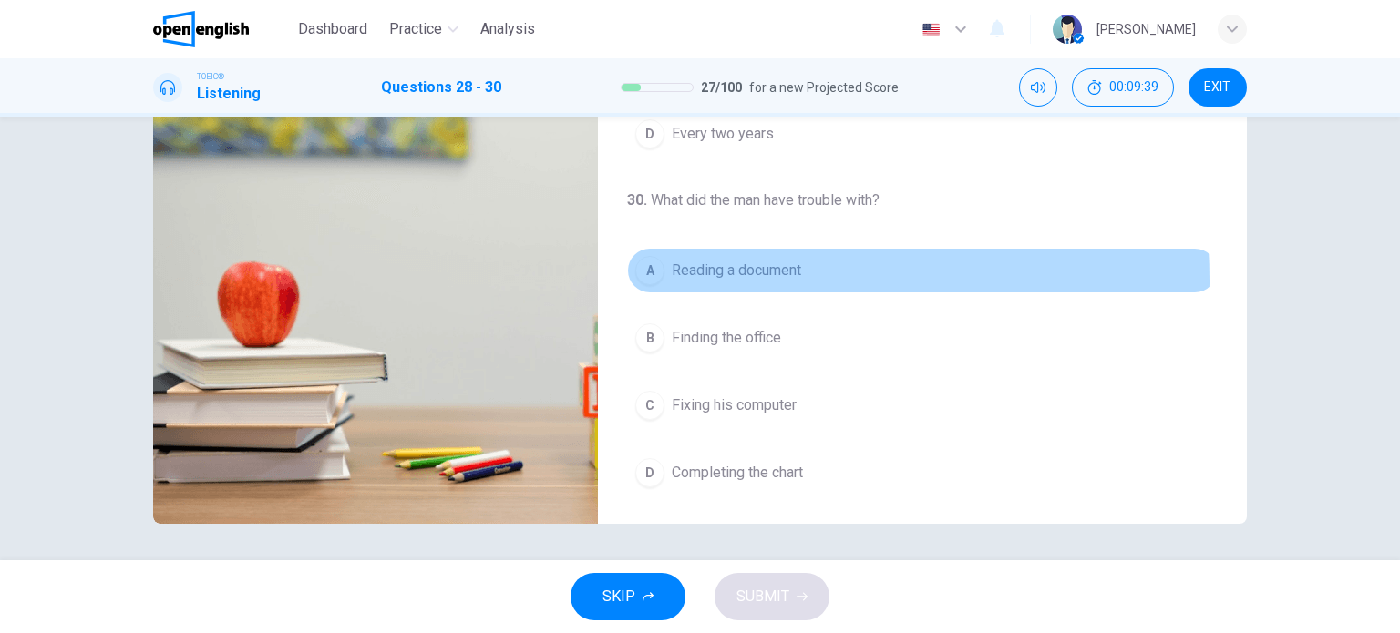
click at [645, 278] on div "A" at bounding box center [649, 270] width 29 height 29
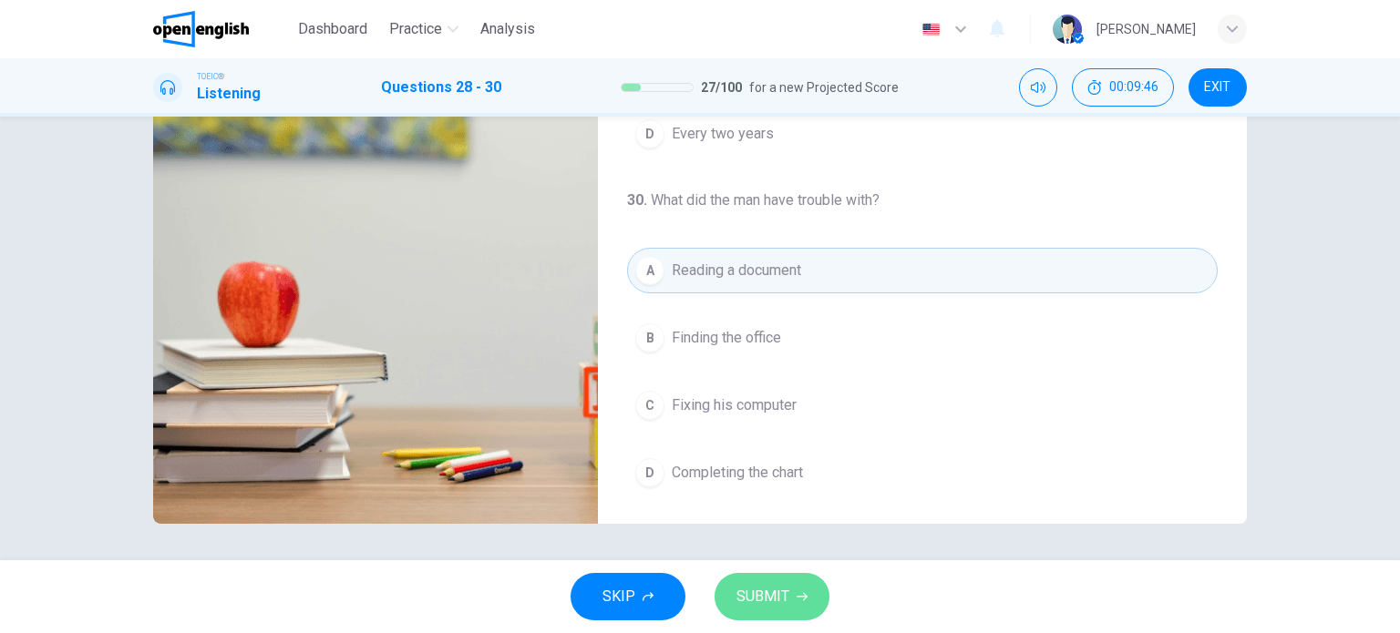
click at [774, 589] on span "SUBMIT" at bounding box center [762, 597] width 53 height 26
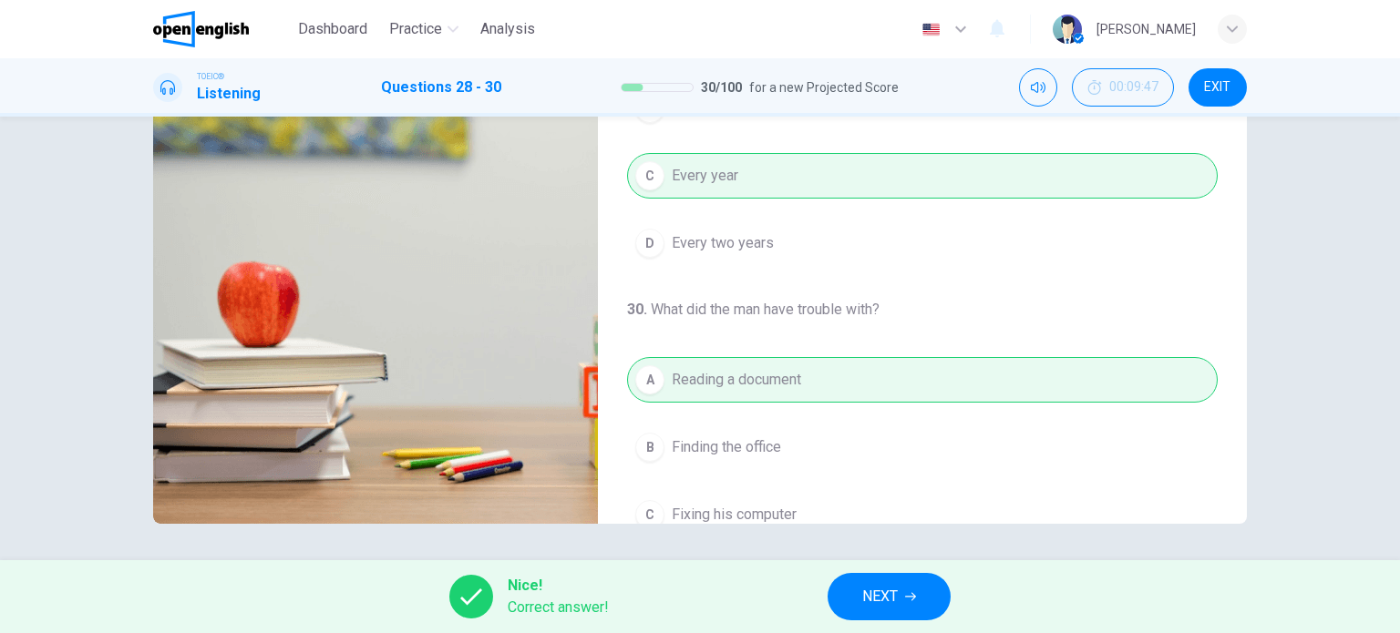
scroll to position [5, 0]
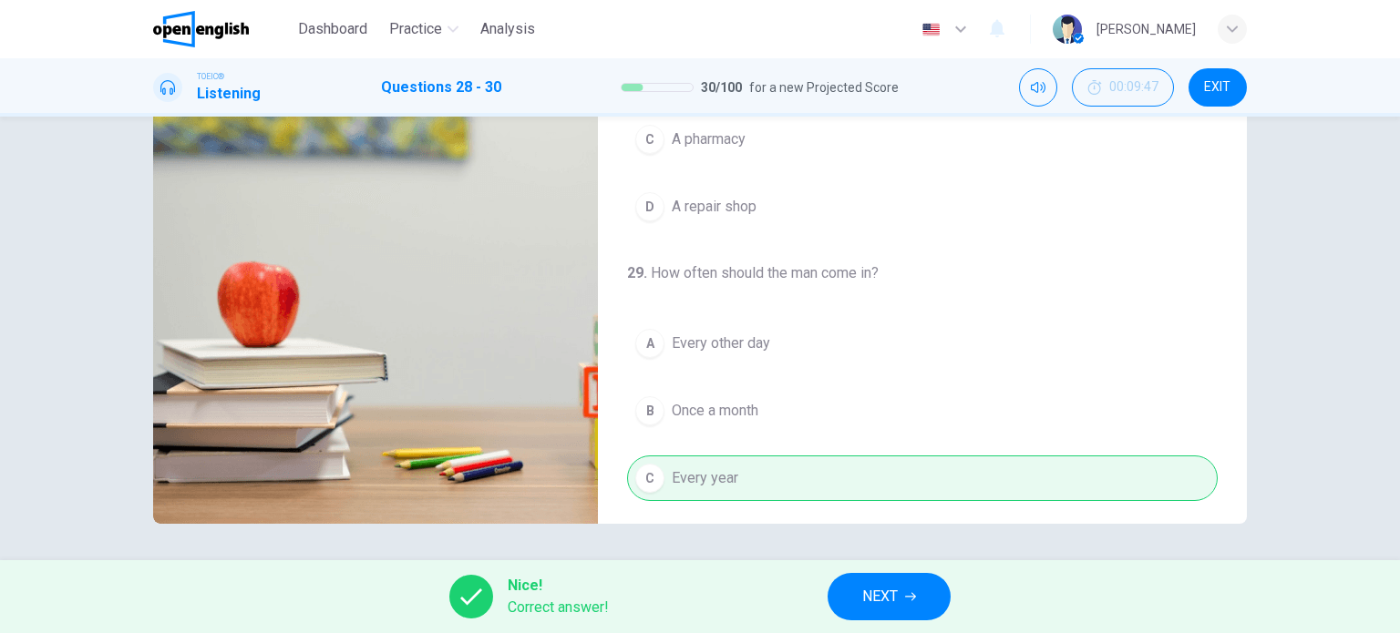
type input "**"
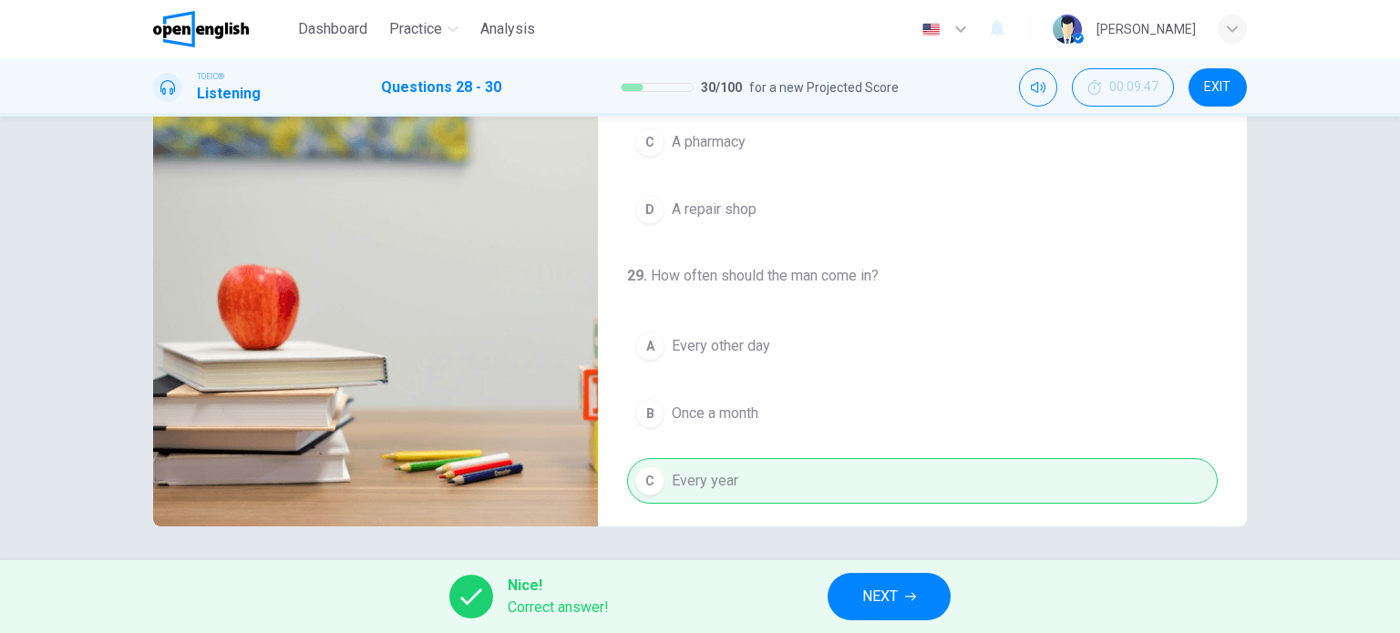
scroll to position [259, 0]
click at [883, 601] on span "NEXT" at bounding box center [880, 597] width 36 height 26
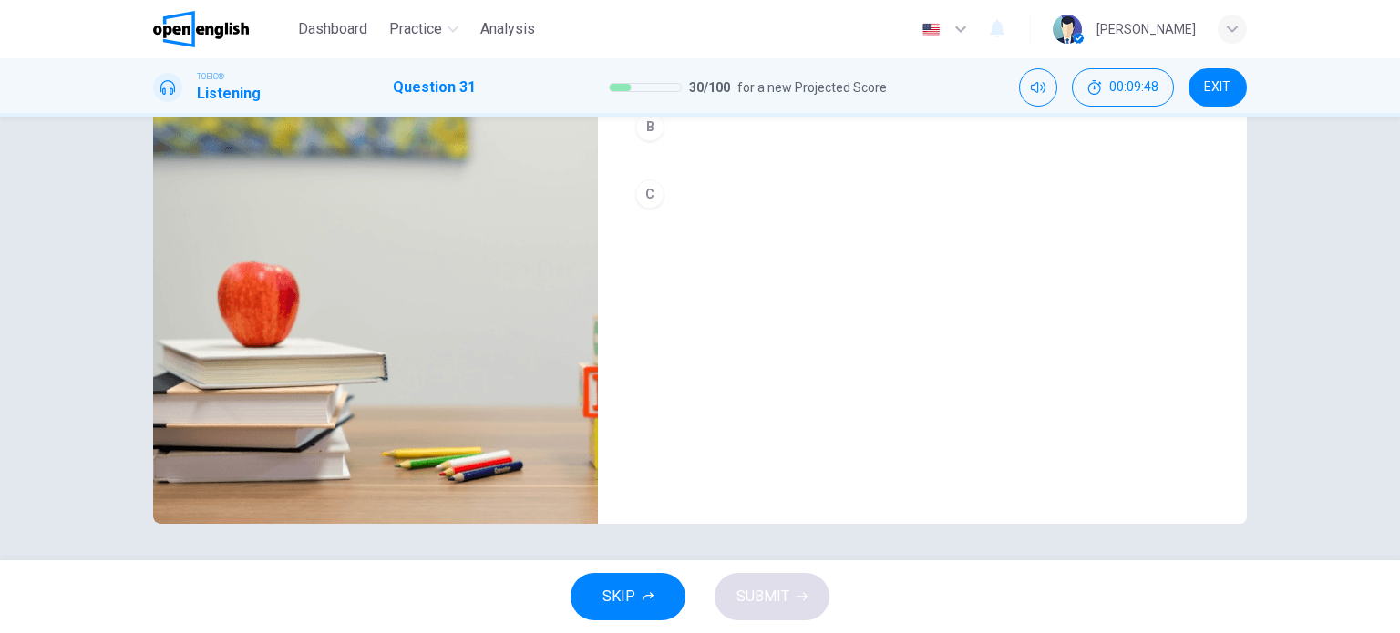
scroll to position [0, 0]
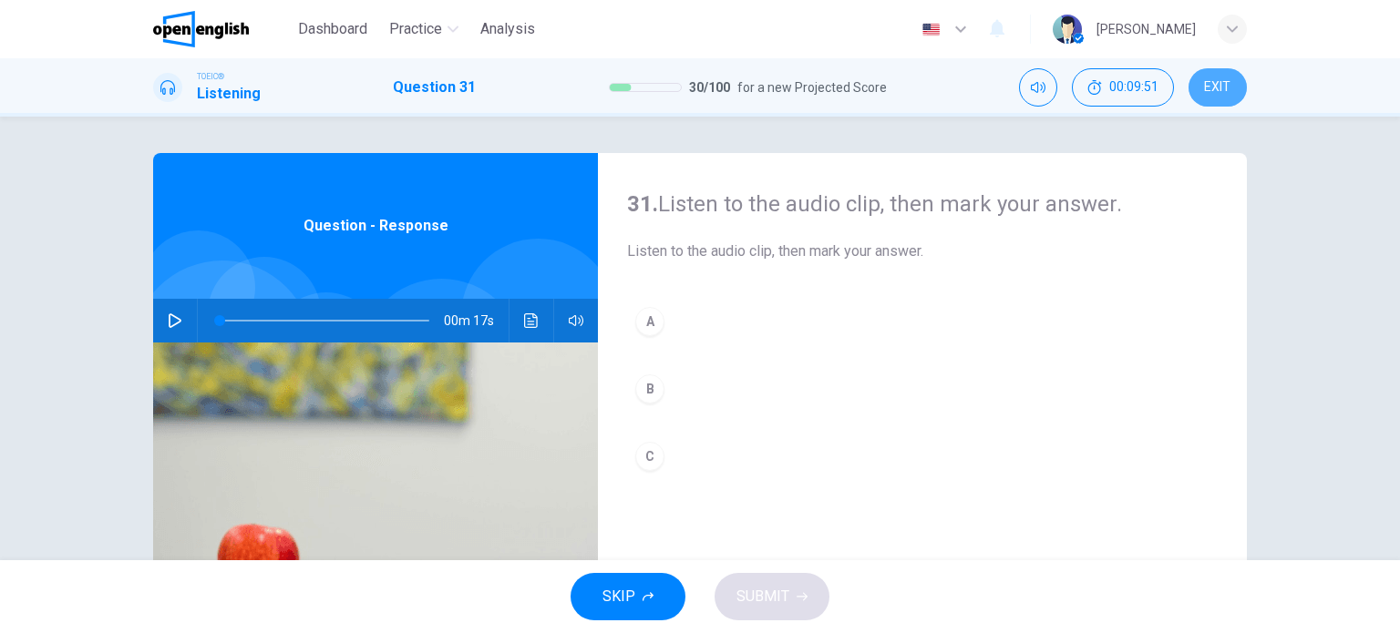
click at [1199, 83] on button "EXIT" at bounding box center [1218, 87] width 58 height 38
